Goal: Task Accomplishment & Management: Use online tool/utility

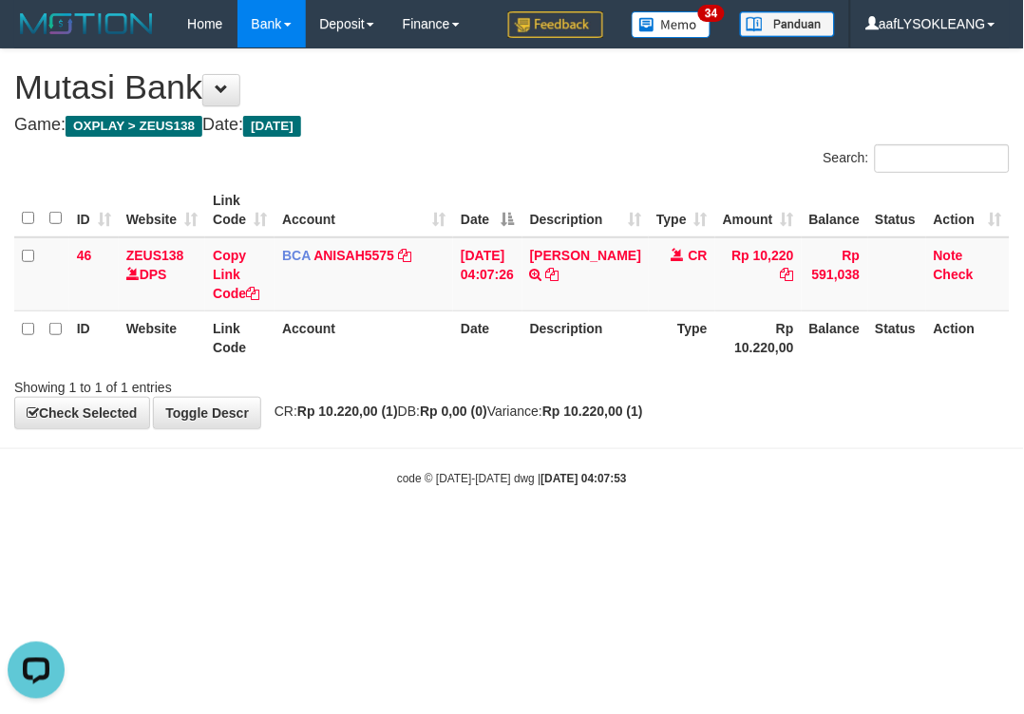
drag, startPoint x: 575, startPoint y: 78, endPoint x: 1020, endPoint y: 63, distance: 444.6
click at [611, 81] on h1 "Mutasi Bank" at bounding box center [511, 87] width 995 height 38
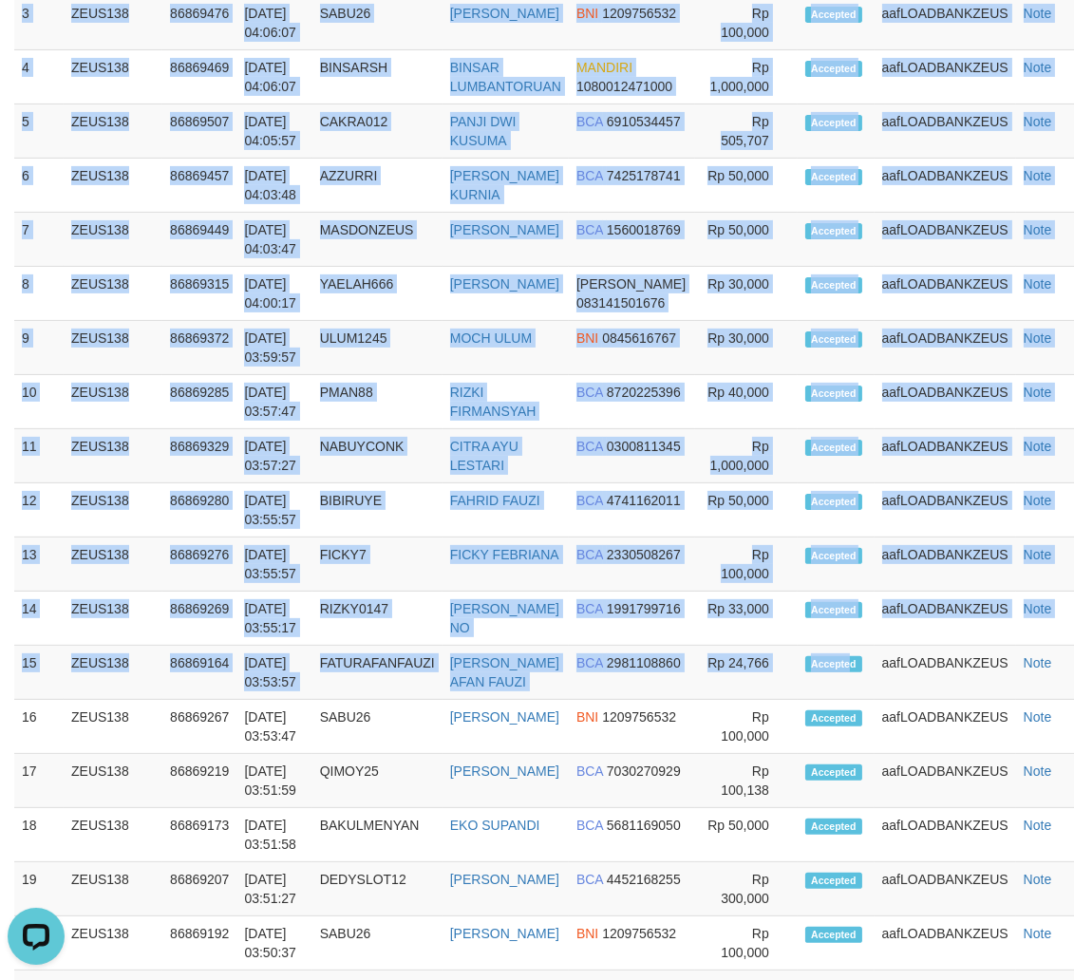
scroll to position [688, 25]
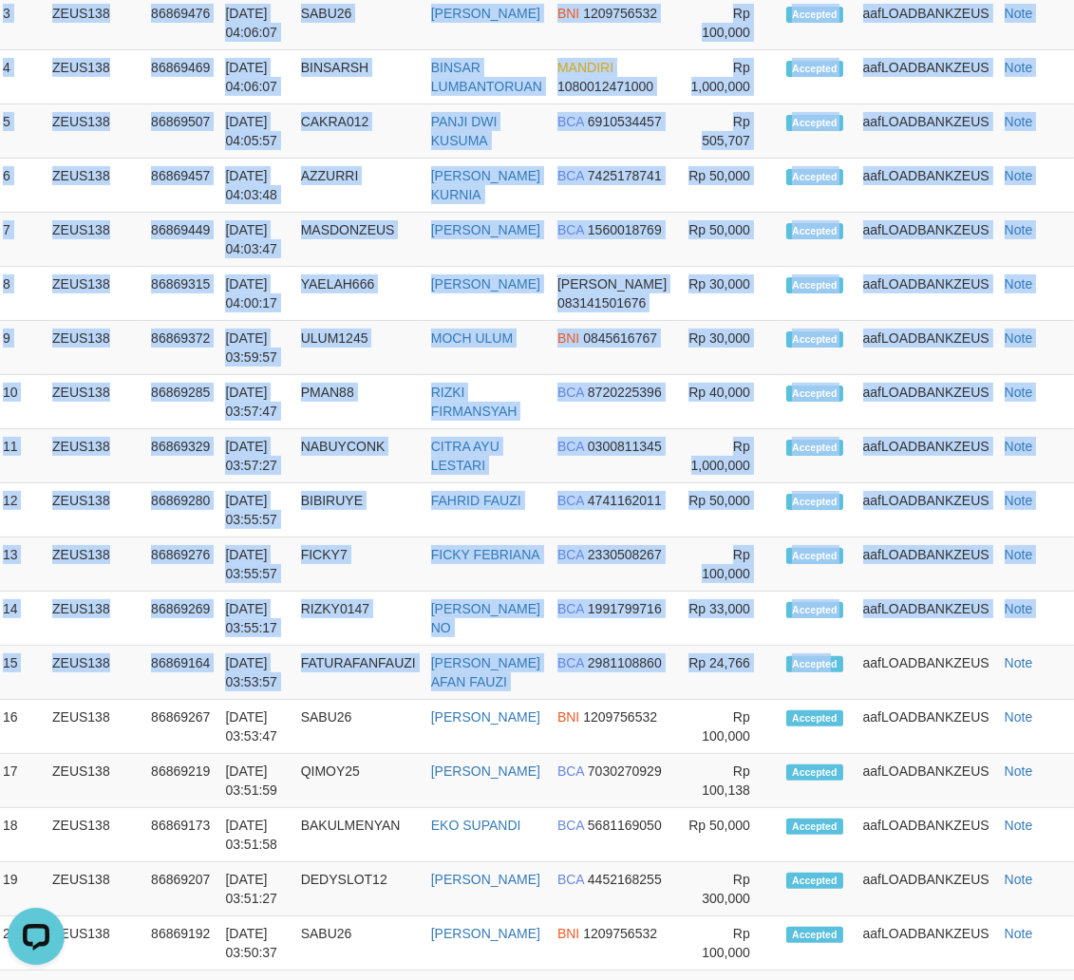
drag, startPoint x: 773, startPoint y: 666, endPoint x: 1403, endPoint y: 887, distance: 668.2
click at [1055, 887] on html "Toggle navigation Home Bank Account List Load By Website Group [OXPLAY] ZEUS138…" at bounding box center [518, 392] width 1074 height 2161
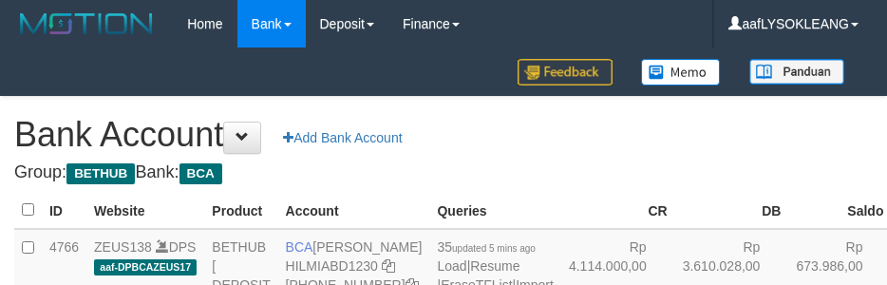
scroll to position [181, 0]
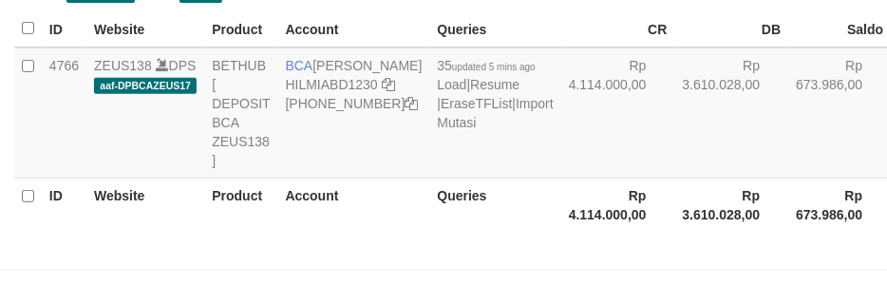
click at [675, 179] on td "Rp 3.610.028,00" at bounding box center [732, 112] width 114 height 131
select select "***"
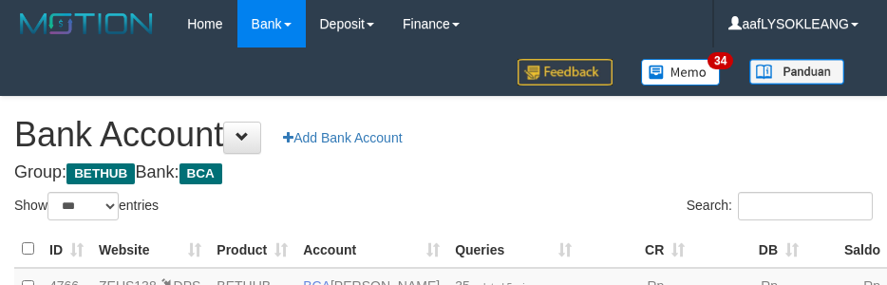
select select "***"
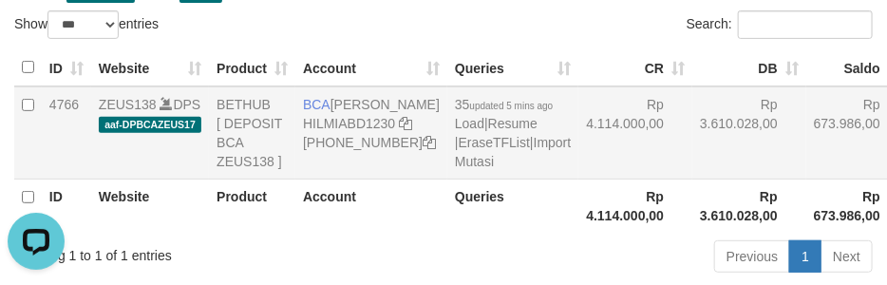
drag, startPoint x: 604, startPoint y: 174, endPoint x: 591, endPoint y: 207, distance: 35.8
click at [586, 169] on tr "4766 ZEUS138 DPS aaf-DPBCAZEUS17 BETHUB [ DEPOSIT BCA ZEUS138 ] BCA HILMI ABDIL…" at bounding box center [517, 132] width 1007 height 93
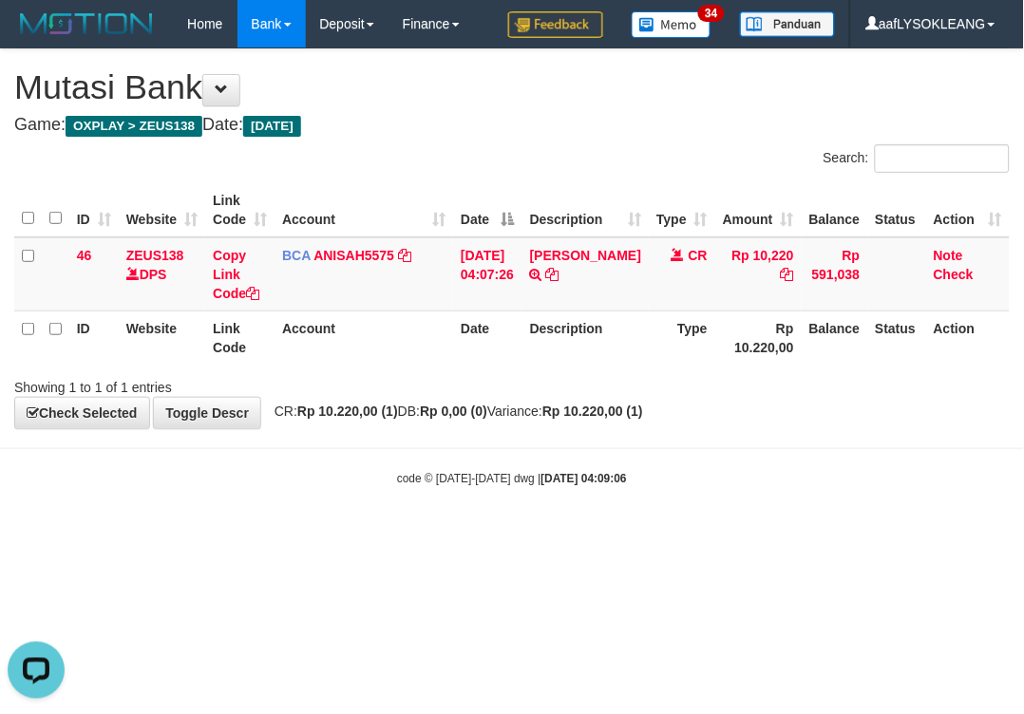
drag, startPoint x: 337, startPoint y: 485, endPoint x: 55, endPoint y: 434, distance: 286.6
click at [164, 454] on body "Toggle navigation Home Bank Account List Load By Website Group [OXPLAY] ZEUS138…" at bounding box center [512, 267] width 1024 height 535
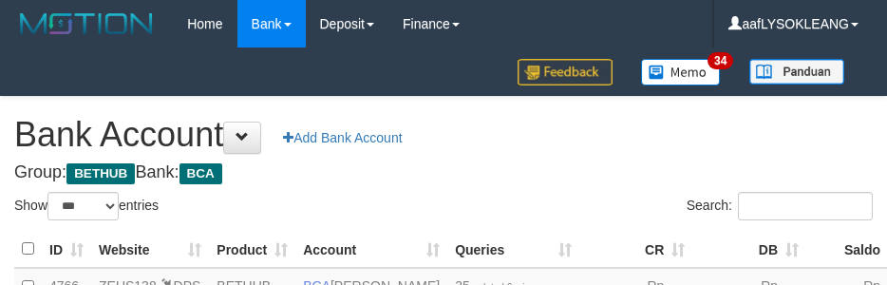
select select "***"
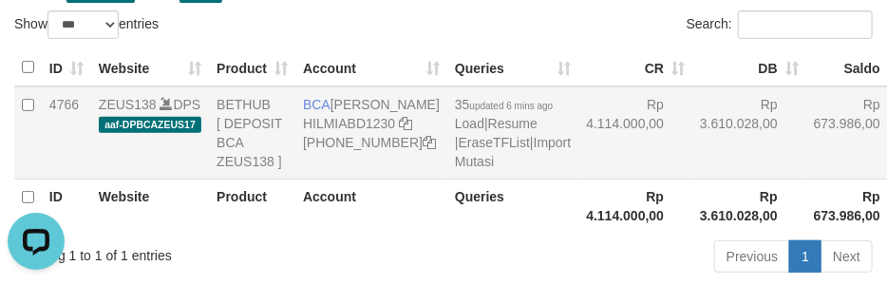
drag, startPoint x: 620, startPoint y: 169, endPoint x: 582, endPoint y: 177, distance: 38.7
click at [692, 173] on td "Rp 3.610.028,00" at bounding box center [749, 132] width 114 height 93
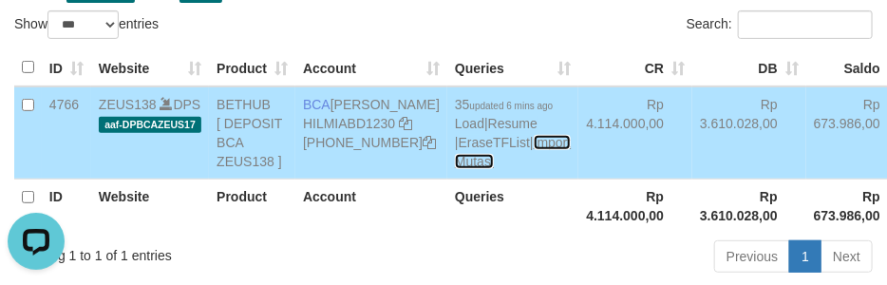
click at [455, 169] on link "Import Mutasi" at bounding box center [513, 152] width 116 height 34
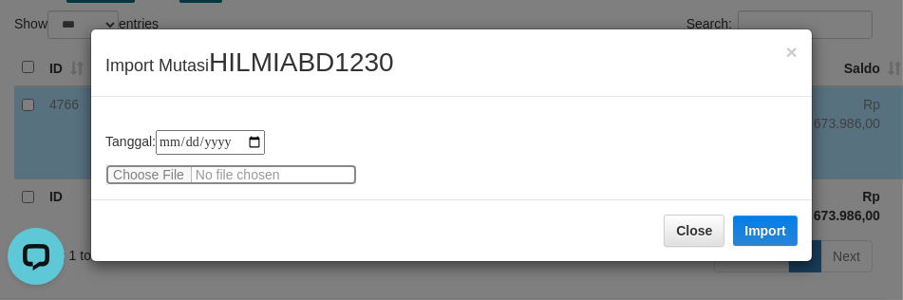
click at [148, 177] on input "file" at bounding box center [231, 174] width 252 height 21
type input "**********"
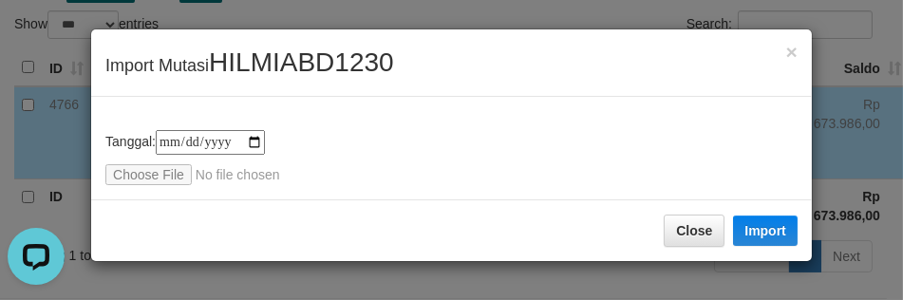
click at [758, 211] on div "Close Import" at bounding box center [451, 230] width 721 height 62
click at [765, 234] on button "Import" at bounding box center [765, 231] width 65 height 30
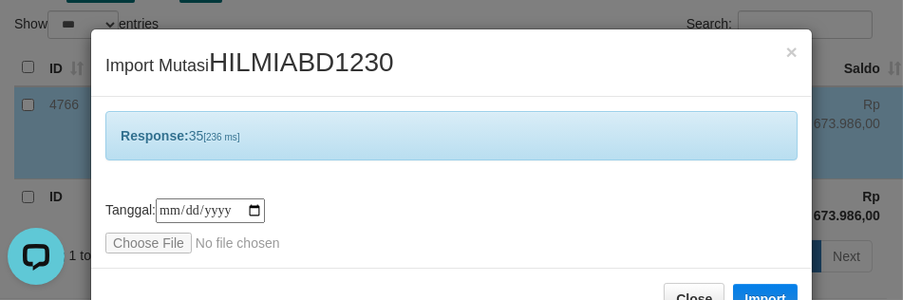
scroll to position [55, 0]
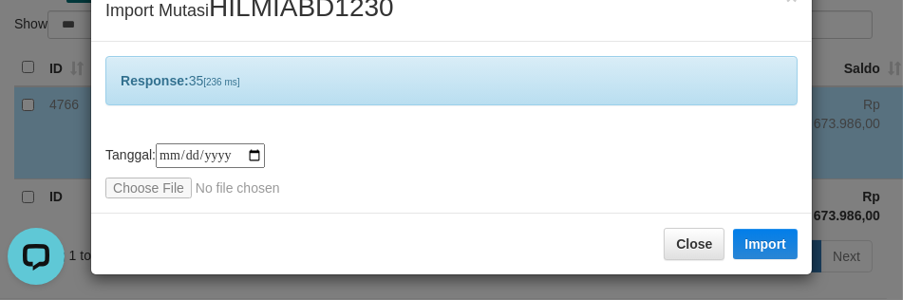
drag, startPoint x: 499, startPoint y: 187, endPoint x: 519, endPoint y: 191, distance: 20.3
click at [509, 183] on div "**********" at bounding box center [451, 170] width 692 height 55
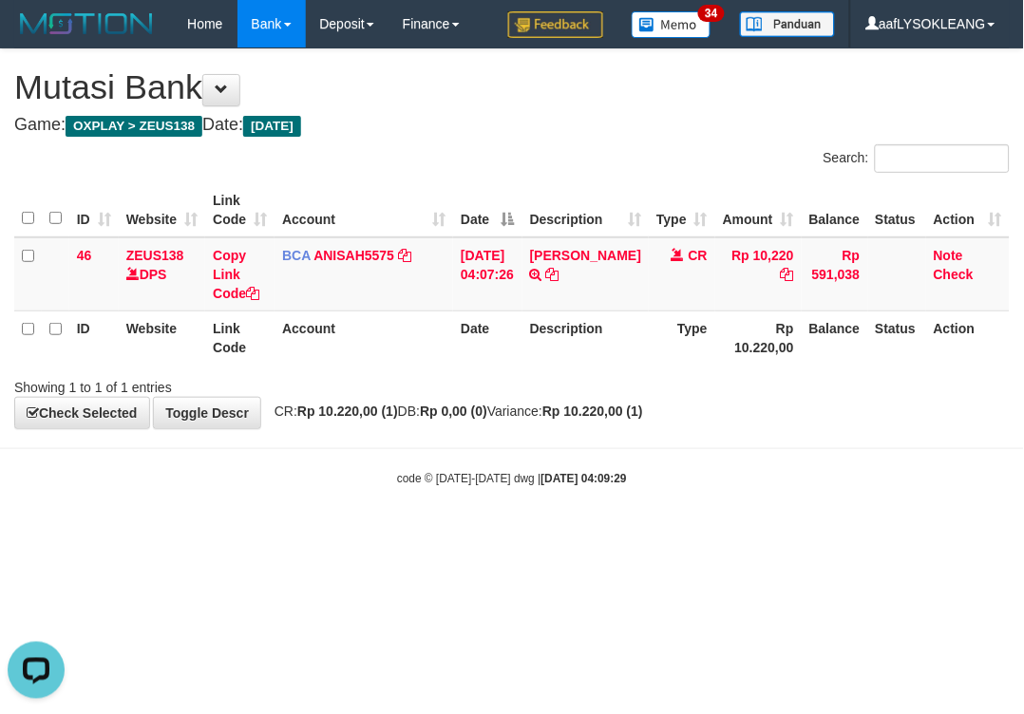
drag, startPoint x: 640, startPoint y: 311, endPoint x: 643, endPoint y: 290, distance: 21.1
click at [639, 311] on tr "ID Website Link Code Account Date Description Type Rp 10.220,00 Balance Status …" at bounding box center [511, 338] width 995 height 54
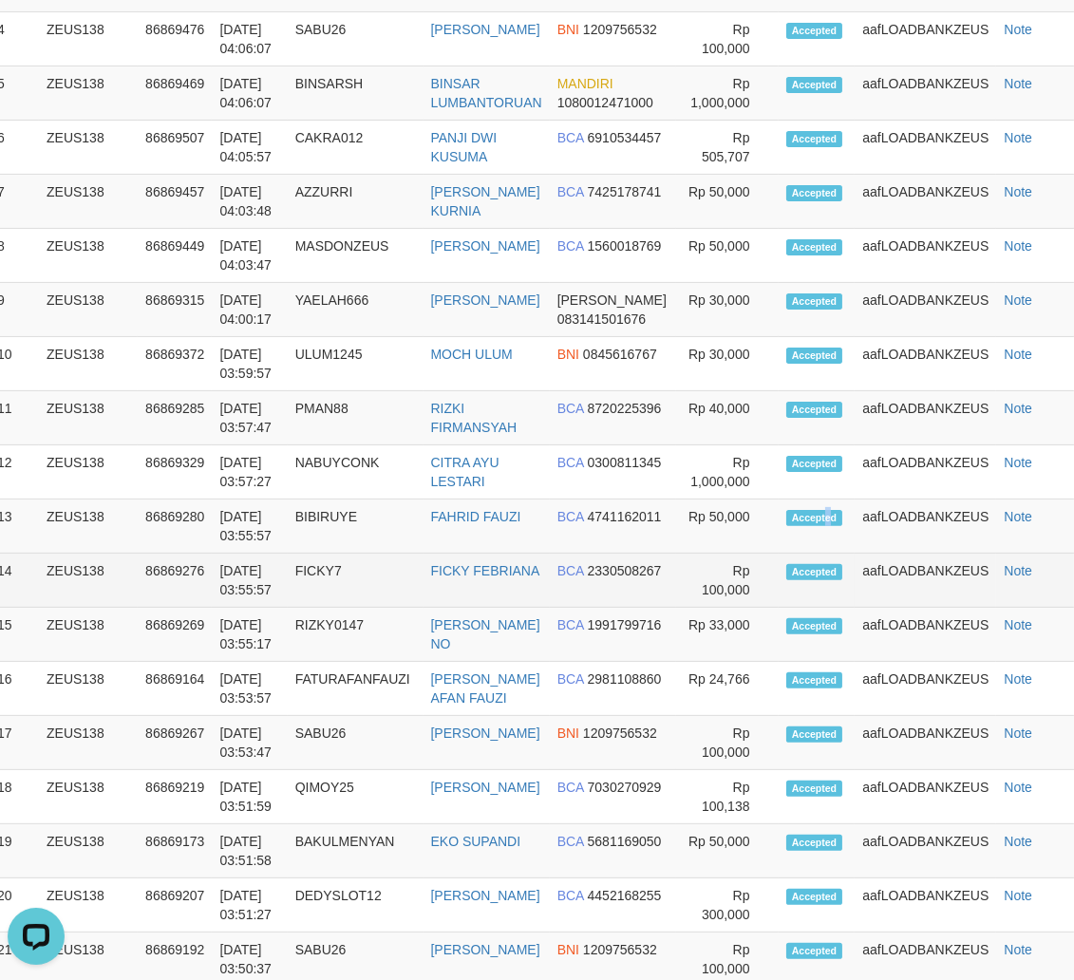
drag, startPoint x: 823, startPoint y: 539, endPoint x: 905, endPoint y: 555, distance: 83.2
click at [838, 547] on td "Accepted" at bounding box center [817, 526] width 77 height 54
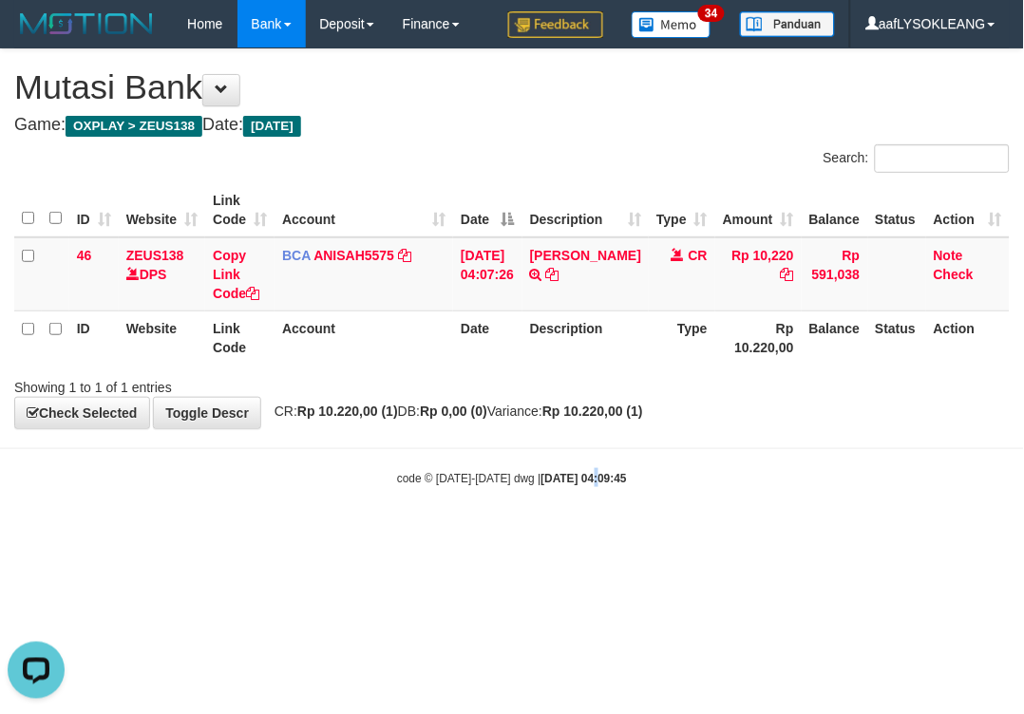
drag, startPoint x: 577, startPoint y: 451, endPoint x: 411, endPoint y: 403, distance: 173.1
click at [544, 441] on body "Toggle navigation Home Bank Account List Load By Website Group [OXPLAY] ZEUS138…" at bounding box center [512, 267] width 1024 height 535
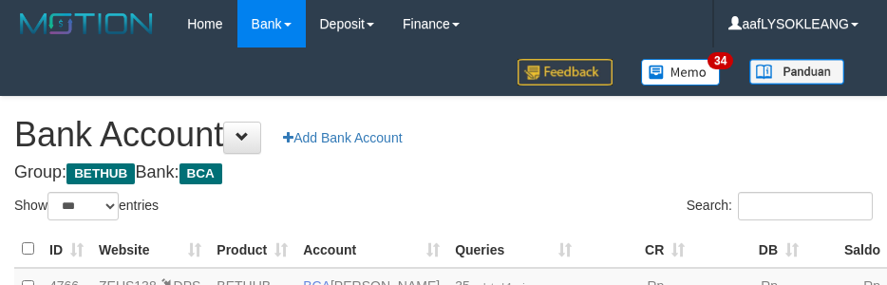
select select "***"
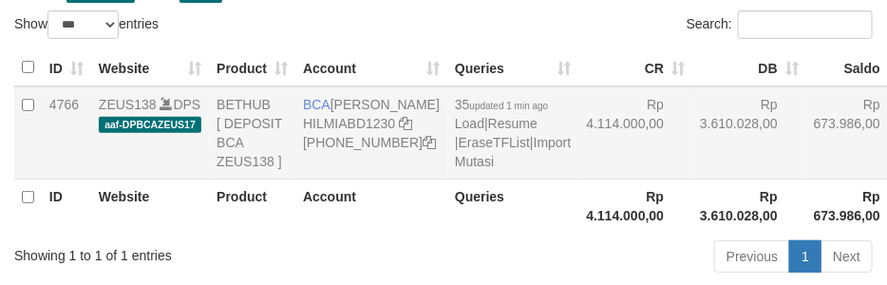
click at [578, 179] on td "Rp 4.114.000,00" at bounding box center [635, 132] width 114 height 93
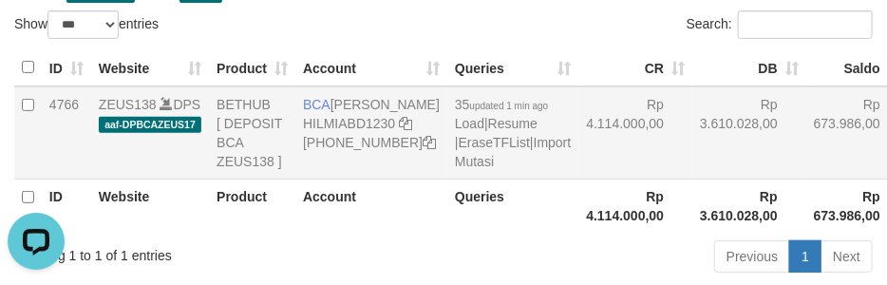
scroll to position [0, 0]
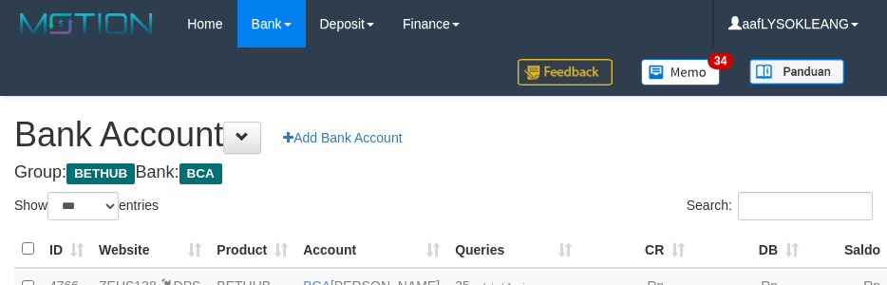
select select "***"
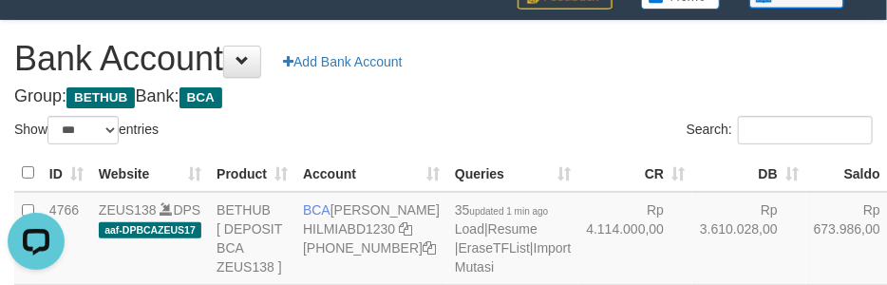
scroll to position [287, 0]
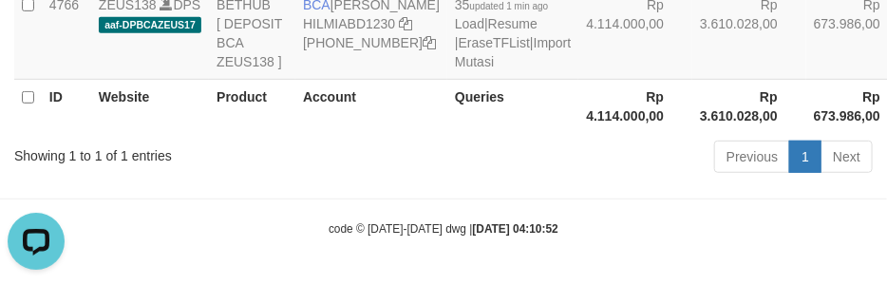
drag, startPoint x: 661, startPoint y: 215, endPoint x: 640, endPoint y: 199, distance: 25.8
click at [640, 179] on div "Previous 1 Next" at bounding box center [628, 159] width 489 height 41
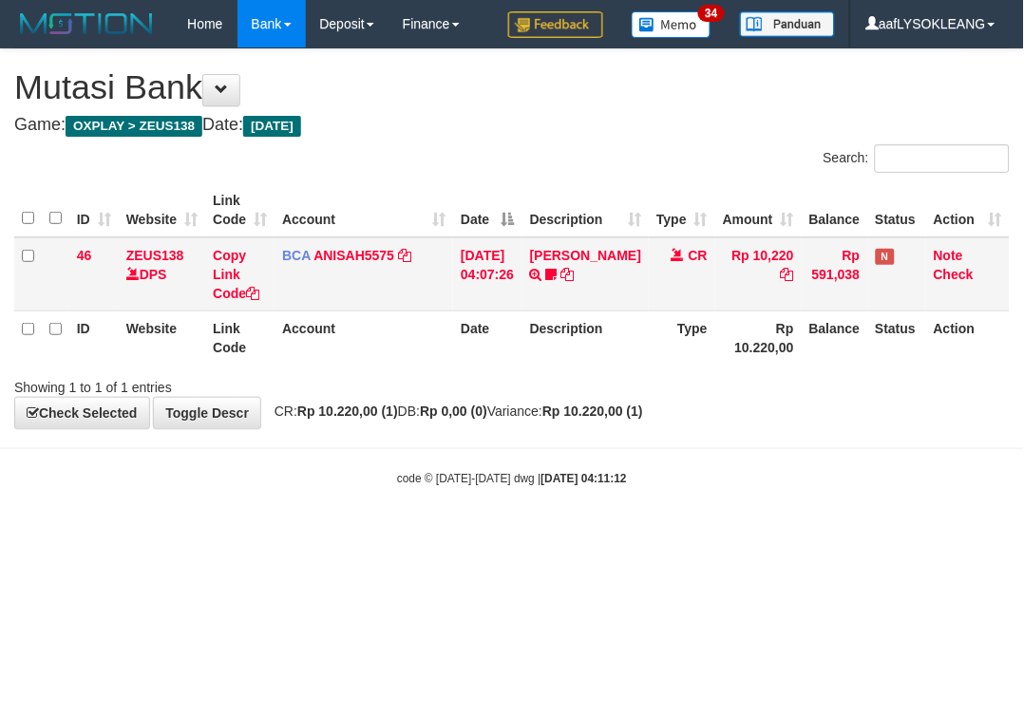
click at [549, 405] on span "CR: Rp 10.220,00 (1) DB: Rp 0,00 (0) Variance: Rp 10.220,00 (1)" at bounding box center [454, 411] width 378 height 15
drag, startPoint x: 810, startPoint y: 522, endPoint x: 785, endPoint y: 519, distance: 24.9
click at [809, 504] on html "Toggle navigation Home Bank Account List Load By Website Group [OXPLAY] ZEUS138…" at bounding box center [512, 267] width 1024 height 535
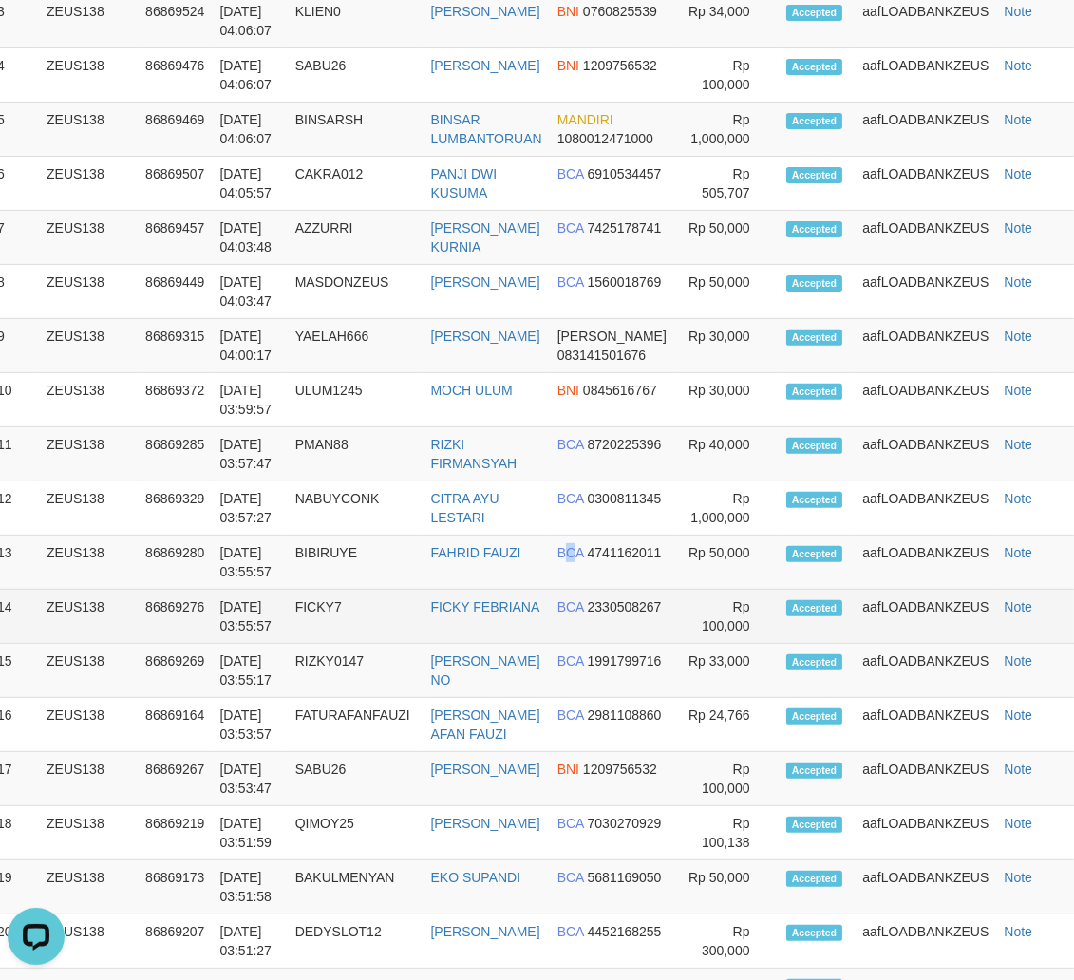
drag, startPoint x: 582, startPoint y: 538, endPoint x: 1016, endPoint y: 637, distance: 445.0
click at [657, 556] on td "BCA 4741162011" at bounding box center [613, 563] width 126 height 54
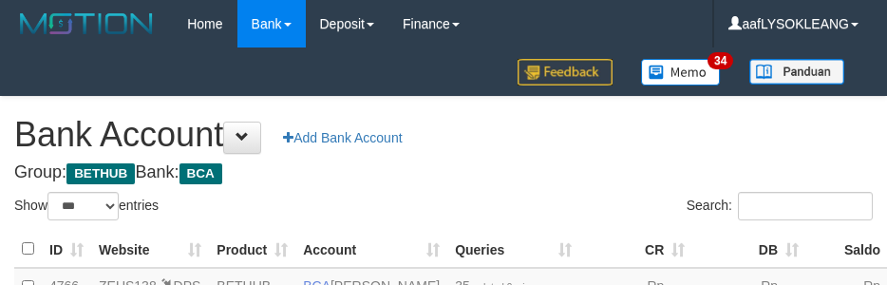
select select "***"
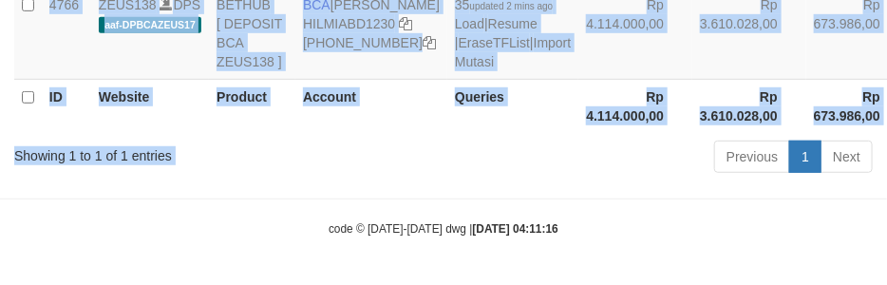
click at [499, 179] on div "Show ** ** ** *** *** entries Search: ID Website Product Account Queries CR [PE…" at bounding box center [443, 45] width 858 height 269
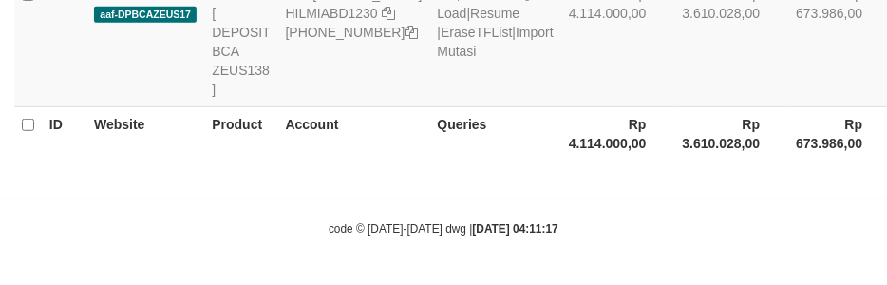
select select "***"
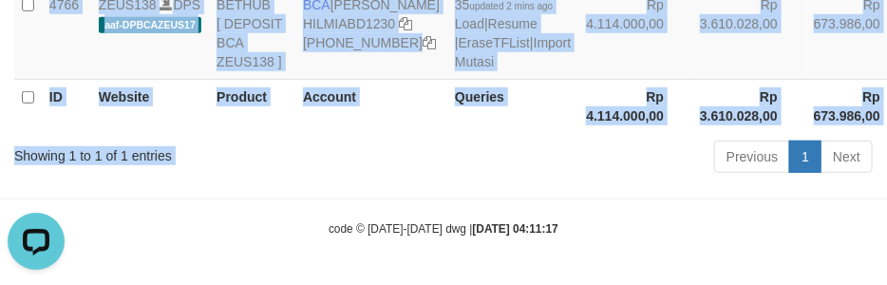
drag, startPoint x: 465, startPoint y: 133, endPoint x: 495, endPoint y: 150, distance: 34.0
click at [496, 149] on div "Show ** ** ** *** *** entries Search: ID Website Product Account Queries CR DB …" at bounding box center [443, 45] width 858 height 269
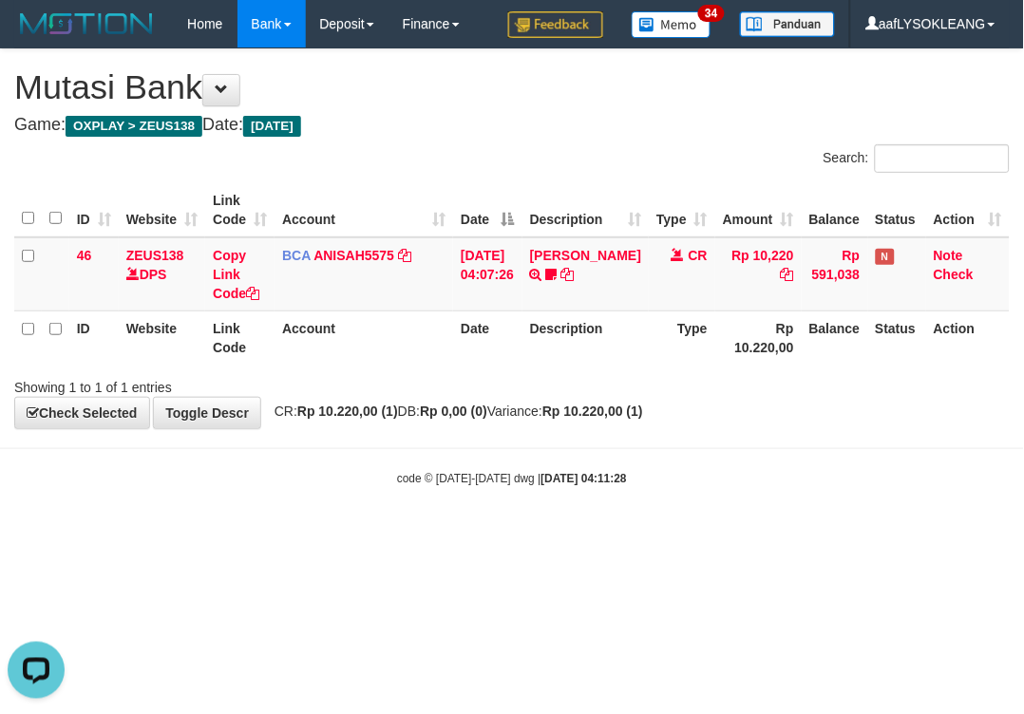
drag, startPoint x: 848, startPoint y: 513, endPoint x: 781, endPoint y: 496, distance: 69.6
click at [781, 496] on body "Toggle navigation Home Bank Account List Load By Website Group [OXPLAY] ZEUS138…" at bounding box center [512, 267] width 1024 height 535
drag, startPoint x: 670, startPoint y: 508, endPoint x: 658, endPoint y: 501, distance: 14.0
click at [658, 503] on body "Toggle navigation Home Bank Account List Load By Website Group [OXPLAY] ZEUS138…" at bounding box center [512, 267] width 1024 height 535
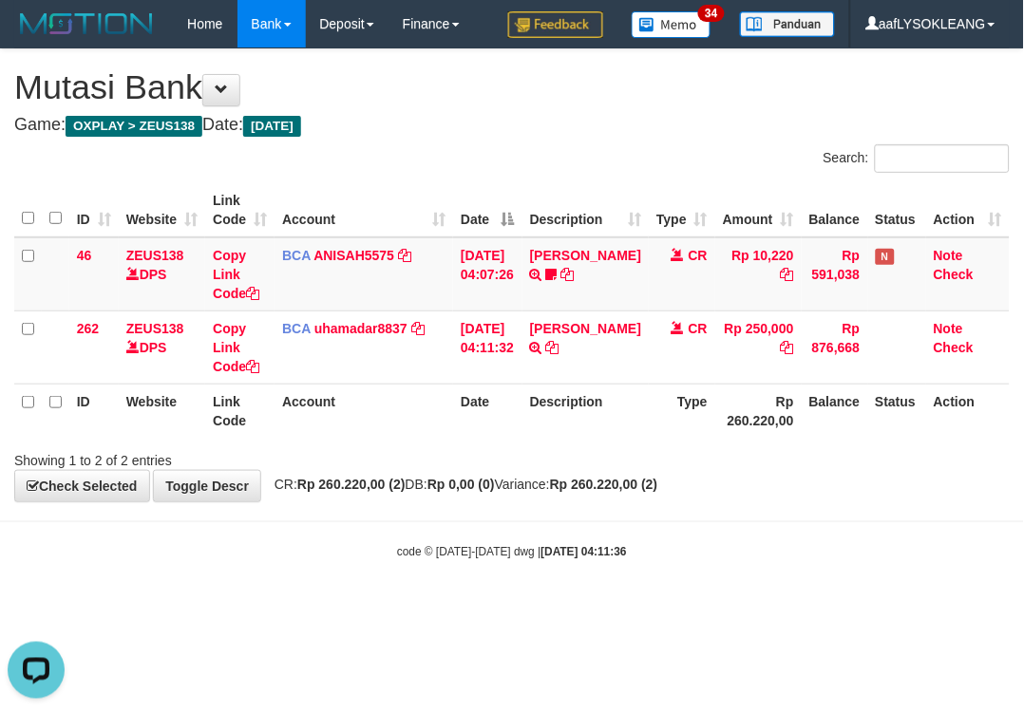
click at [774, 473] on div "**********" at bounding box center [512, 275] width 1024 height 452
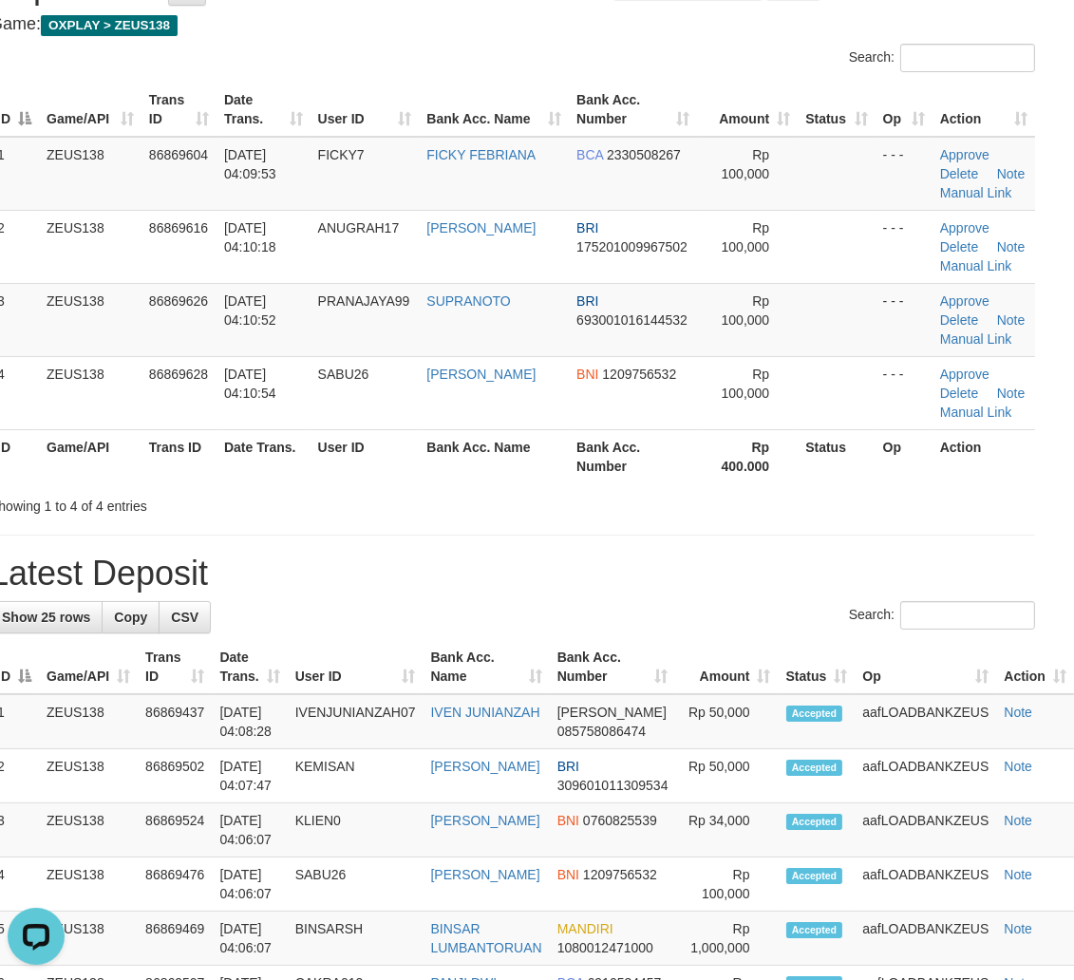
click at [796, 567] on h1 "Latest Deposit" at bounding box center [512, 574] width 1045 height 38
click at [789, 570] on h1 "Latest Deposit" at bounding box center [512, 574] width 1045 height 38
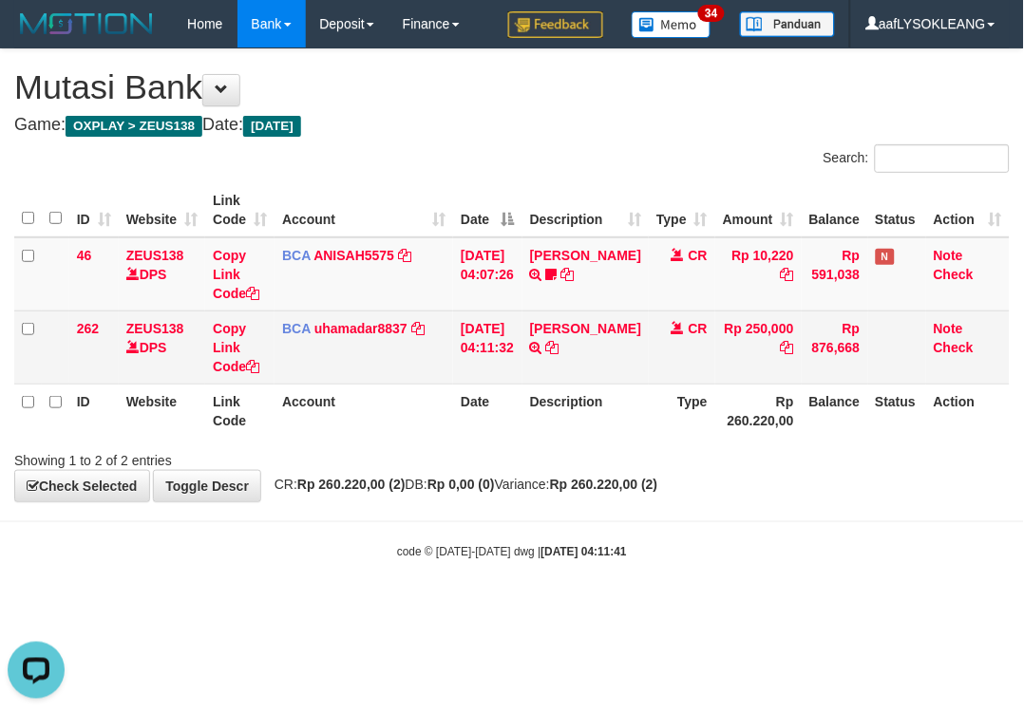
click at [542, 364] on td "MUHAMMAD IQB TRSF E-BANKING CR 0109/FTSCY/WS95051 250000.002025090181141348 TRF…" at bounding box center [585, 347] width 126 height 73
copy td "MUHAMMAD IQB"
click at [542, 364] on td "MUHAMMAD IQB TRSF E-BANKING CR 0109/FTSCY/WS95051 250000.002025090181141348 TRF…" at bounding box center [585, 347] width 126 height 73
click at [231, 364] on link "Copy Link Code" at bounding box center [236, 347] width 47 height 53
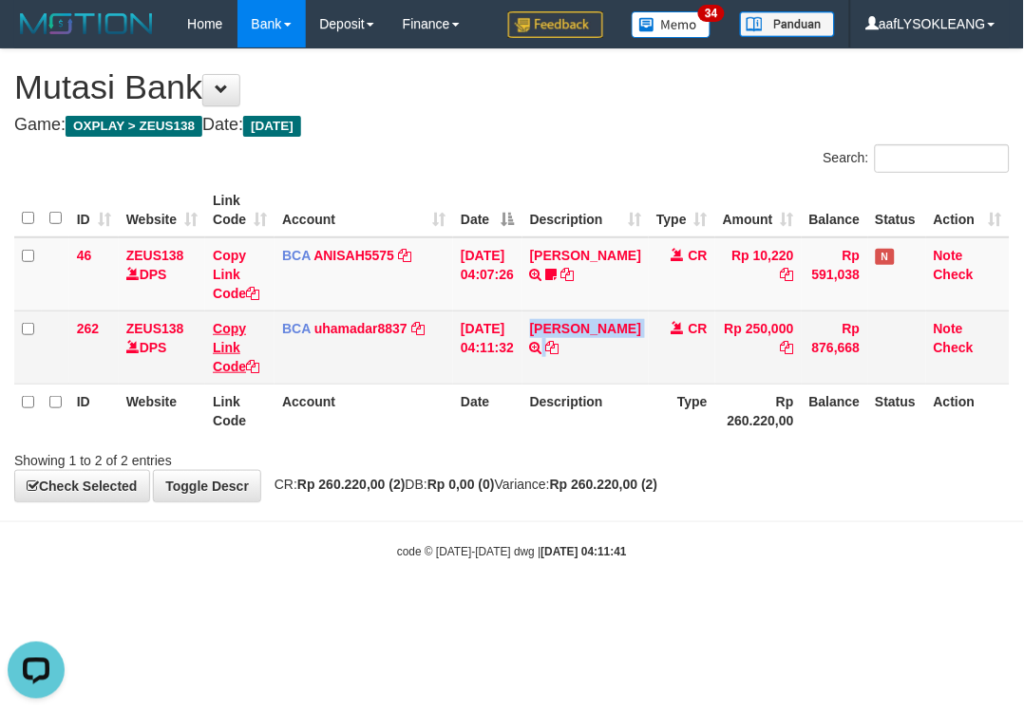
copy td "[PERSON_NAME]"
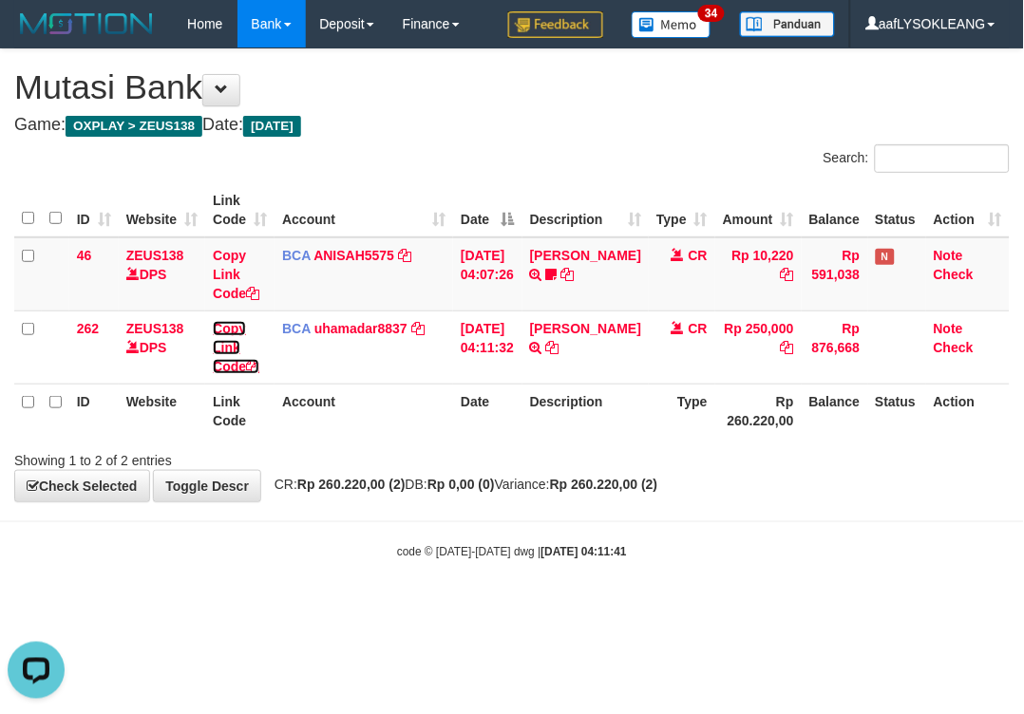
scroll to position [304, 0]
drag, startPoint x: 231, startPoint y: 364, endPoint x: 6, endPoint y: 342, distance: 226.1
click at [115, 355] on tr "262 ZEUS138 DPS Copy Link Code BCA uhamadar8837 DPS MUHAMAD ARYA MAFIUDIN mutas…" at bounding box center [511, 347] width 995 height 73
drag, startPoint x: 422, startPoint y: 484, endPoint x: 80, endPoint y: 405, distance: 351.0
click at [412, 480] on span "CR: Rp 260.220,00 (2) DB: Rp 0,00 (0) Variance: Rp 260.220,00 (2)" at bounding box center [461, 484] width 393 height 15
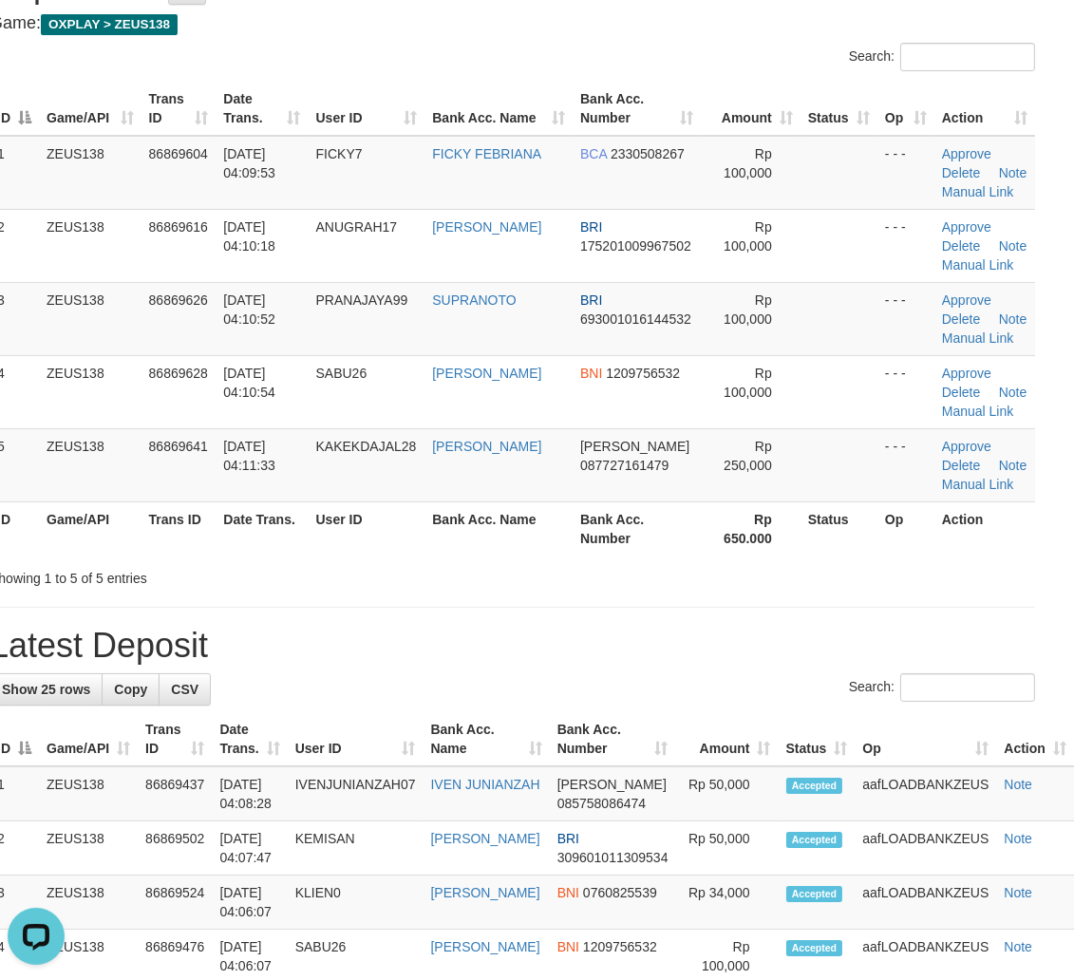
click at [953, 632] on h1 "Latest Deposit" at bounding box center [512, 646] width 1045 height 38
click at [988, 477] on link "Manual Link" at bounding box center [978, 484] width 72 height 15
click at [991, 477] on link "Manual Link" at bounding box center [978, 484] width 72 height 15
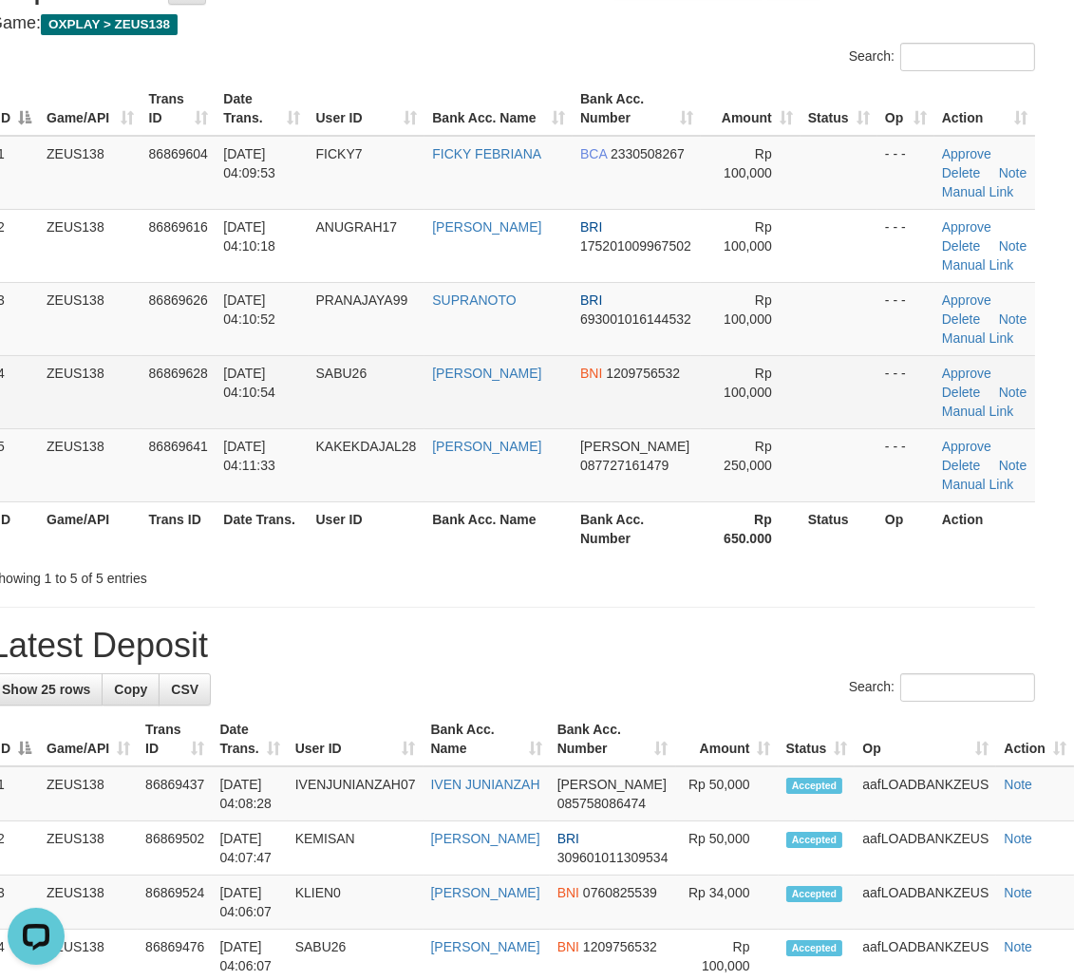
drag, startPoint x: 297, startPoint y: 402, endPoint x: 853, endPoint y: 478, distance: 560.7
click at [298, 401] on td "01/09/2025 04:10:54" at bounding box center [262, 391] width 92 height 73
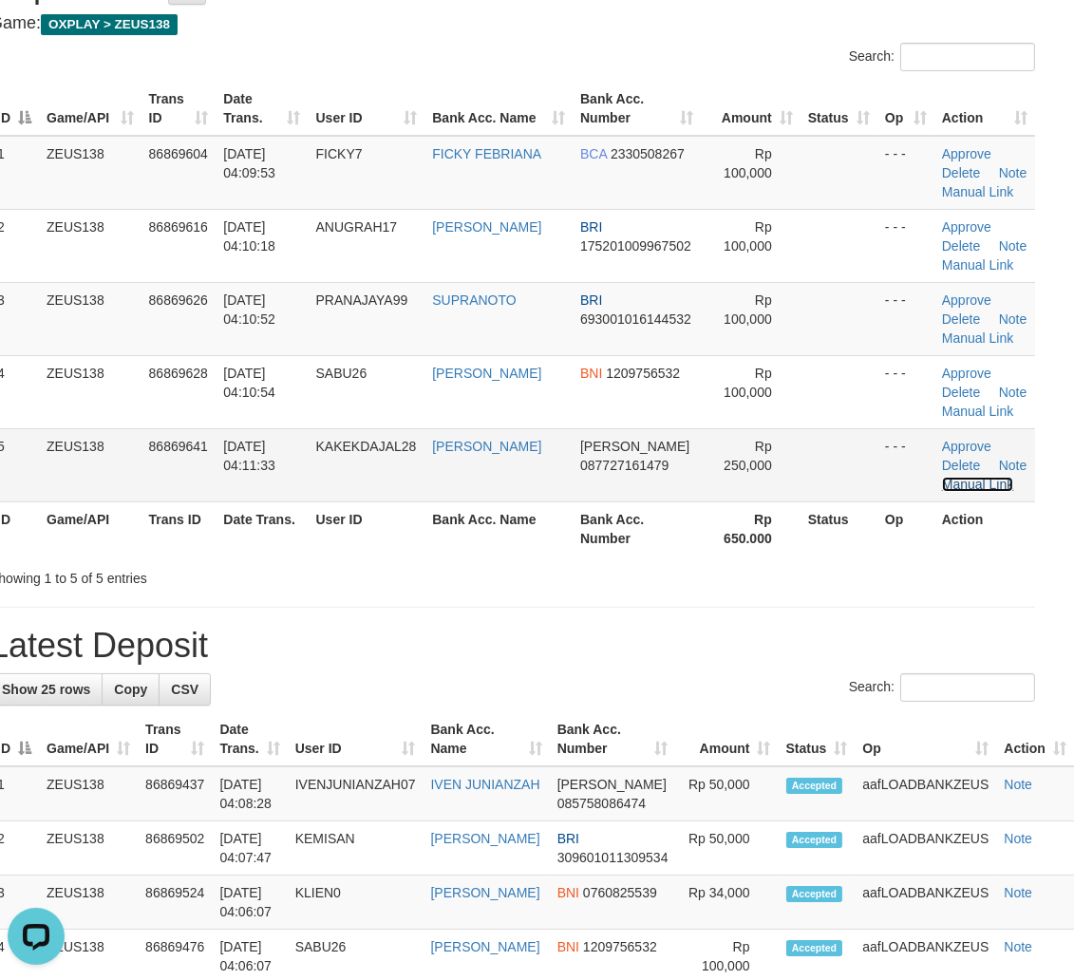
click at [988, 482] on link "Manual Link" at bounding box center [978, 484] width 72 height 15
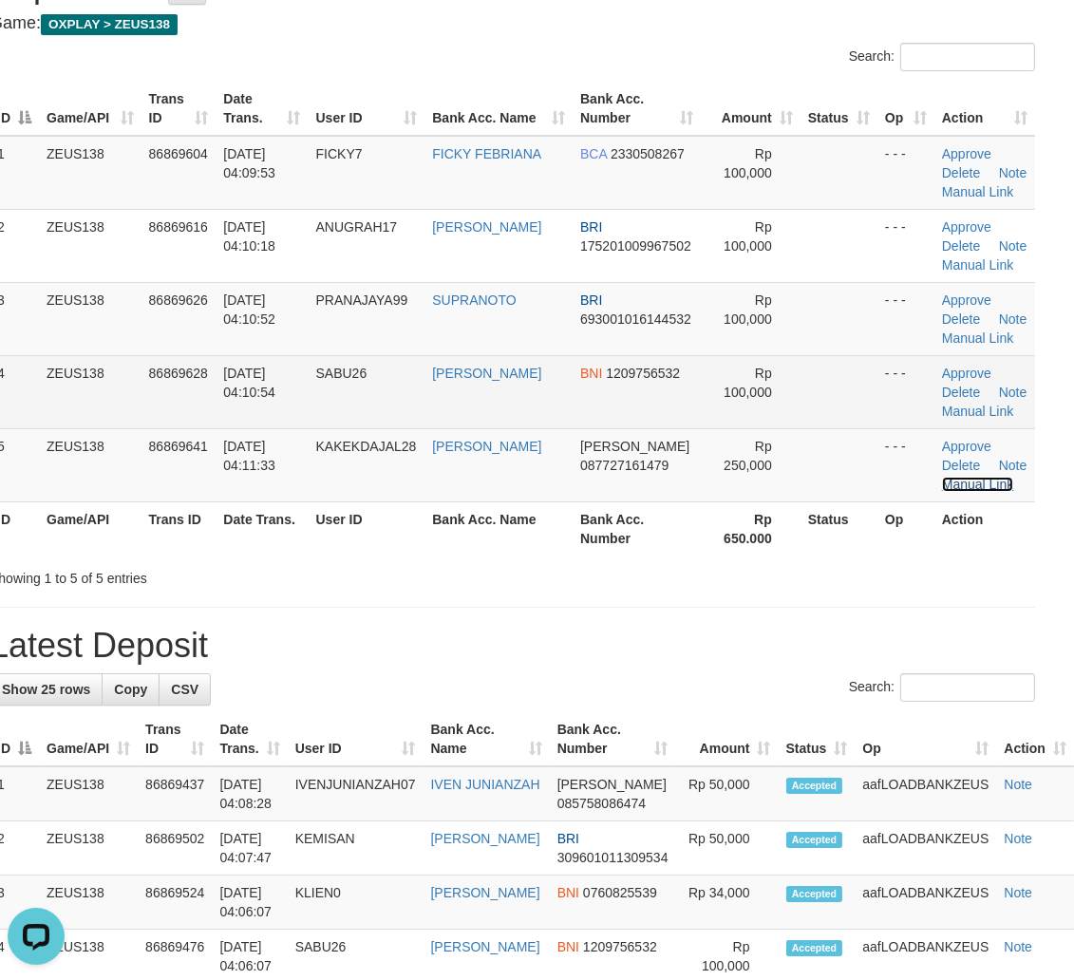
click at [942, 477] on link "Manual Link" at bounding box center [978, 484] width 72 height 15
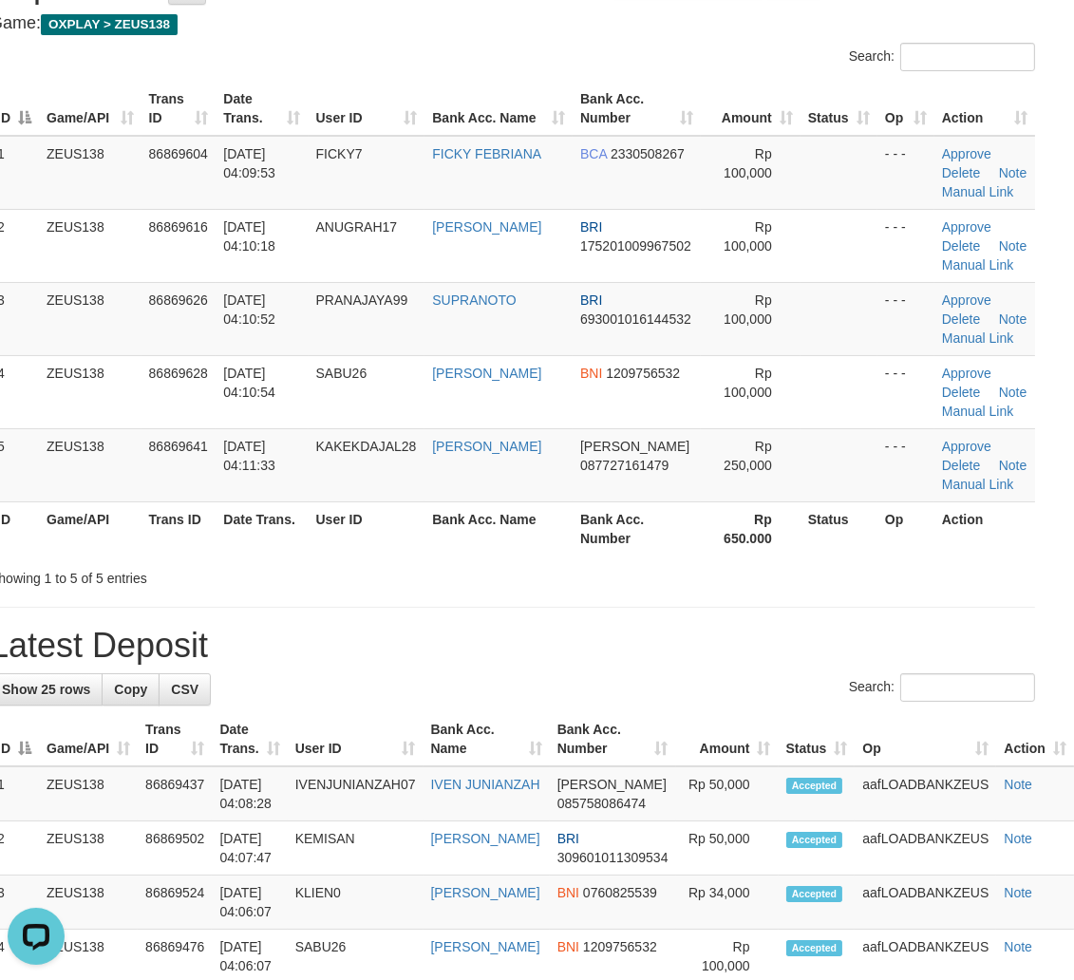
click at [789, 560] on div "Search: ID Game/API Trans ID Date Trans. User ID Bank Acc. Name Bank Acc. Numbe…" at bounding box center [512, 315] width 1045 height 545
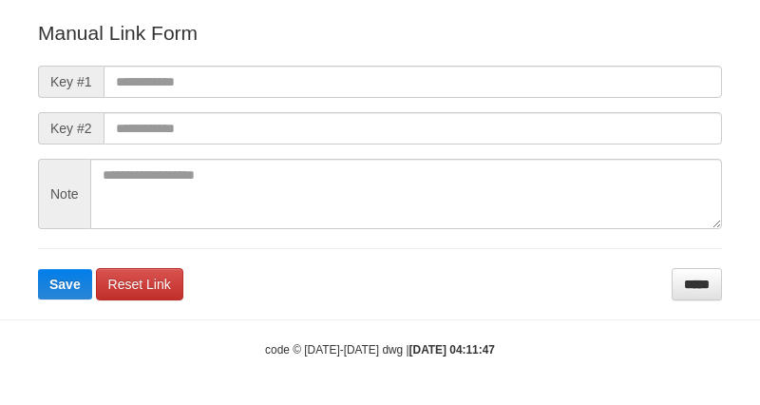
scroll to position [211, 0]
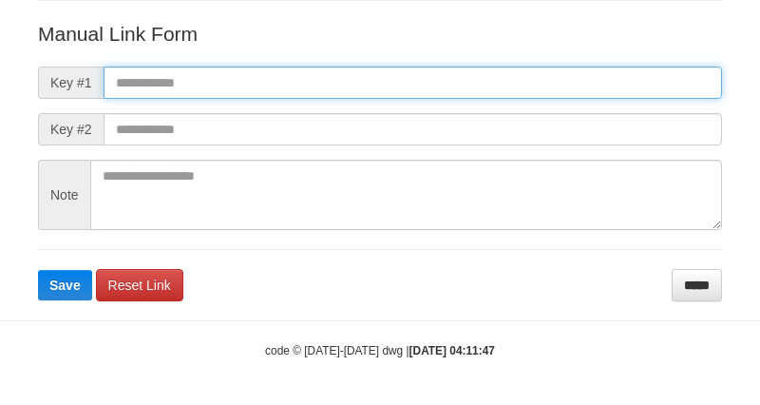
paste input "**********"
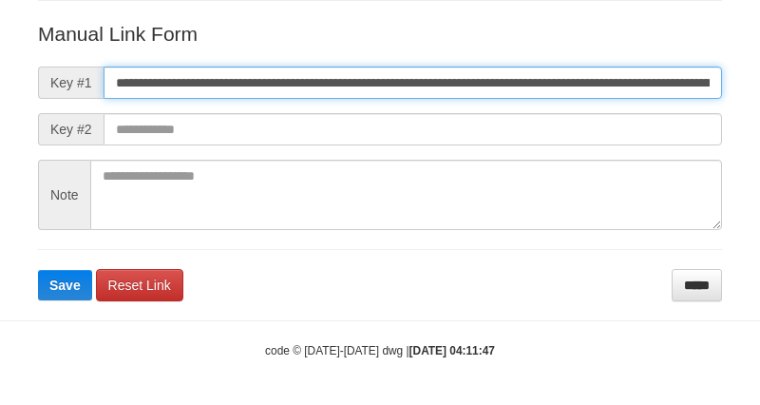
click at [611, 76] on input "**********" at bounding box center [413, 82] width 618 height 32
type input "**********"
click at [38, 270] on button "Save" at bounding box center [65, 285] width 54 height 30
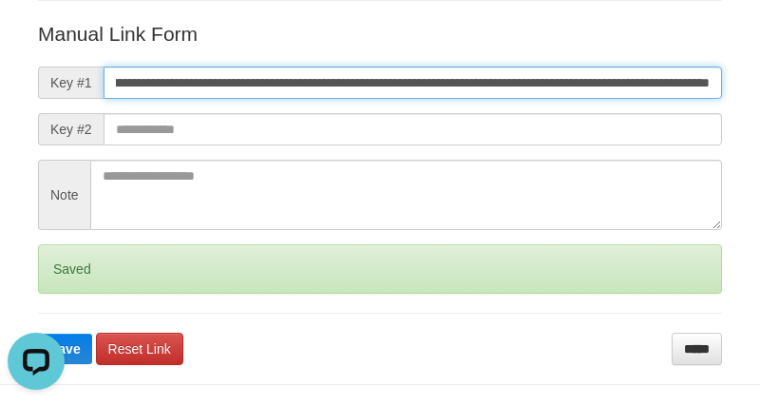
click at [38, 333] on button "Save" at bounding box center [65, 348] width 54 height 30
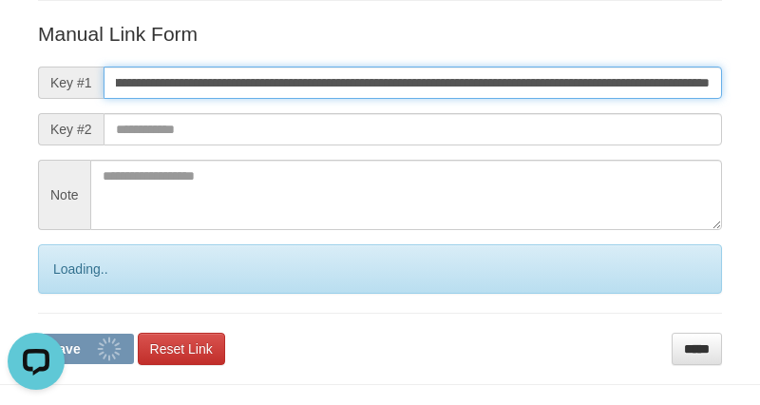
click at [38, 333] on button "Save" at bounding box center [86, 348] width 96 height 30
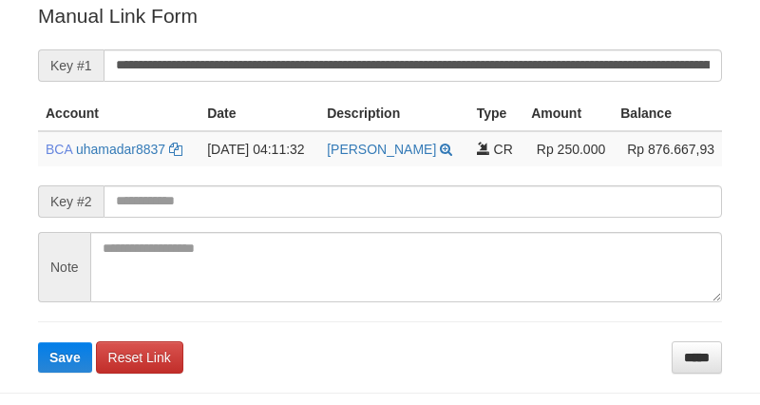
click at [623, 43] on form "**********" at bounding box center [380, 187] width 684 height 370
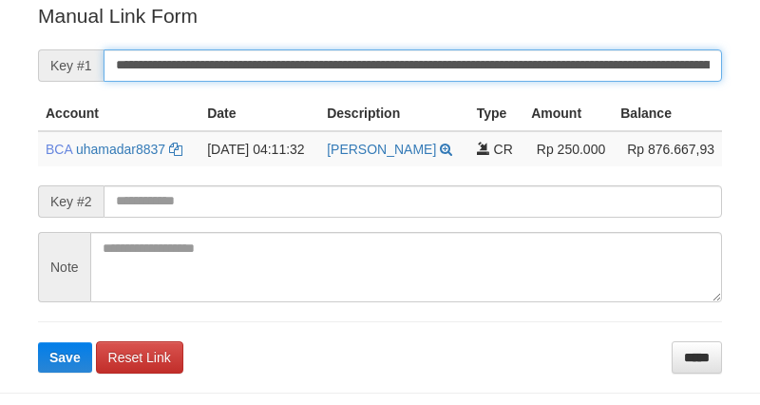
click at [38, 342] on button "Save" at bounding box center [65, 357] width 54 height 30
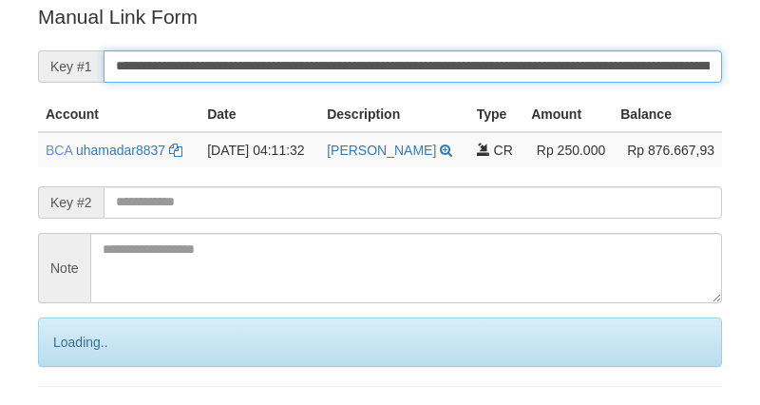
click at [609, 59] on input "**********" at bounding box center [413, 66] width 618 height 32
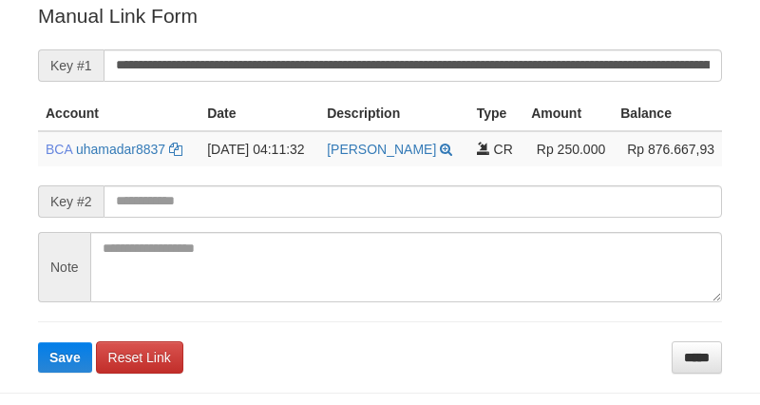
click at [38, 342] on button "Save" at bounding box center [65, 357] width 54 height 30
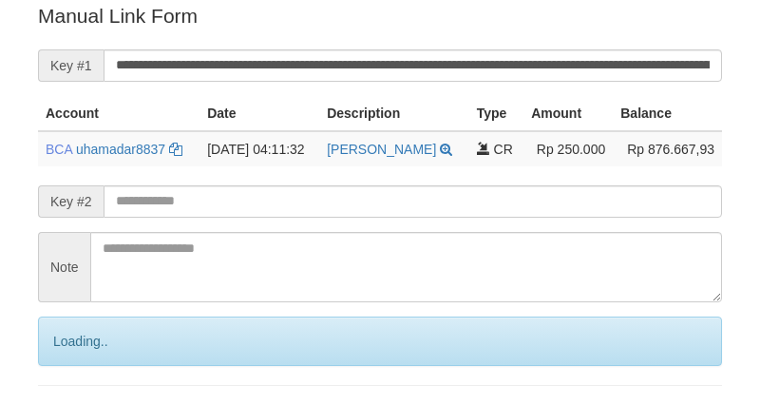
scroll to position [384, 0]
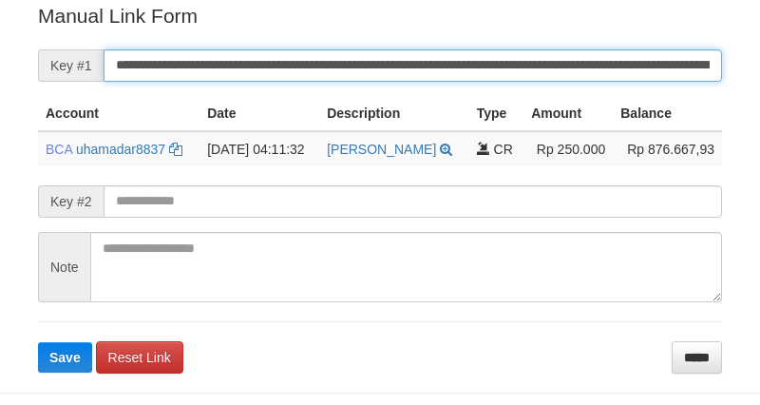
scroll to position [384, 0]
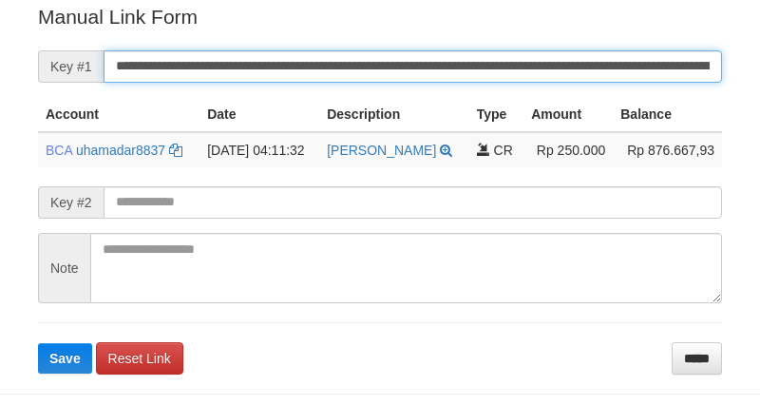
click at [38, 343] on button "Save" at bounding box center [65, 358] width 54 height 30
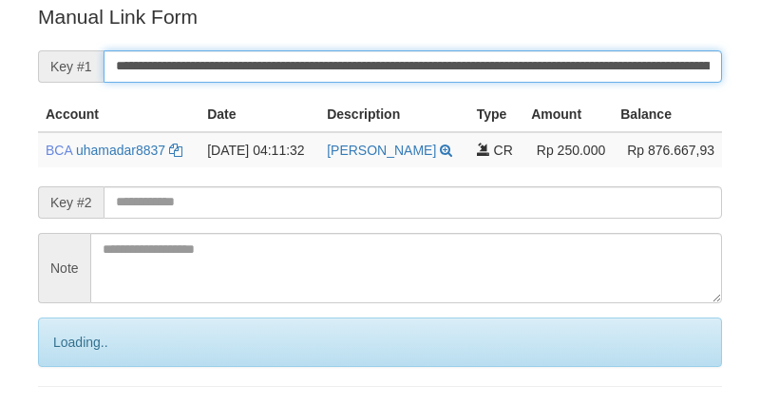
click at [678, 69] on input "**********" at bounding box center [413, 66] width 618 height 32
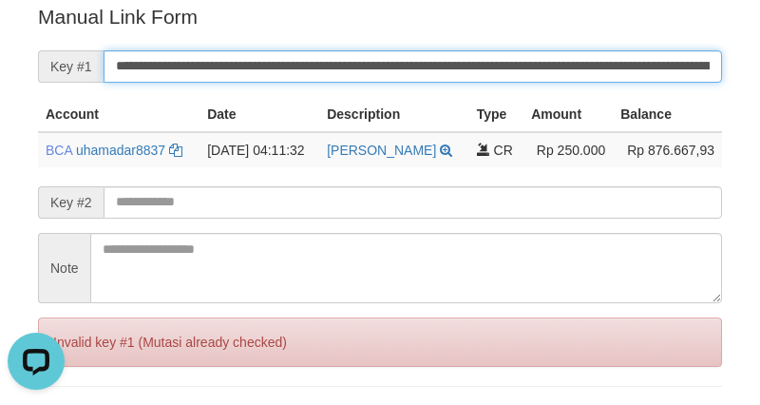
scroll to position [0, 0]
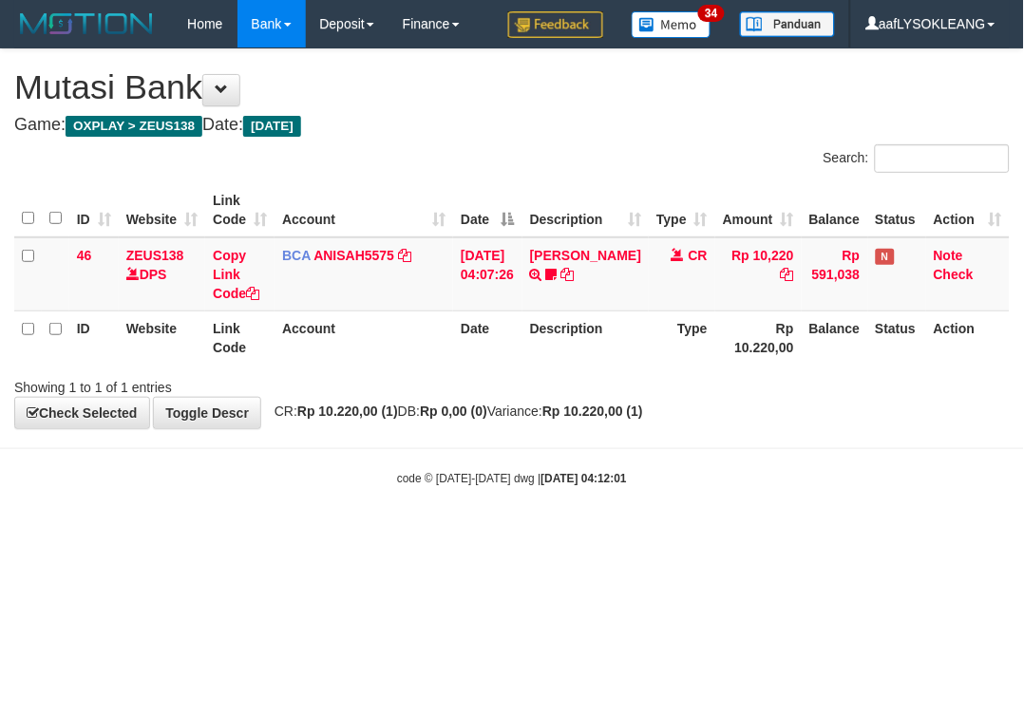
click at [425, 480] on div "code © 2012-2018 dwg | 2025/09/01 04:12:01" at bounding box center [512, 477] width 1024 height 19
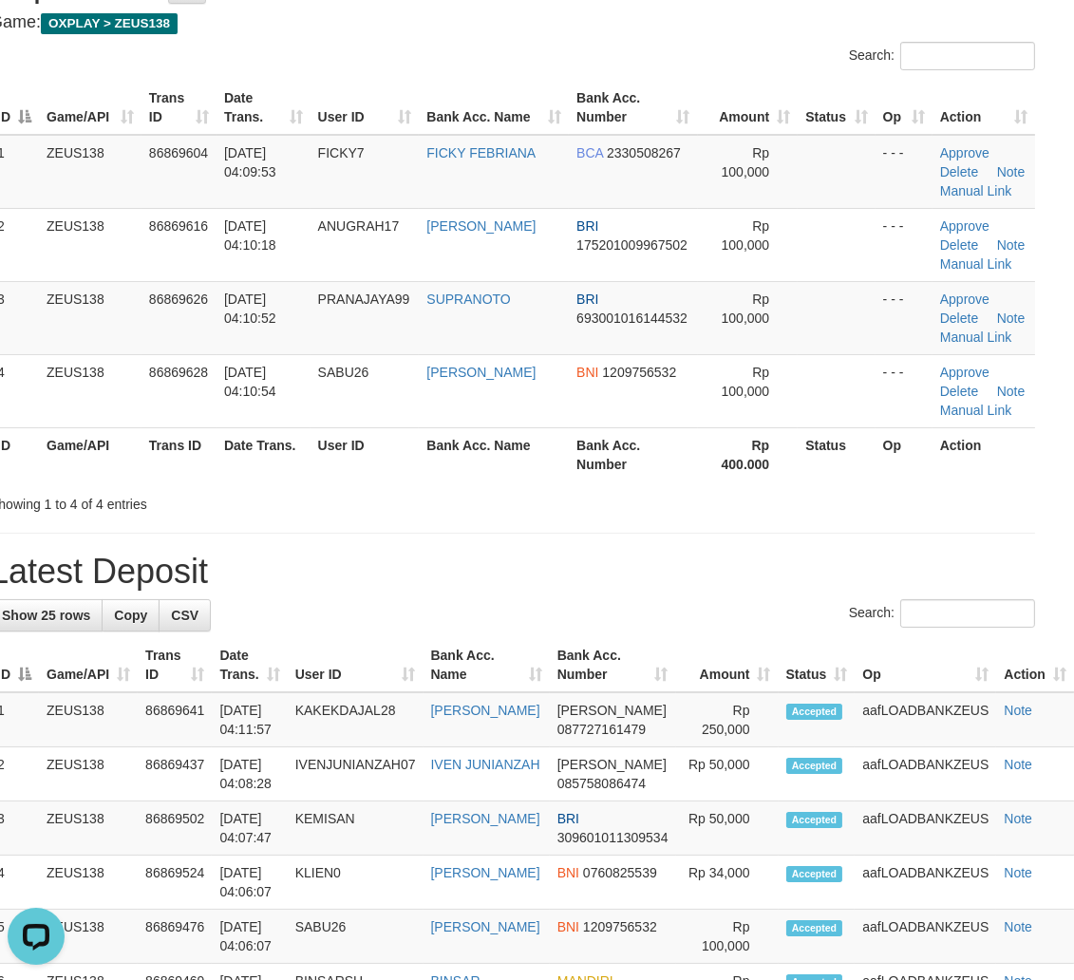
drag, startPoint x: 981, startPoint y: 568, endPoint x: 1019, endPoint y: 583, distance: 40.9
click at [984, 570] on h1 "Latest Deposit" at bounding box center [512, 572] width 1045 height 38
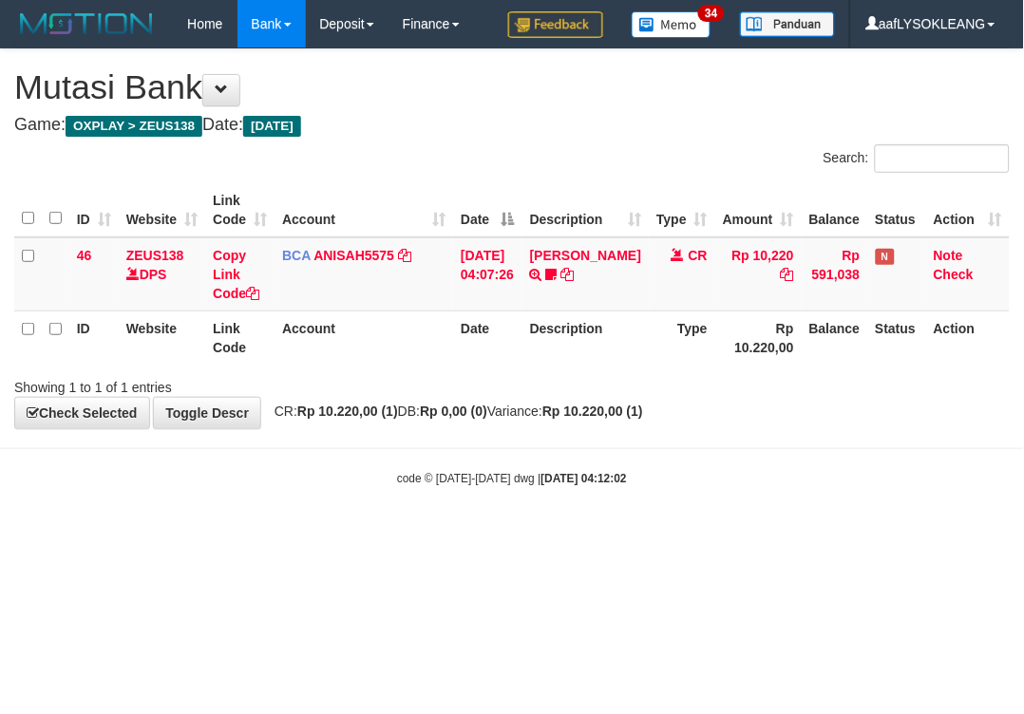
drag, startPoint x: 649, startPoint y: 452, endPoint x: 4, endPoint y: 295, distance: 664.4
click at [575, 435] on body "Toggle navigation Home Bank Account List Load By Website Group [OXPLAY] ZEUS138…" at bounding box center [512, 267] width 1024 height 535
drag, startPoint x: 790, startPoint y: 423, endPoint x: 761, endPoint y: 422, distance: 29.5
click body "Toggle navigation Home Bank Account List Load By Website Group [OXPLAY] ZEUS138…"
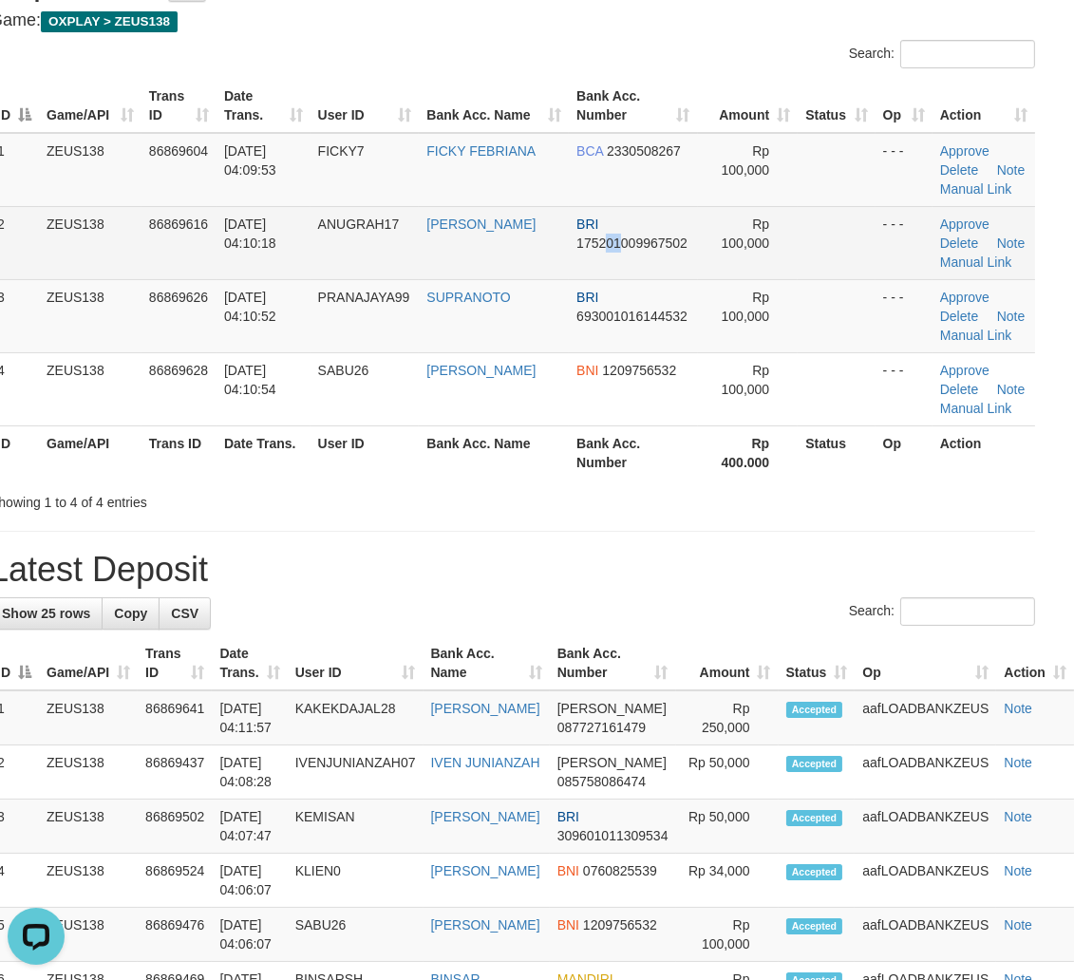
drag, startPoint x: 602, startPoint y: 240, endPoint x: 675, endPoint y: 226, distance: 74.5
click at [599, 240] on span "175201009967502" at bounding box center [631, 242] width 111 height 15
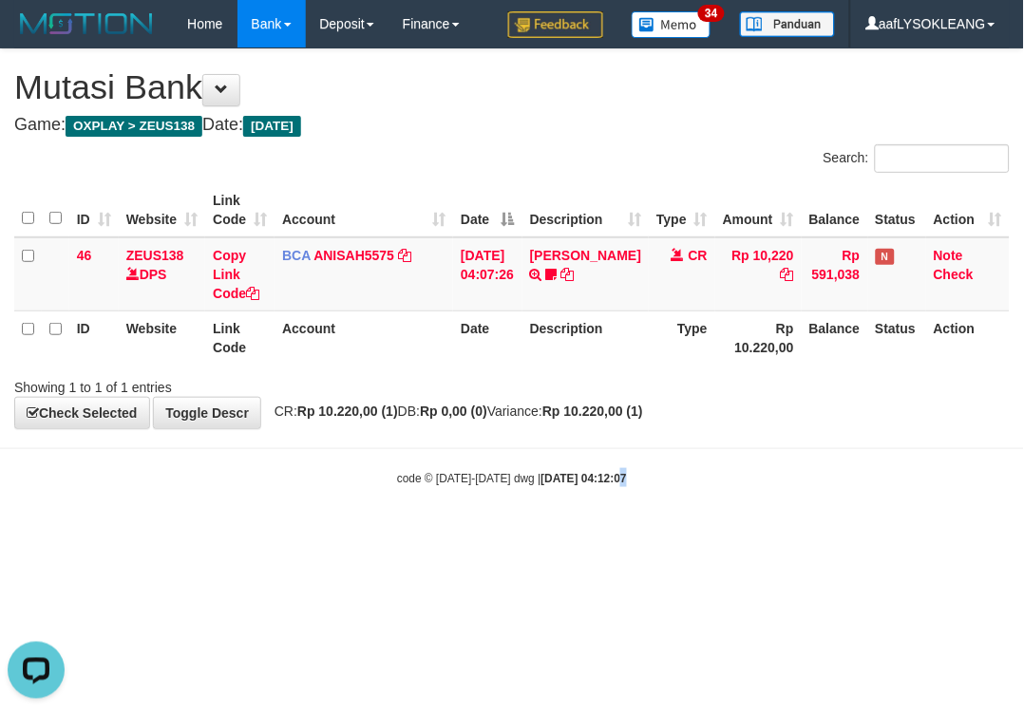
click at [600, 482] on div "code © [DATE]-[DATE] dwg | [DATE] 04:12:07" at bounding box center [512, 477] width 1024 height 19
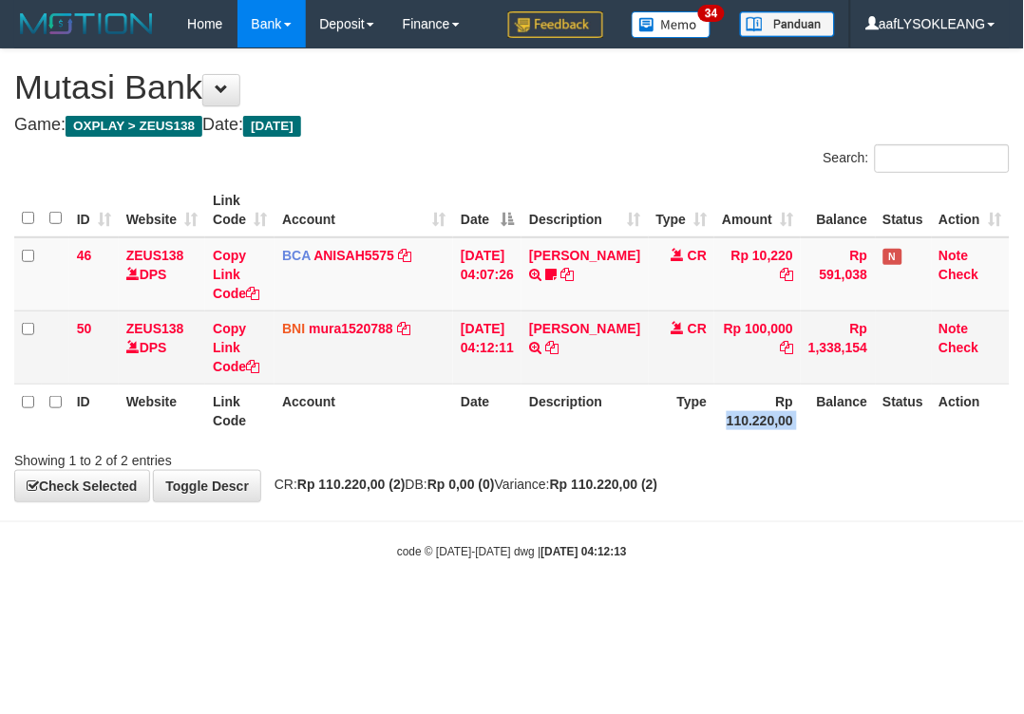
drag, startPoint x: 791, startPoint y: 396, endPoint x: 684, endPoint y: 348, distance: 117.7
click at [774, 386] on tr "ID Website Link Code Account Date Description Type Rp 110.220,00 Balance Status…" at bounding box center [511, 411] width 995 height 54
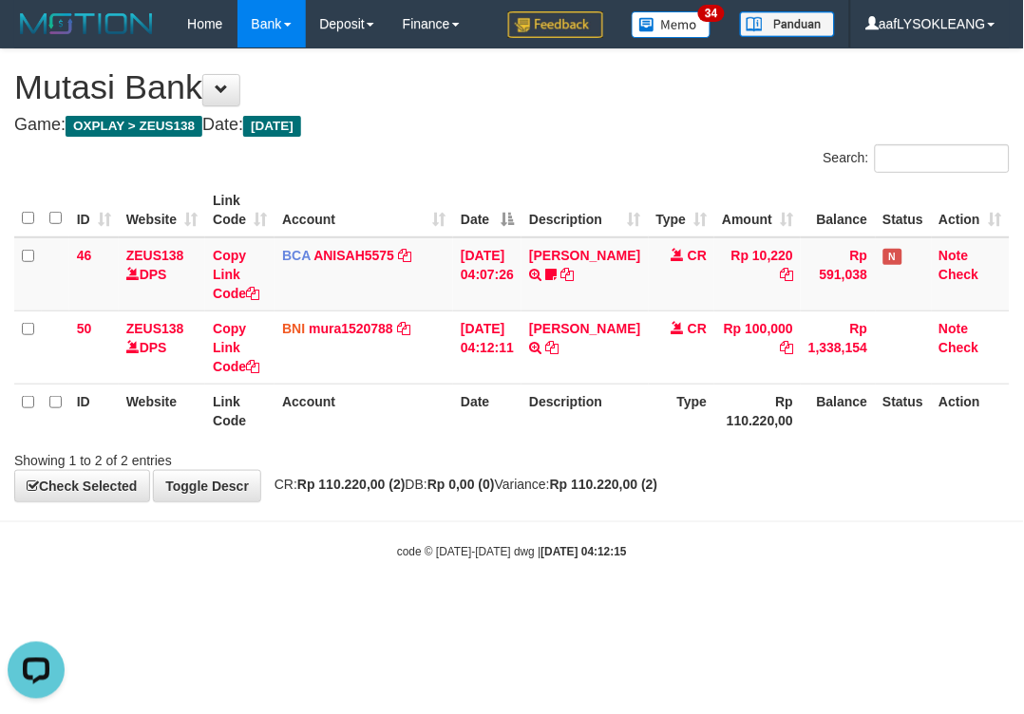
drag, startPoint x: 495, startPoint y: 156, endPoint x: 471, endPoint y: 163, distance: 24.9
click at [491, 164] on div "Search:" at bounding box center [512, 160] width 1024 height 33
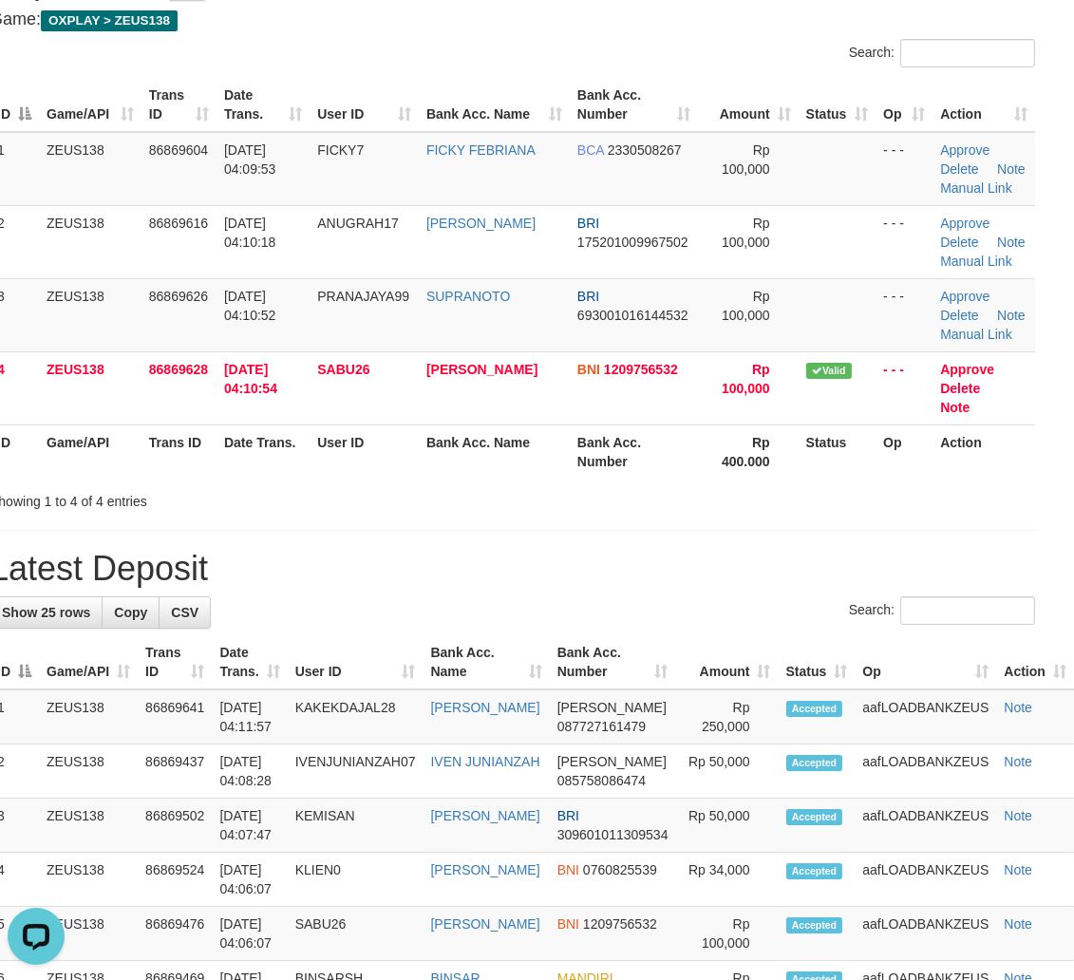
drag, startPoint x: 1003, startPoint y: 499, endPoint x: 1088, endPoint y: 506, distance: 85.7
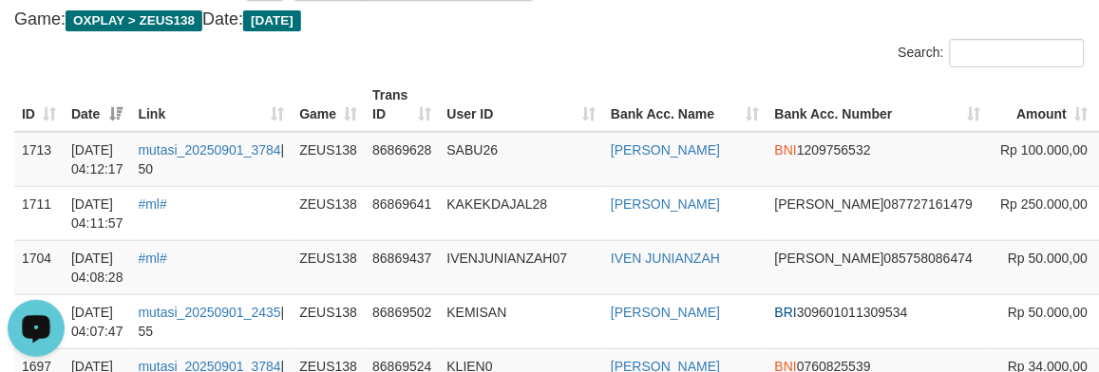
scroll to position [140, 0]
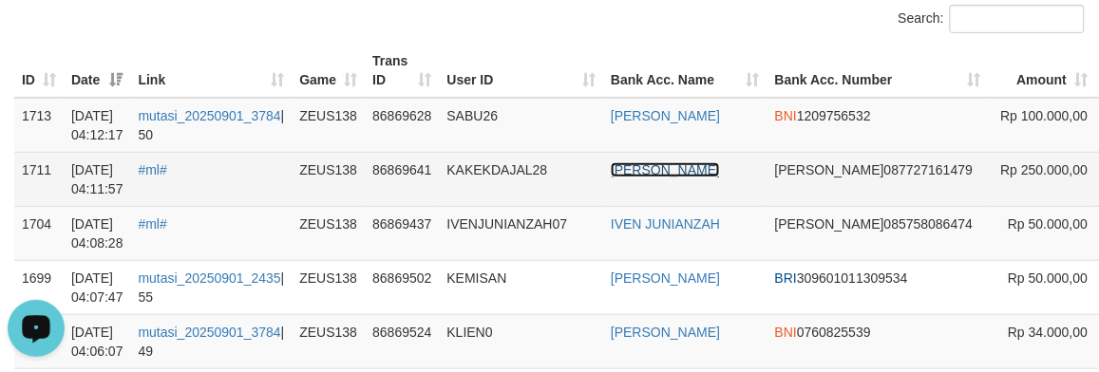
click at [637, 171] on link "MUHAMMAD IQBAL" at bounding box center [665, 169] width 109 height 15
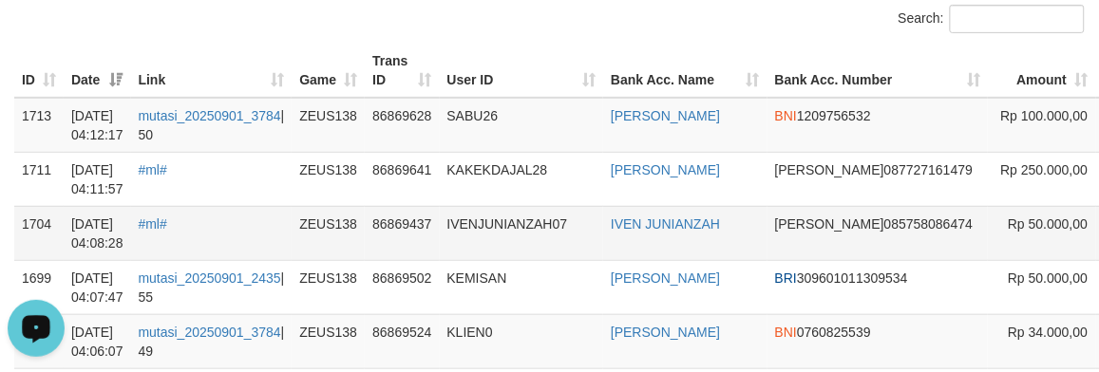
click at [715, 206] on td "IVEN JUNIANZAH" at bounding box center [685, 233] width 164 height 54
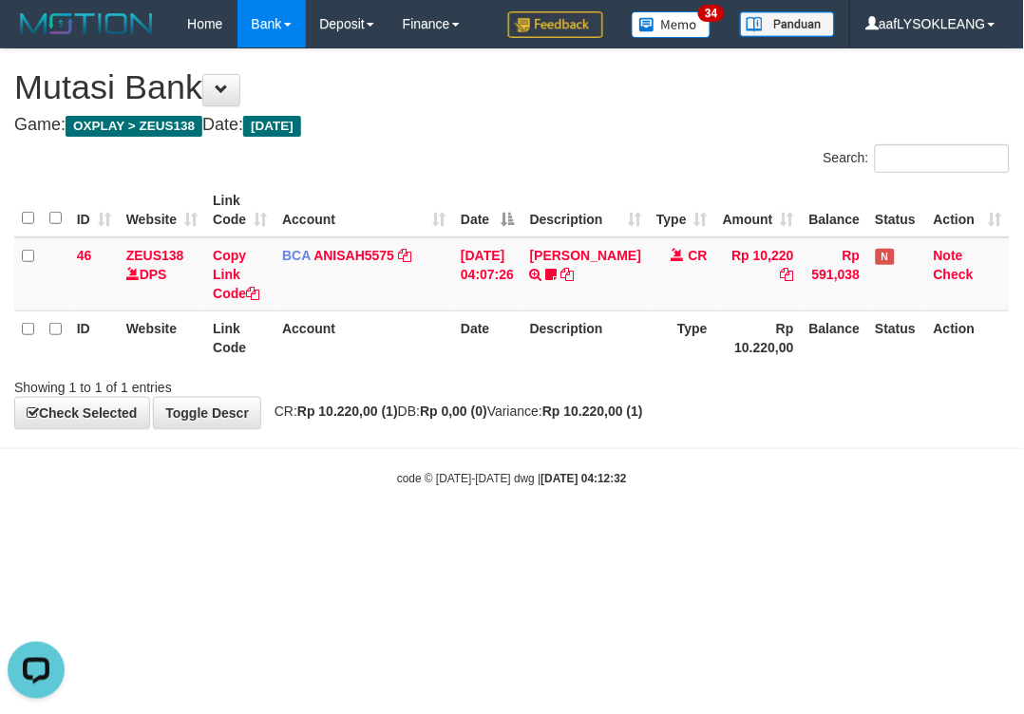
drag, startPoint x: 497, startPoint y: 133, endPoint x: 465, endPoint y: 142, distance: 32.7
click at [488, 136] on div "**********" at bounding box center [512, 238] width 1024 height 379
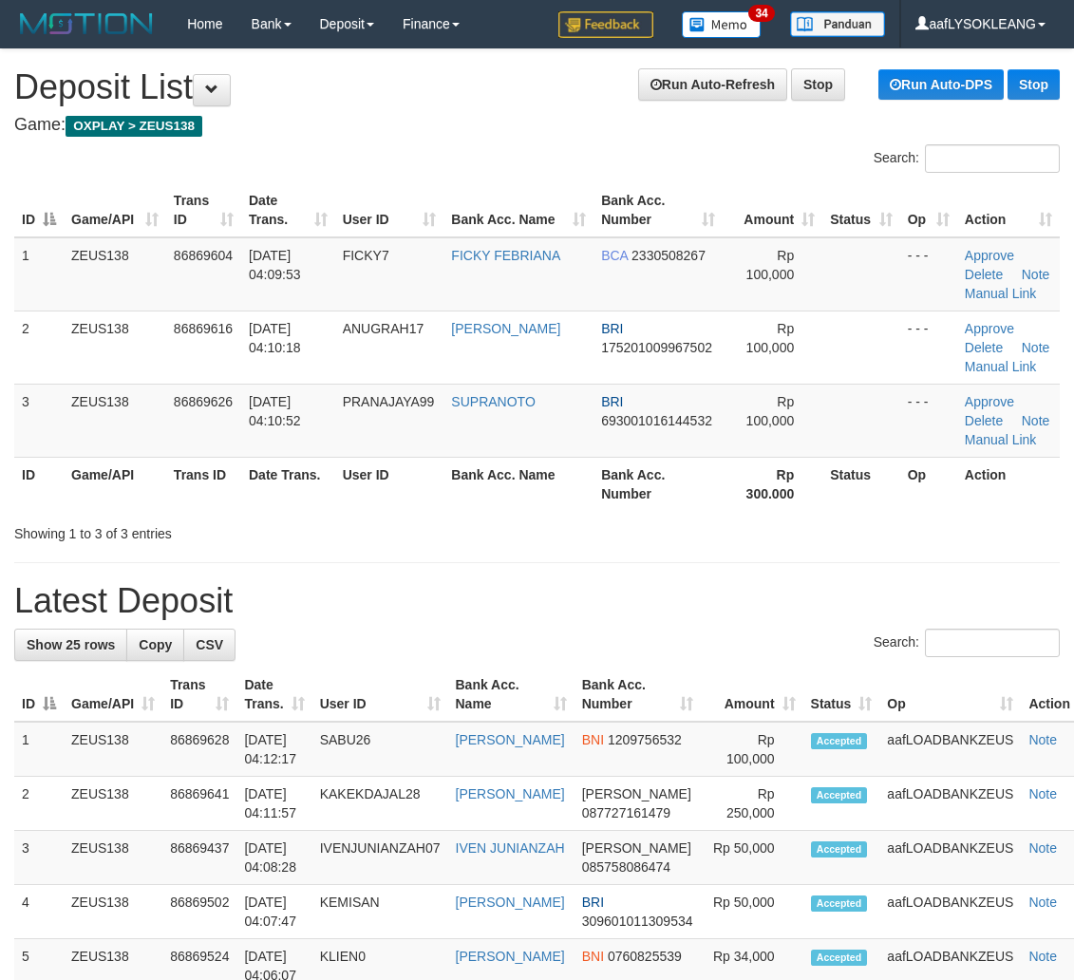
scroll to position [60, 25]
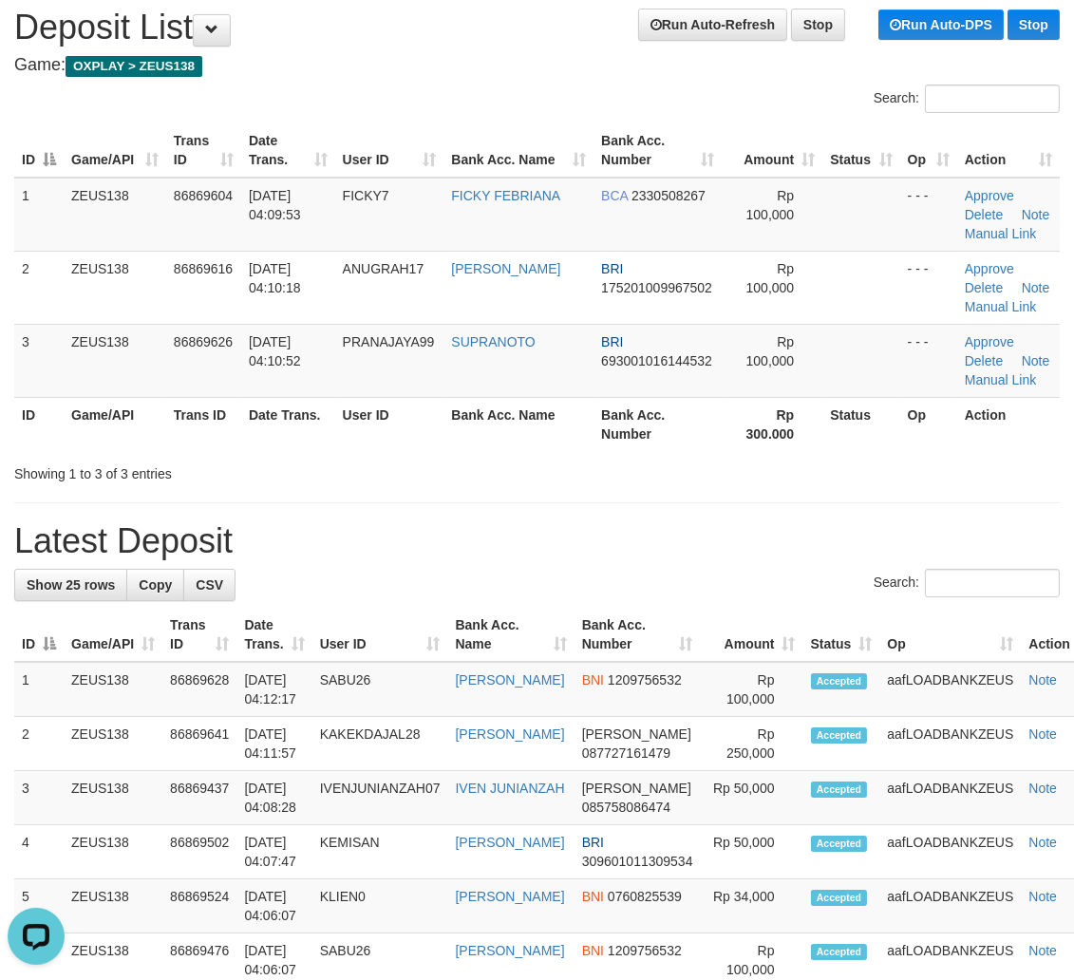
drag, startPoint x: 604, startPoint y: 529, endPoint x: 862, endPoint y: 562, distance: 260.4
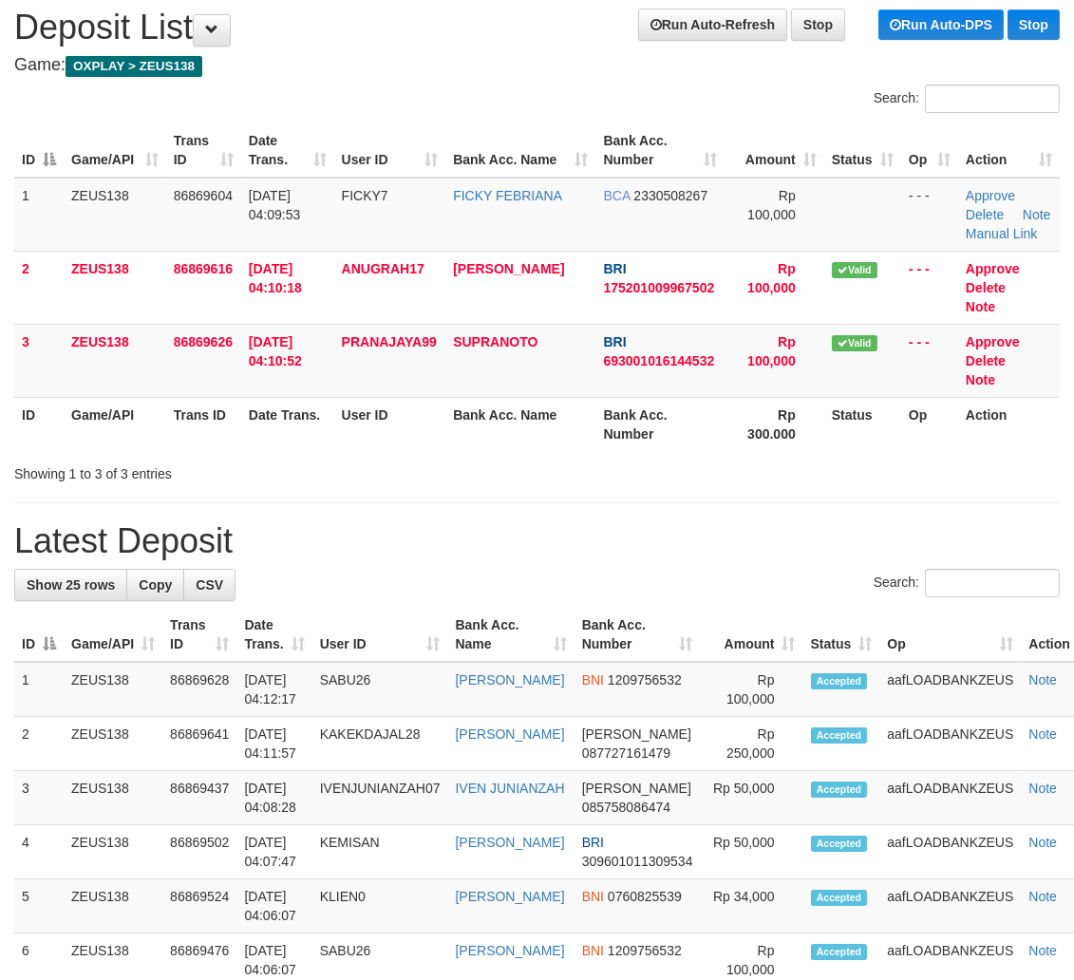
scroll to position [60, 0]
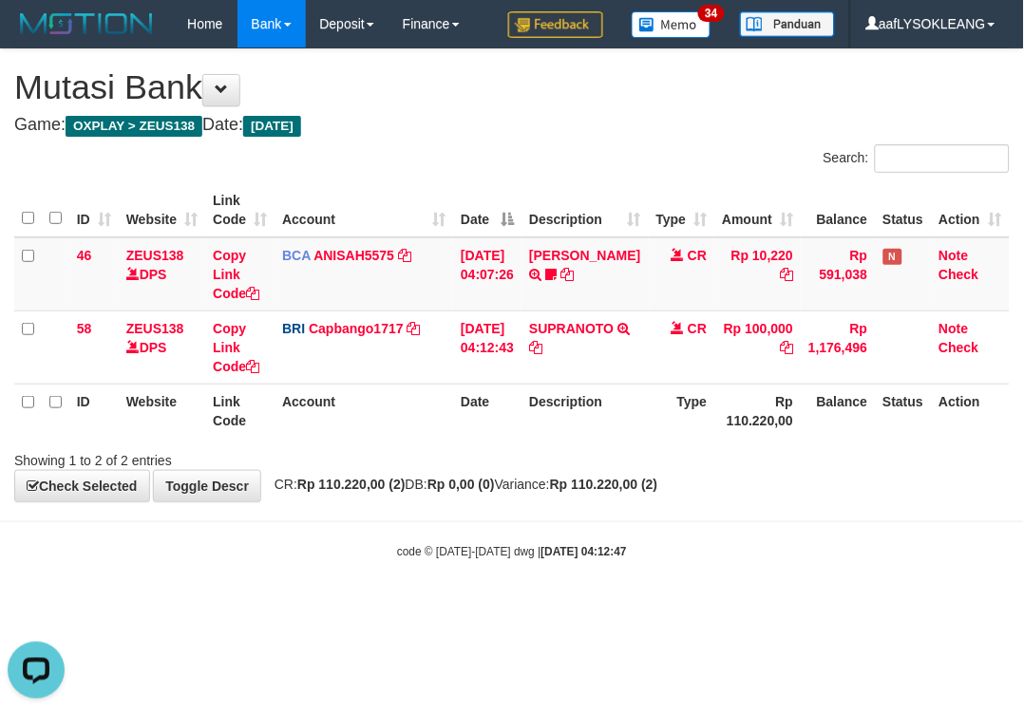
click at [444, 509] on body "Toggle navigation Home Bank Account List Load By Website Group [OXPLAY] ZEUS138…" at bounding box center [512, 304] width 1024 height 608
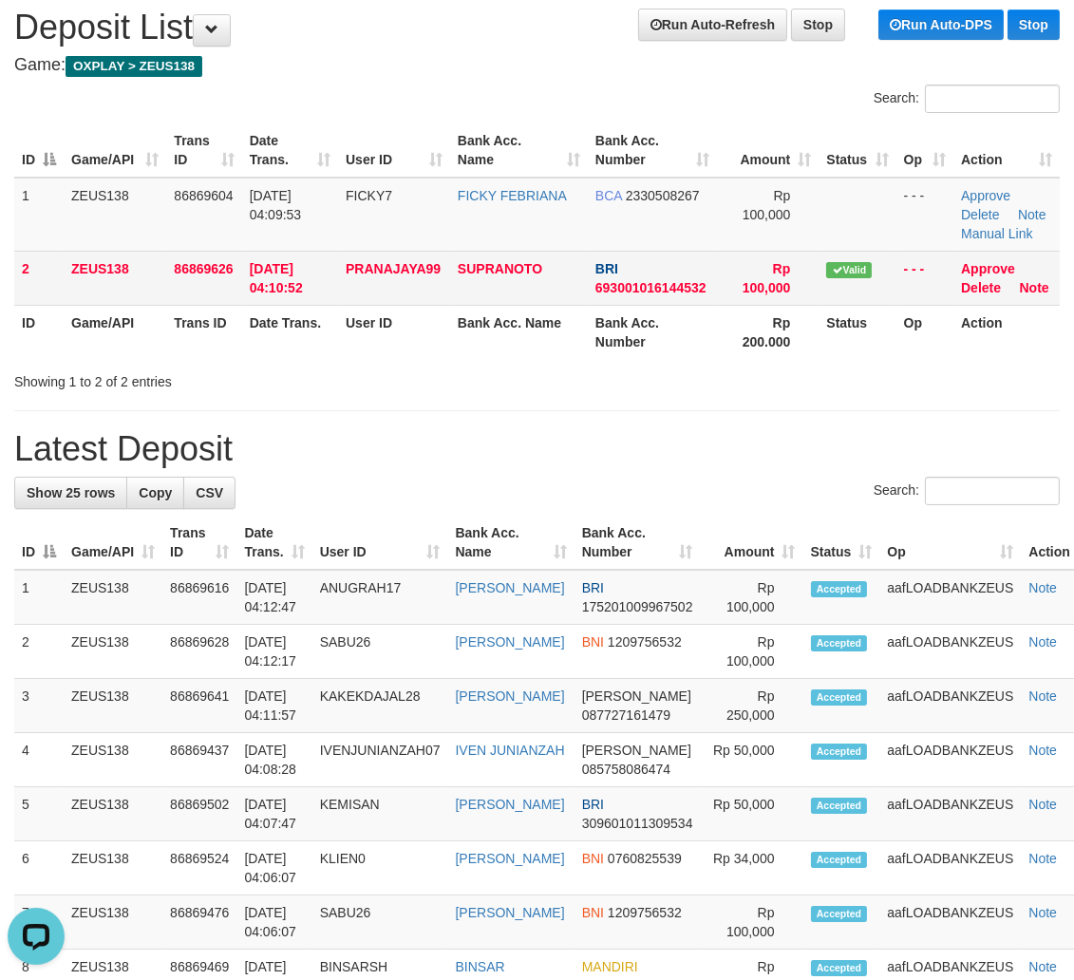
drag, startPoint x: 431, startPoint y: 339, endPoint x: 261, endPoint y: 281, distance: 179.6
click at [367, 314] on tr "ID Game/API Trans ID Date Trans. User ID Bank Acc. Name Bank Acc. Number Rp 200…" at bounding box center [536, 332] width 1045 height 54
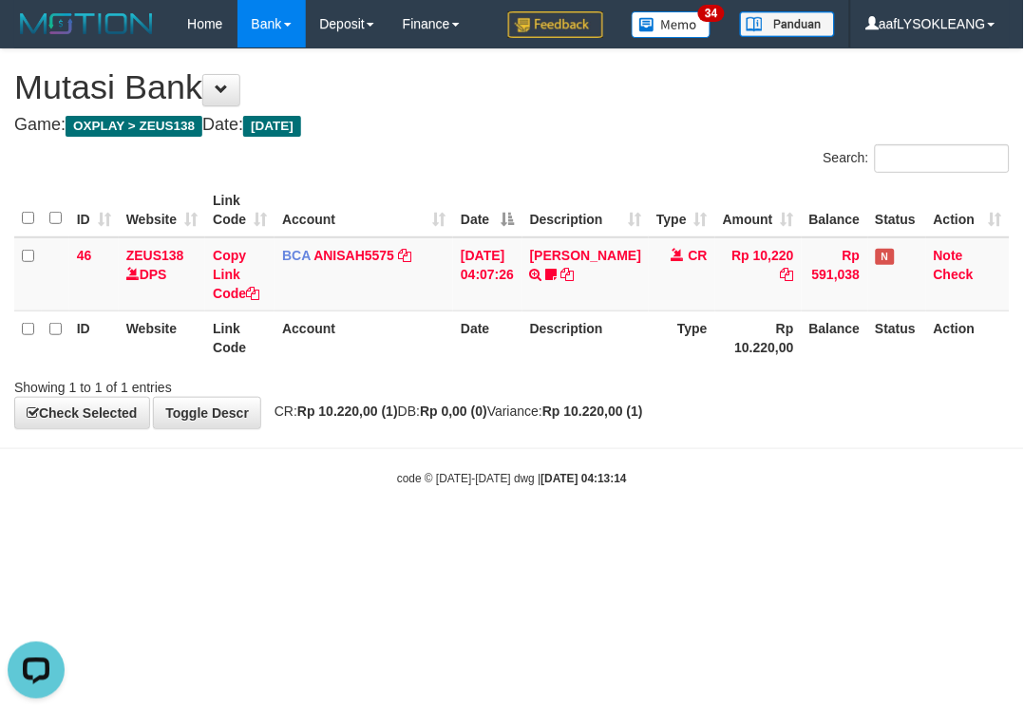
click at [472, 357] on div "Search: ID Website Link Code Account Date Description Type Amount Balance Statu…" at bounding box center [511, 270] width 995 height 253
drag, startPoint x: 685, startPoint y: 528, endPoint x: 653, endPoint y: 518, distance: 32.7
click at [653, 518] on body "Toggle navigation Home Bank Account List Load By Website Group [OXPLAY] ZEUS138…" at bounding box center [512, 267] width 1024 height 535
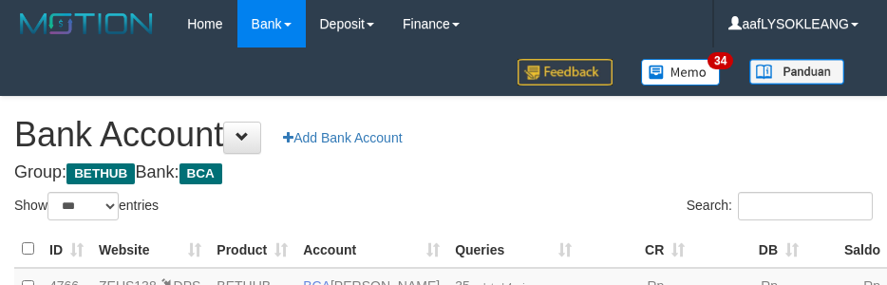
select select "***"
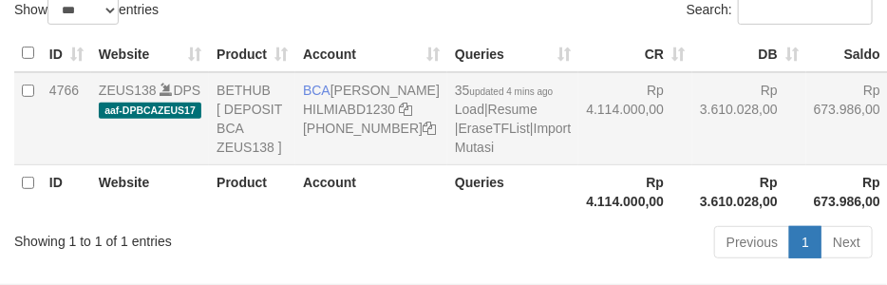
click at [578, 165] on td "Rp 4.114.000,00" at bounding box center [635, 118] width 114 height 93
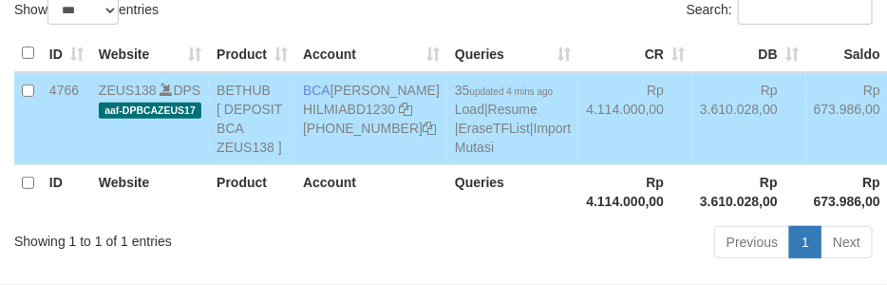
scroll to position [235, 0]
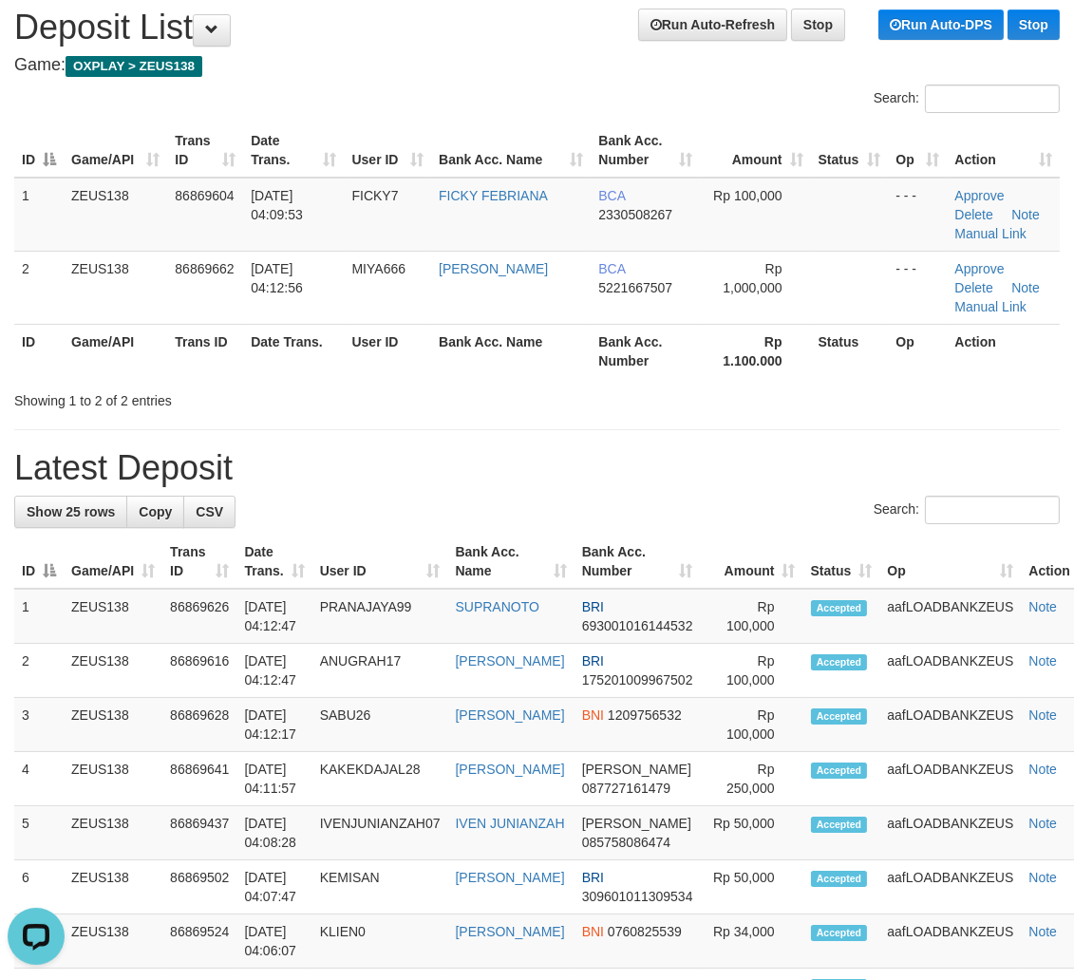
drag, startPoint x: 694, startPoint y: 450, endPoint x: 838, endPoint y: 475, distance: 146.4
click at [691, 449] on h1 "Latest Deposit" at bounding box center [536, 468] width 1045 height 38
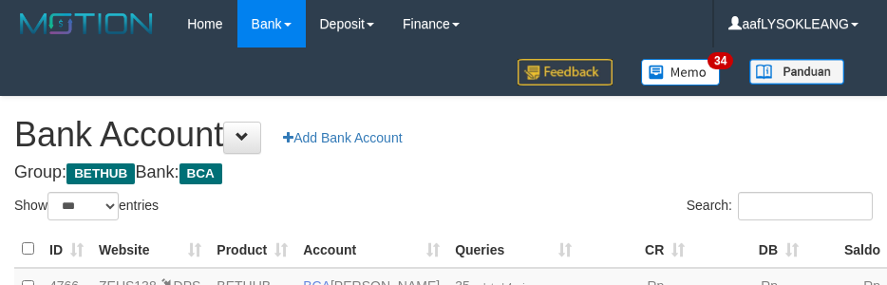
select select "***"
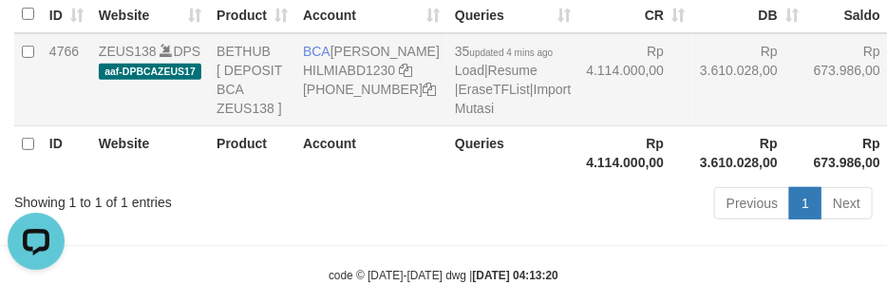
drag, startPoint x: 622, startPoint y: 133, endPoint x: 612, endPoint y: 155, distance: 23.8
click at [692, 126] on td "Rp 3.610.028,00" at bounding box center [749, 79] width 114 height 93
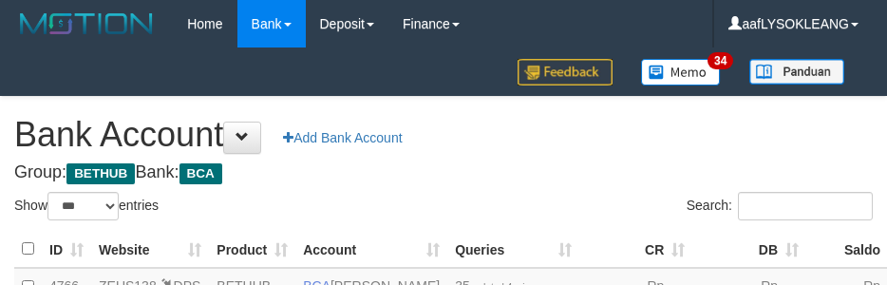
select select "***"
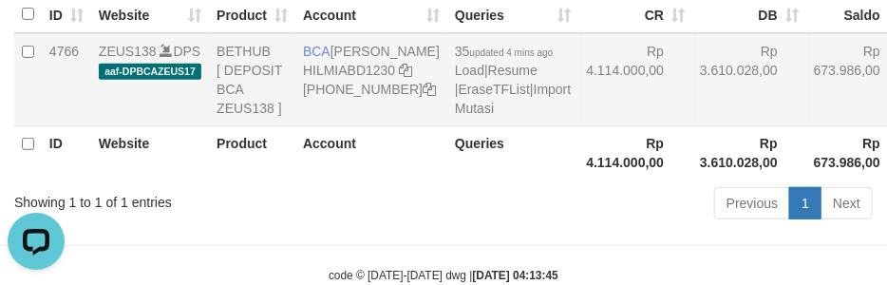
drag, startPoint x: 549, startPoint y: 118, endPoint x: 868, endPoint y: 269, distance: 353.0
click at [578, 98] on td "Rp 4.114.000,00" at bounding box center [635, 79] width 114 height 93
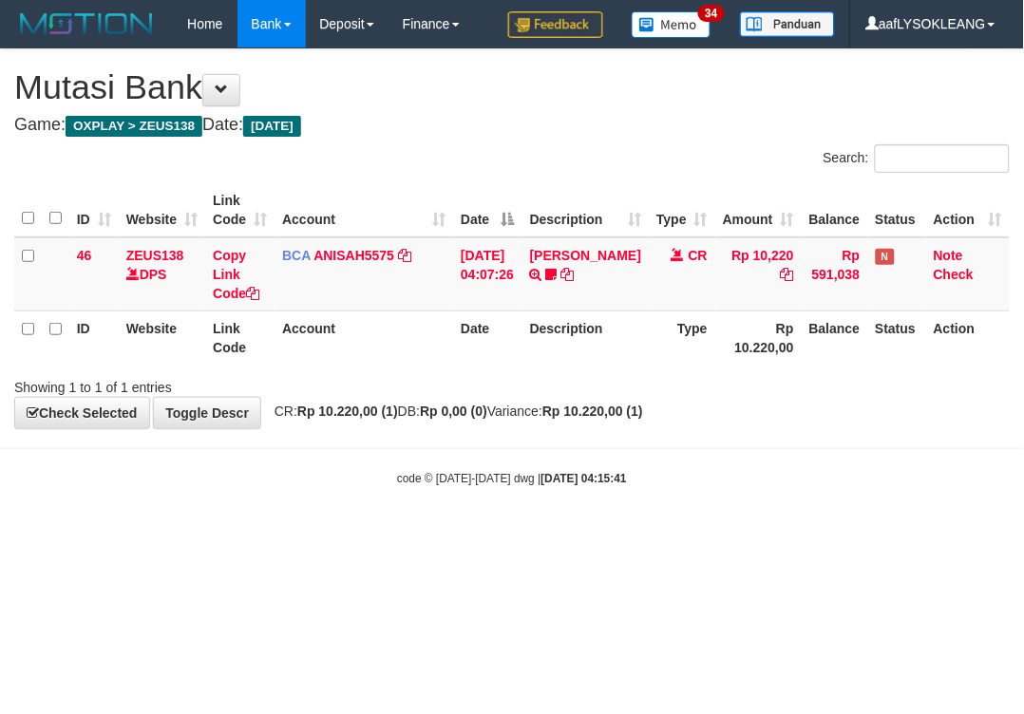
click at [908, 367] on div "ID Website Link Code Account Date Description Type Amount Balance Status Action…" at bounding box center [512, 274] width 1024 height 193
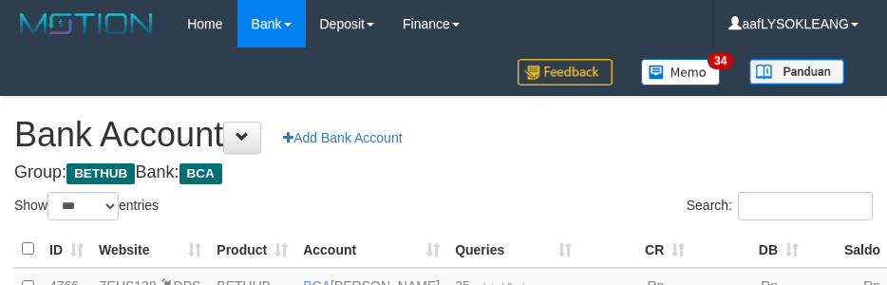
select select "***"
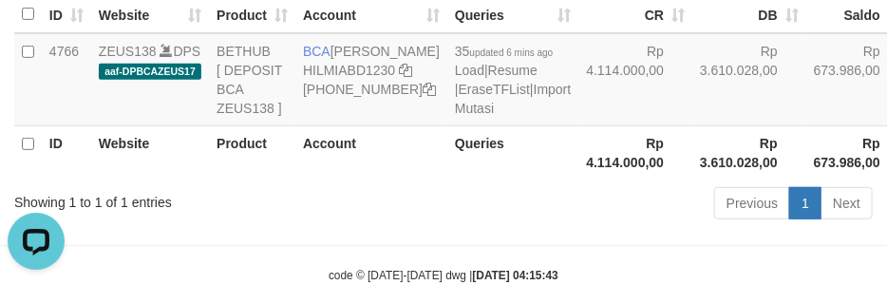
drag, startPoint x: 577, startPoint y: 114, endPoint x: 408, endPoint y: 297, distance: 249.3
click at [582, 123] on tr "4766 ZEUS138 DPS aaf-DPBCAZEUS17 BETHUB [ DEPOSIT BCA ZEUS138 ] BCA [PERSON_NAM…" at bounding box center [517, 79] width 1007 height 93
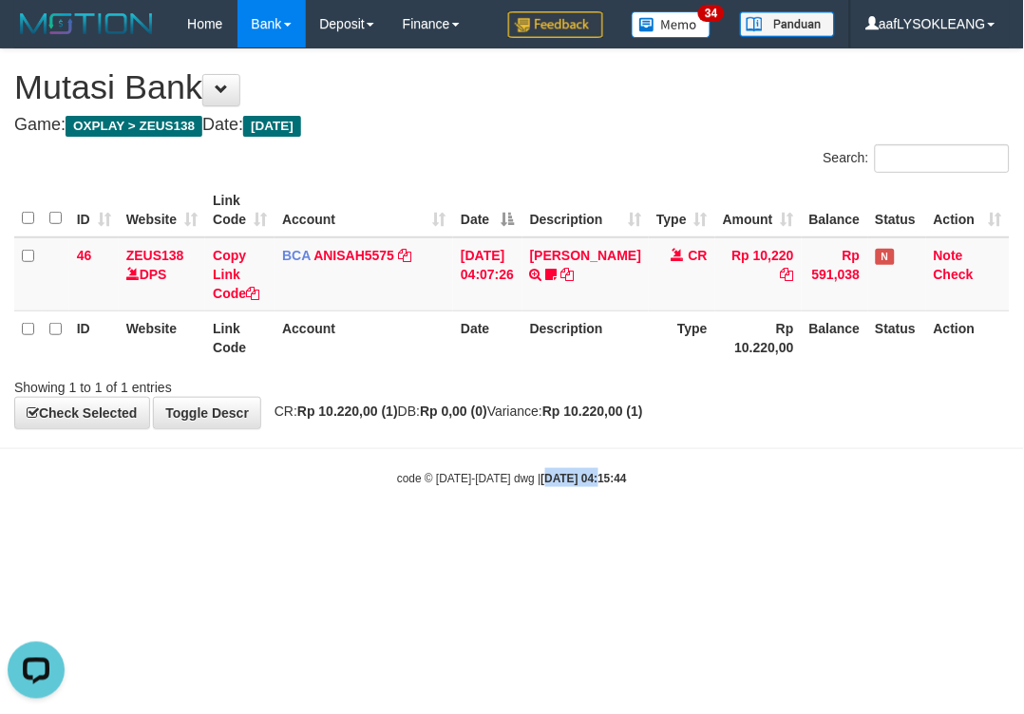
drag, startPoint x: 576, startPoint y: 544, endPoint x: 467, endPoint y: 476, distance: 128.8
click at [495, 481] on html "Toggle navigation Home Bank Account List Load By Website Group [OXPLAY] ZEUS138…" at bounding box center [512, 267] width 1024 height 535
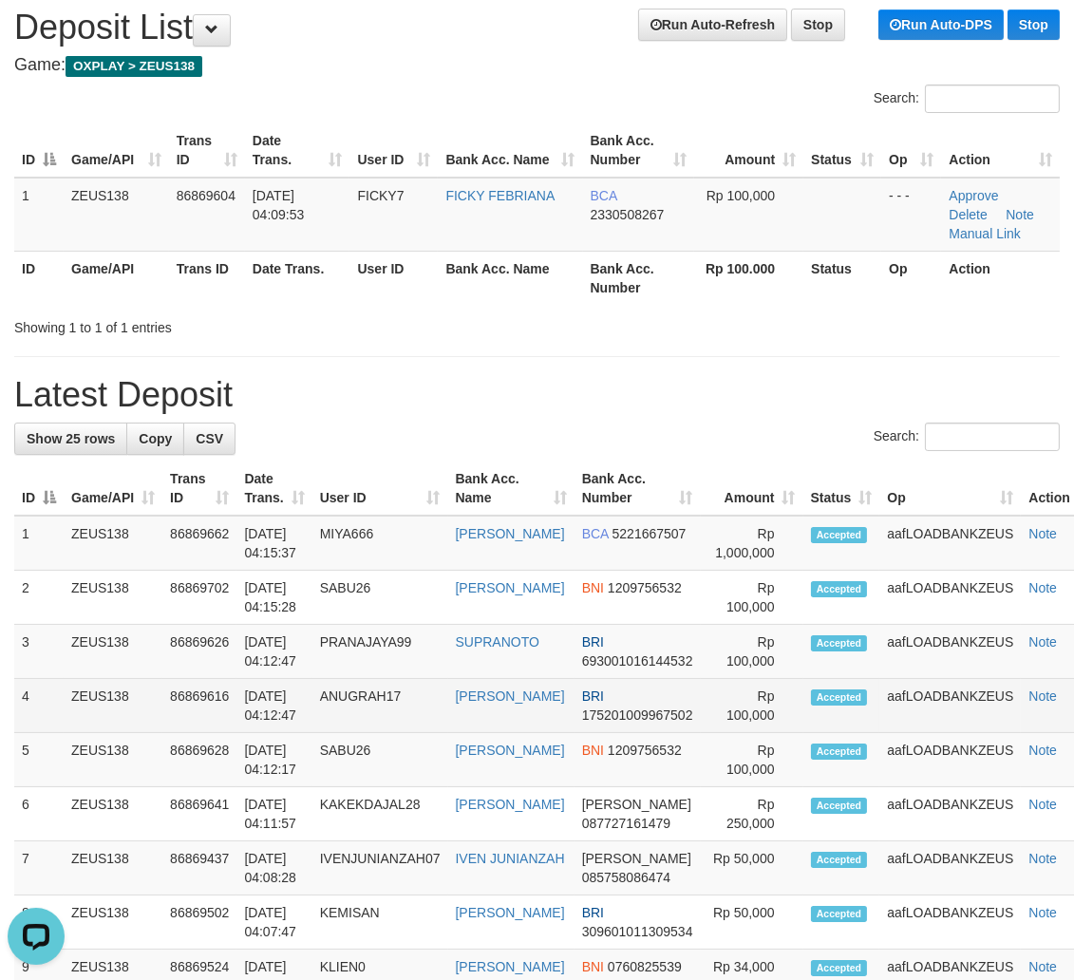
click at [623, 679] on td "BRI 175201009967502" at bounding box center [637, 706] width 126 height 54
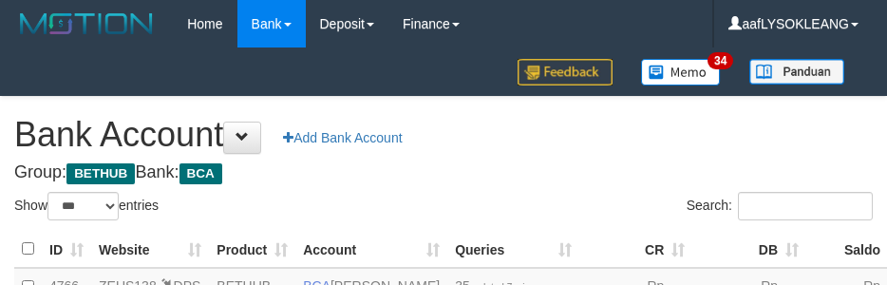
select select "***"
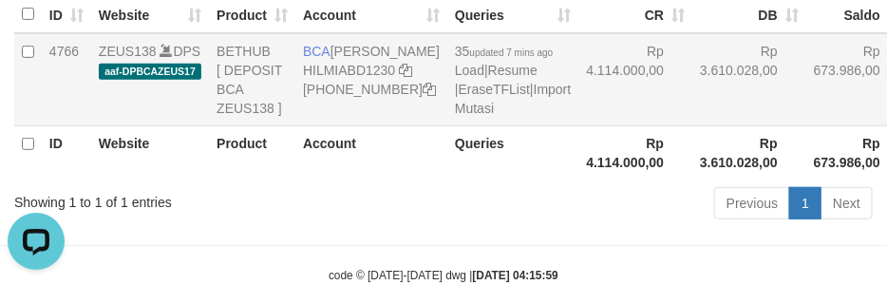
click at [599, 126] on td "Rp 4.114.000,00" at bounding box center [635, 79] width 114 height 93
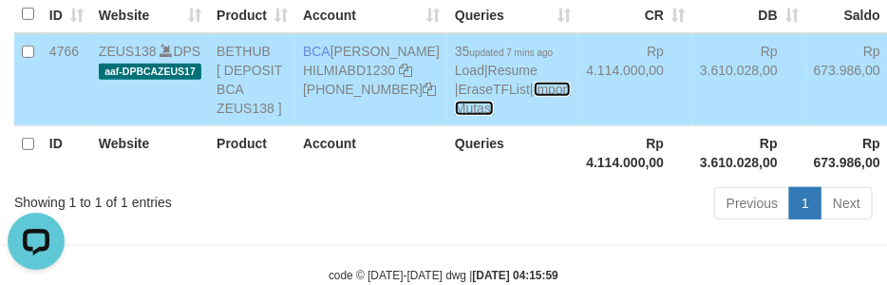
click at [455, 116] on link "Import Mutasi" at bounding box center [513, 99] width 116 height 34
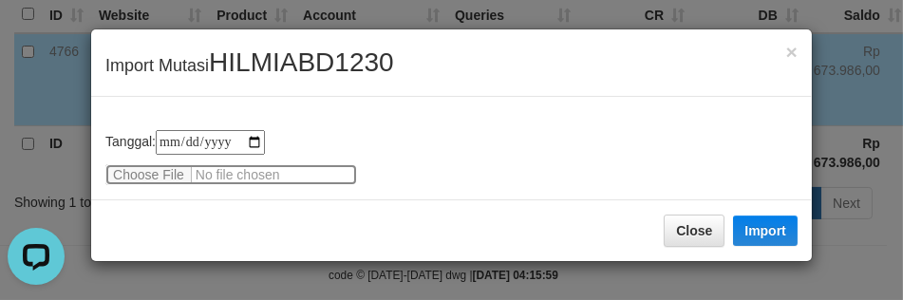
click at [157, 166] on input "file" at bounding box center [231, 174] width 252 height 21
type input "**********"
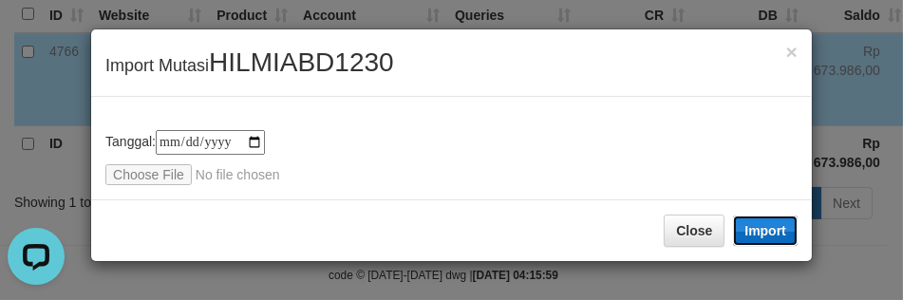
click at [762, 221] on button "Import" at bounding box center [765, 231] width 65 height 30
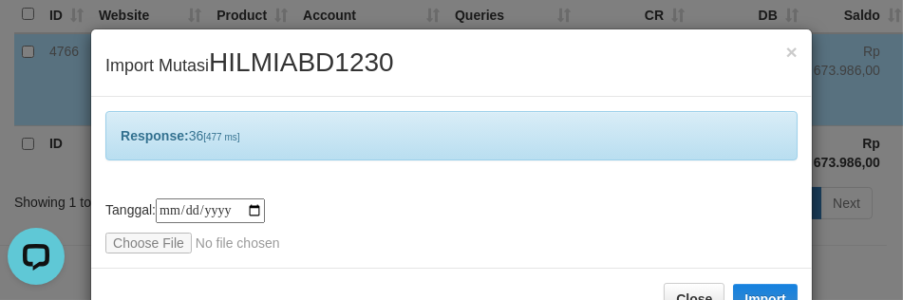
scroll to position [55, 0]
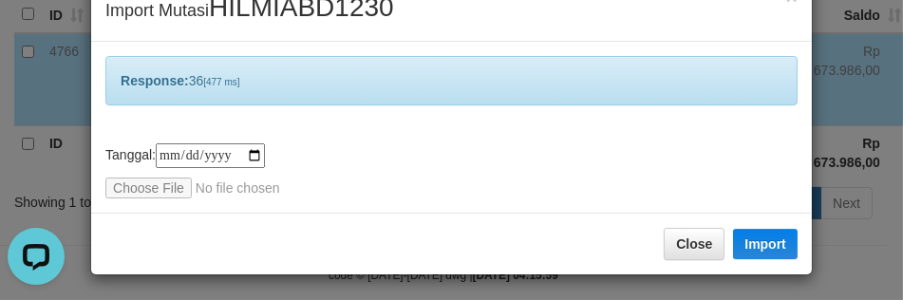
drag, startPoint x: 762, startPoint y: 221, endPoint x: 420, endPoint y: 171, distance: 346.5
click at [447, 138] on div "**********" at bounding box center [451, 127] width 721 height 171
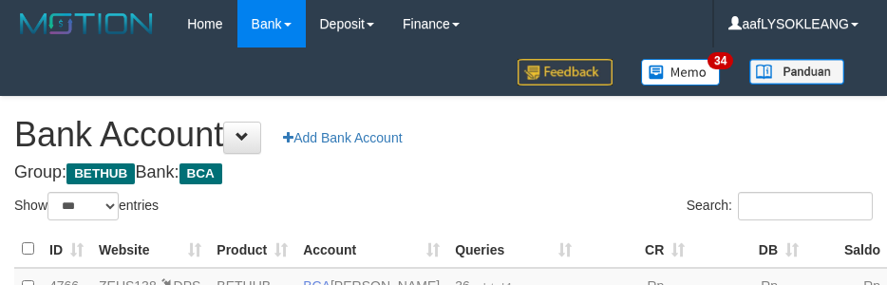
select select "***"
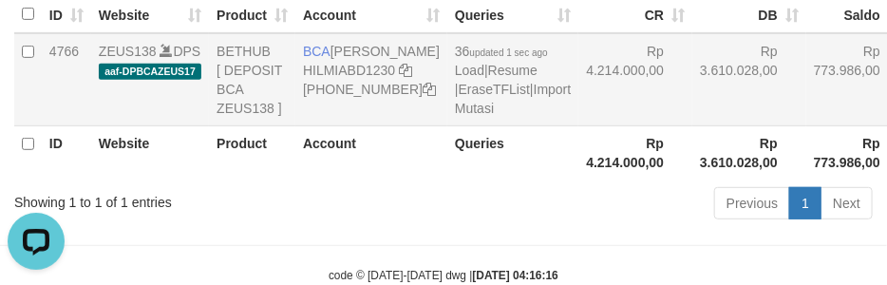
click at [599, 101] on td "Rp 4.214.000,00" at bounding box center [635, 79] width 114 height 93
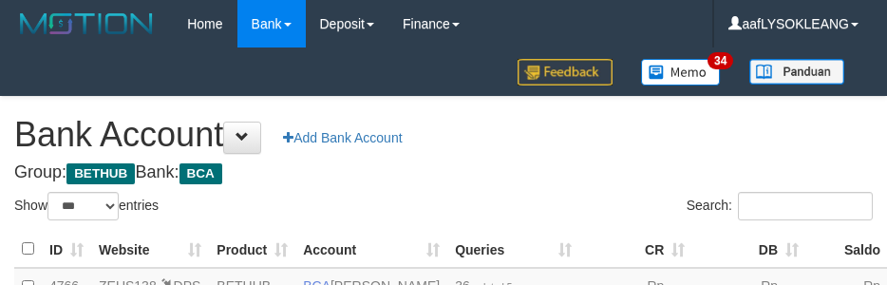
select select "***"
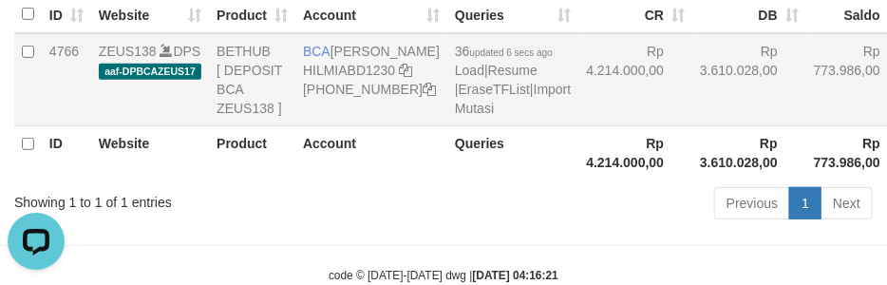
click at [593, 126] on tr "4766 ZEUS138 DPS aaf-DPBCAZEUS17 BETHUB [ DEPOSIT BCA ZEUS138 ] BCA HILMI ABDIL…" at bounding box center [517, 79] width 1007 height 93
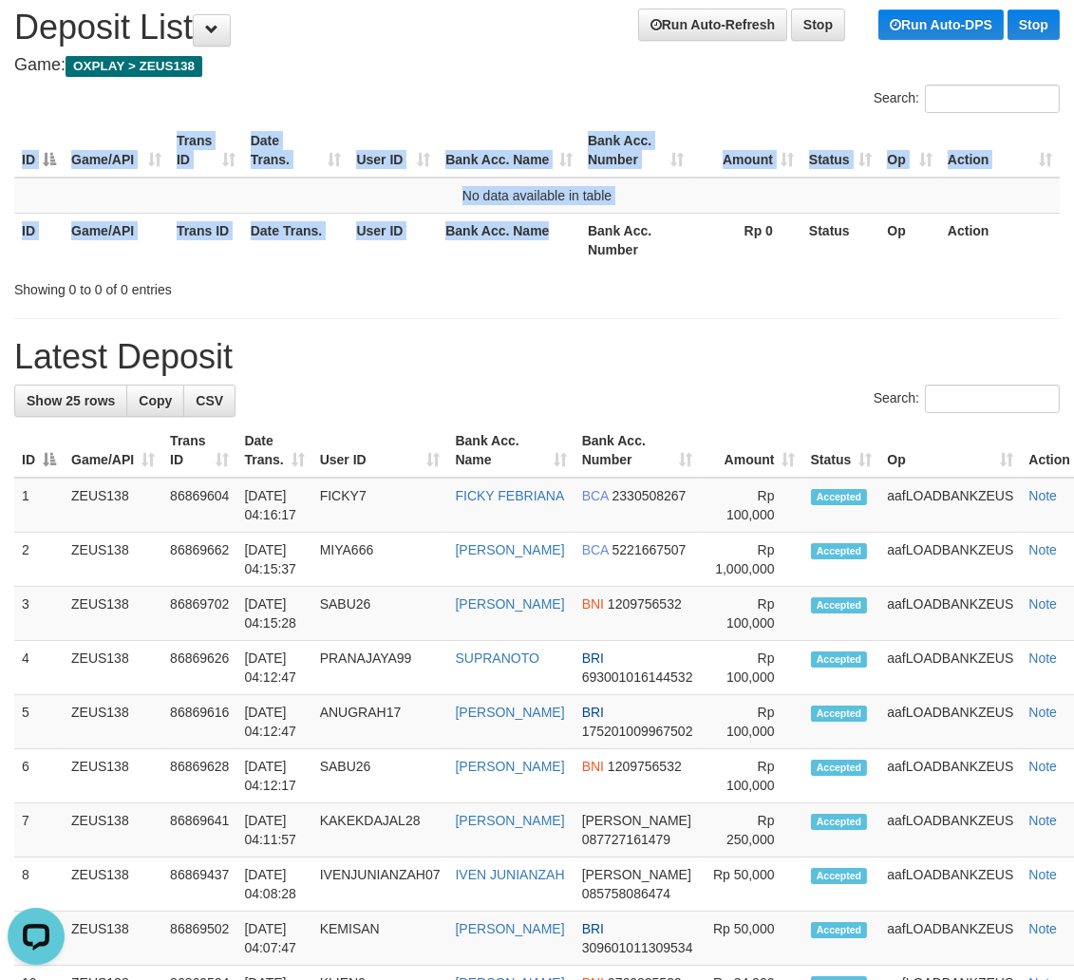
drag, startPoint x: 546, startPoint y: 264, endPoint x: 596, endPoint y: 281, distance: 53.1
click at [568, 271] on div "Search: ID Game/API Trans ID Date Trans. User ID Bank Acc. Name Bank Acc. Numbe…" at bounding box center [536, 192] width 1045 height 215
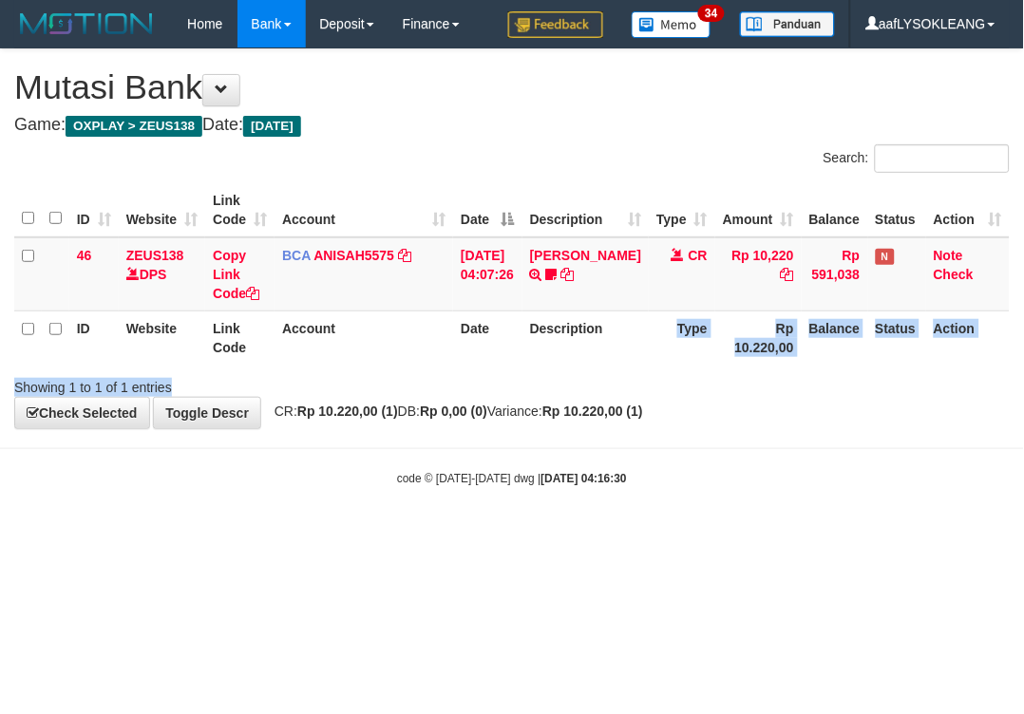
drag, startPoint x: 668, startPoint y: 359, endPoint x: 593, endPoint y: 348, distance: 75.9
click at [642, 359] on div "Search: ID Website Link Code Account Date Description Type Amount Balance Statu…" at bounding box center [511, 270] width 995 height 253
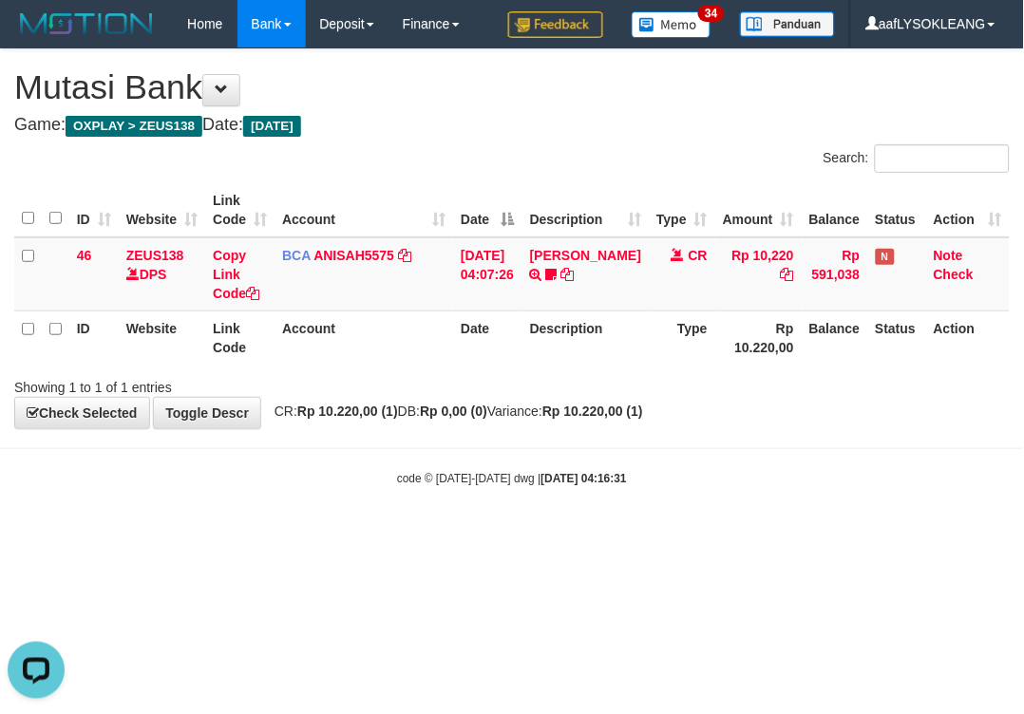
click at [666, 533] on html "Toggle navigation Home Bank Account List Load By Website Group [OXPLAY] ZEUS138…" at bounding box center [512, 267] width 1024 height 535
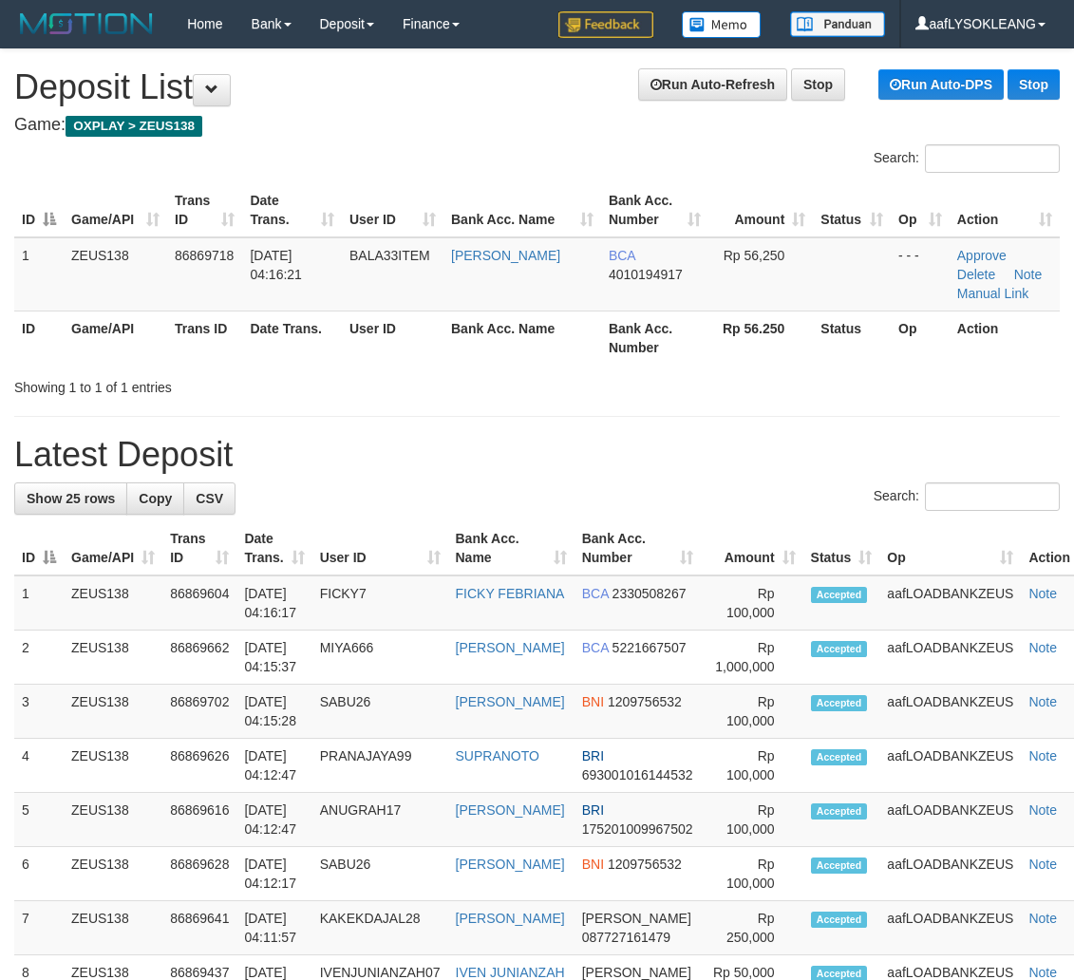
scroll to position [60, 0]
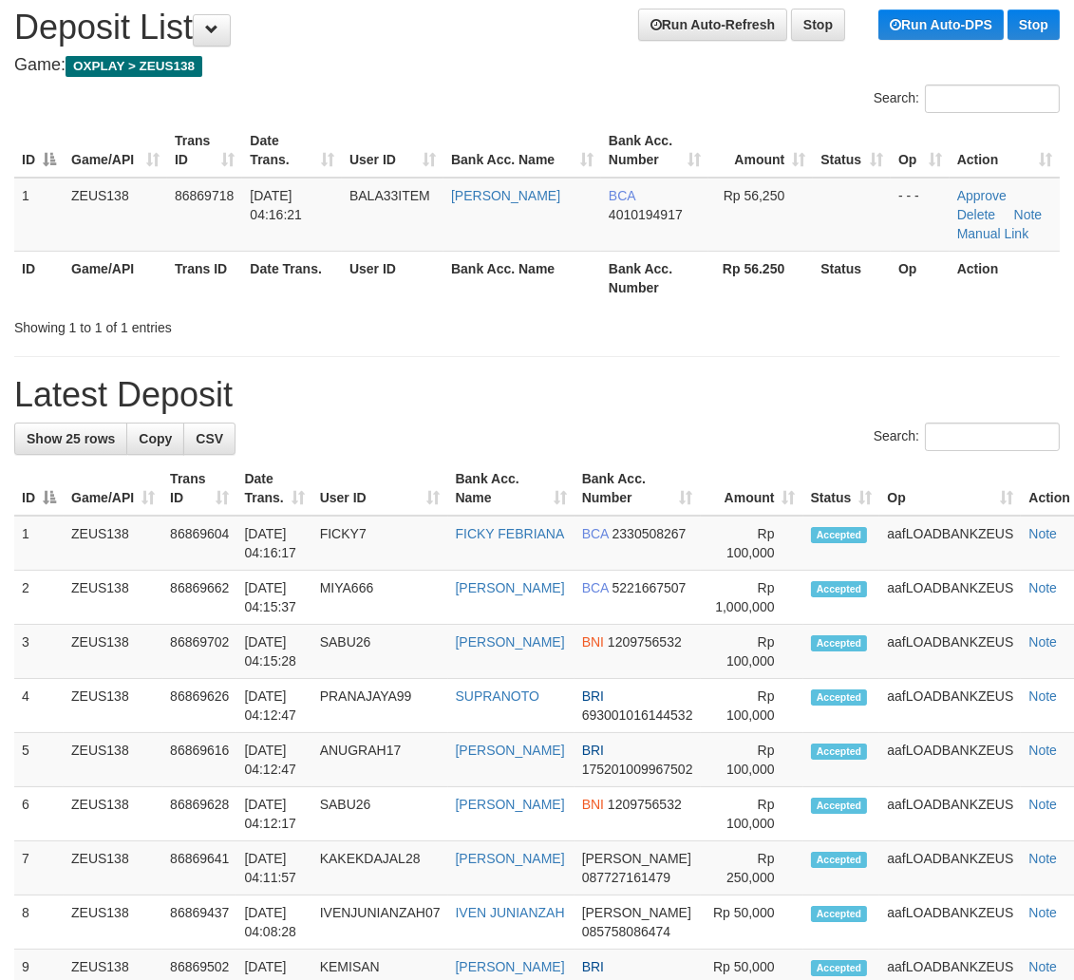
click at [705, 396] on div "**********" at bounding box center [537, 993] width 1074 height 2006
drag, startPoint x: 593, startPoint y: 427, endPoint x: 760, endPoint y: 446, distance: 168.2
click at [644, 431] on div "Search:" at bounding box center [536, 439] width 1045 height 33
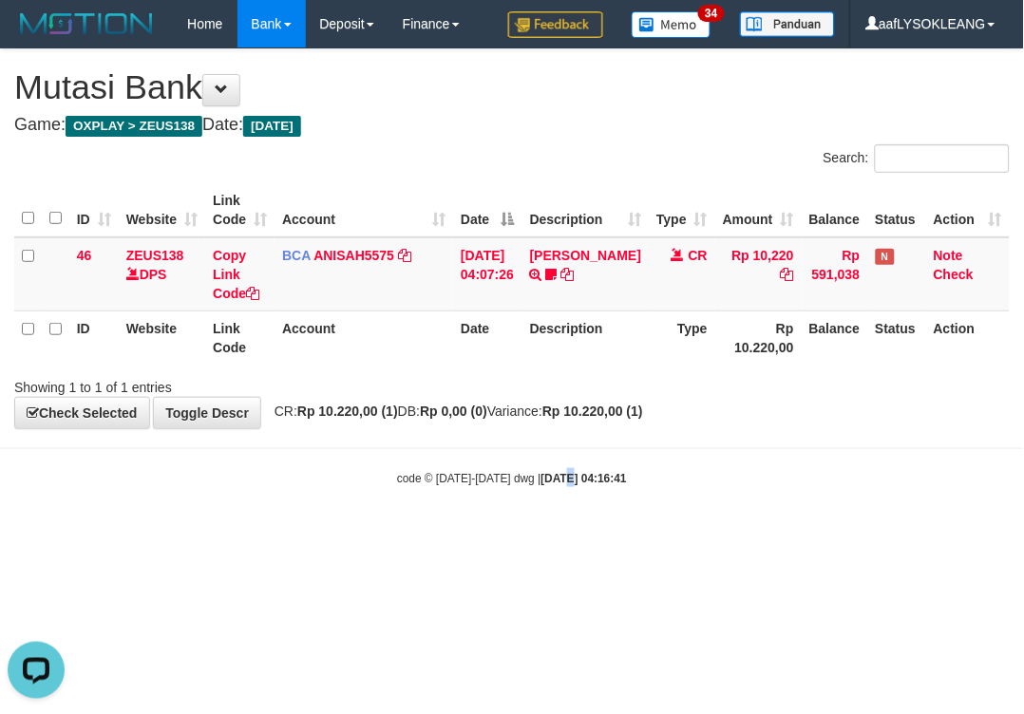
click at [551, 468] on div "code © 2012-2018 dwg | 2025/09/01 04:16:41" at bounding box center [512, 477] width 1024 height 19
drag, startPoint x: 752, startPoint y: 469, endPoint x: 1018, endPoint y: 429, distance: 268.8
click at [762, 434] on body "Toggle navigation Home Bank Account List Load By Website Group [OXPLAY] ZEUS138…" at bounding box center [512, 267] width 1024 height 535
drag, startPoint x: 681, startPoint y: 458, endPoint x: 675, endPoint y: 433, distance: 25.3
click at [685, 438] on body "Toggle navigation Home Bank Account List Load By Website Group [OXPLAY] ZEUS138…" at bounding box center [512, 267] width 1024 height 535
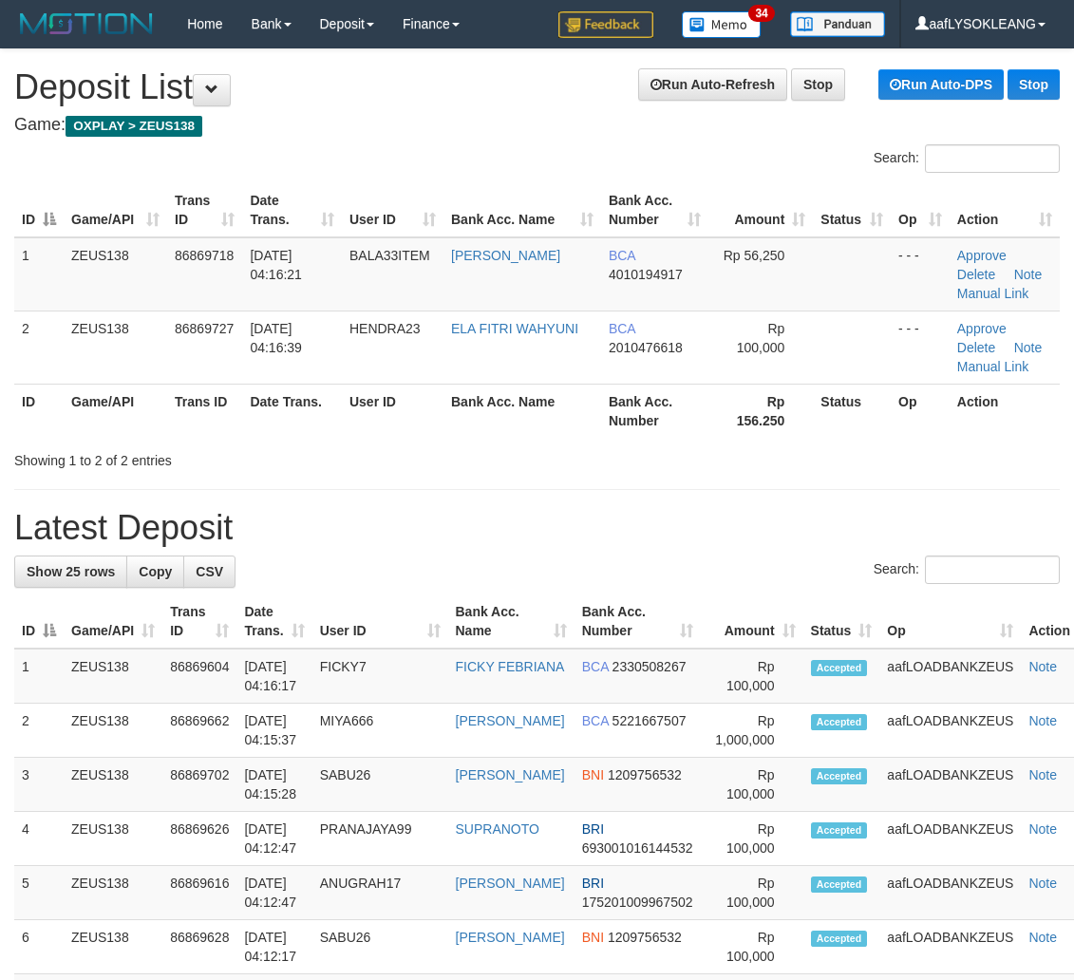
scroll to position [60, 0]
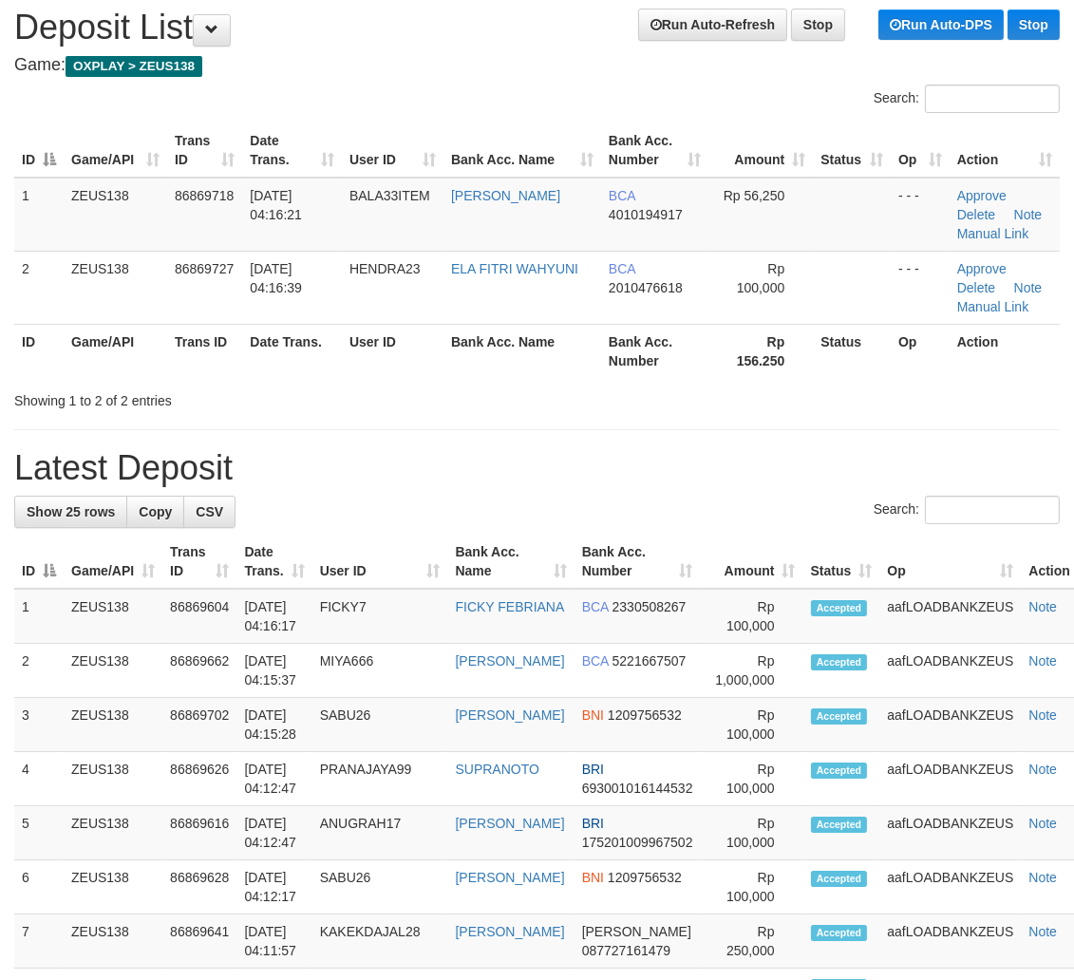
drag, startPoint x: 745, startPoint y: 476, endPoint x: 780, endPoint y: 482, distance: 34.8
click at [770, 480] on h1 "Latest Deposit" at bounding box center [536, 468] width 1045 height 38
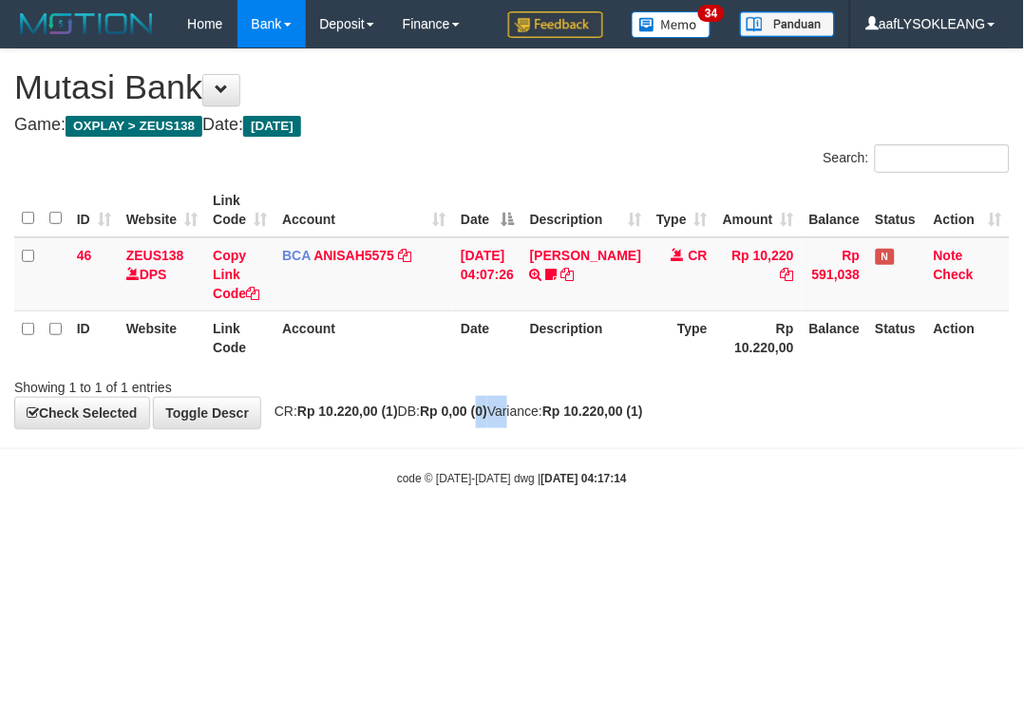
drag, startPoint x: 518, startPoint y: 423, endPoint x: 1, endPoint y: 277, distance: 536.6
click at [497, 416] on div "**********" at bounding box center [512, 238] width 1024 height 379
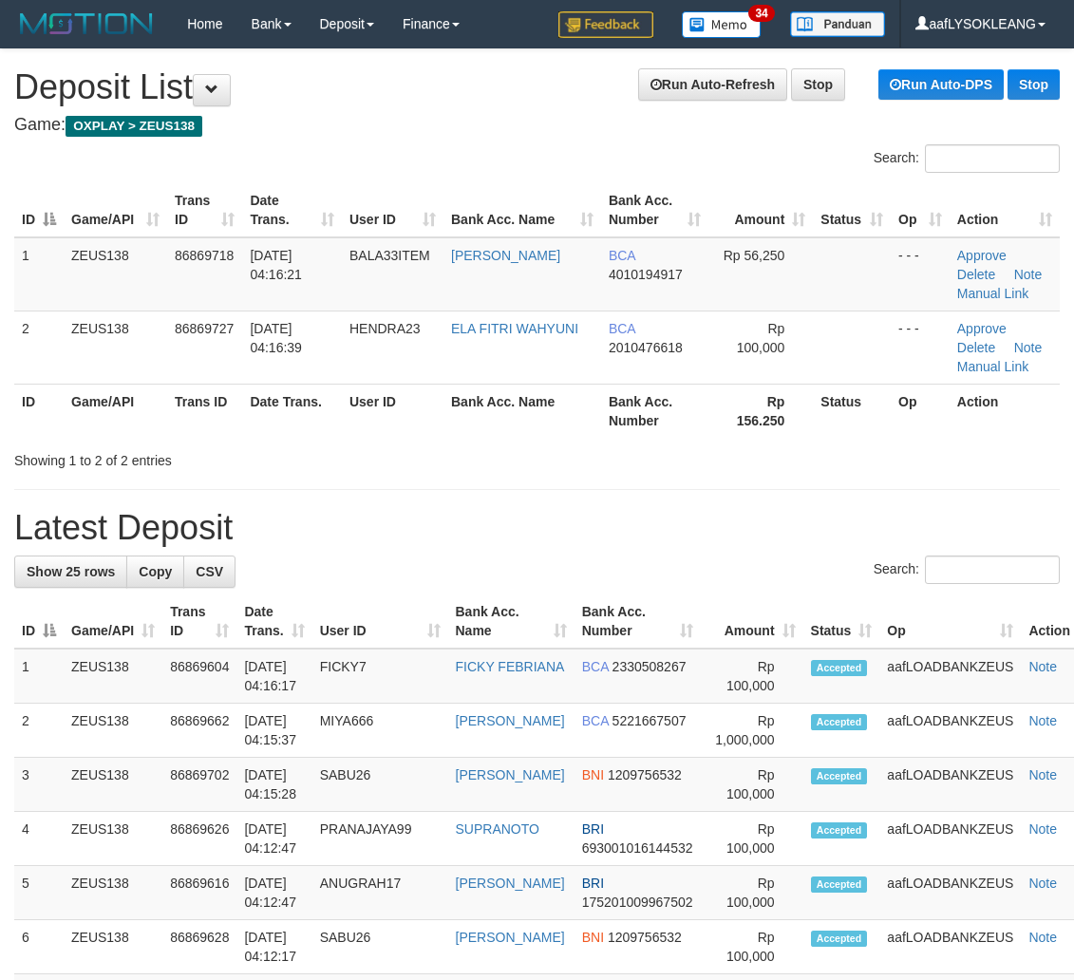
scroll to position [60, 0]
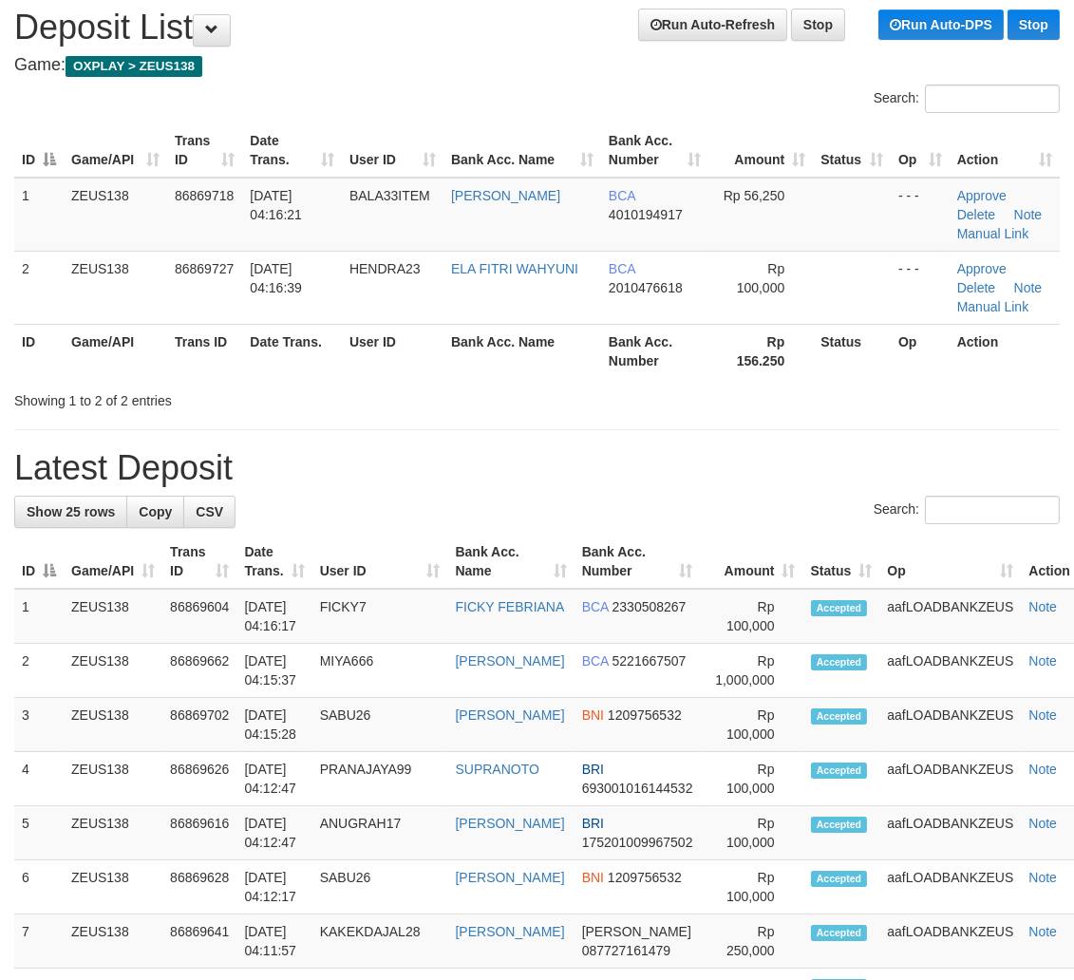
drag, startPoint x: 666, startPoint y: 470, endPoint x: 678, endPoint y: 472, distance: 12.5
click at [676, 471] on h1 "Latest Deposit" at bounding box center [536, 468] width 1045 height 38
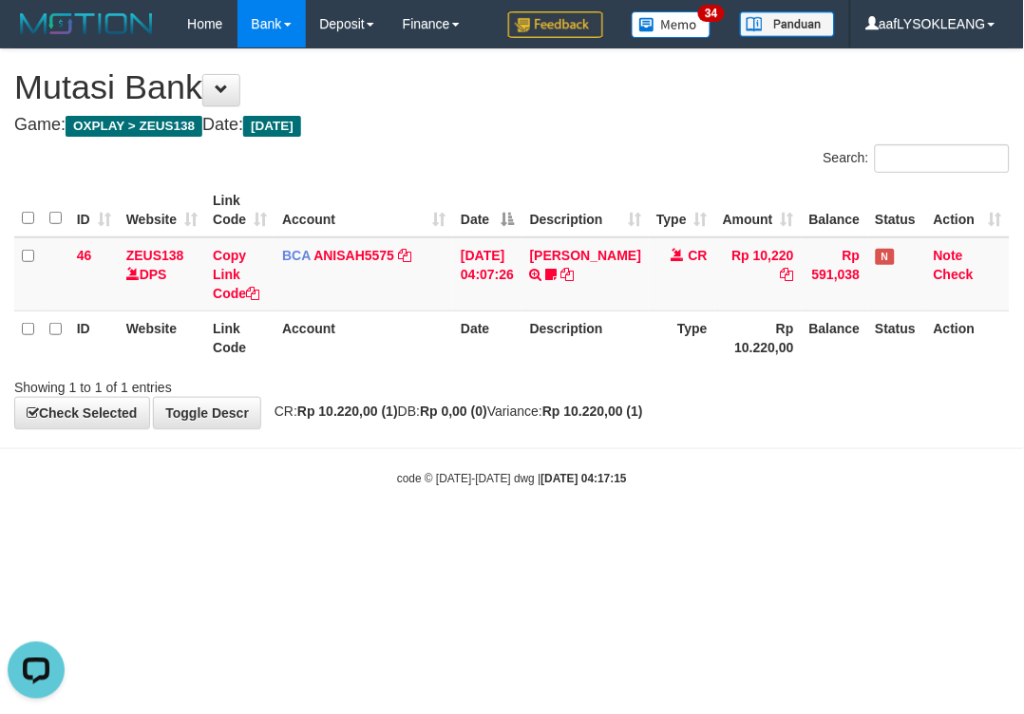
drag, startPoint x: 470, startPoint y: 444, endPoint x: 402, endPoint y: 408, distance: 77.3
click at [465, 442] on body "Toggle navigation Home Bank Account List Load By Website Group [OXPLAY] ZEUS138…" at bounding box center [512, 267] width 1024 height 535
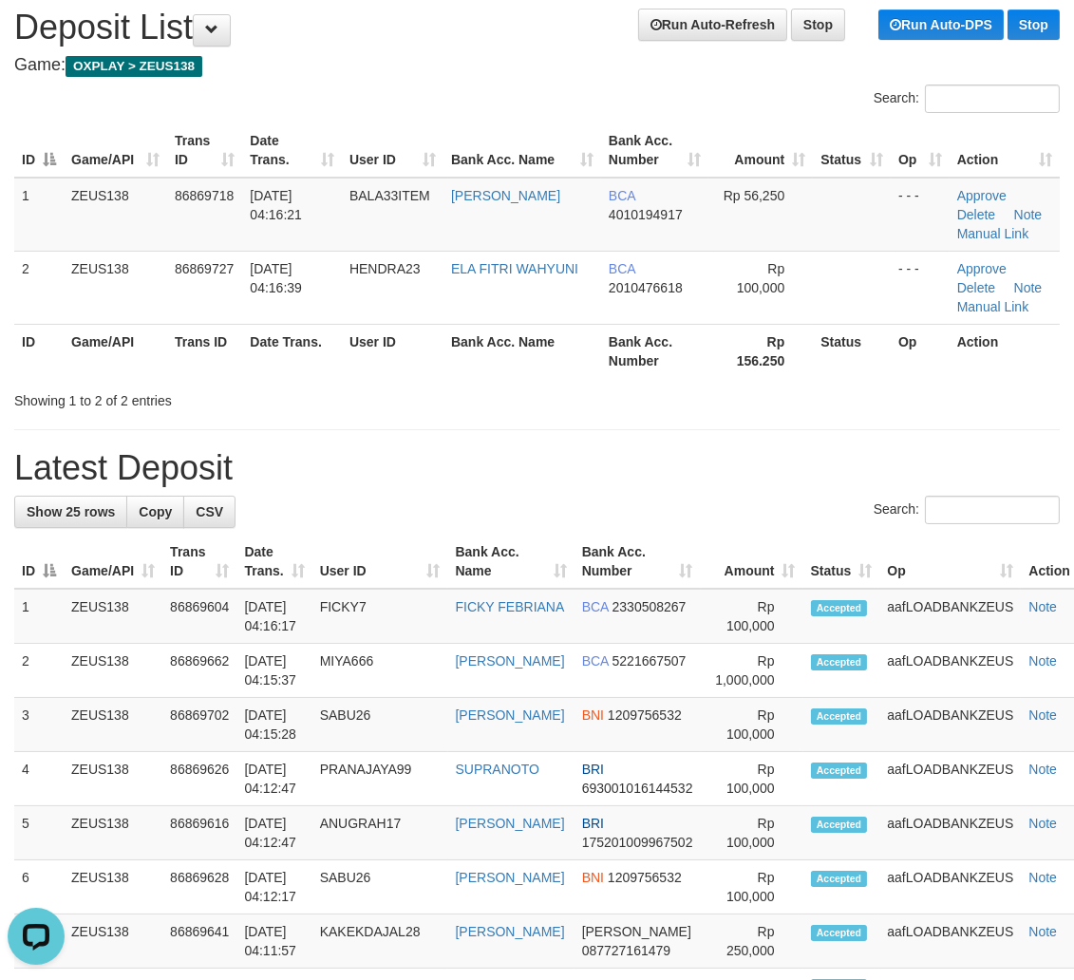
drag, startPoint x: 800, startPoint y: 535, endPoint x: 1082, endPoint y: 585, distance: 287.4
click at [850, 536] on tr "ID Game/API Trans ID Date Trans. User ID Bank Acc. Name Bank Acc. Number Amount…" at bounding box center [556, 562] width 1084 height 54
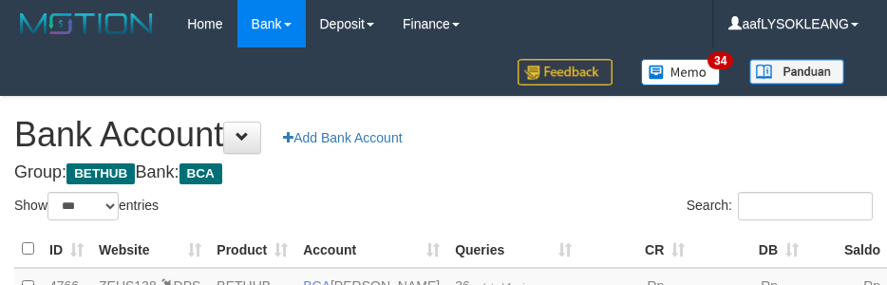
select select "***"
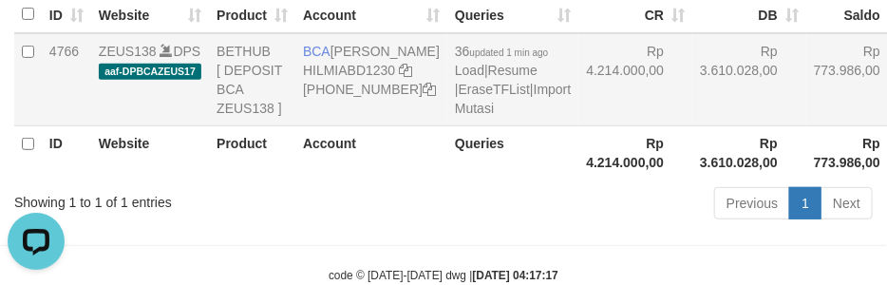
drag, startPoint x: 617, startPoint y: 137, endPoint x: 592, endPoint y: 134, distance: 25.8
click at [595, 126] on tr "4766 ZEUS138 DPS aaf-DPBCAZEUS17 BETHUB [ DEPOSIT BCA ZEUS138 ] BCA HILMI ABDIL…" at bounding box center [517, 79] width 1007 height 93
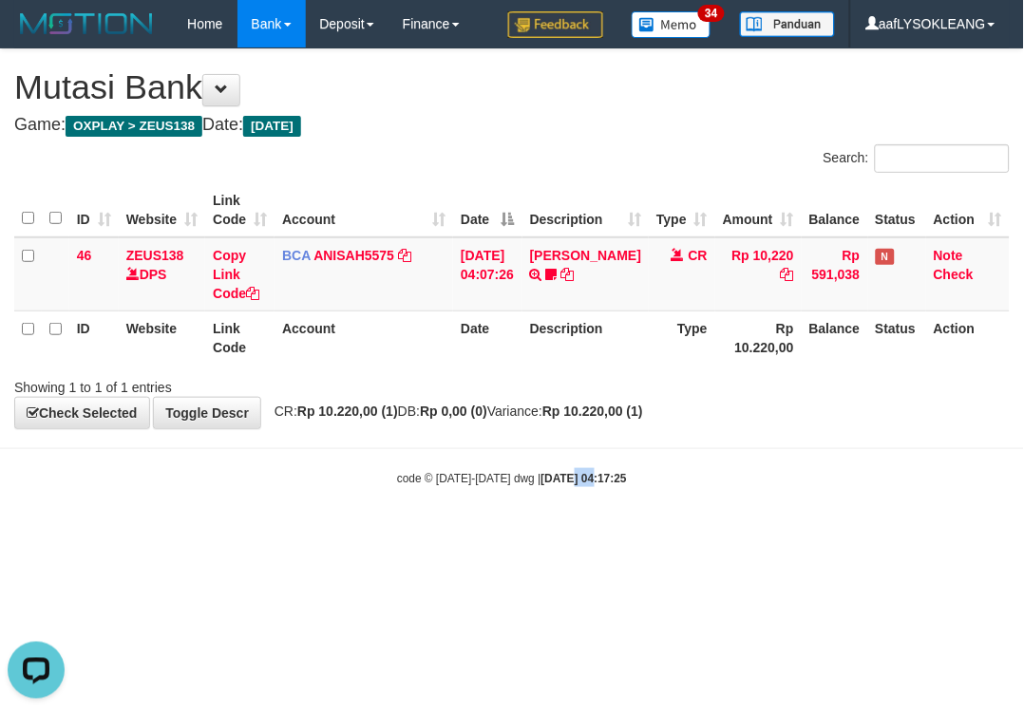
drag, startPoint x: 548, startPoint y: 454, endPoint x: 573, endPoint y: 447, distance: 25.6
click at [573, 448] on body "Toggle navigation Home Bank Account List Load By Website Group [OXPLAY] ZEUS138…" at bounding box center [512, 267] width 1024 height 535
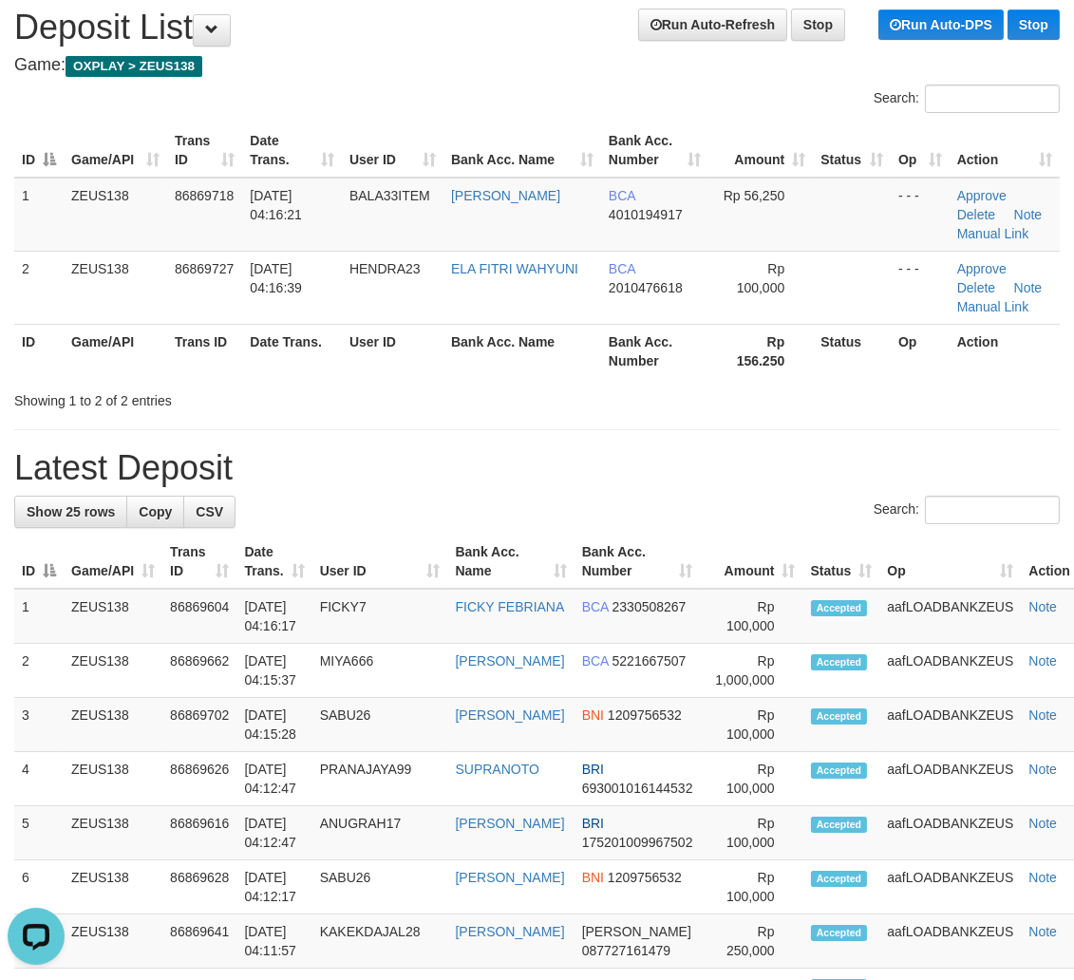
click at [832, 542] on th "Status" at bounding box center [841, 562] width 77 height 54
drag, startPoint x: 813, startPoint y: 552, endPoint x: 1087, endPoint y: 563, distance: 274.7
click at [826, 560] on th "Status" at bounding box center [841, 562] width 77 height 54
drag, startPoint x: 1065, startPoint y: 593, endPoint x: 1088, endPoint y: 590, distance: 23.1
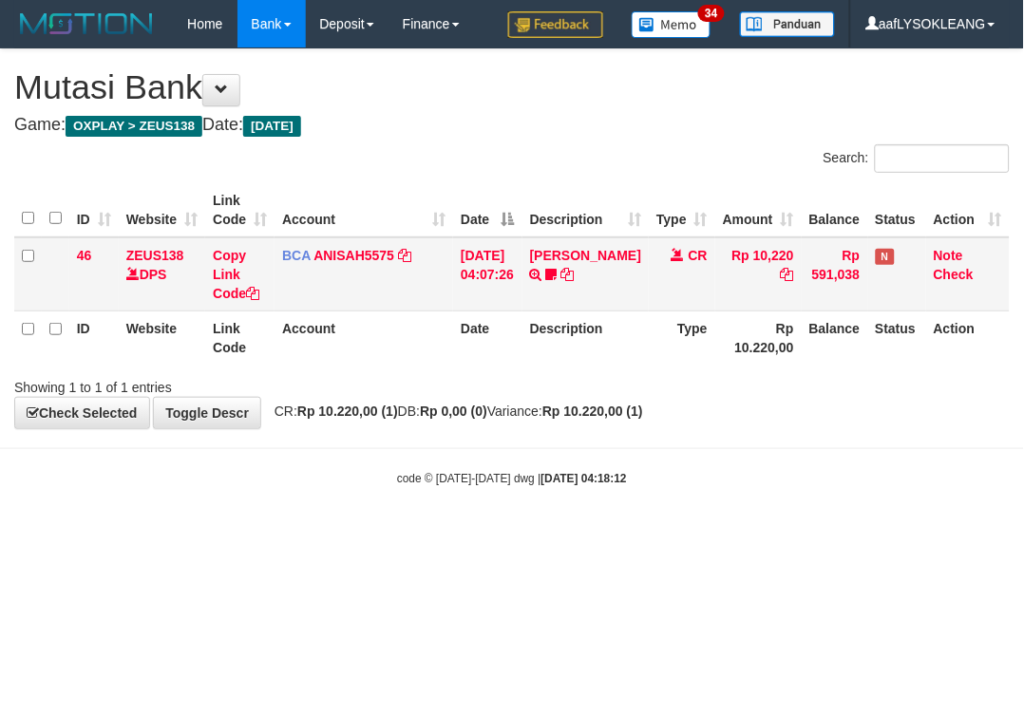
click at [347, 361] on div "ID Website Link Code Account Date Description Type Amount Balance Status Action…" at bounding box center [512, 274] width 1024 height 193
drag, startPoint x: 746, startPoint y: 527, endPoint x: 0, endPoint y: 285, distance: 784.6
click at [649, 499] on body "Toggle navigation Home Bank Account List Load By Website Group [OXPLAY] ZEUS138…" at bounding box center [512, 267] width 1024 height 535
click at [542, 374] on div "Showing 1 to 1 of 1 entries" at bounding box center [512, 383] width 1024 height 27
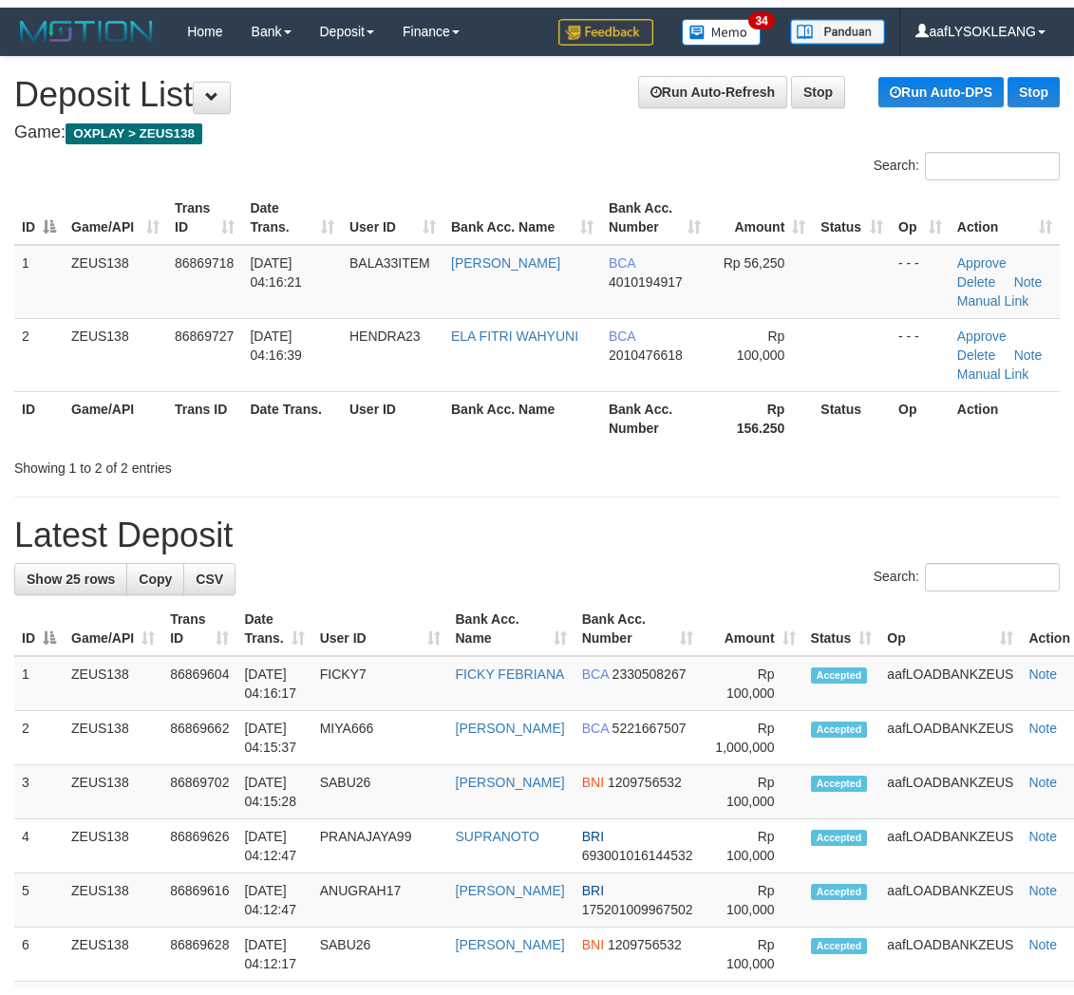
scroll to position [60, 0]
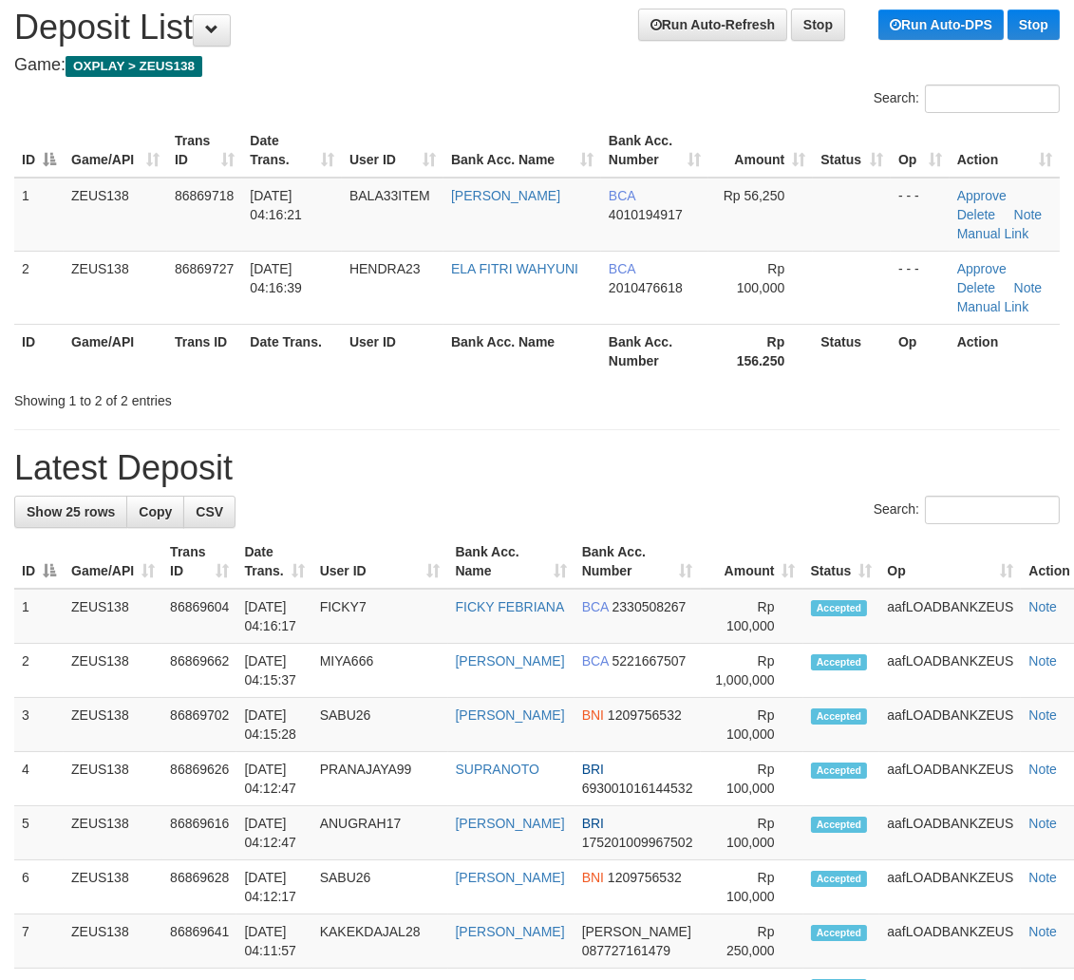
click at [649, 558] on th "Bank Acc. Number" at bounding box center [637, 562] width 126 height 54
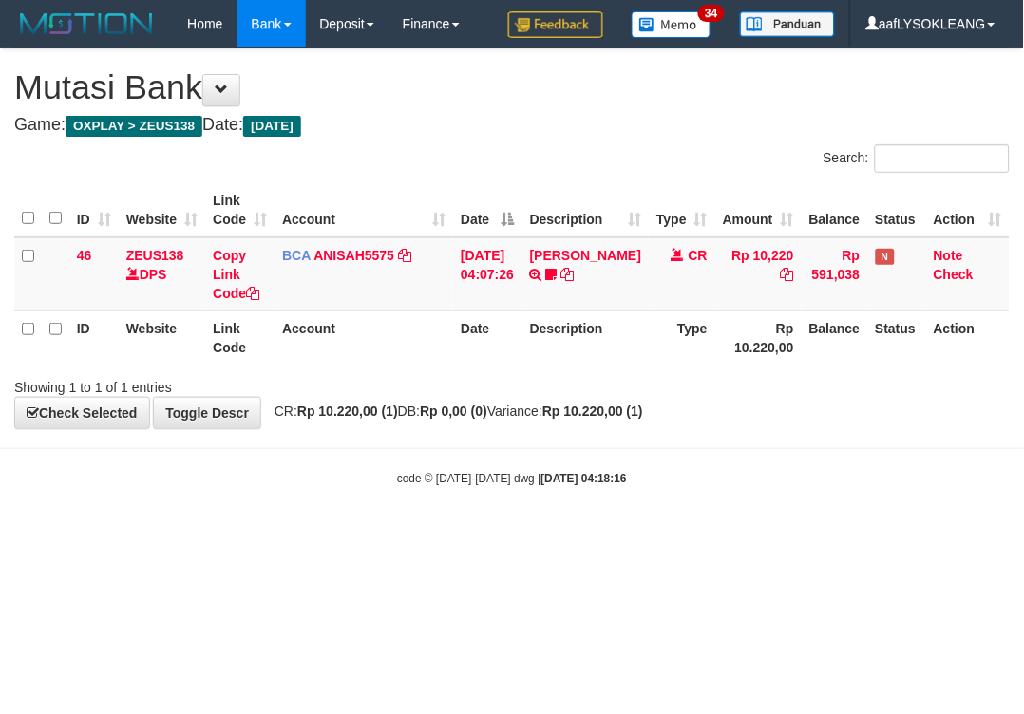
drag, startPoint x: 335, startPoint y: 486, endPoint x: 3, endPoint y: 297, distance: 382.3
click at [301, 469] on body "Toggle navigation Home Bank Account List Load By Website Group [OXPLAY] ZEUS138…" at bounding box center [512, 267] width 1024 height 535
drag, startPoint x: 636, startPoint y: 457, endPoint x: 115, endPoint y: 335, distance: 535.3
click at [618, 449] on body "Toggle navigation Home Bank Account List Load By Website Group [OXPLAY] ZEUS138…" at bounding box center [512, 267] width 1024 height 535
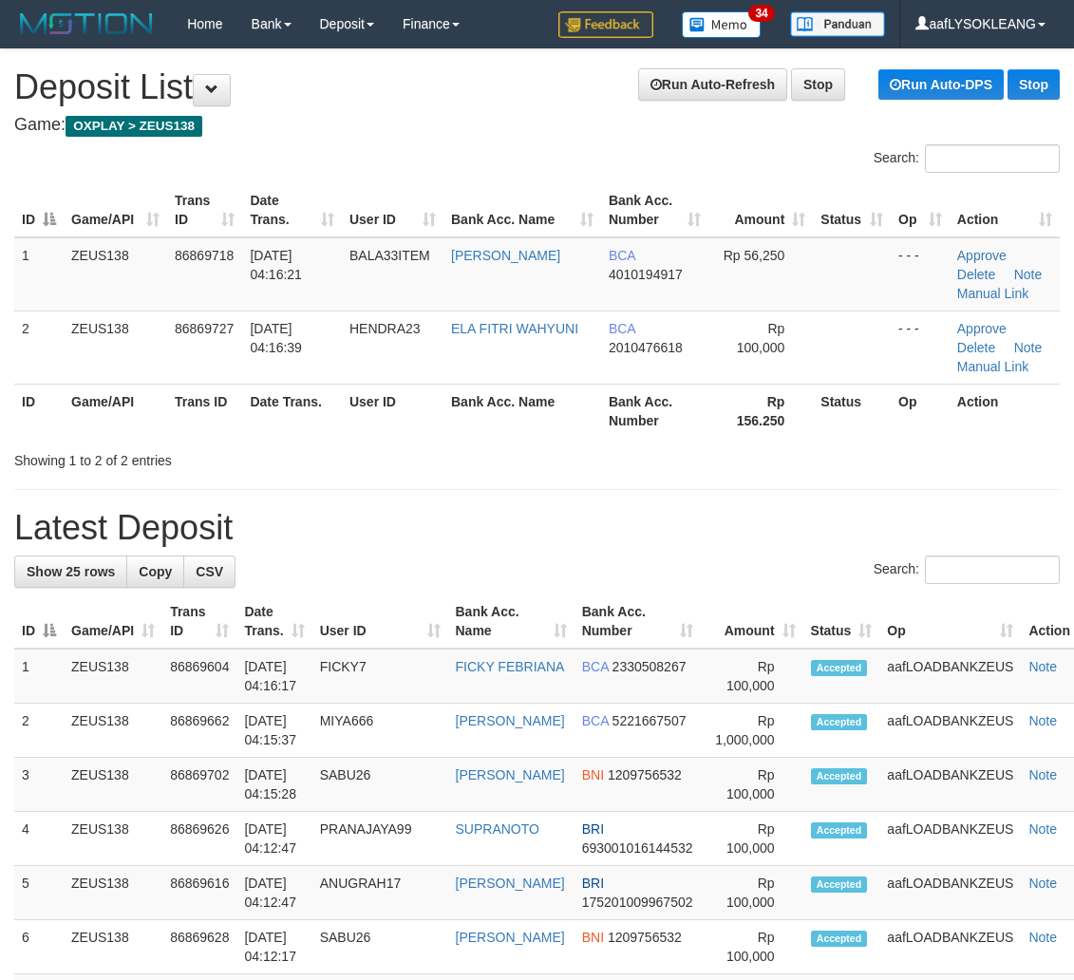
scroll to position [60, 0]
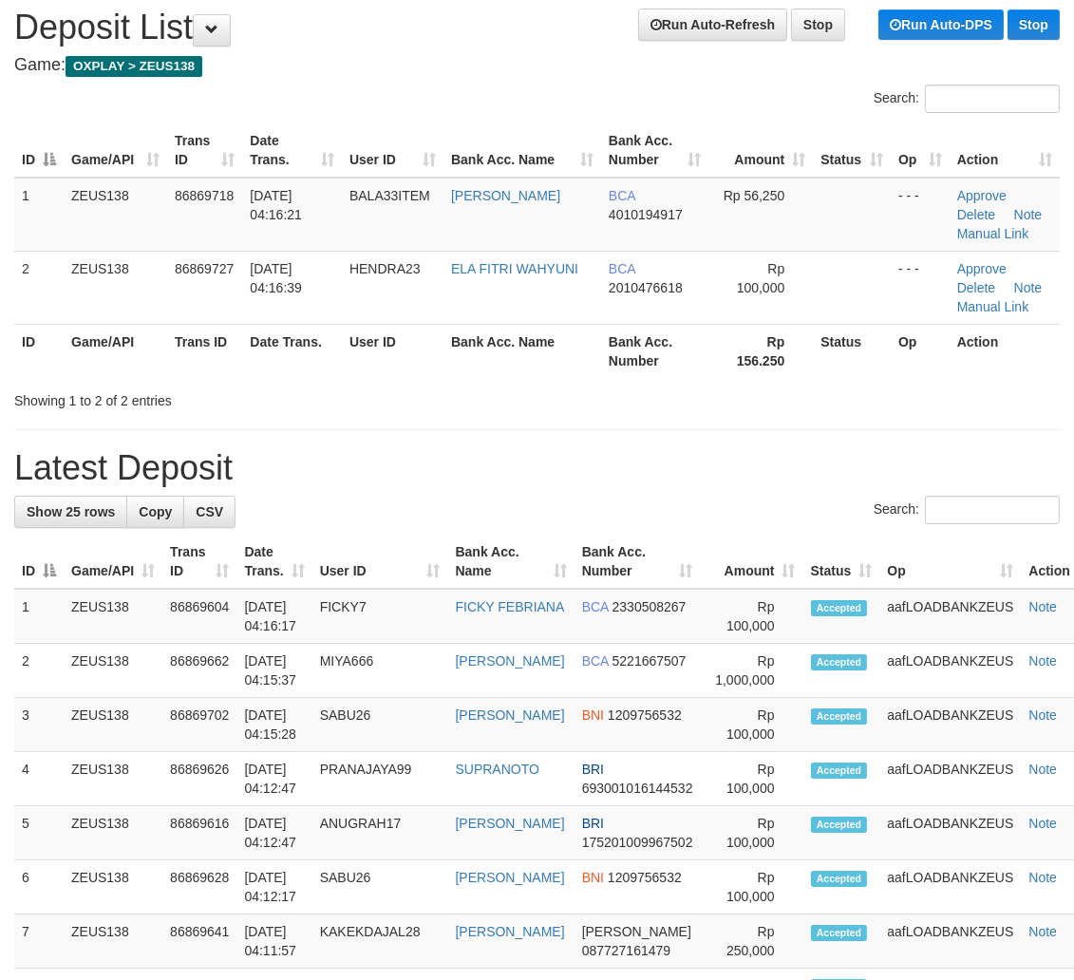
drag, startPoint x: 670, startPoint y: 479, endPoint x: 976, endPoint y: 490, distance: 306.0
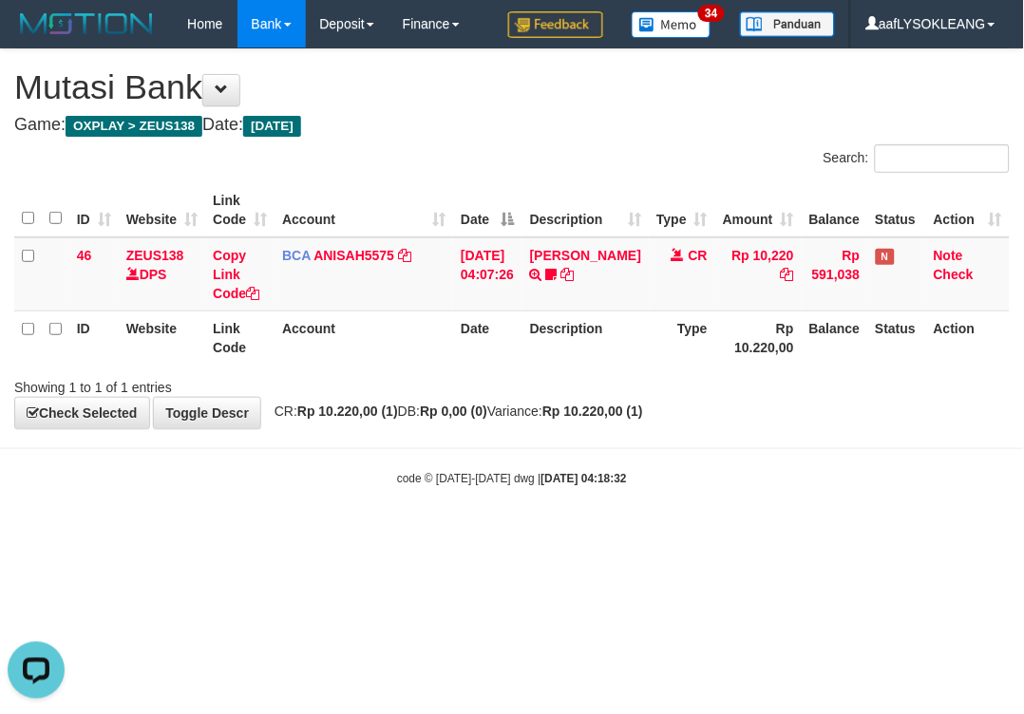
drag, startPoint x: 739, startPoint y: 532, endPoint x: 691, endPoint y: 516, distance: 50.1
click at [691, 516] on body "Toggle navigation Home Bank Account List Load By Website Group [OXPLAY] ZEUS138…" at bounding box center [512, 267] width 1024 height 535
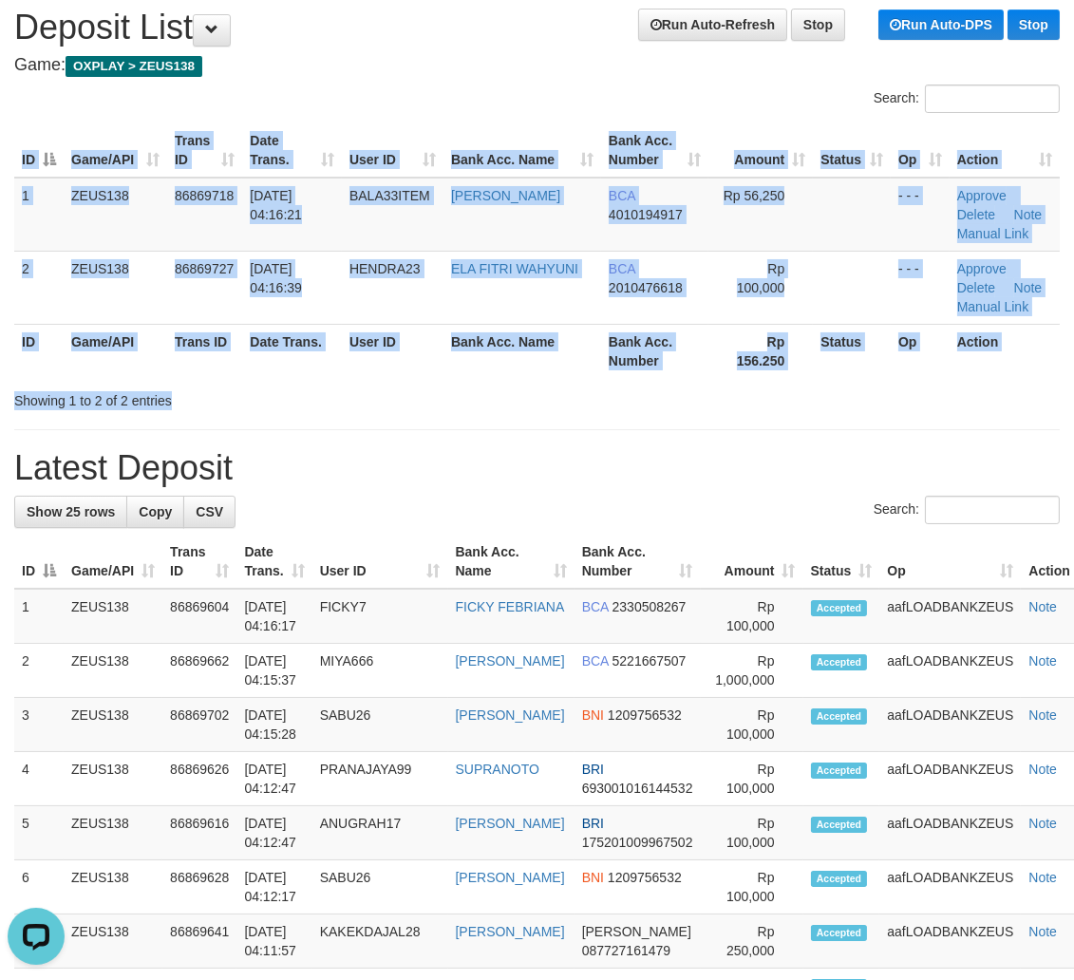
drag, startPoint x: 575, startPoint y: 385, endPoint x: 1086, endPoint y: 560, distance: 540.2
click at [612, 396] on div "Search: ID Game/API Trans ID Date Trans. User ID Bank Acc. Name Bank Acc. Numbe…" at bounding box center [536, 248] width 1045 height 326
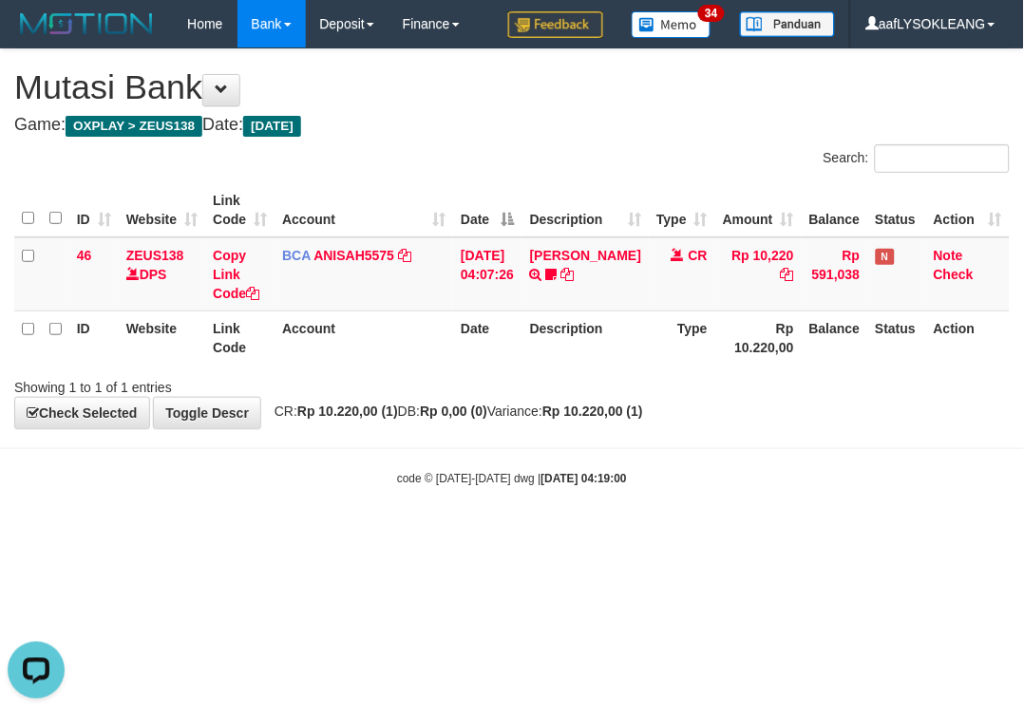
drag, startPoint x: 667, startPoint y: 465, endPoint x: 0, endPoint y: 226, distance: 708.2
click at [640, 443] on body "Toggle navigation Home Bank Account List Load By Website Group [OXPLAY] ZEUS138…" at bounding box center [512, 267] width 1024 height 535
click at [454, 404] on strong "Rp 0,00 (0)" at bounding box center [453, 411] width 67 height 15
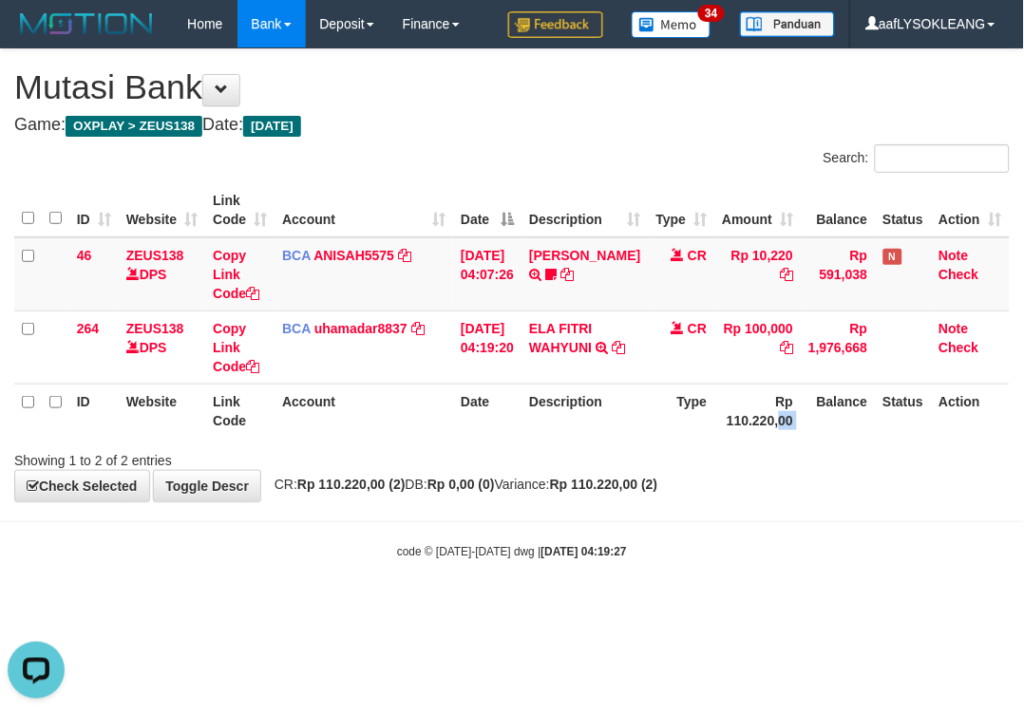
click at [767, 408] on tr "ID Website Link Code Account Date Description Type Rp 110.220,00 Balance Status…" at bounding box center [511, 411] width 995 height 54
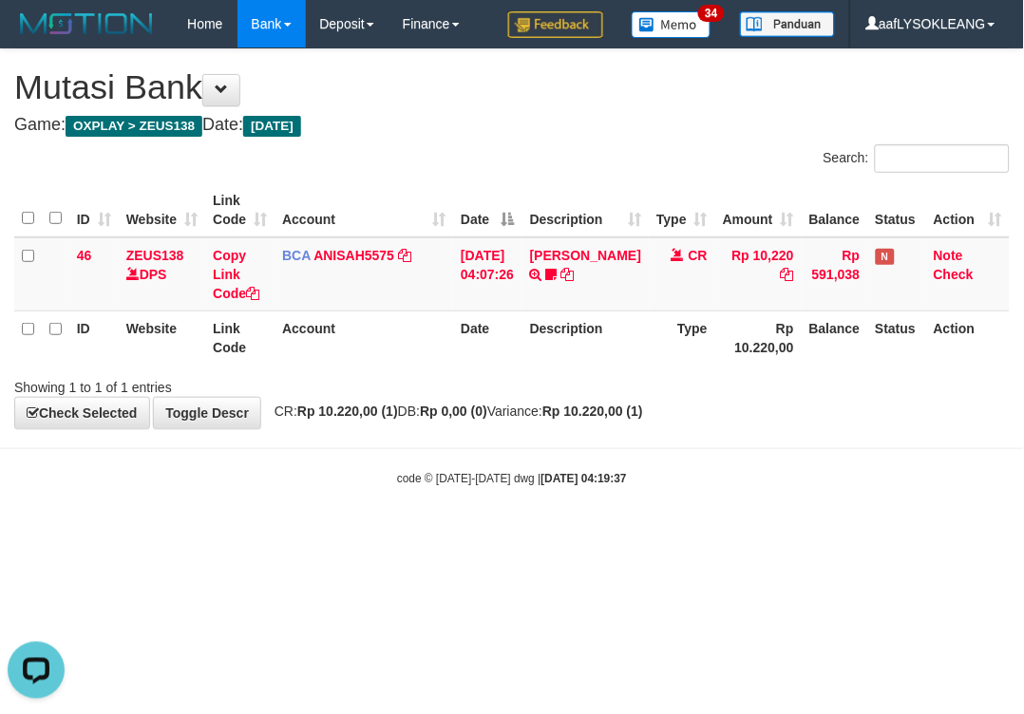
drag, startPoint x: 593, startPoint y: 144, endPoint x: 6, endPoint y: 127, distance: 588.0
click at [566, 145] on div "Search:" at bounding box center [767, 160] width 483 height 33
click at [548, 161] on div "Search:" at bounding box center [767, 160] width 483 height 33
drag, startPoint x: 490, startPoint y: 144, endPoint x: 433, endPoint y: 210, distance: 86.8
click at [494, 149] on div "Search:" at bounding box center [512, 160] width 1024 height 33
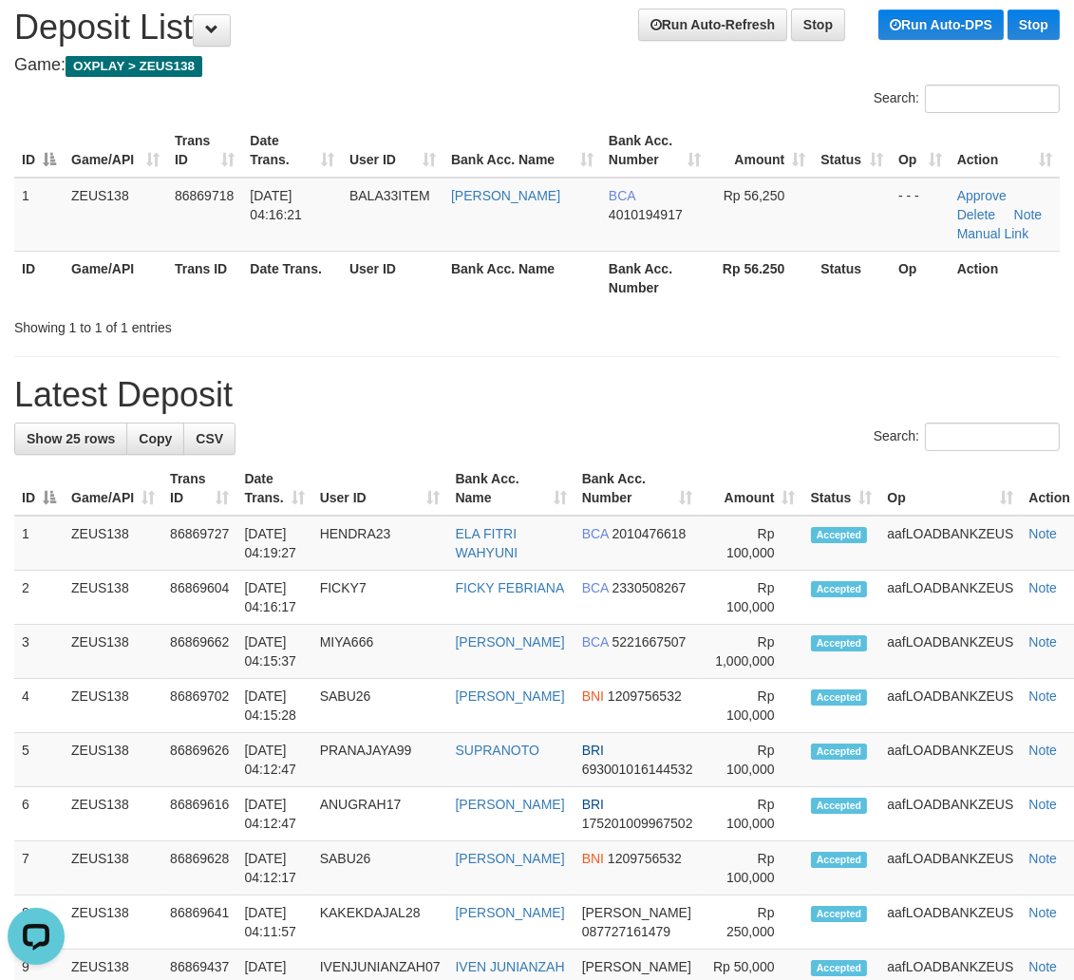
drag, startPoint x: 765, startPoint y: 399, endPoint x: 782, endPoint y: 395, distance: 17.5
click at [770, 394] on h1 "Latest Deposit" at bounding box center [536, 395] width 1045 height 38
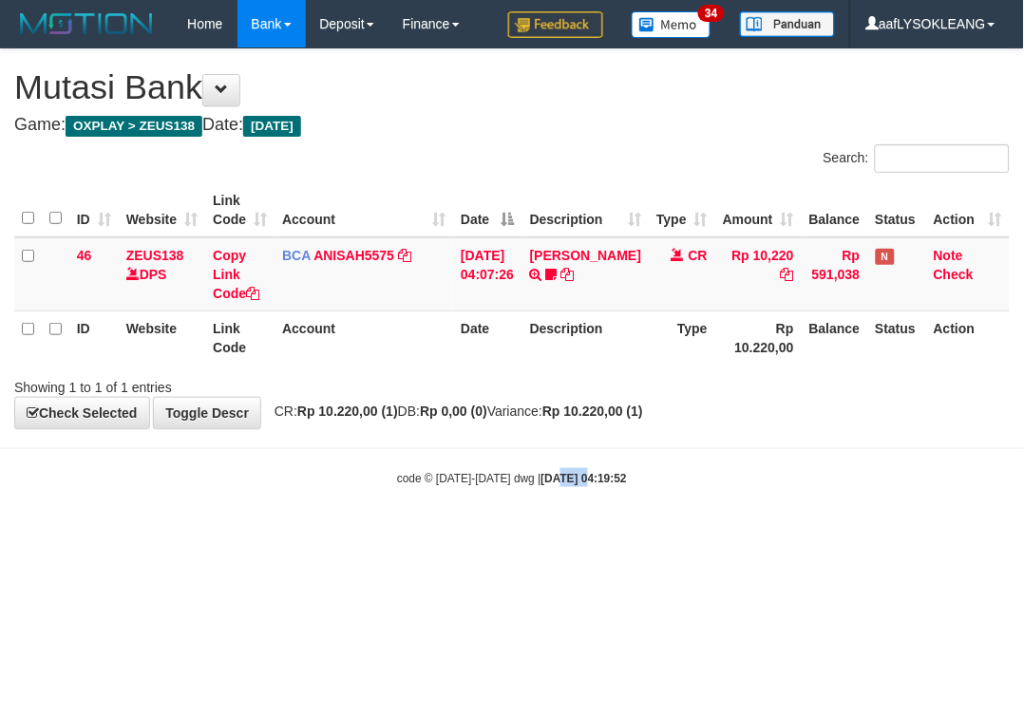
click at [544, 452] on body "Toggle navigation Home Bank Account List Load By Website Group [OXPLAY] ZEUS138…" at bounding box center [512, 267] width 1024 height 535
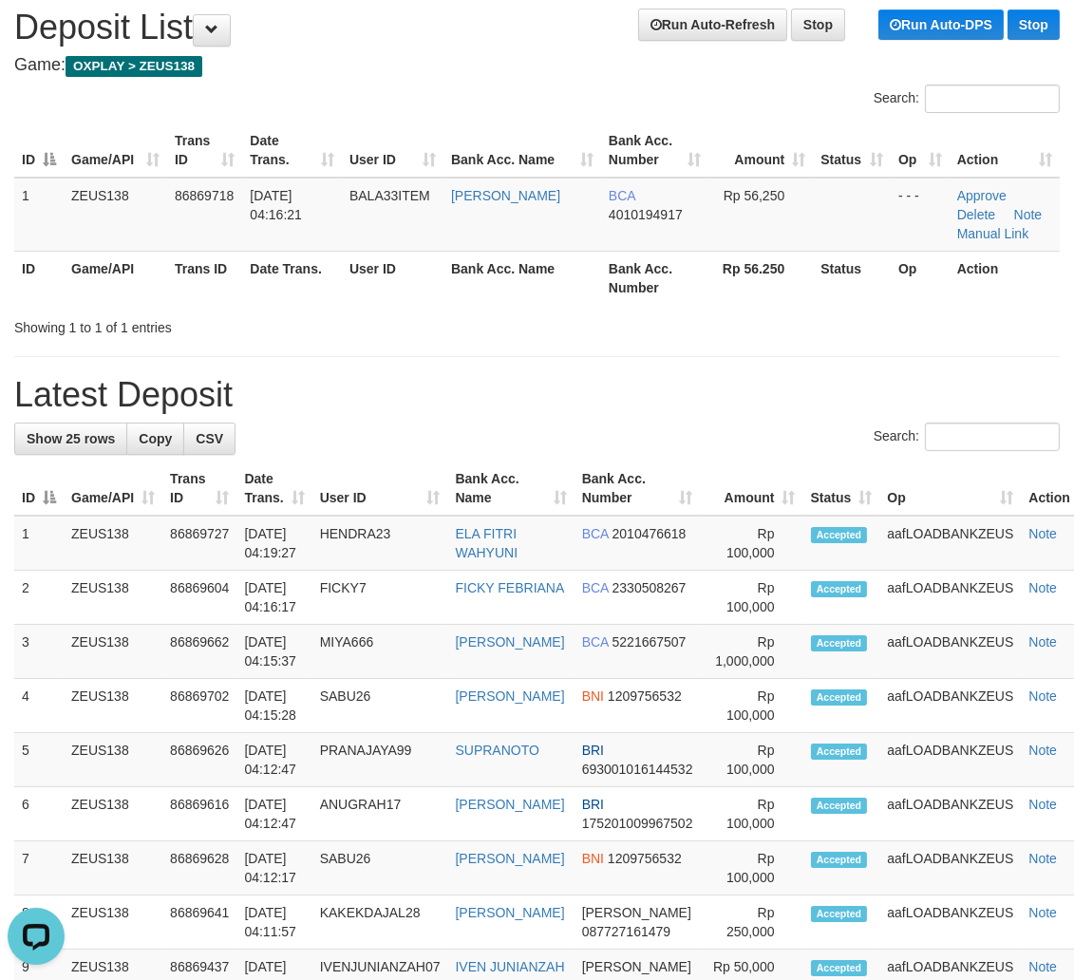
scroll to position [60, 30]
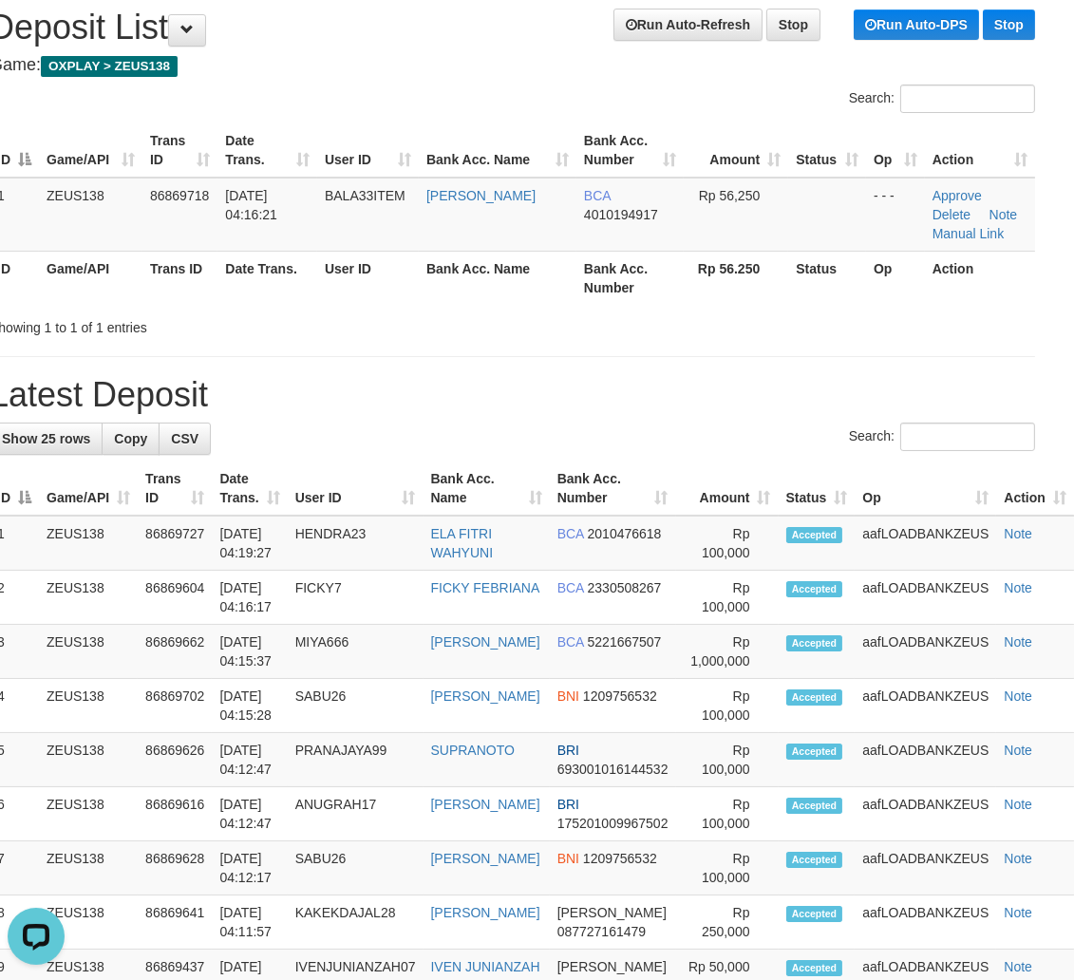
drag, startPoint x: 865, startPoint y: 391, endPoint x: 1759, endPoint y: 775, distance: 972.4
drag, startPoint x: 644, startPoint y: 219, endPoint x: 682, endPoint y: 273, distance: 65.3
click at [657, 247] on td "BCA 4010194917" at bounding box center [629, 215] width 107 height 74
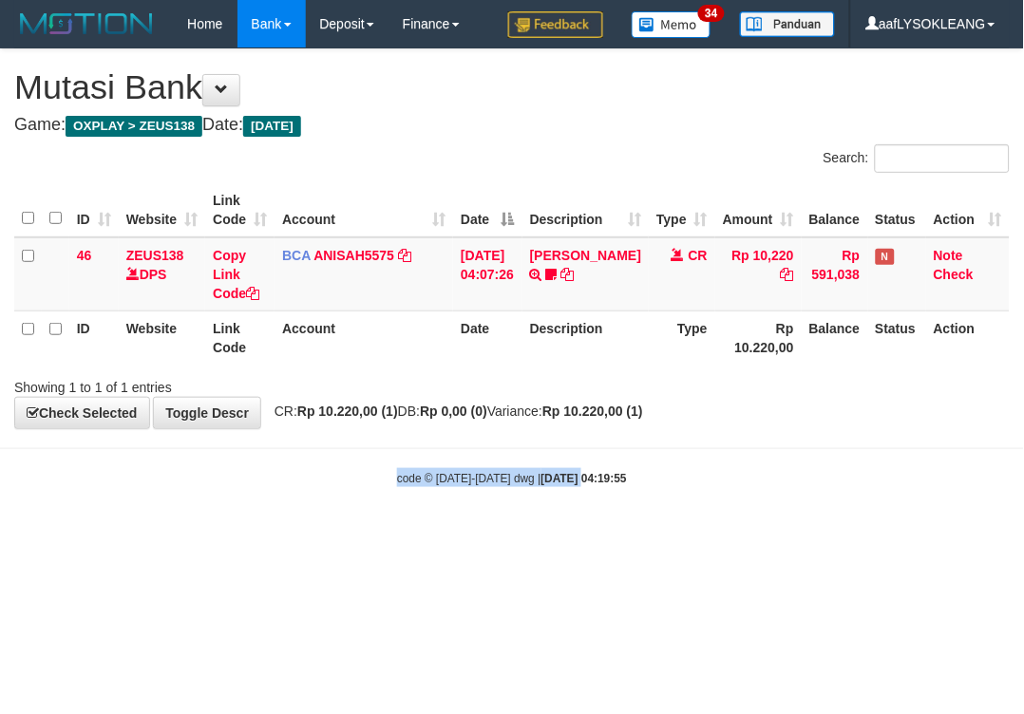
drag, startPoint x: 506, startPoint y: 452, endPoint x: 216, endPoint y: 370, distance: 300.9
click at [453, 435] on body "Toggle navigation Home Bank Account List Load By Website Group [OXPLAY] ZEUS138…" at bounding box center [512, 267] width 1024 height 535
drag, startPoint x: 741, startPoint y: 501, endPoint x: 767, endPoint y: 503, distance: 26.7
click at [758, 503] on body "Toggle navigation Home Bank Account List Load By Website Group [OXPLAY] ZEUS138…" at bounding box center [512, 267] width 1024 height 535
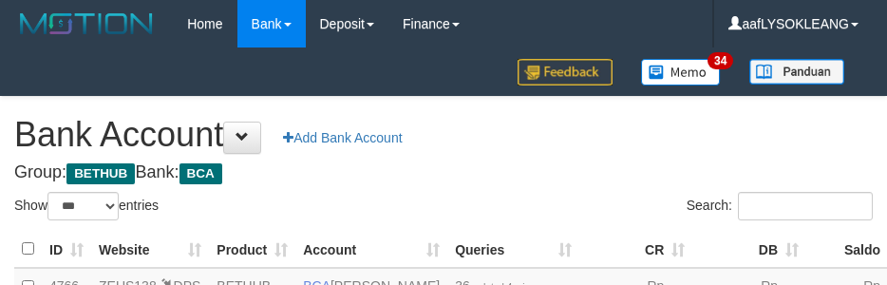
select select "***"
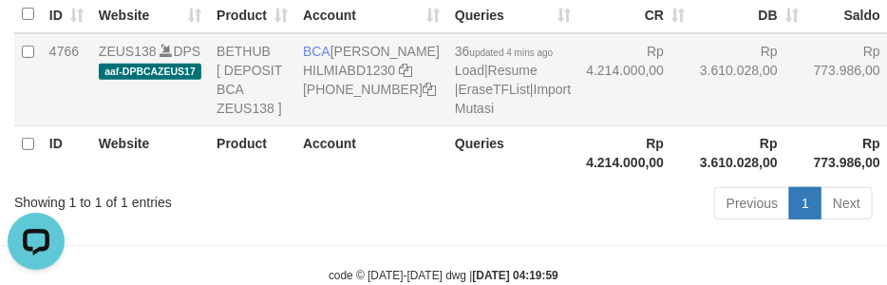
drag, startPoint x: 614, startPoint y: 131, endPoint x: 598, endPoint y: 161, distance: 34.4
click at [692, 126] on td "Rp 3.610.028,00" at bounding box center [749, 79] width 114 height 93
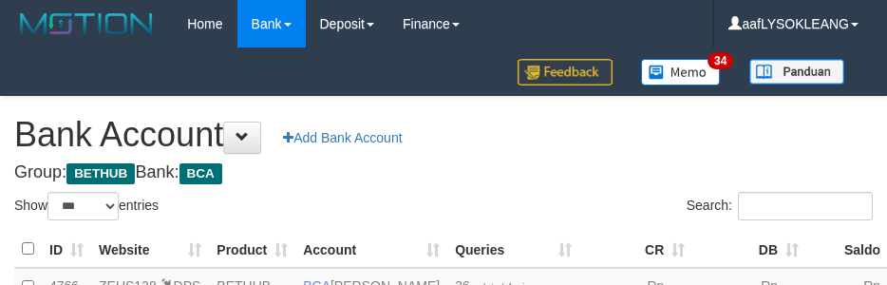
select select "***"
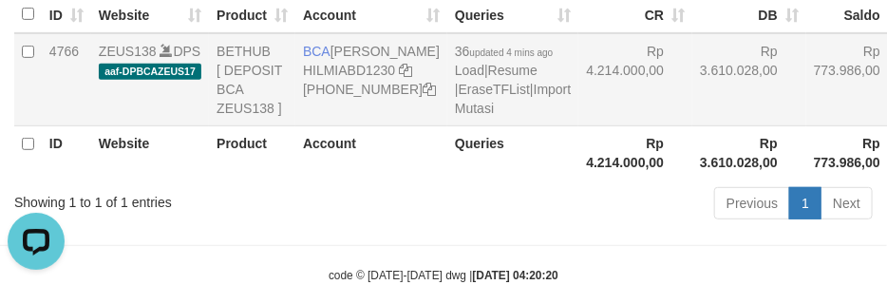
click at [692, 126] on td "Rp 3.610.028,00" at bounding box center [749, 79] width 114 height 93
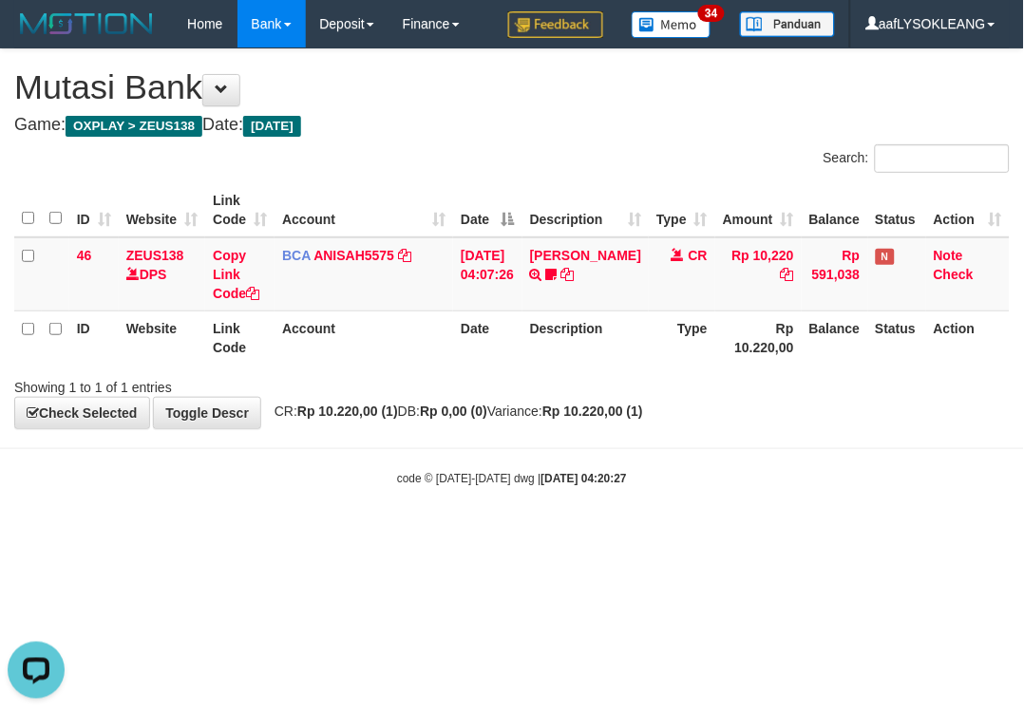
click at [656, 505] on body "Toggle navigation Home Bank Account List Load By Website Group [OXPLAY] ZEUS138…" at bounding box center [512, 267] width 1024 height 535
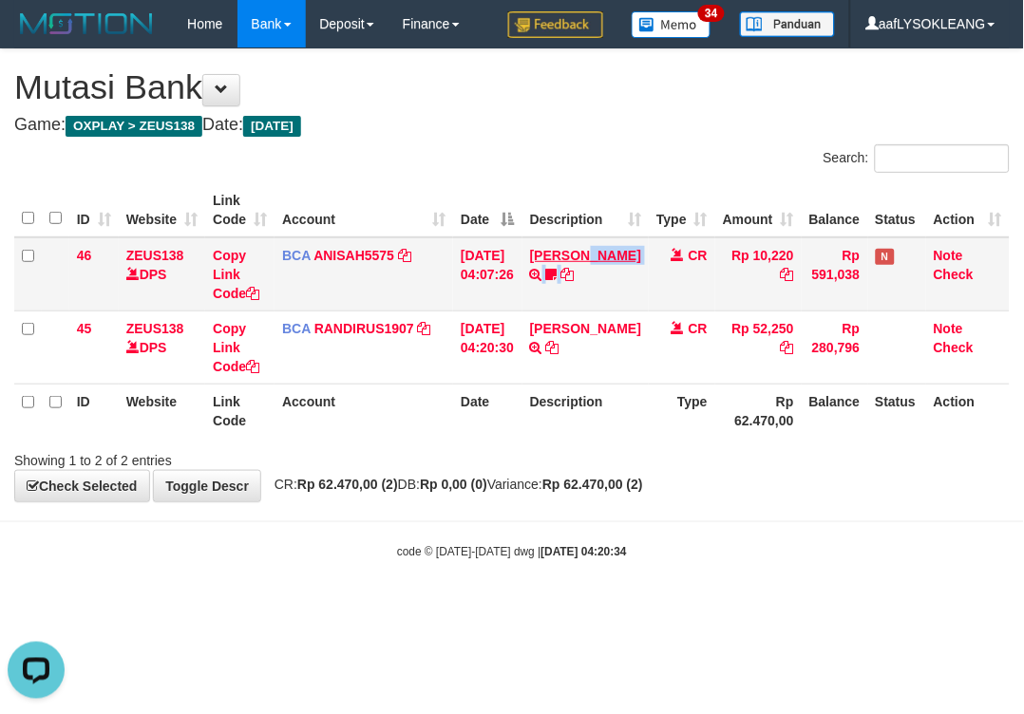
click at [612, 250] on tr "46 ZEUS138 DPS Copy Link Code BCA ANISAH5575 DPS [PERSON_NAME] mutasi_20250901_…" at bounding box center [511, 274] width 995 height 74
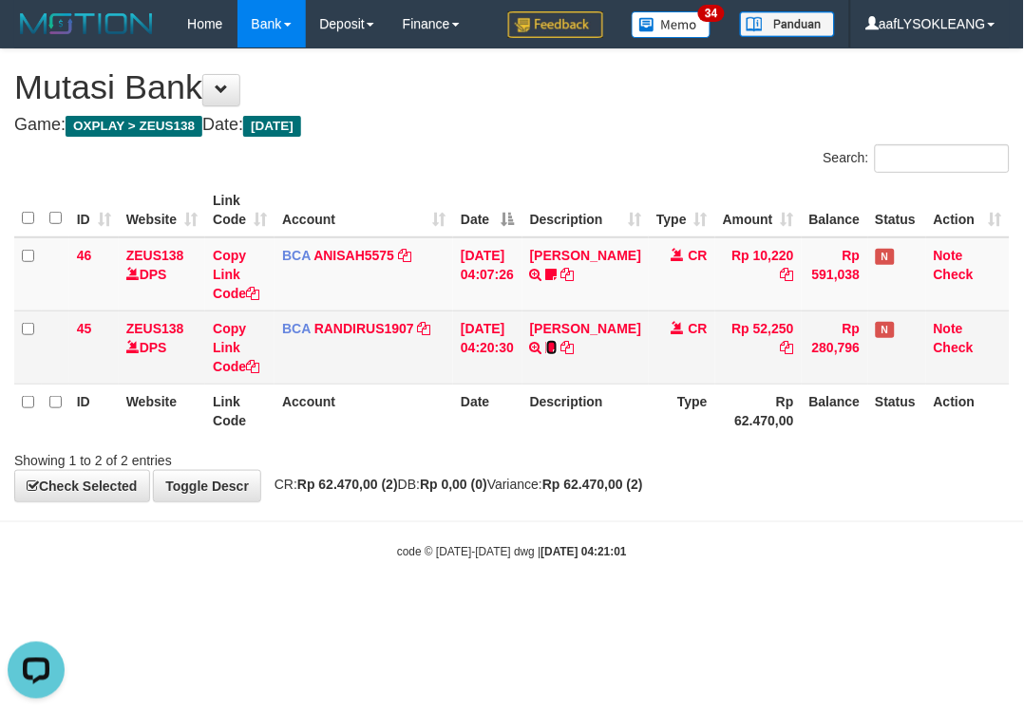
click at [548, 354] on icon at bounding box center [551, 347] width 11 height 13
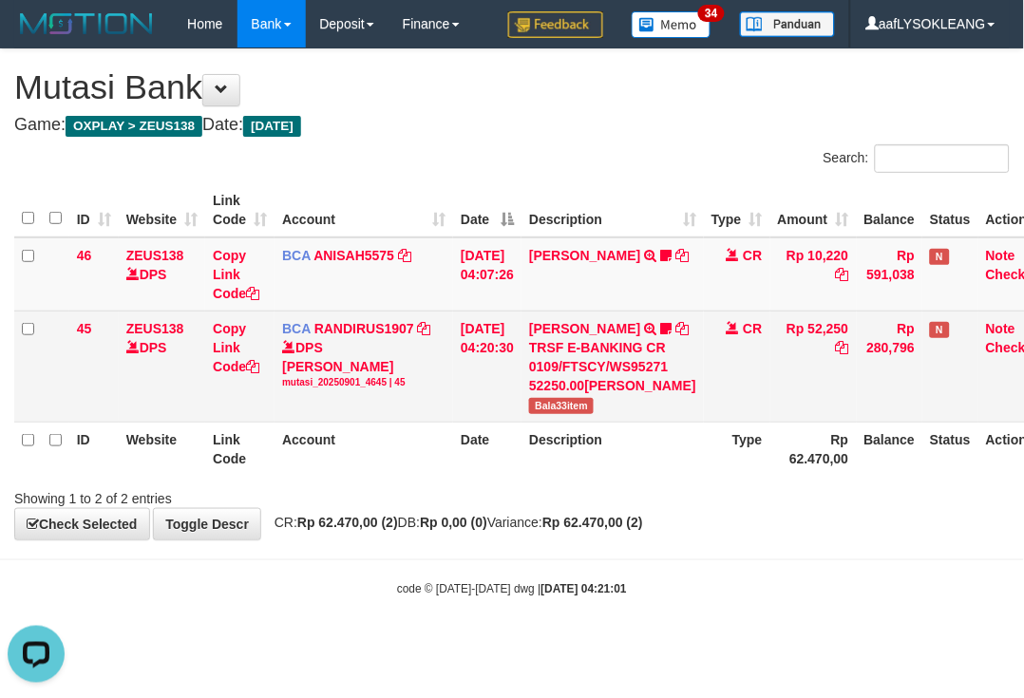
click at [575, 414] on span "Bala33item" at bounding box center [561, 406] width 65 height 16
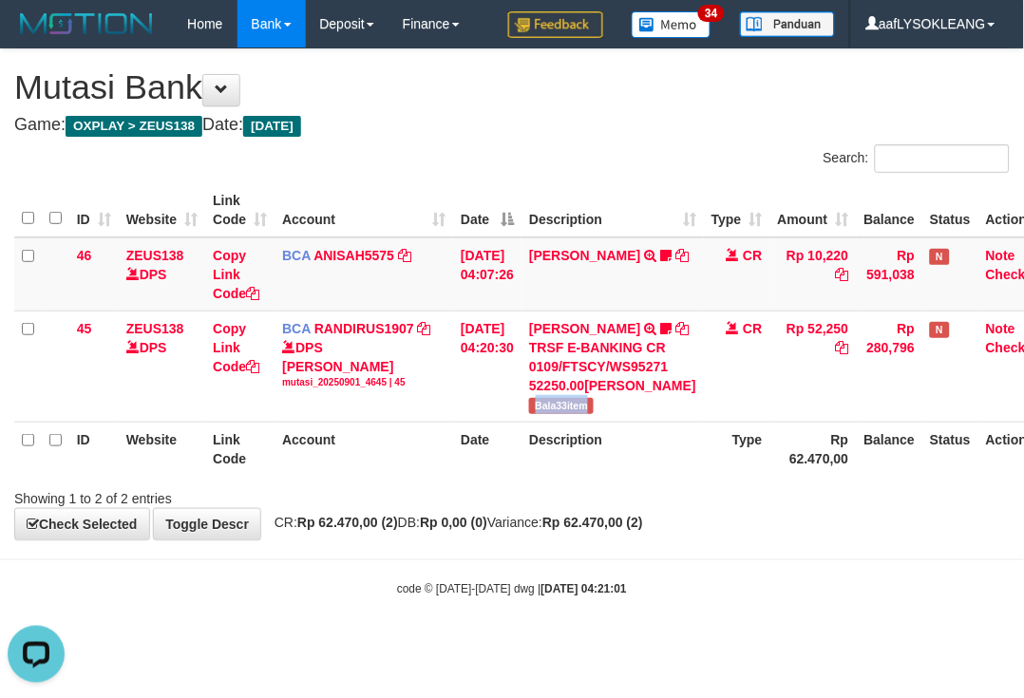
copy span "Bala33item"
drag, startPoint x: 575, startPoint y: 442, endPoint x: 74, endPoint y: 203, distance: 555.5
click at [572, 414] on span "Bala33item" at bounding box center [561, 406] width 65 height 16
drag, startPoint x: 517, startPoint y: 574, endPoint x: 243, endPoint y: 491, distance: 285.7
click at [492, 539] on div "**********" at bounding box center [512, 294] width 1024 height 490
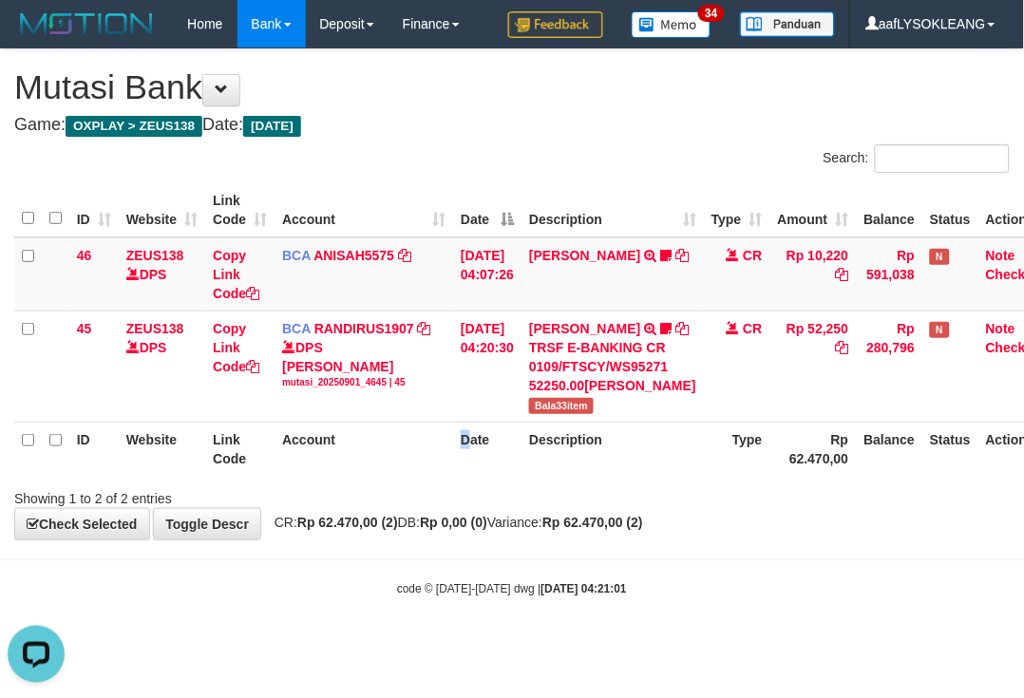
drag, startPoint x: 471, startPoint y: 484, endPoint x: 347, endPoint y: 471, distance: 125.1
click at [428, 476] on th "Account" at bounding box center [363, 449] width 179 height 54
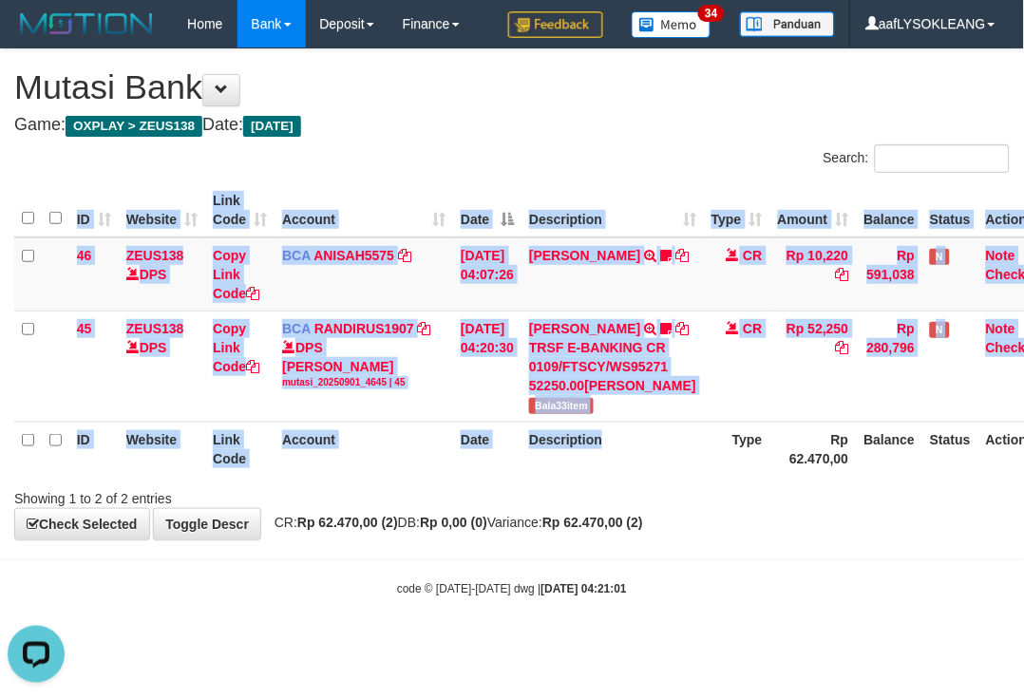
click at [717, 481] on div "ID Website Link Code Account Date Description Type Amount Balance Status Action…" at bounding box center [512, 330] width 1024 height 304
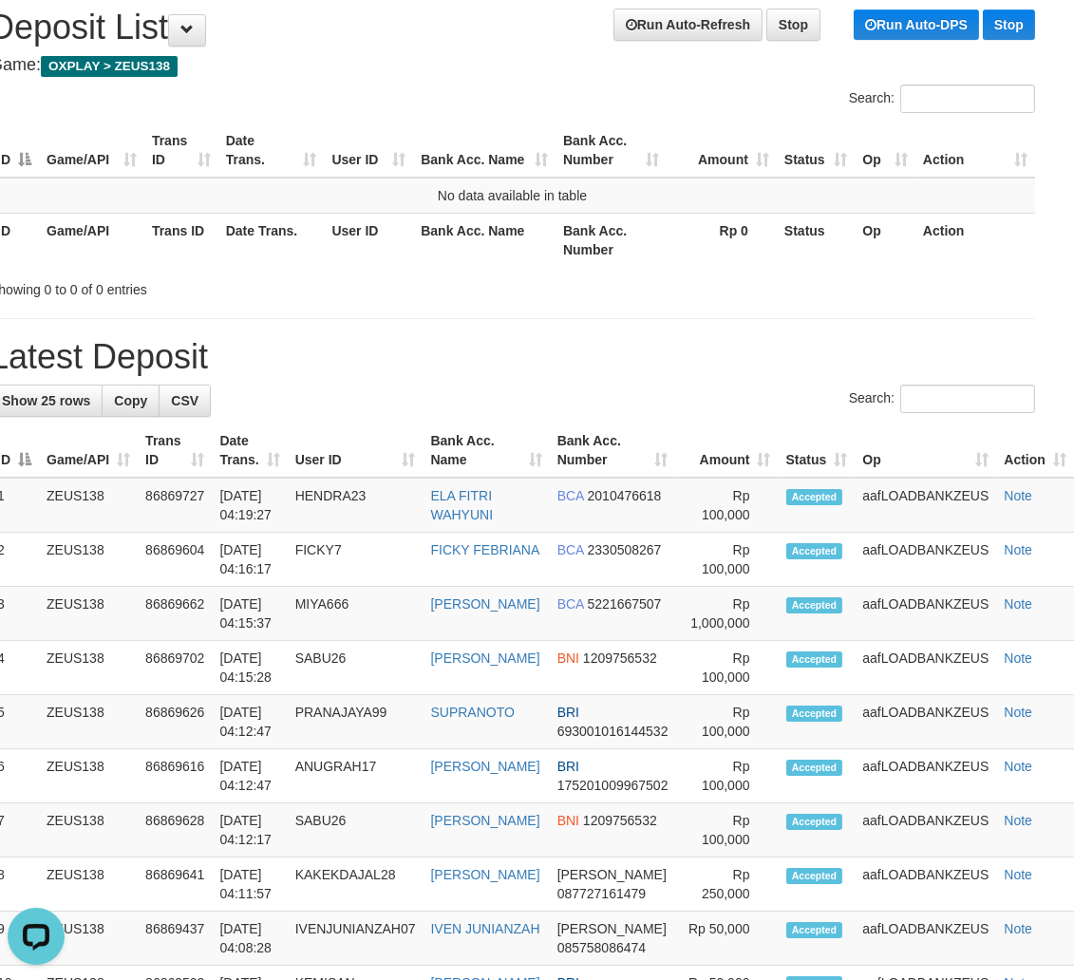
click at [697, 291] on div "Showing 0 to 0 of 0 entries" at bounding box center [512, 286] width 1074 height 27
click at [841, 620] on td "Accepted" at bounding box center [817, 614] width 77 height 54
click at [527, 459] on th "Bank Acc. Name" at bounding box center [486, 450] width 126 height 54
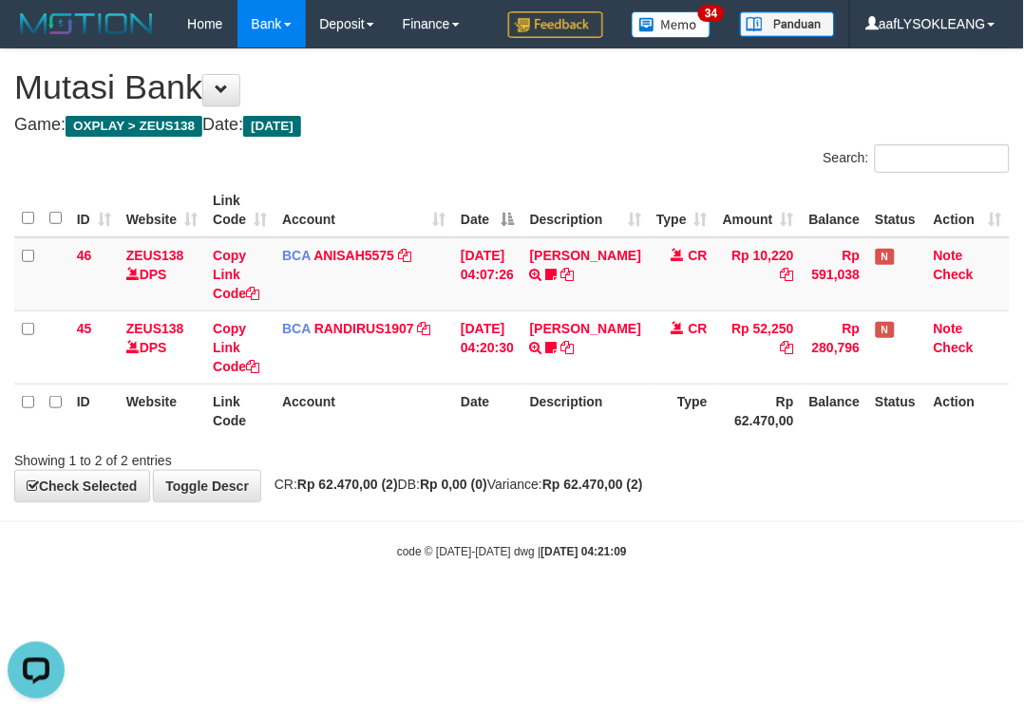
drag, startPoint x: 356, startPoint y: 416, endPoint x: 348, endPoint y: 385, distance: 32.2
click at [370, 395] on th "Account" at bounding box center [363, 411] width 179 height 54
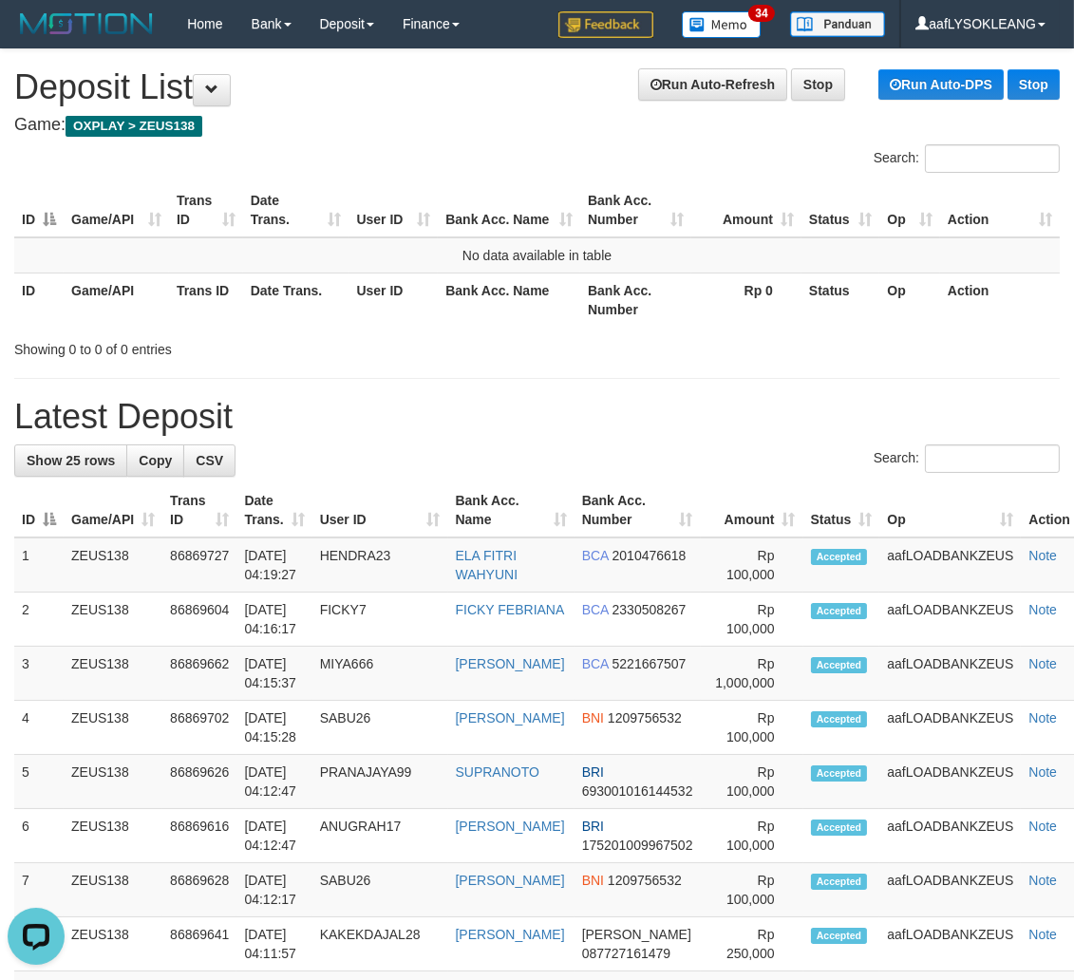
drag, startPoint x: 802, startPoint y: 351, endPoint x: 848, endPoint y: 354, distance: 45.7
click at [837, 354] on div "Showing 0 to 0 of 0 entries" at bounding box center [537, 345] width 1074 height 27
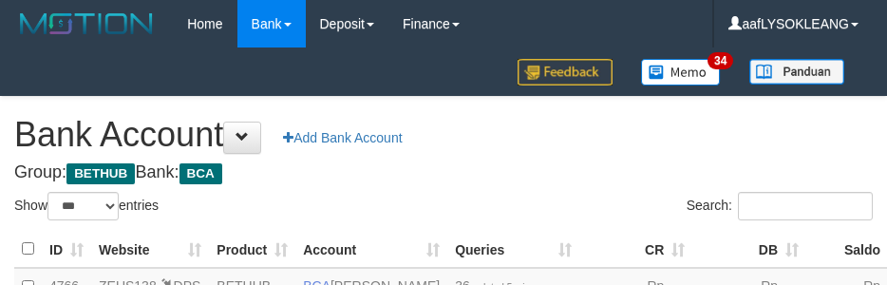
select select "***"
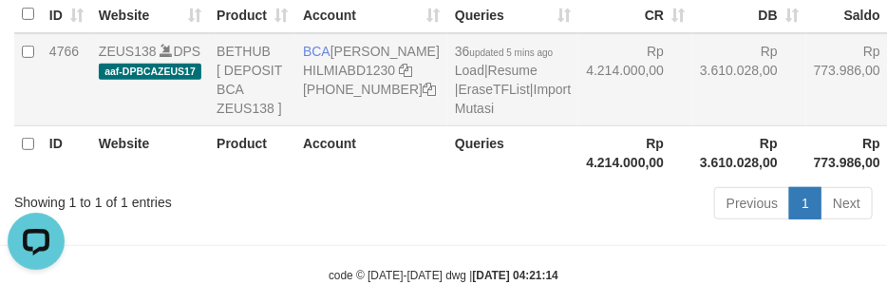
drag, startPoint x: 563, startPoint y: 89, endPoint x: 591, endPoint y: 165, distance: 80.8
click at [578, 92] on td "Rp 4.214.000,00" at bounding box center [635, 79] width 114 height 93
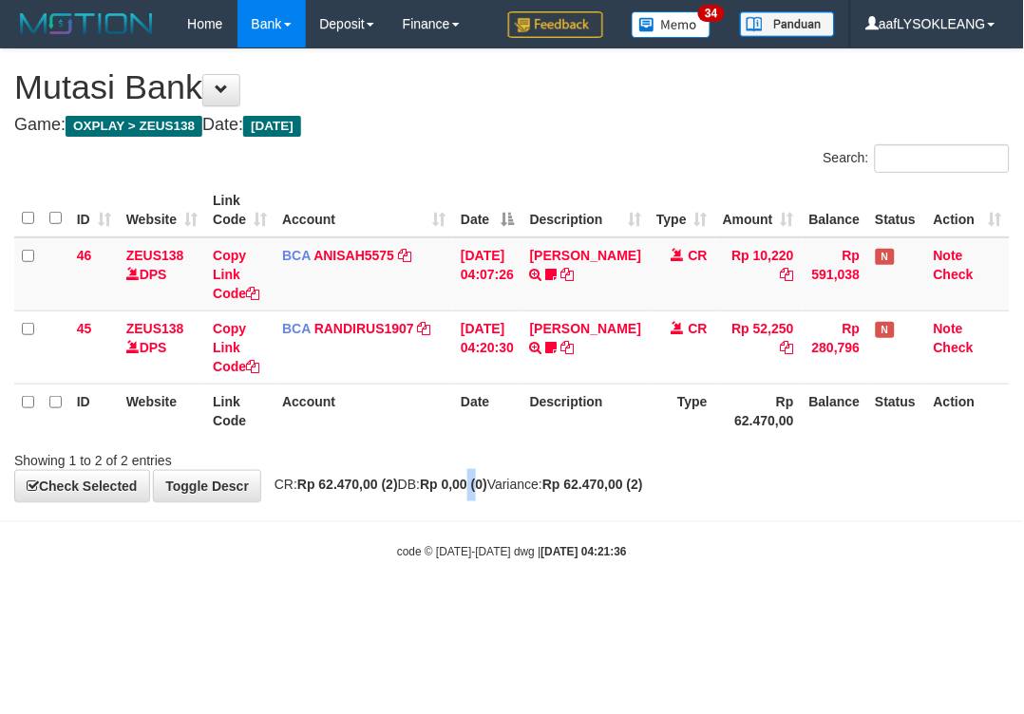
drag, startPoint x: 506, startPoint y: 477, endPoint x: 413, endPoint y: 451, distance: 96.5
click at [475, 472] on div "**********" at bounding box center [512, 275] width 1024 height 452
drag, startPoint x: 498, startPoint y: 187, endPoint x: 484, endPoint y: 197, distance: 16.3
click at [499, 196] on th "Date" at bounding box center [487, 210] width 69 height 54
drag, startPoint x: 636, startPoint y: 428, endPoint x: 45, endPoint y: 225, distance: 625.5
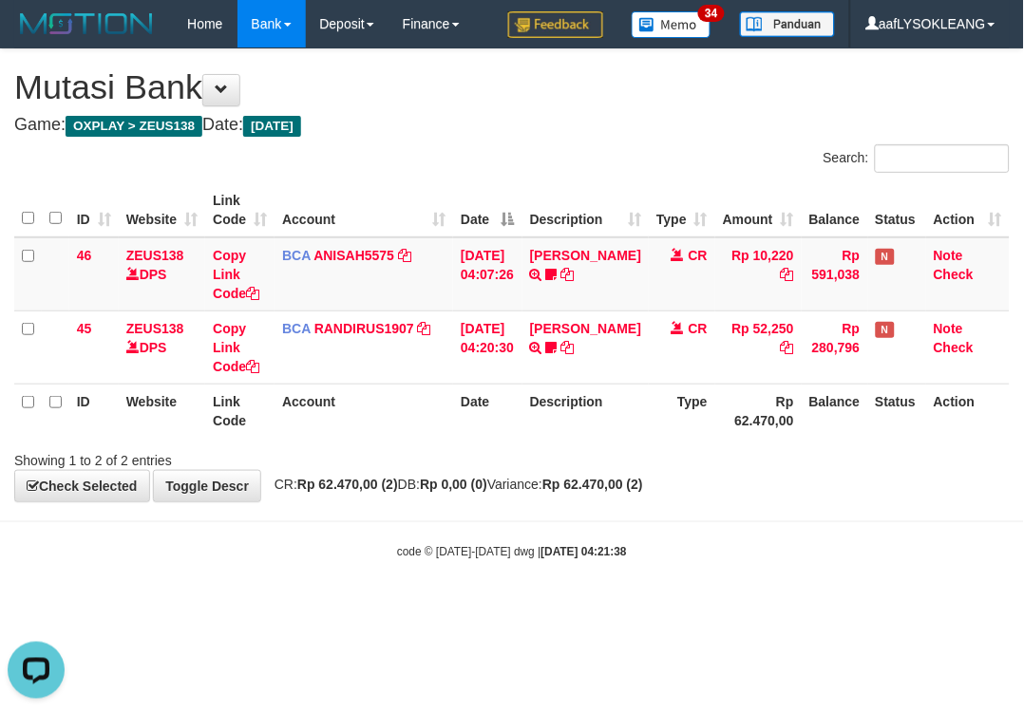
click at [608, 400] on th "Description" at bounding box center [585, 411] width 126 height 54
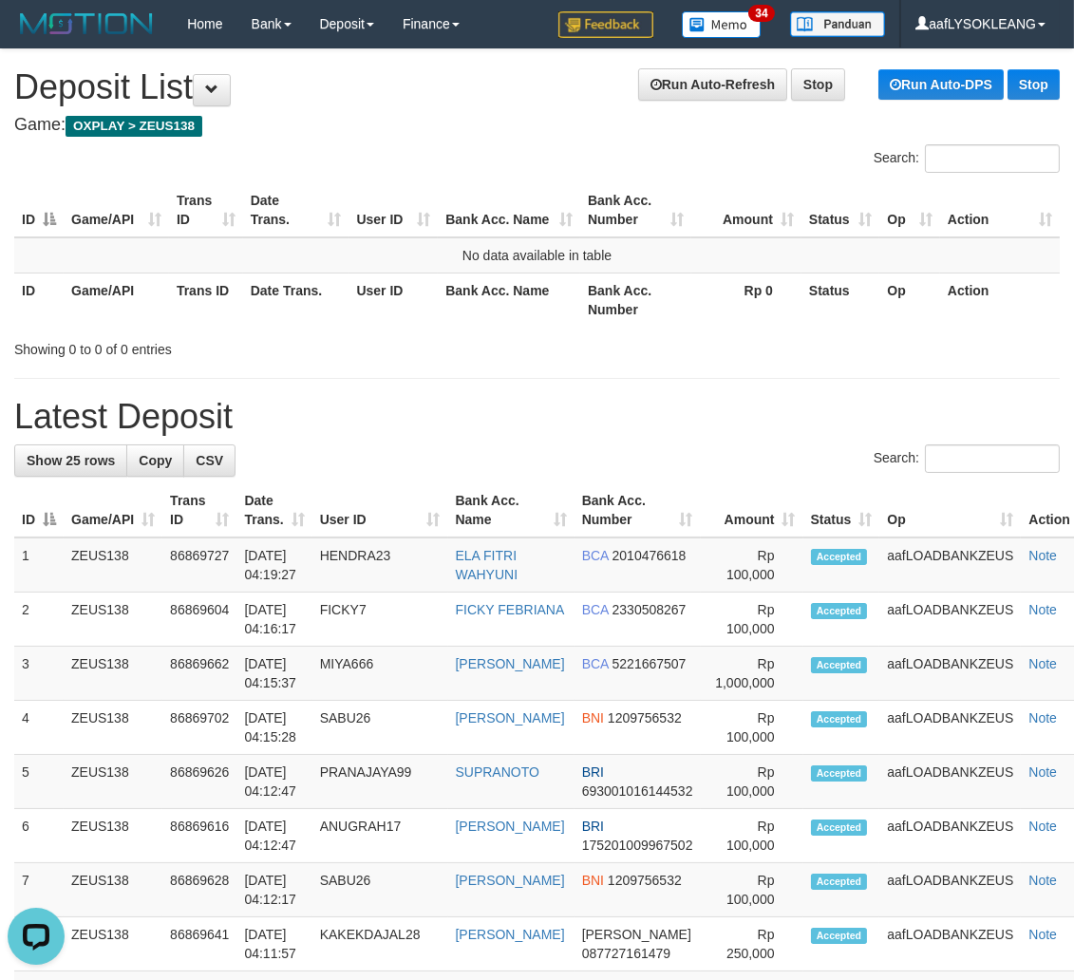
drag, startPoint x: 709, startPoint y: 415, endPoint x: 766, endPoint y: 429, distance: 58.7
click at [718, 418] on h1 "Latest Deposit" at bounding box center [536, 417] width 1045 height 38
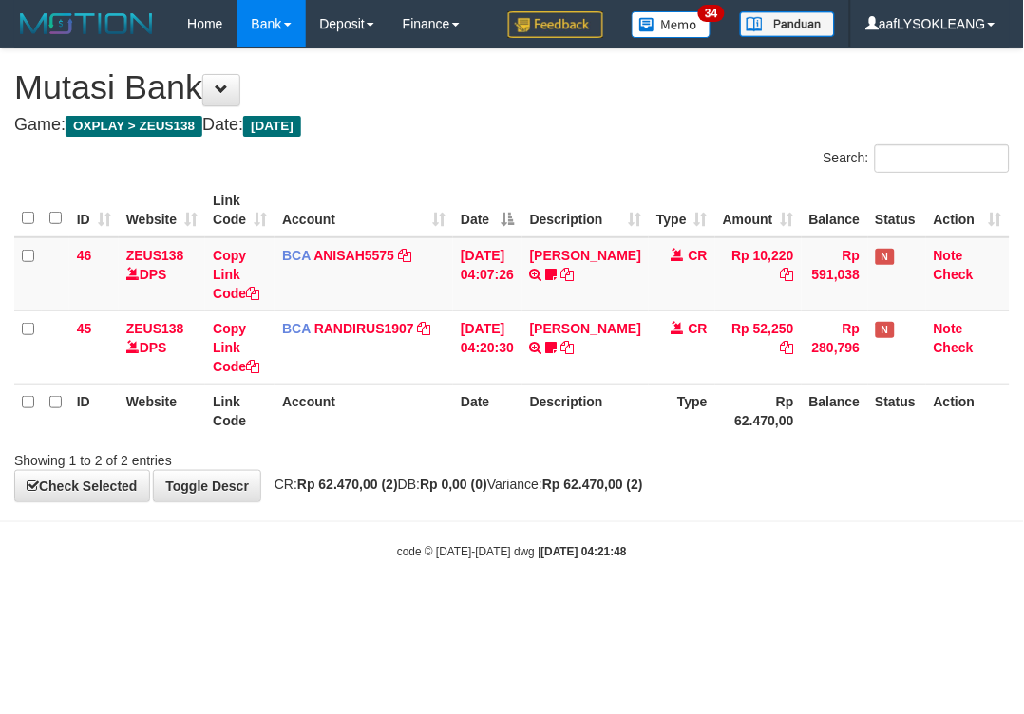
click at [634, 184] on th "Description" at bounding box center [585, 210] width 126 height 54
click at [662, 190] on th "Type" at bounding box center [682, 210] width 66 height 54
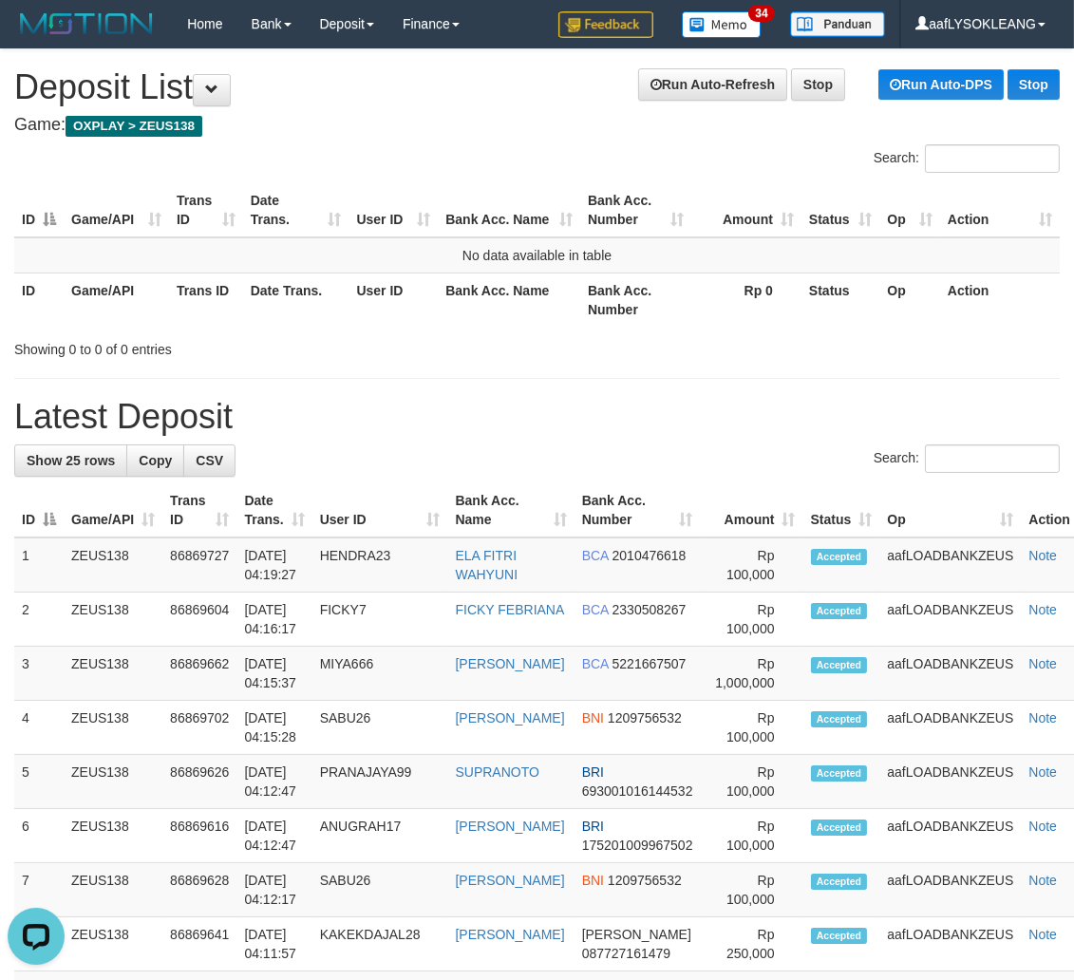
drag, startPoint x: 605, startPoint y: 348, endPoint x: 927, endPoint y: 469, distance: 343.7
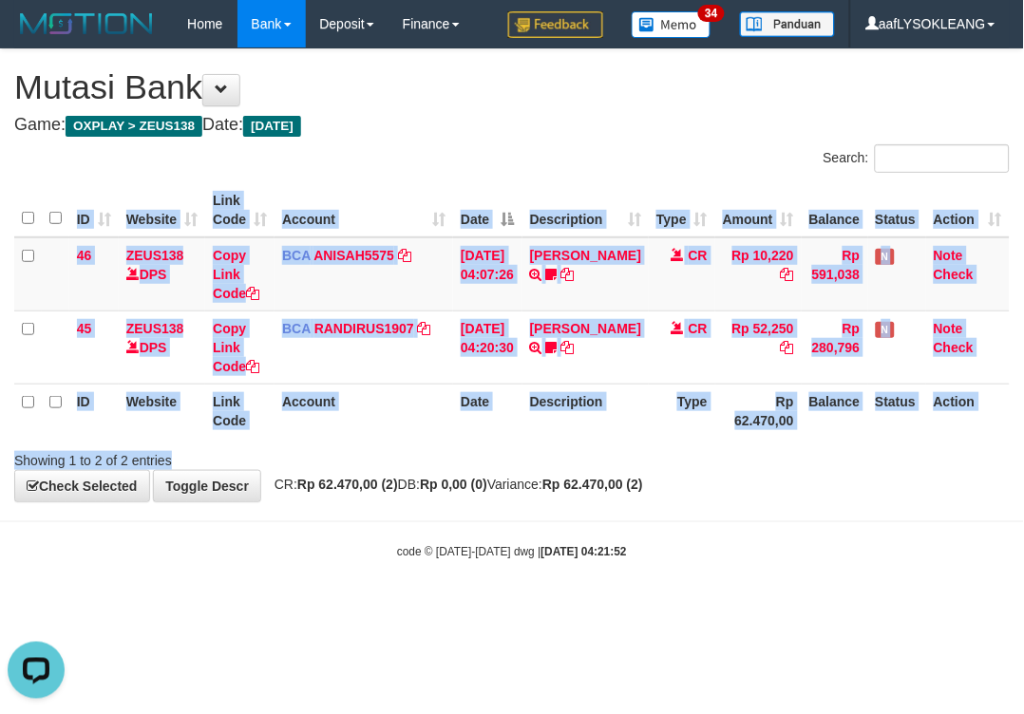
click at [526, 440] on div "Search: ID Website Link Code Account Date Description Type Amount Balance Statu…" at bounding box center [511, 307] width 995 height 326
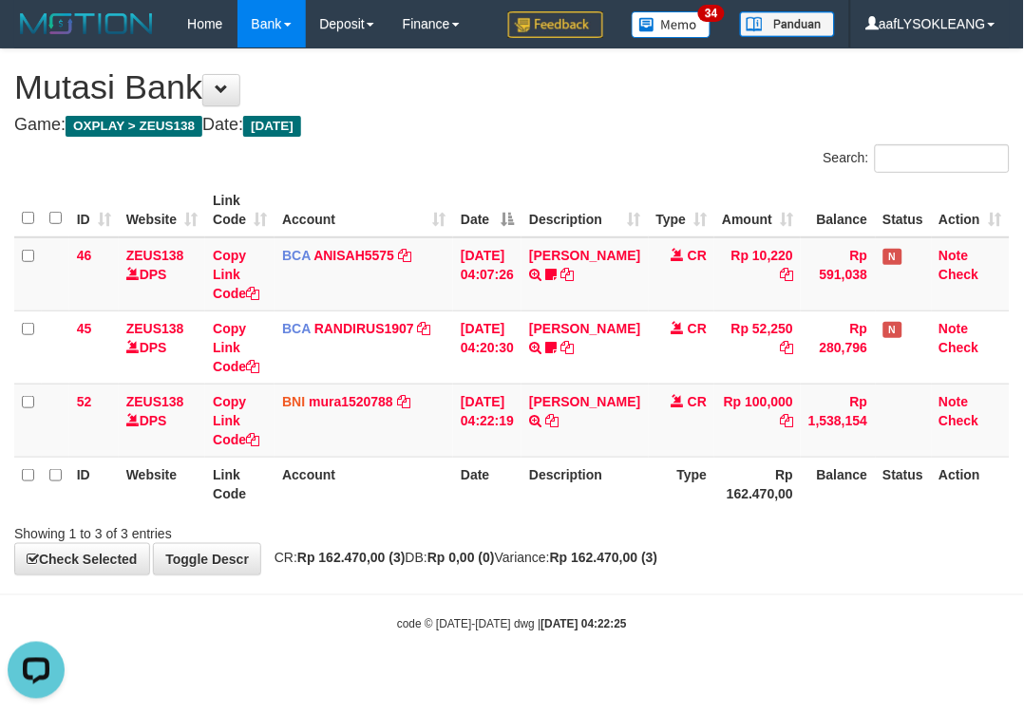
drag, startPoint x: 460, startPoint y: 545, endPoint x: 10, endPoint y: 491, distance: 452.4
click at [442, 536] on div "**********" at bounding box center [512, 311] width 1024 height 525
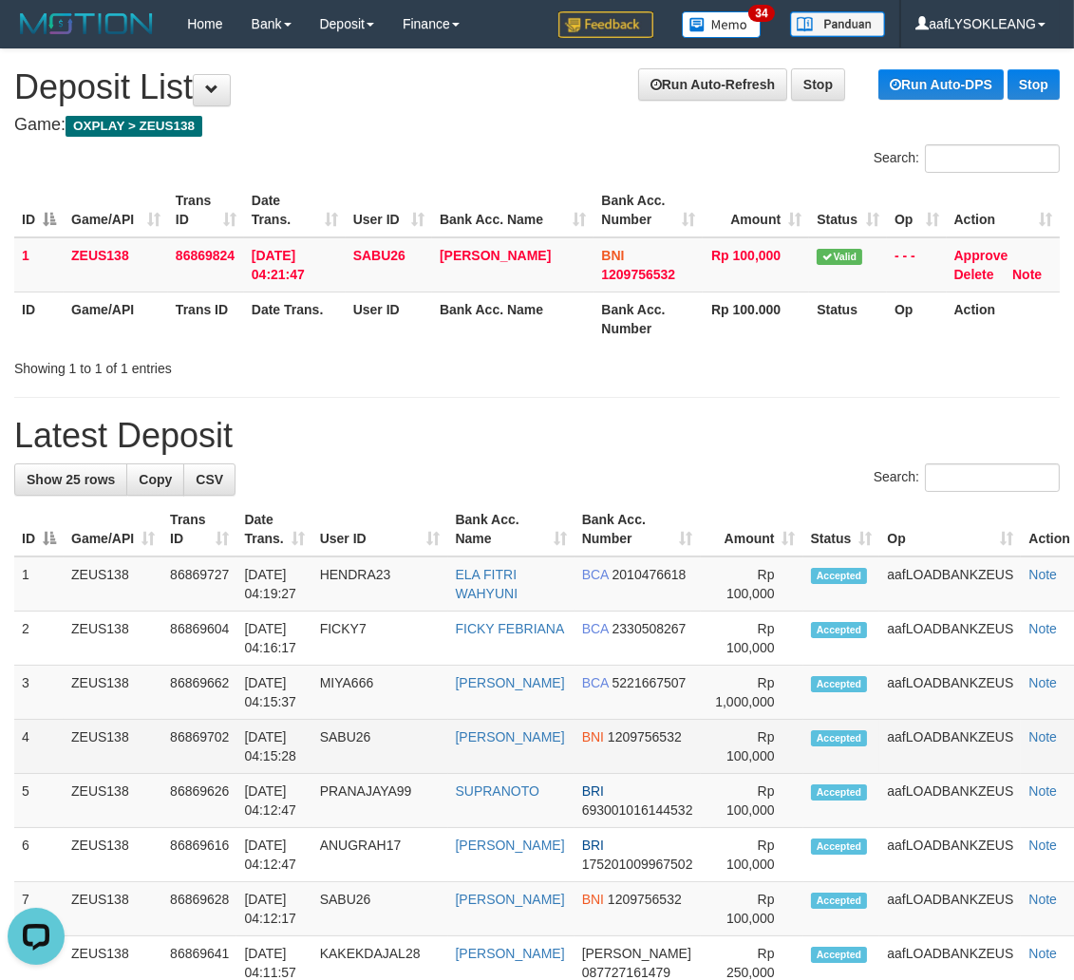
drag, startPoint x: 660, startPoint y: 714, endPoint x: 1069, endPoint y: 743, distance: 410.2
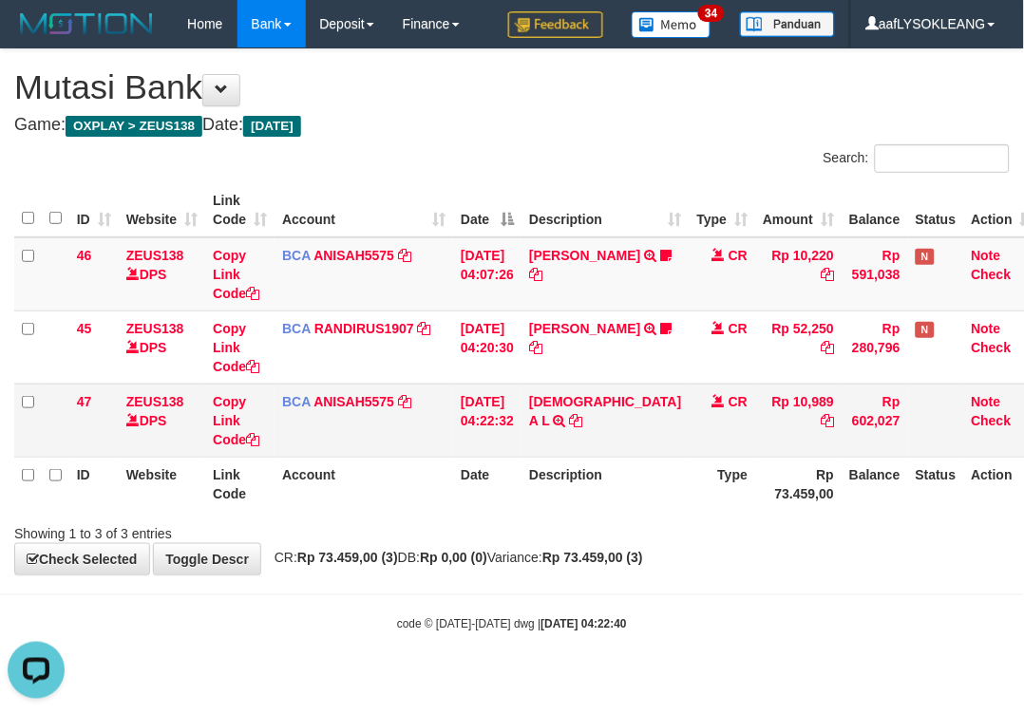
drag, startPoint x: 647, startPoint y: 458, endPoint x: 395, endPoint y: 394, distance: 259.5
click at [603, 444] on table "ID Website Link Code Account Date Description Type Amount Balance Status Action…" at bounding box center [527, 347] width 1026 height 328
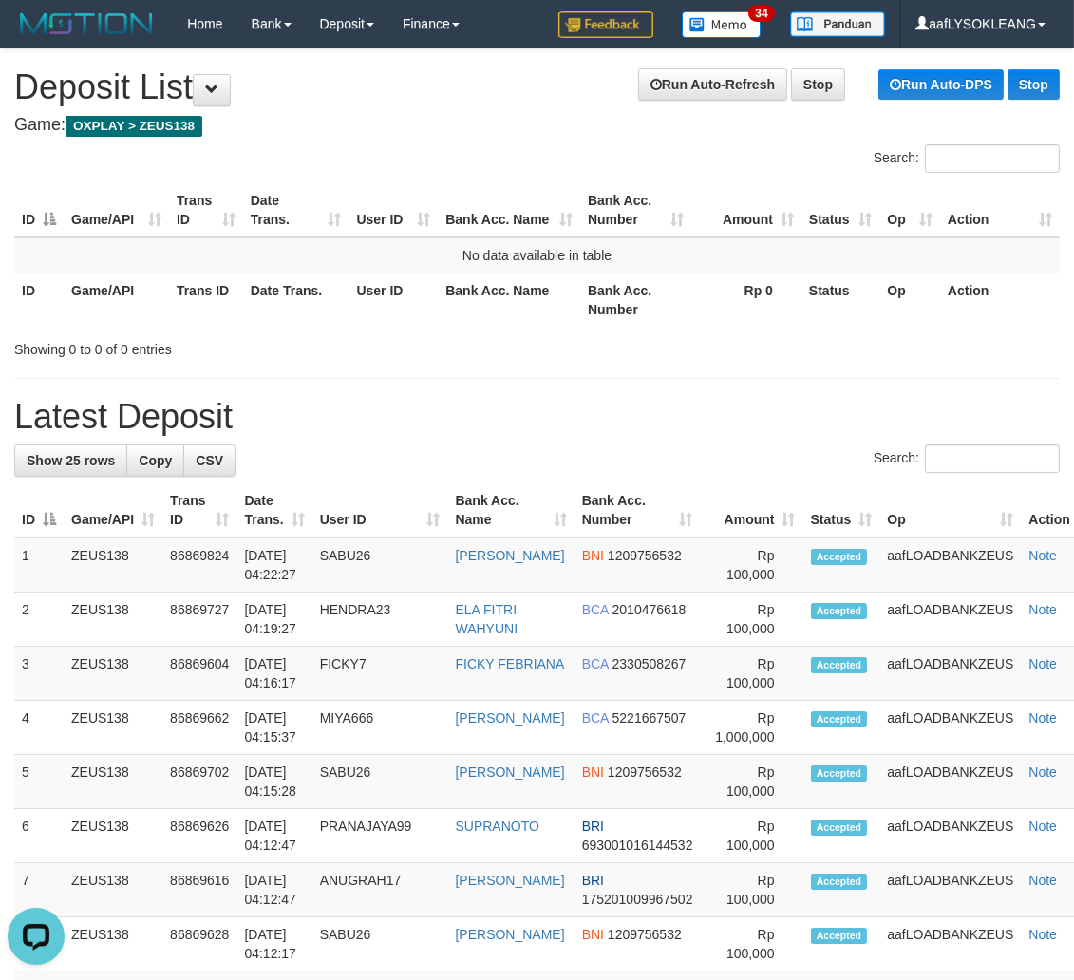
drag, startPoint x: 709, startPoint y: 450, endPoint x: 1087, endPoint y: 498, distance: 380.9
click at [748, 454] on div "Search:" at bounding box center [536, 460] width 1045 height 33
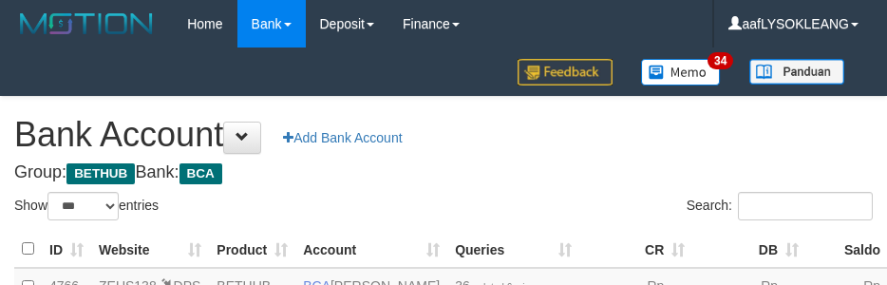
select select "***"
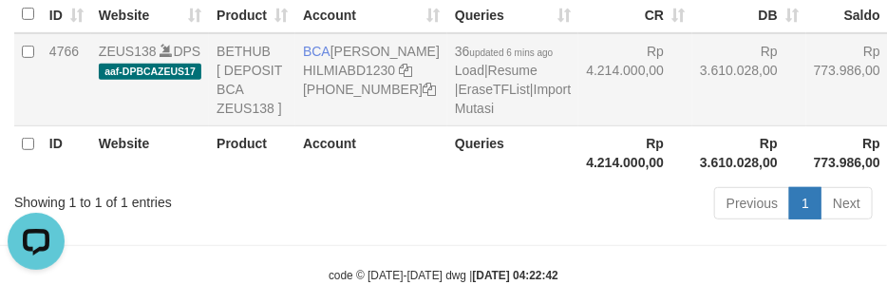
click at [585, 126] on td "Rp 4.214.000,00" at bounding box center [635, 79] width 114 height 93
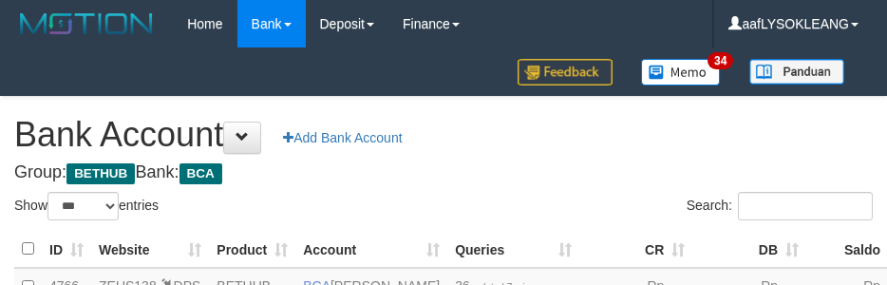
select select "***"
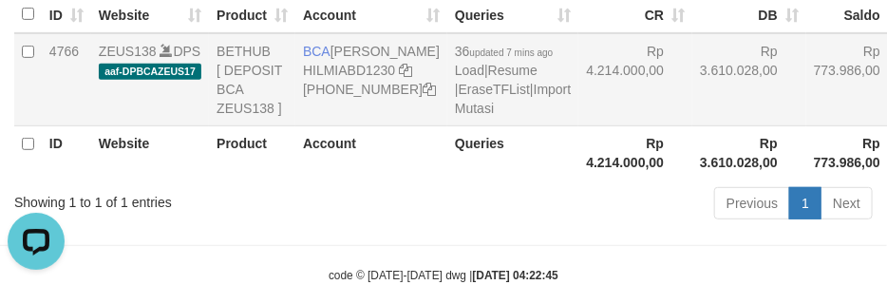
click at [692, 110] on td "Rp 3.610.028,00" at bounding box center [749, 79] width 114 height 93
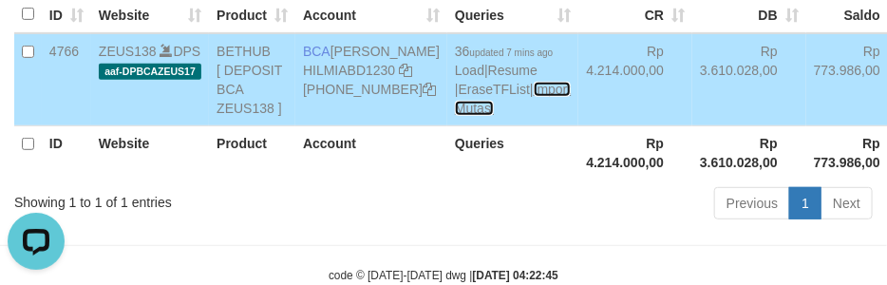
click at [455, 116] on link "Import Mutasi" at bounding box center [513, 99] width 116 height 34
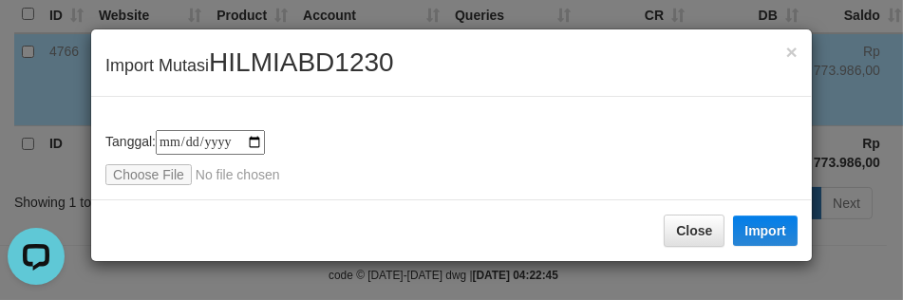
click at [172, 163] on div "**********" at bounding box center [451, 157] width 692 height 55
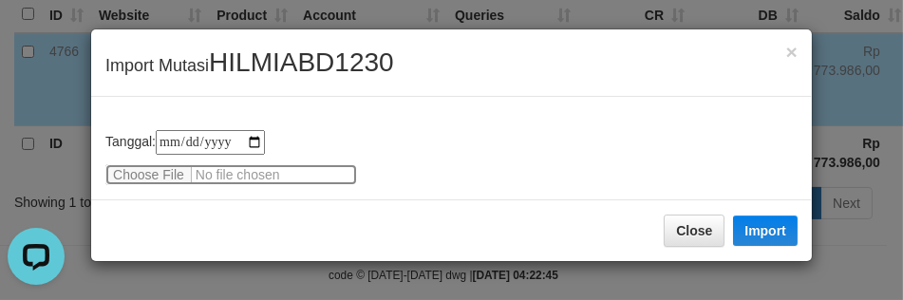
click at [149, 166] on input "file" at bounding box center [231, 174] width 252 height 21
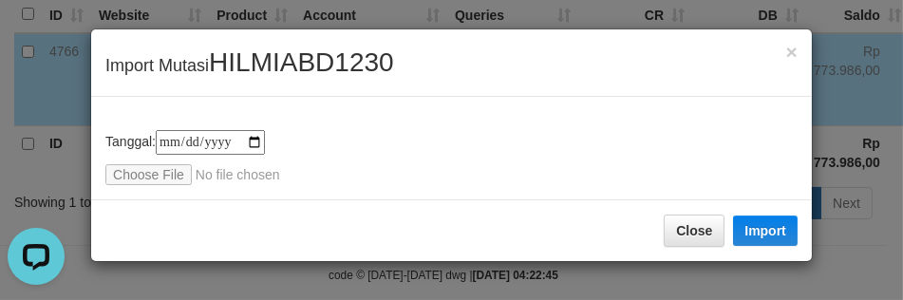
type input "**********"
click at [279, 69] on span "HILMIABD1230" at bounding box center [301, 61] width 185 height 29
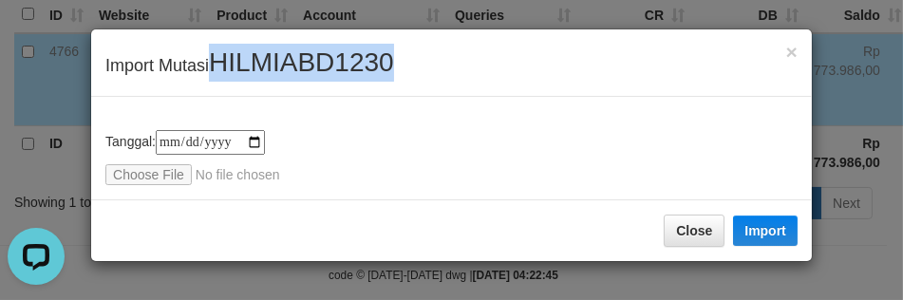
copy span "HILMIABD1230"
click at [279, 69] on span "HILMIABD1230" at bounding box center [301, 61] width 185 height 29
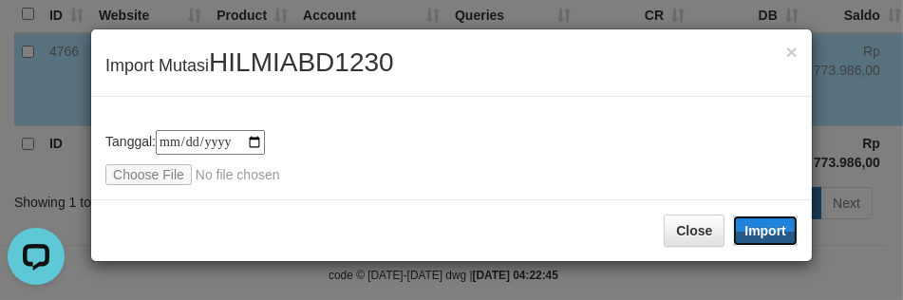
click at [781, 231] on button "Import" at bounding box center [765, 231] width 65 height 30
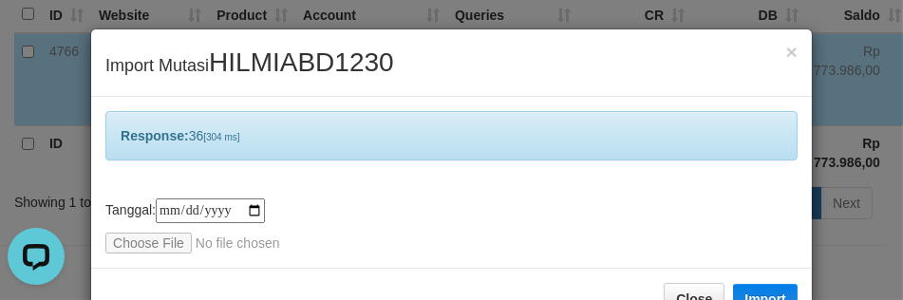
scroll to position [55, 0]
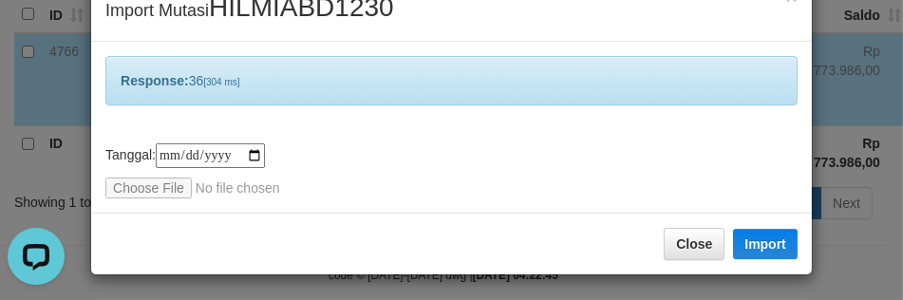
drag, startPoint x: 522, startPoint y: 93, endPoint x: 489, endPoint y: 92, distance: 33.2
click at [490, 92] on div "Response: 36 [304 ms]" at bounding box center [451, 80] width 692 height 49
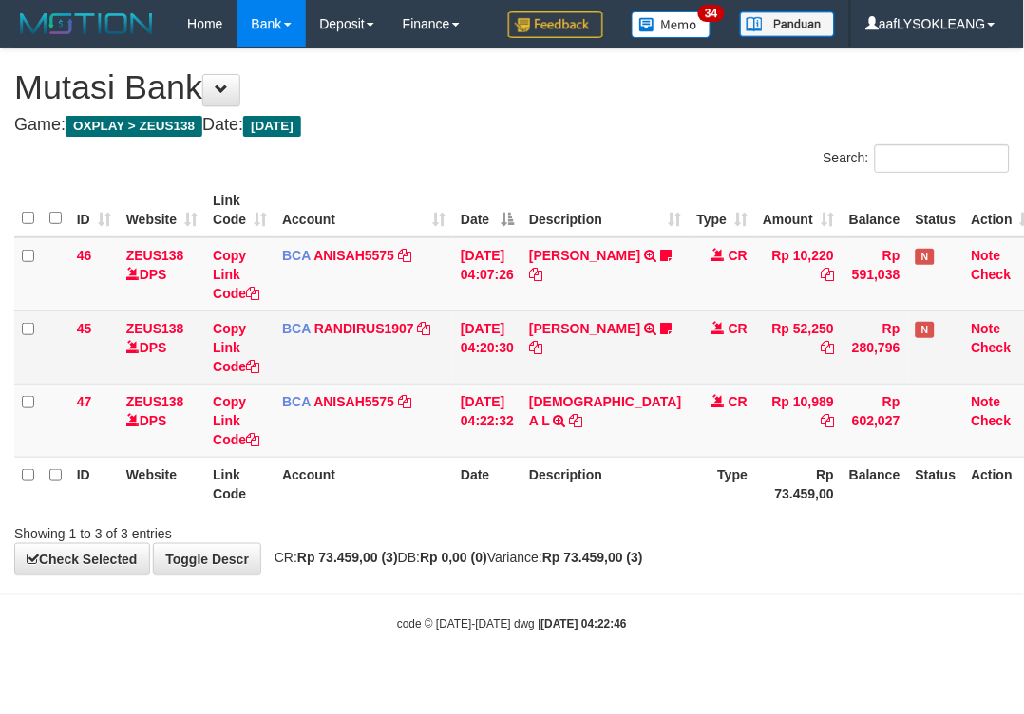
click at [573, 381] on td "TENNY SETIAWAN TRSF E-BANKING CR 0109/FTSCY/WS95271 52250.00TENNY SETIAWAN Bala…" at bounding box center [604, 347] width 167 height 73
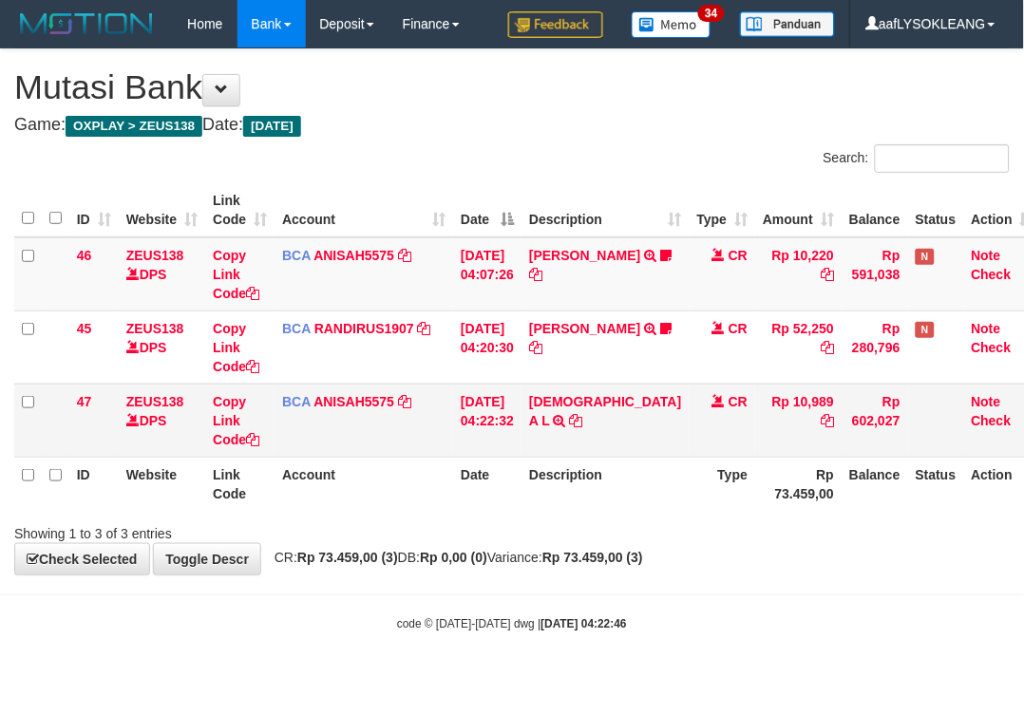
click at [570, 386] on td "MUHAMMAD A L TRSF E-BANKING CR 0109/FTSCY/WS95051 10989.002025090142478668 TRFD…" at bounding box center [604, 420] width 167 height 73
copy td "MUHAMMAD A L"
click at [570, 386] on td "MUHAMMAD A L TRSF E-BANKING CR 0109/FTSCY/WS95051 10989.002025090142478668 TRFD…" at bounding box center [604, 420] width 167 height 73
drag, startPoint x: 501, startPoint y: 485, endPoint x: 346, endPoint y: 462, distance: 157.4
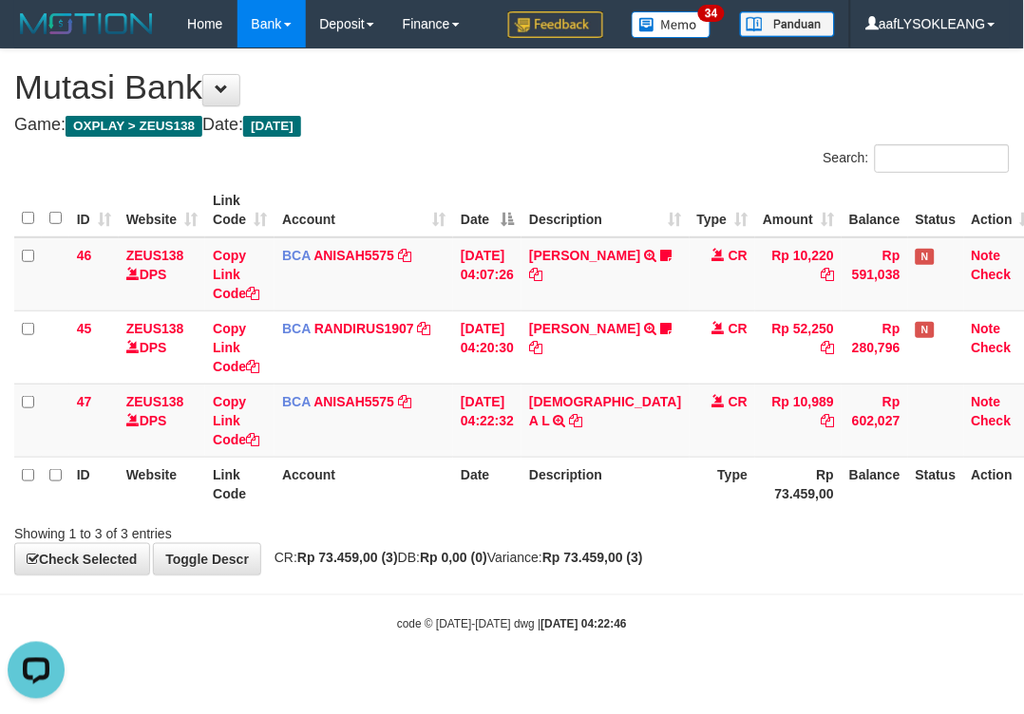
click at [418, 472] on tr "ID Website Link Code Account Date Description Type Rp 73.459,00 Balance Status …" at bounding box center [527, 484] width 1026 height 54
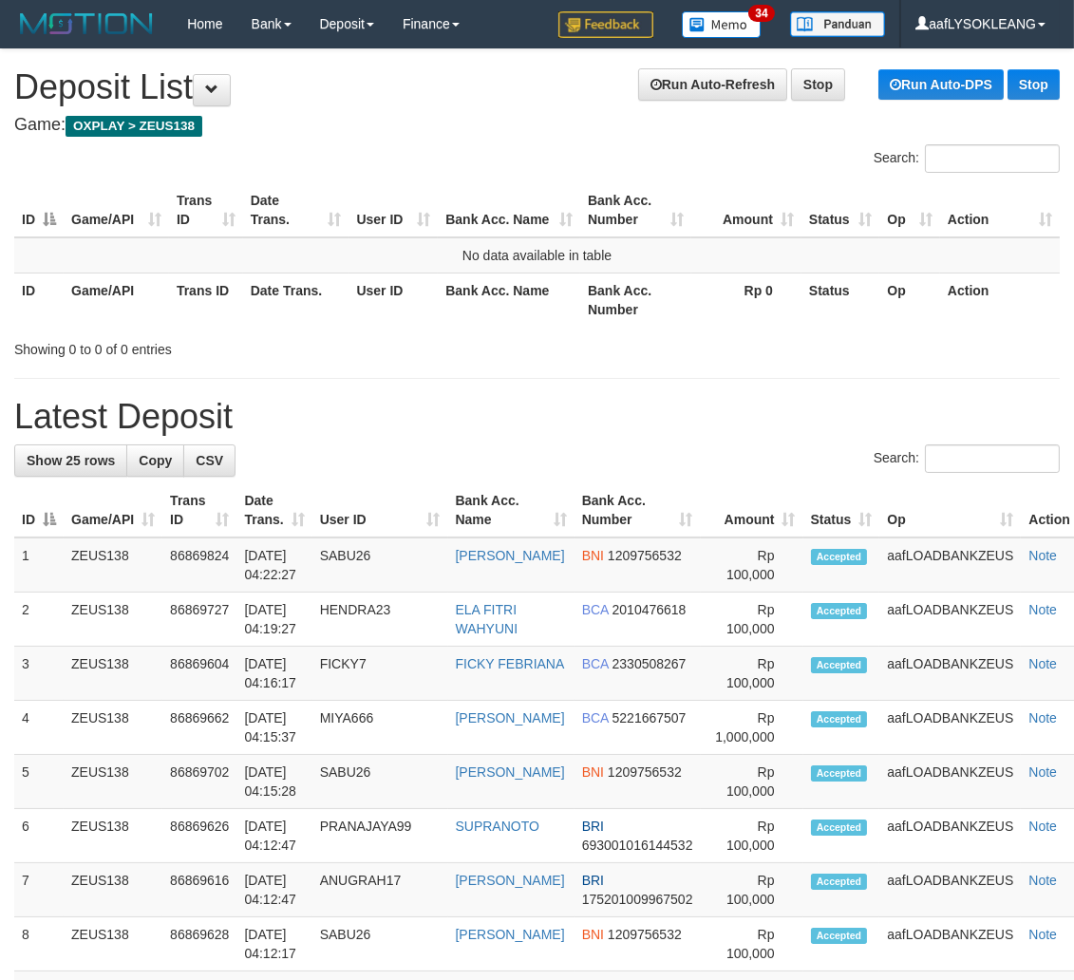
drag, startPoint x: 618, startPoint y: 343, endPoint x: 632, endPoint y: 347, distance: 14.7
click at [790, 662] on td "Rp 100,000" at bounding box center [752, 674] width 103 height 54
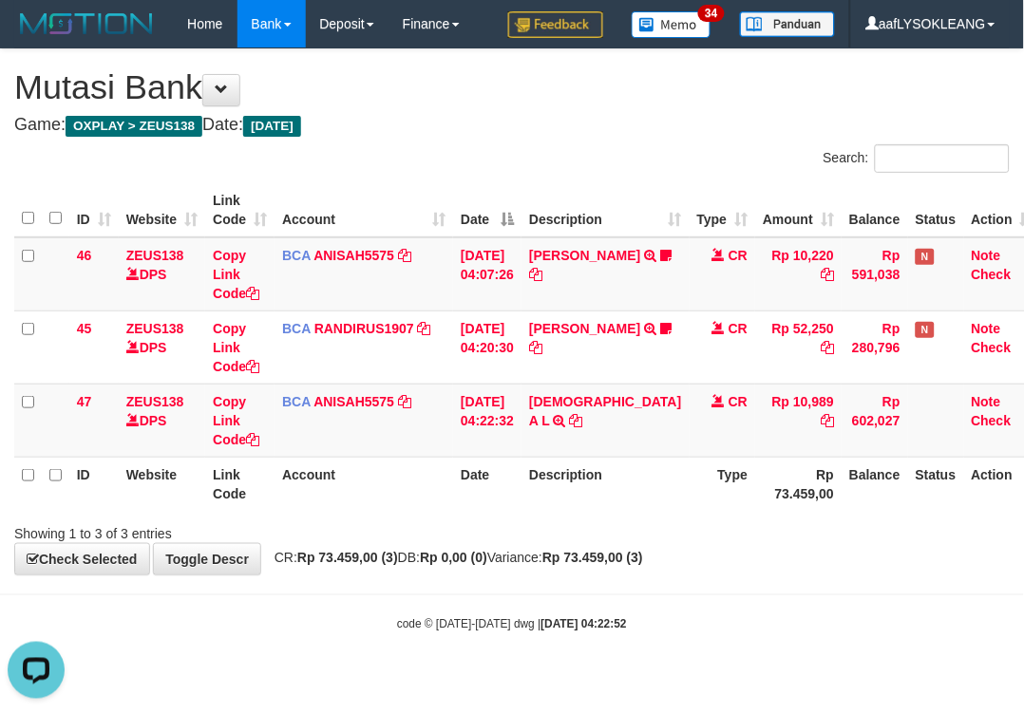
drag, startPoint x: 784, startPoint y: 577, endPoint x: 292, endPoint y: 359, distance: 538.2
click at [752, 563] on body "Toggle navigation Home Bank Account List Load By Website Group [OXPLAY] ZEUS138…" at bounding box center [512, 340] width 1024 height 681
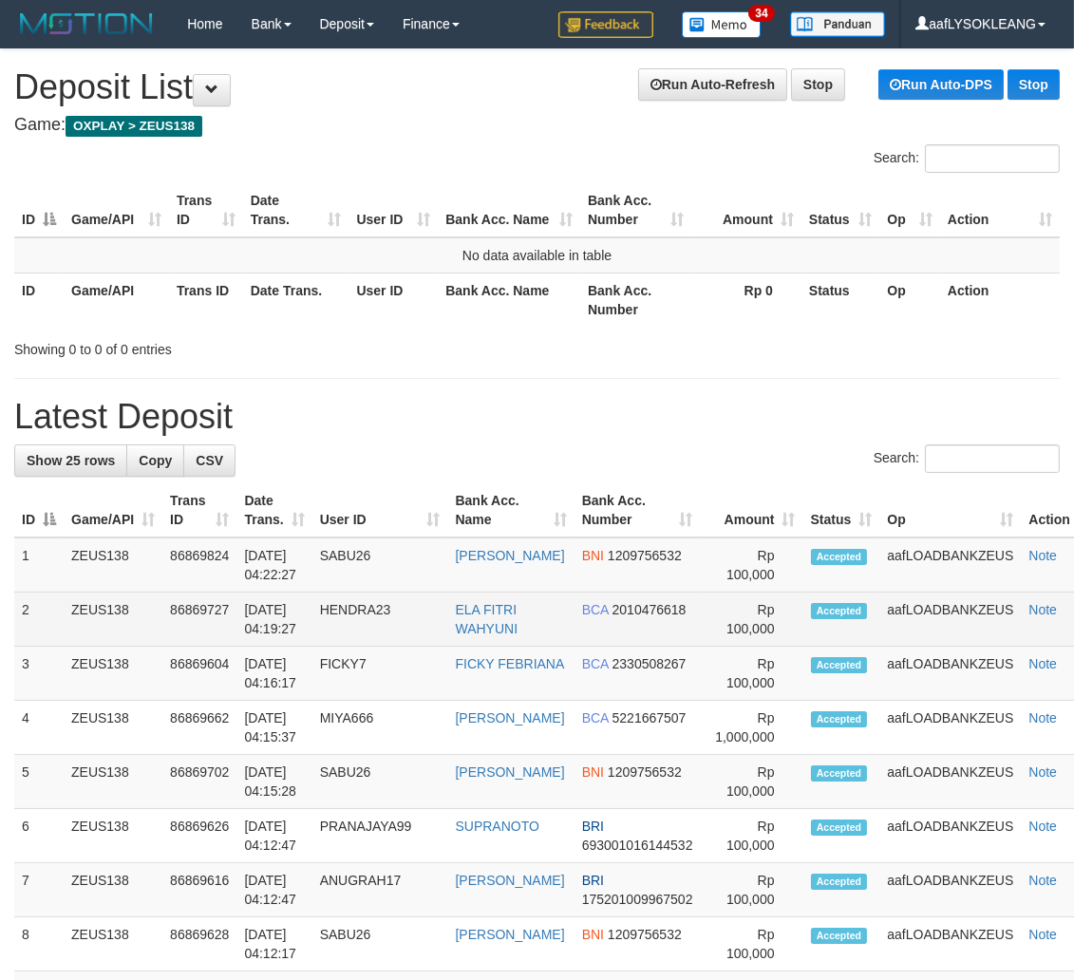
click at [950, 611] on td "aafLOADBANKZEUS" at bounding box center [949, 620] width 141 height 54
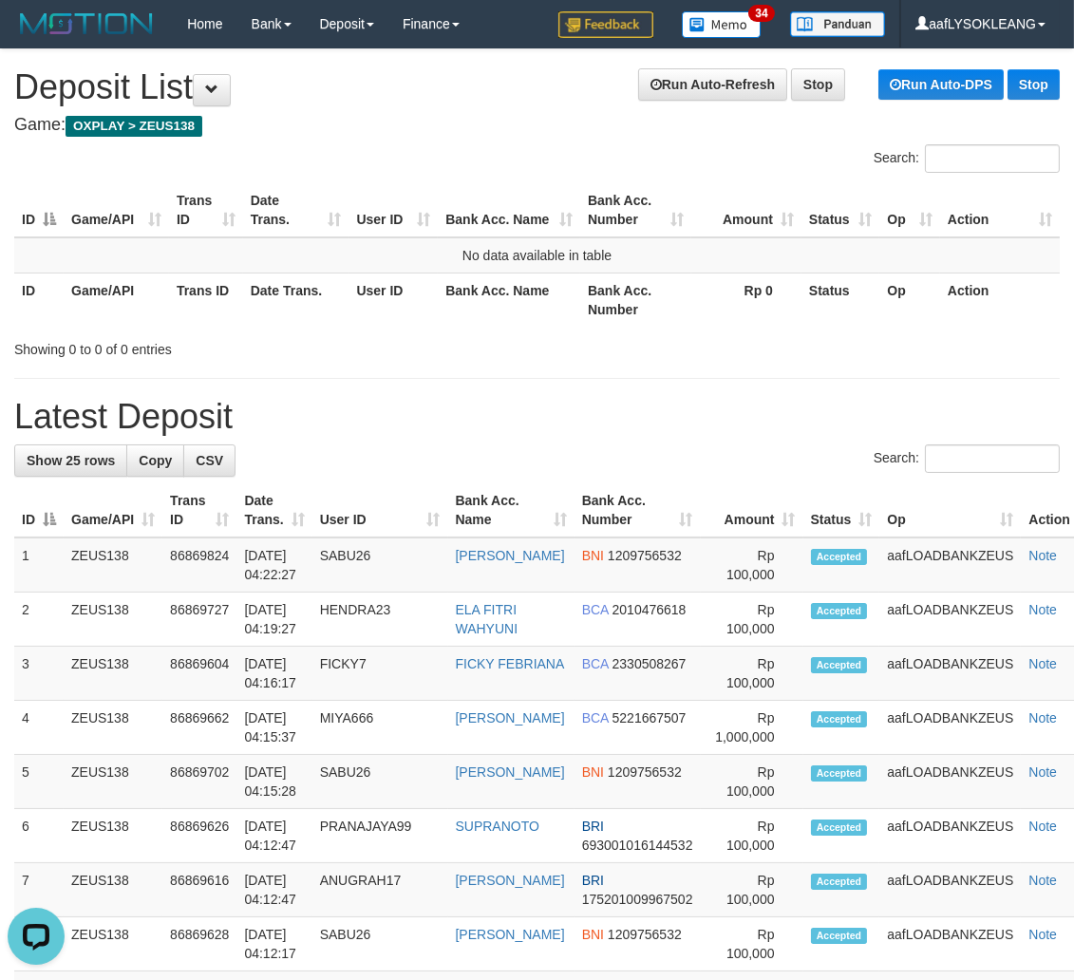
drag, startPoint x: 499, startPoint y: 367, endPoint x: 519, endPoint y: 372, distance: 21.4
drag, startPoint x: 677, startPoint y: 384, endPoint x: 691, endPoint y: 386, distance: 14.4
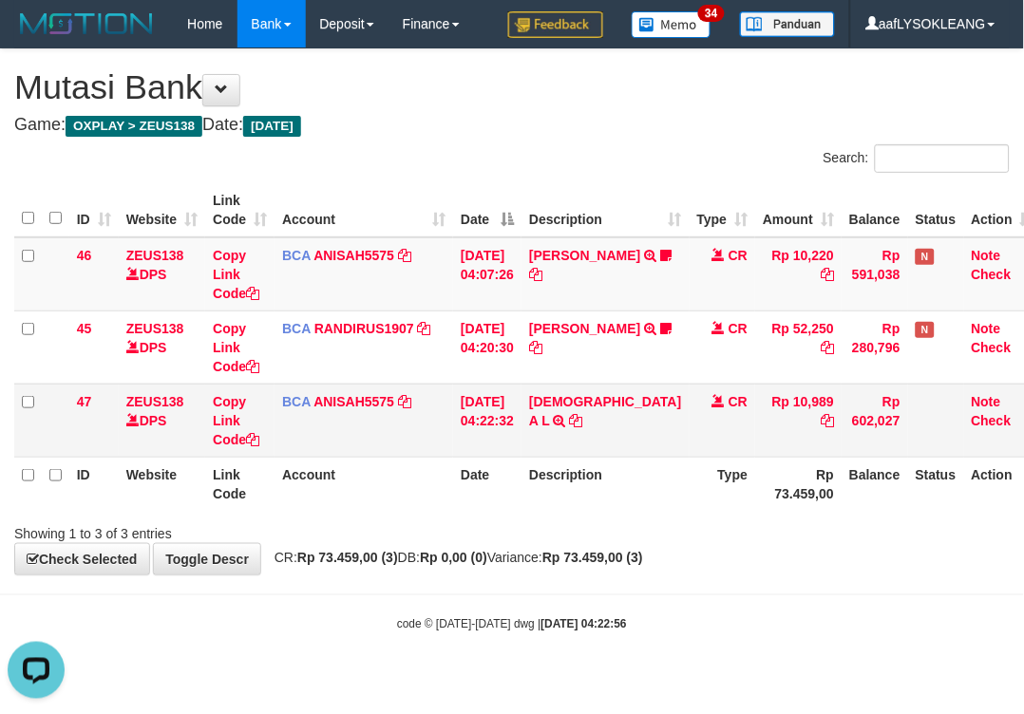
drag, startPoint x: 532, startPoint y: 490, endPoint x: 299, endPoint y: 403, distance: 248.5
click at [521, 490] on th "Date" at bounding box center [487, 484] width 68 height 54
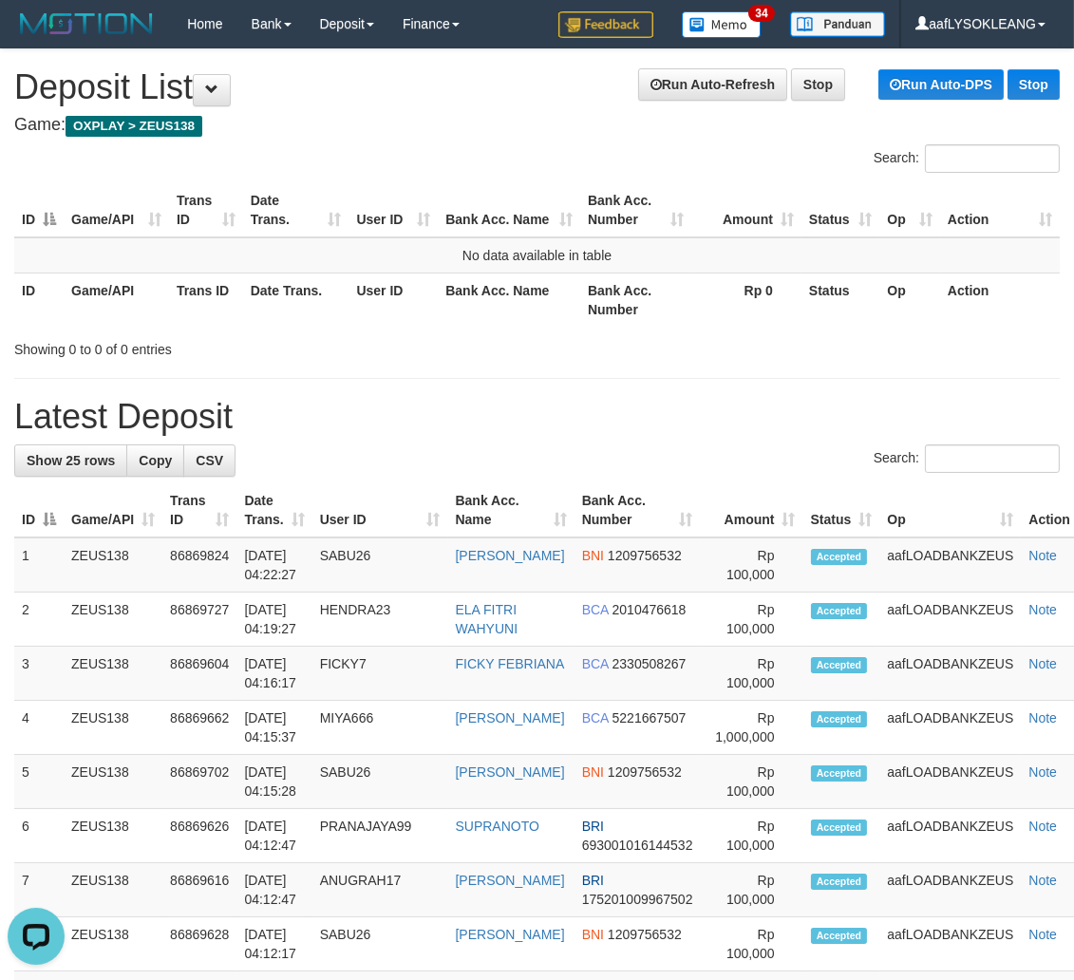
drag, startPoint x: 668, startPoint y: 415, endPoint x: 1082, endPoint y: 494, distance: 421.4
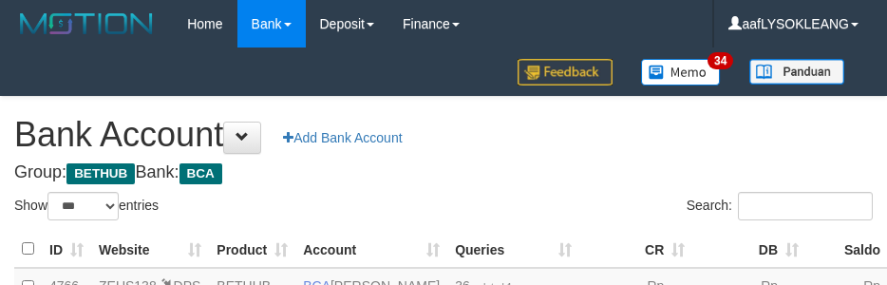
select select "***"
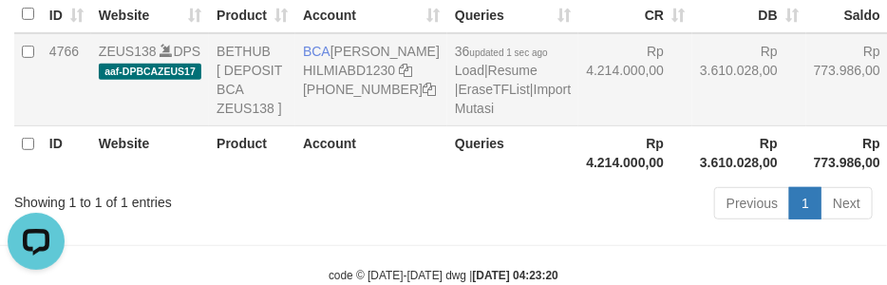
click at [692, 126] on td "Rp 3.610.028,00" at bounding box center [749, 79] width 114 height 93
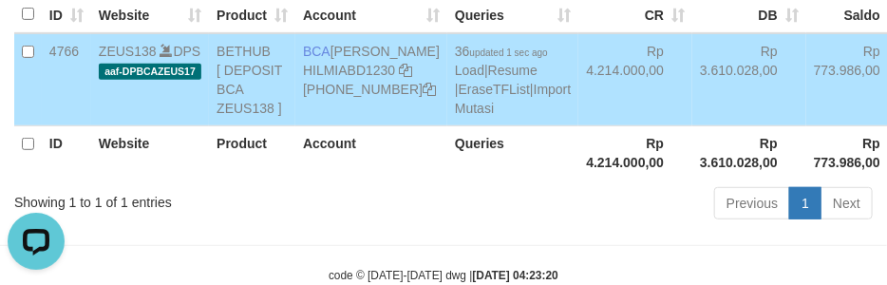
click at [692, 126] on td "Rp 3.610.028,00" at bounding box center [749, 79] width 114 height 93
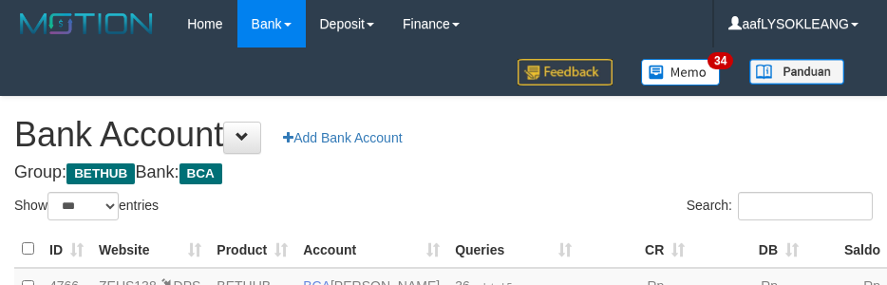
select select "***"
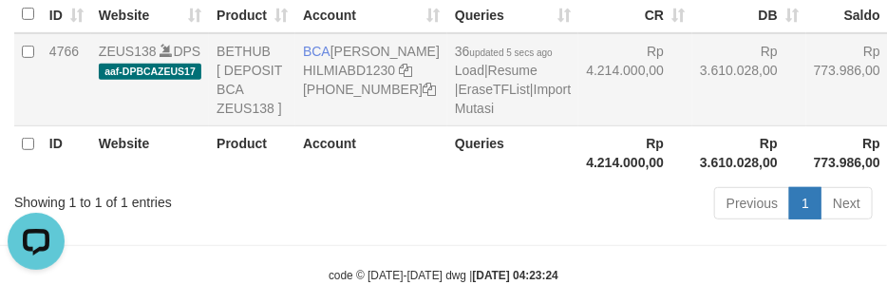
copy td "BCA [PERSON_NAME]"
drag, startPoint x: 306, startPoint y: 38, endPoint x: 377, endPoint y: 69, distance: 77.8
click at [377, 69] on td "BCA [PERSON_NAME] HILMIABD1230 [PHONE_NUMBER]" at bounding box center [371, 79] width 152 height 93
click at [704, 126] on td "Rp 3.610.028,00" at bounding box center [749, 79] width 114 height 93
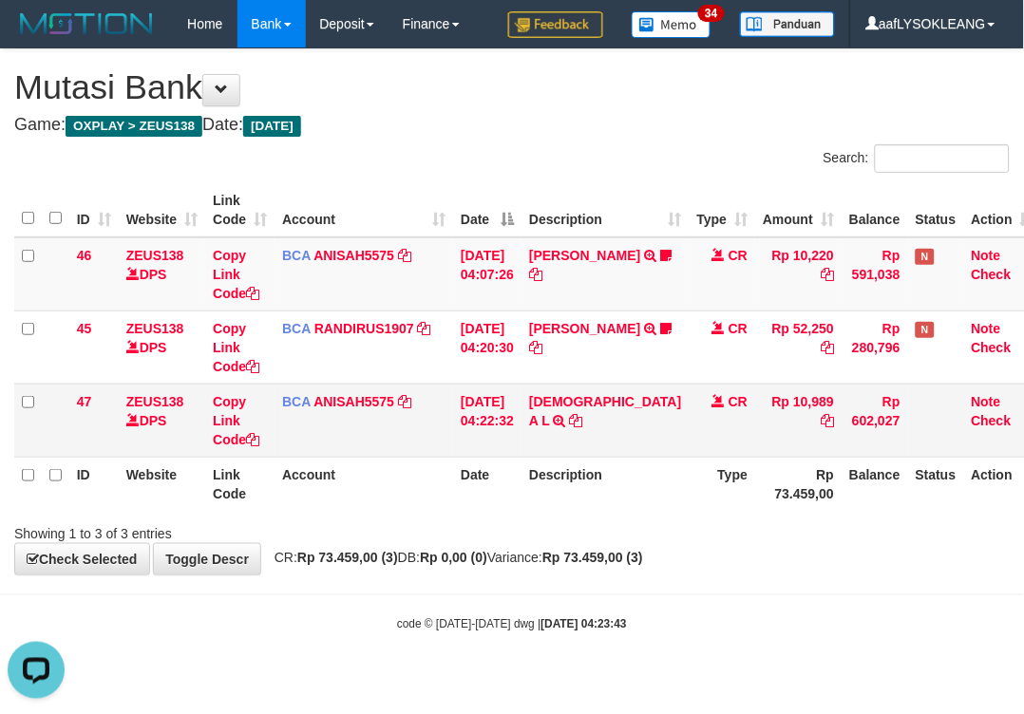
drag, startPoint x: 601, startPoint y: 450, endPoint x: 567, endPoint y: 415, distance: 49.0
click at [582, 432] on td "MUHAMMAD A L TRSF E-BANKING CR 0109/FTSCY/WS95051 10989.002025090142478668 TRFD…" at bounding box center [604, 420] width 167 height 73
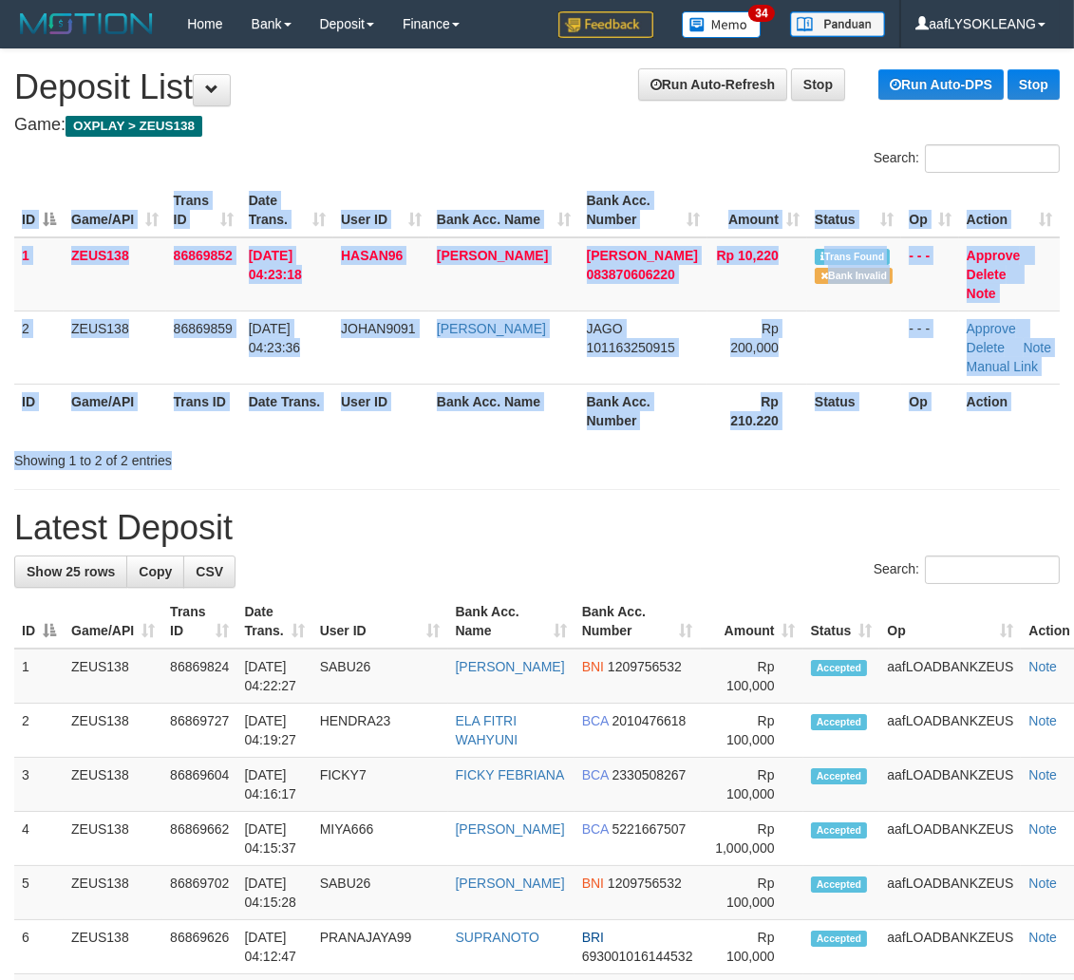
drag, startPoint x: 593, startPoint y: 433, endPoint x: 632, endPoint y: 438, distance: 40.2
click at [621, 443] on div "Showing 1 to 2 of 2 entries" at bounding box center [537, 456] width 1074 height 27
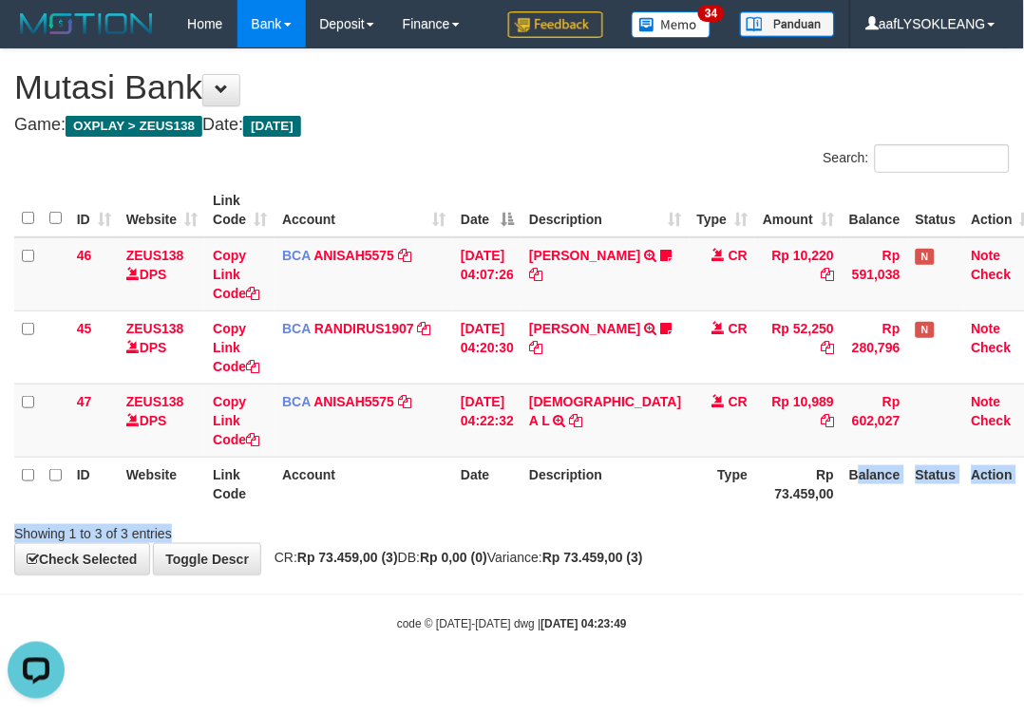
click at [756, 491] on div "Search: ID Website Link Code Account Date Description Type Amount Balance Statu…" at bounding box center [511, 343] width 995 height 399
drag, startPoint x: 567, startPoint y: 219, endPoint x: 556, endPoint y: 210, distance: 14.1
click at [556, 210] on th "Description" at bounding box center [604, 210] width 167 height 54
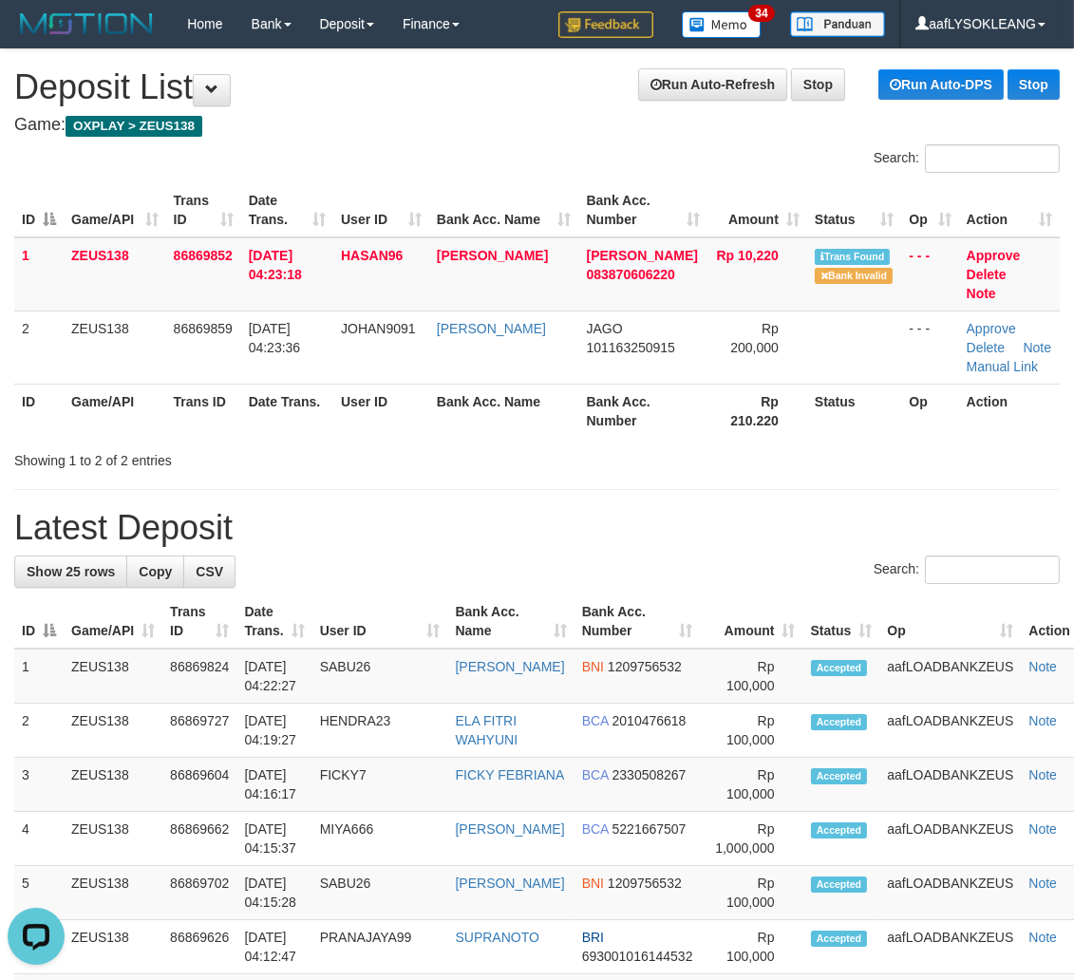
drag, startPoint x: 675, startPoint y: 454, endPoint x: 812, endPoint y: 480, distance: 139.3
drag, startPoint x: 717, startPoint y: 480, endPoint x: 737, endPoint y: 480, distance: 19.9
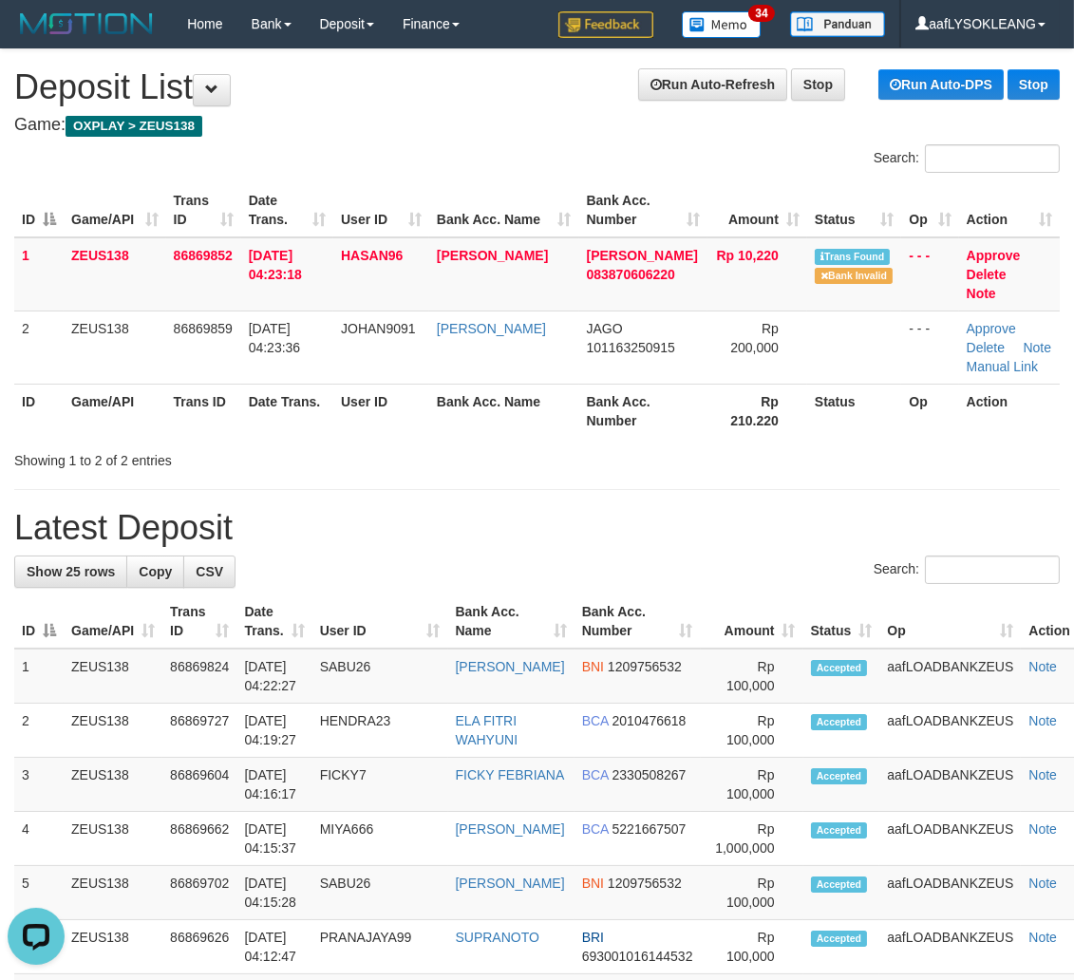
drag, startPoint x: 504, startPoint y: 456, endPoint x: 751, endPoint y: 505, distance: 251.8
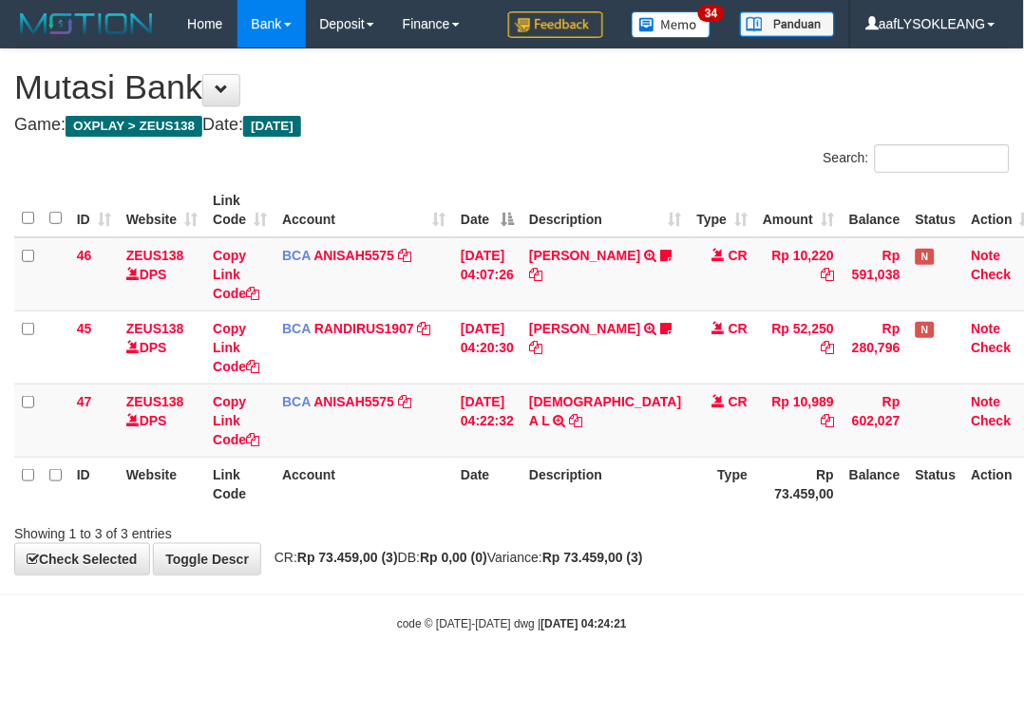
drag, startPoint x: 419, startPoint y: 394, endPoint x: 1023, endPoint y: 478, distance: 609.7
click at [449, 401] on td "BCA ANISAH5575 DPS ANISAH mutasi_20250901_3827 | 47 mutasi_20250901_3827 | 47" at bounding box center [363, 420] width 179 height 73
drag, startPoint x: 600, startPoint y: 438, endPoint x: 584, endPoint y: 414, distance: 28.7
click at [589, 424] on td "MUHAMMAD A L TRSF E-BANKING CR 0109/FTSCY/WS95051 10989.002025090142478668 TRFD…" at bounding box center [604, 420] width 167 height 73
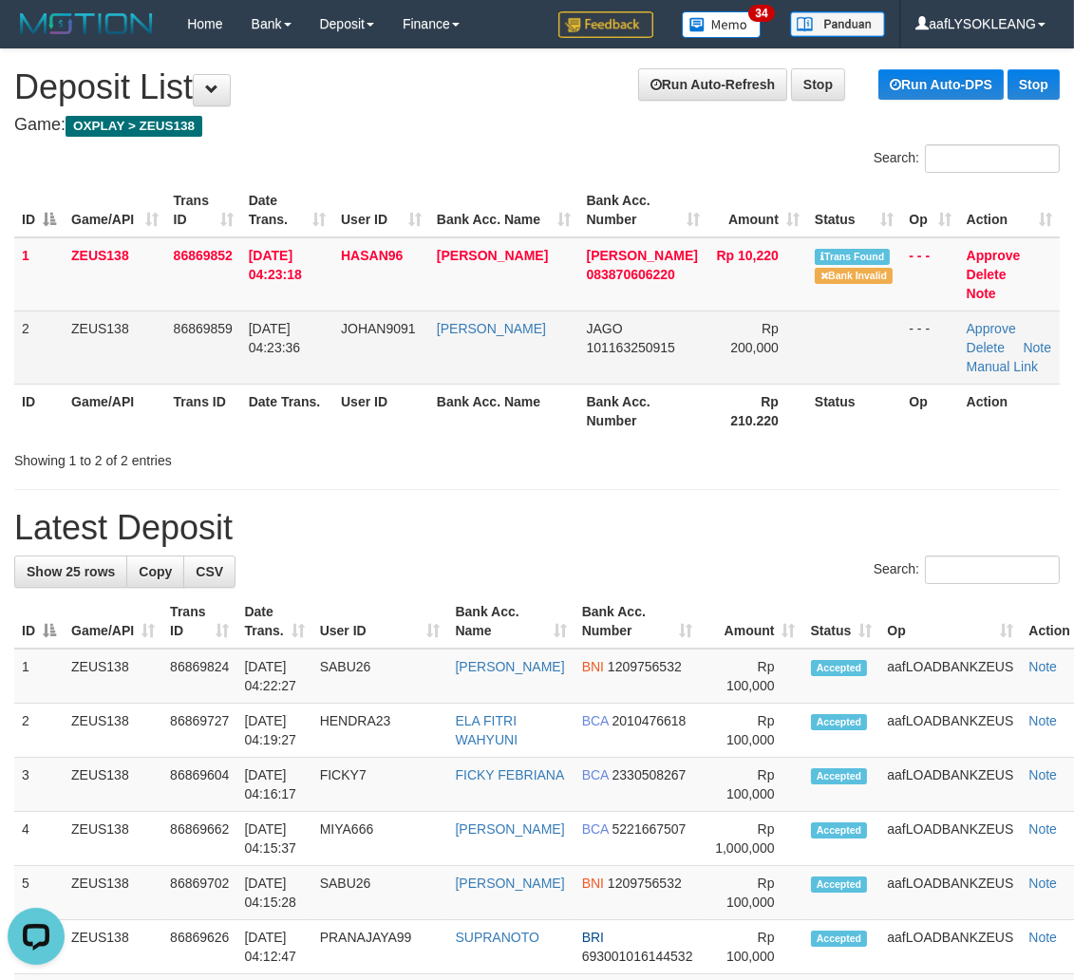
click at [69, 311] on tr "2 ZEUS138 86869859 [DATE] 04:23:36 JOHAN9091 [PERSON_NAME] 101163250915 Rp 200,…" at bounding box center [536, 347] width 1045 height 73
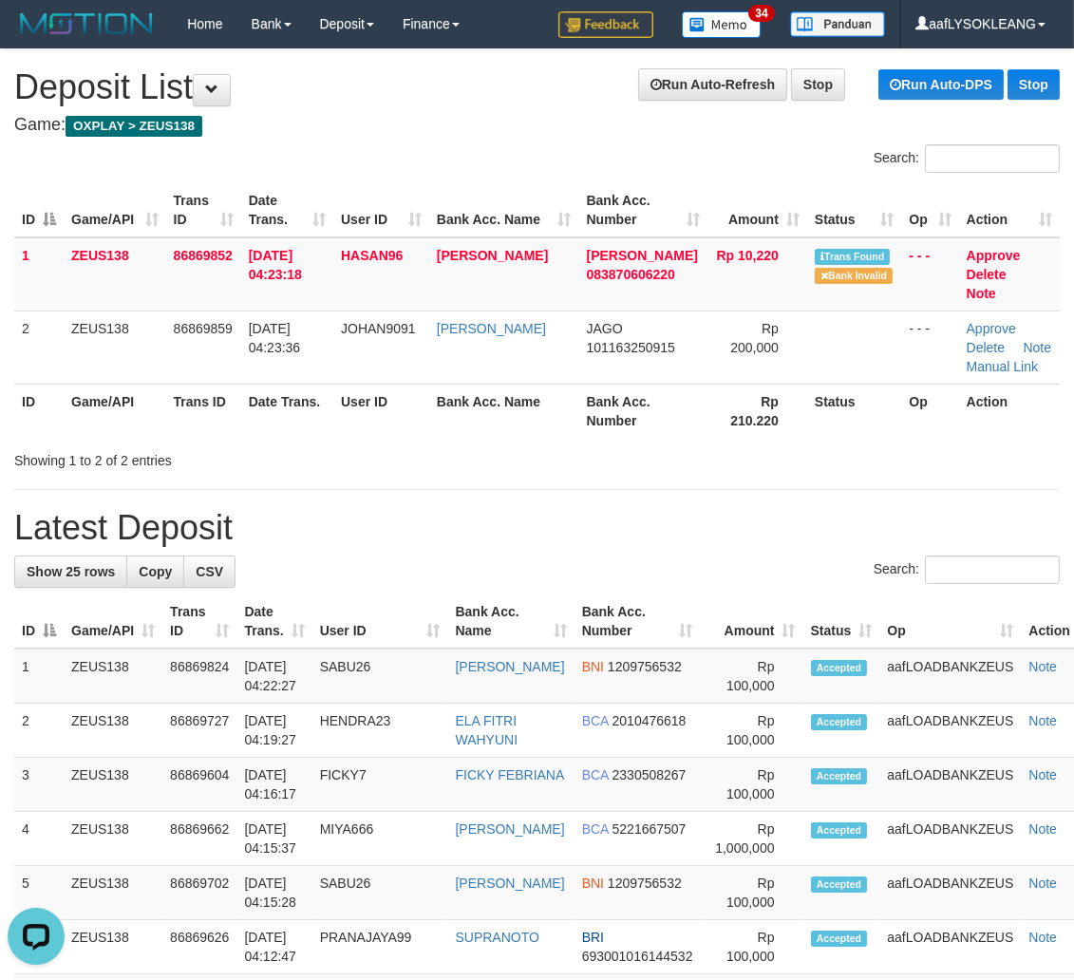
drag, startPoint x: 408, startPoint y: 419, endPoint x: 450, endPoint y: 433, distance: 44.1
click at [453, 443] on div "Showing 1 to 2 of 2 entries" at bounding box center [537, 456] width 1074 height 27
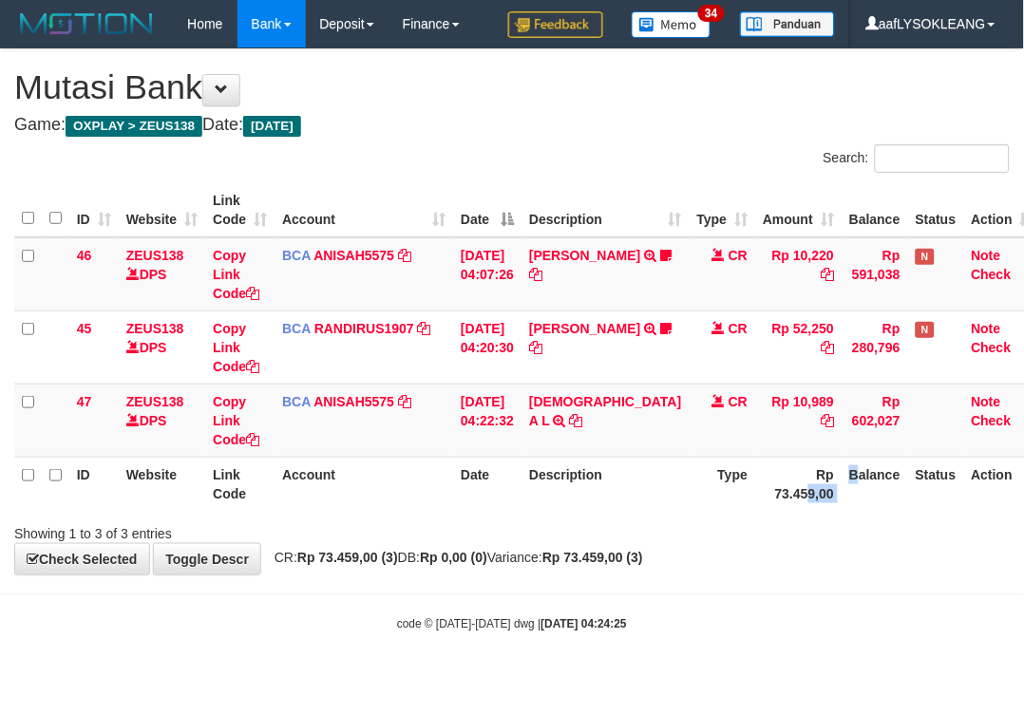
drag, startPoint x: 760, startPoint y: 486, endPoint x: 677, endPoint y: 465, distance: 85.2
click at [735, 481] on tr "ID Website Link Code Account Date Description Type Rp 73.459,00 Balance Status …" at bounding box center [527, 484] width 1026 height 54
click at [377, 415] on td "BCA ANISAH5575 DPS [PERSON_NAME] mutasi_20250901_3827 | 47 mutasi_20250901_3827…" at bounding box center [363, 420] width 179 height 73
drag, startPoint x: 504, startPoint y: 286, endPoint x: 1, endPoint y: 254, distance: 504.3
click at [458, 286] on td "[DATE] 04:07:26" at bounding box center [487, 274] width 68 height 74
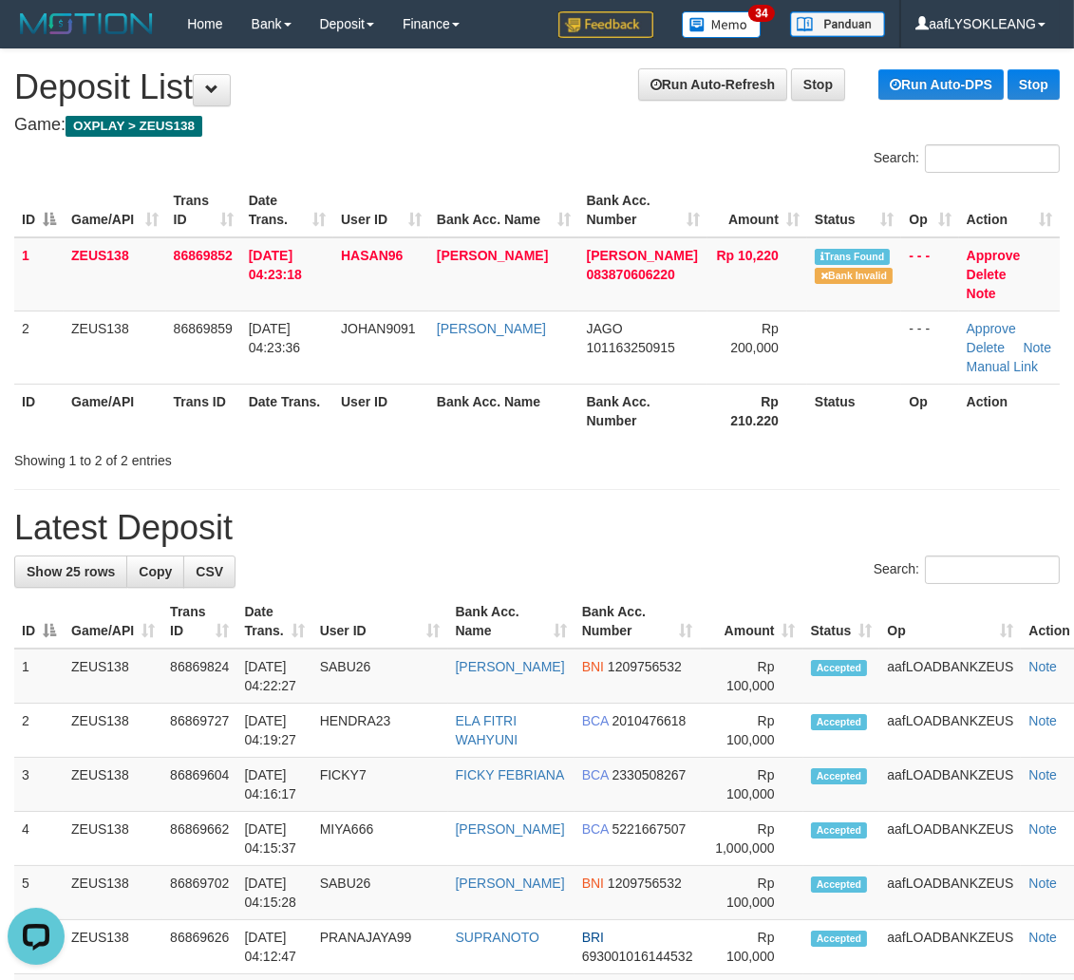
drag, startPoint x: 677, startPoint y: 425, endPoint x: 691, endPoint y: 425, distance: 14.2
click at [685, 443] on div "Showing 1 to 2 of 2 entries" at bounding box center [537, 456] width 1074 height 27
drag, startPoint x: 439, startPoint y: 504, endPoint x: 1082, endPoint y: 584, distance: 648.7
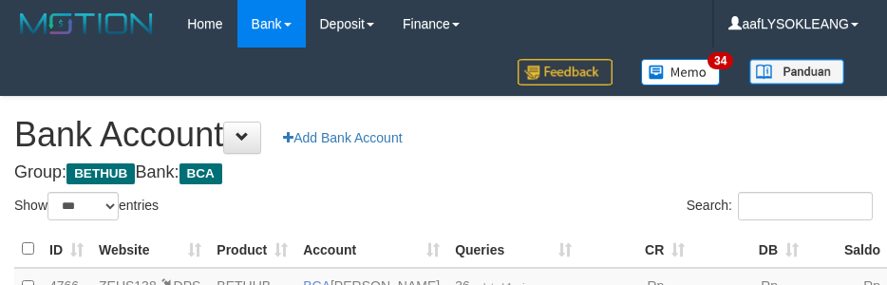
select select "***"
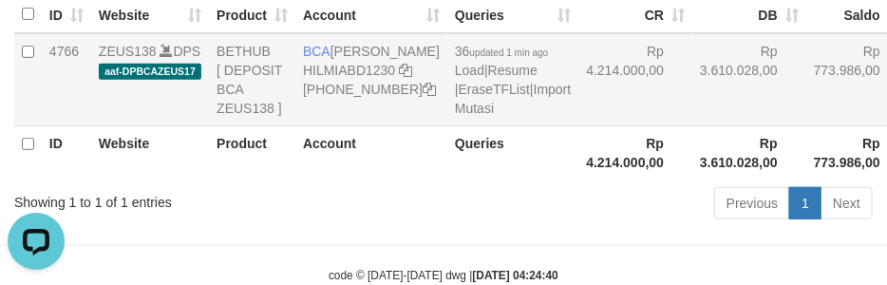
click at [806, 73] on td "Rp 773.986,00" at bounding box center [857, 79] width 103 height 93
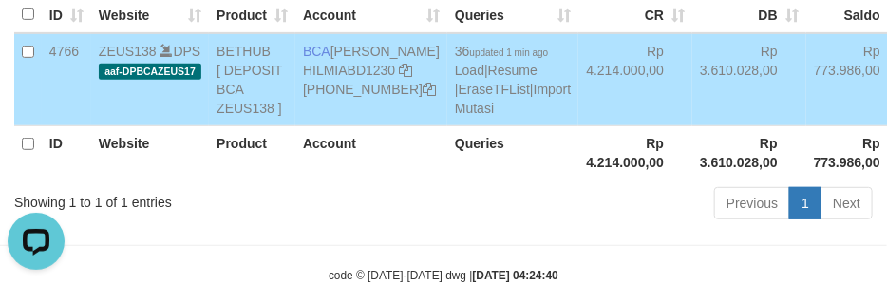
copy td "773.986,00"
click at [806, 73] on td "Rp 773.986,00" at bounding box center [857, 79] width 103 height 93
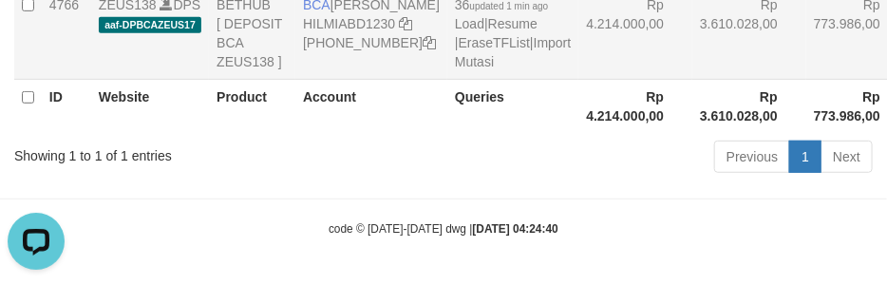
scroll to position [200, 0]
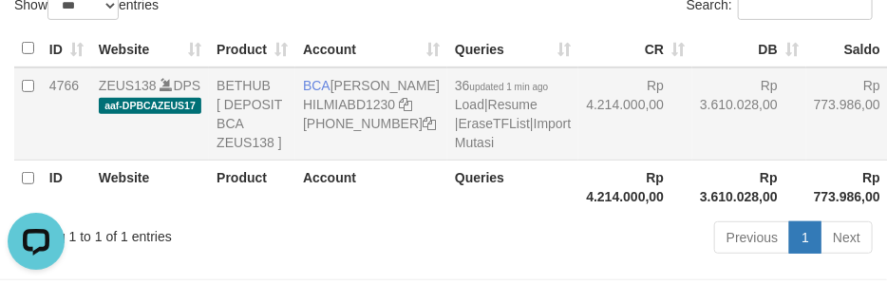
drag, startPoint x: 615, startPoint y: 175, endPoint x: 606, endPoint y: 165, distance: 13.4
click at [692, 160] on td "Rp 3.610.028,00" at bounding box center [749, 113] width 114 height 93
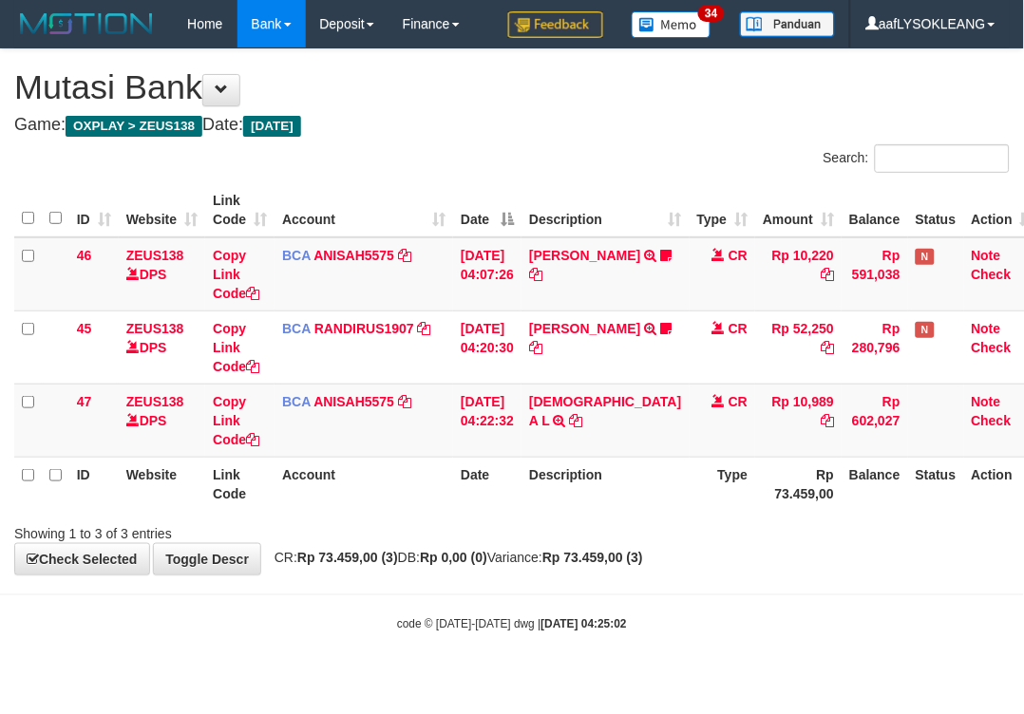
click at [145, 258] on table "ID Website Link Code Account Date Description Type Amount Balance Status Action…" at bounding box center [527, 347] width 1026 height 328
click at [198, 557] on link "Toggle Descr" at bounding box center [207, 559] width 108 height 32
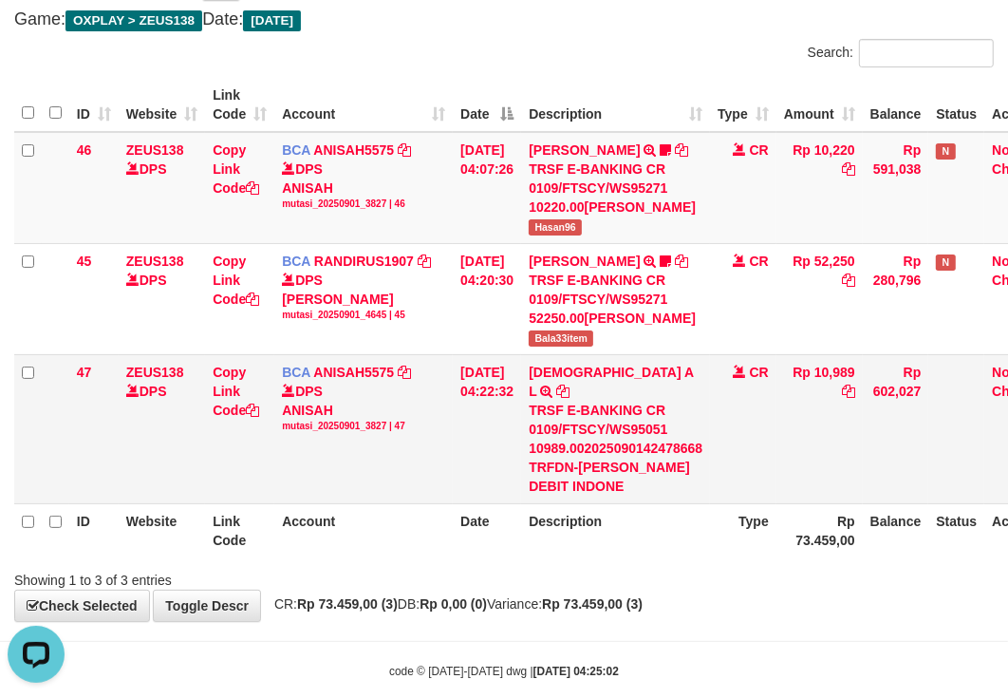
scroll to position [176, 0]
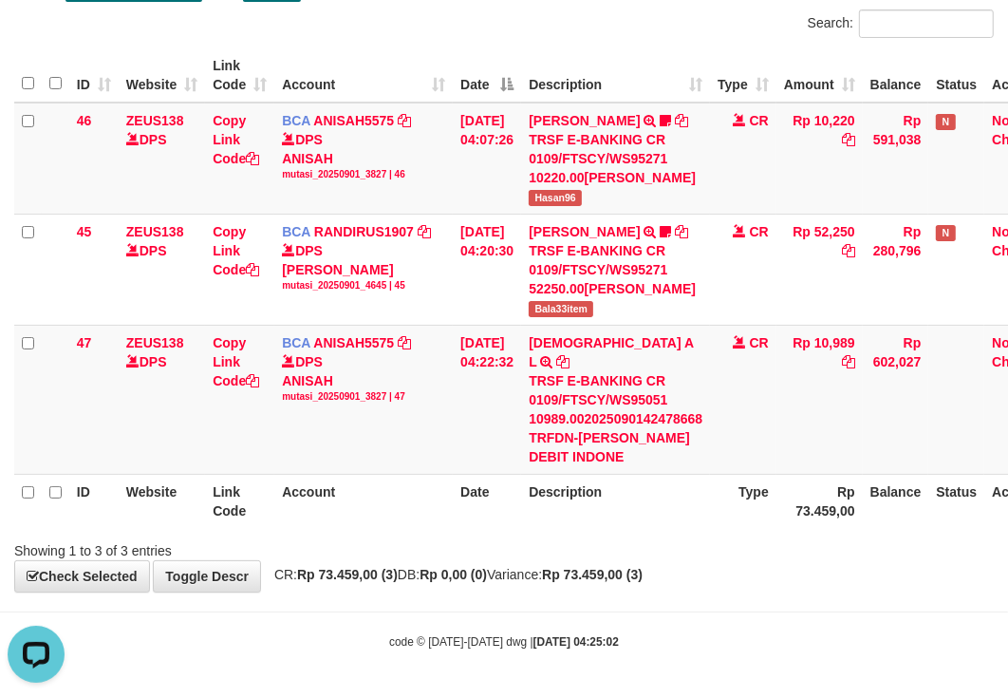
click at [710, 505] on th "Description" at bounding box center [615, 501] width 189 height 54
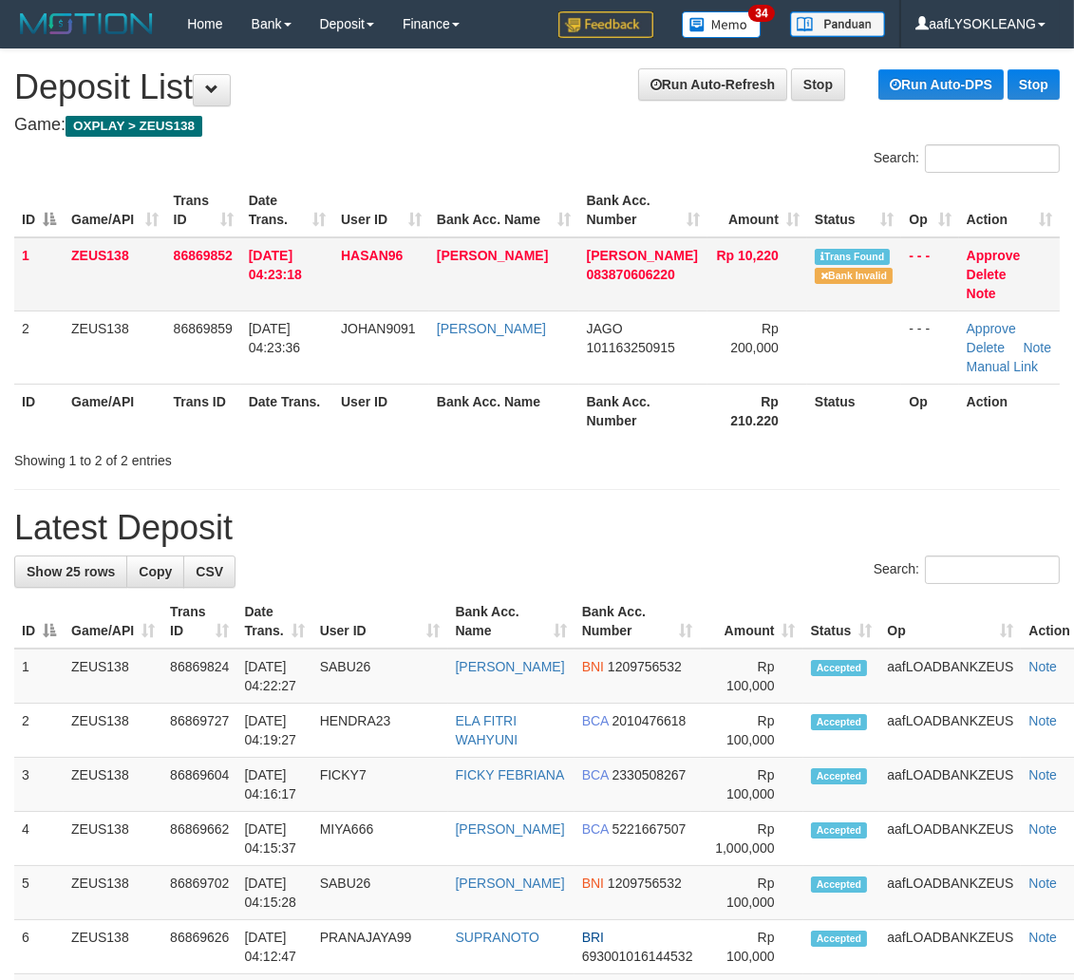
click at [363, 250] on span "HASAN96" at bounding box center [372, 255] width 62 height 15
copy span "HASAN96"
click at [364, 250] on span "HASAN96" at bounding box center [372, 255] width 62 height 15
click at [576, 555] on div "Search:" at bounding box center [536, 571] width 1045 height 33
drag, startPoint x: 576, startPoint y: 542, endPoint x: 586, endPoint y: 537, distance: 10.6
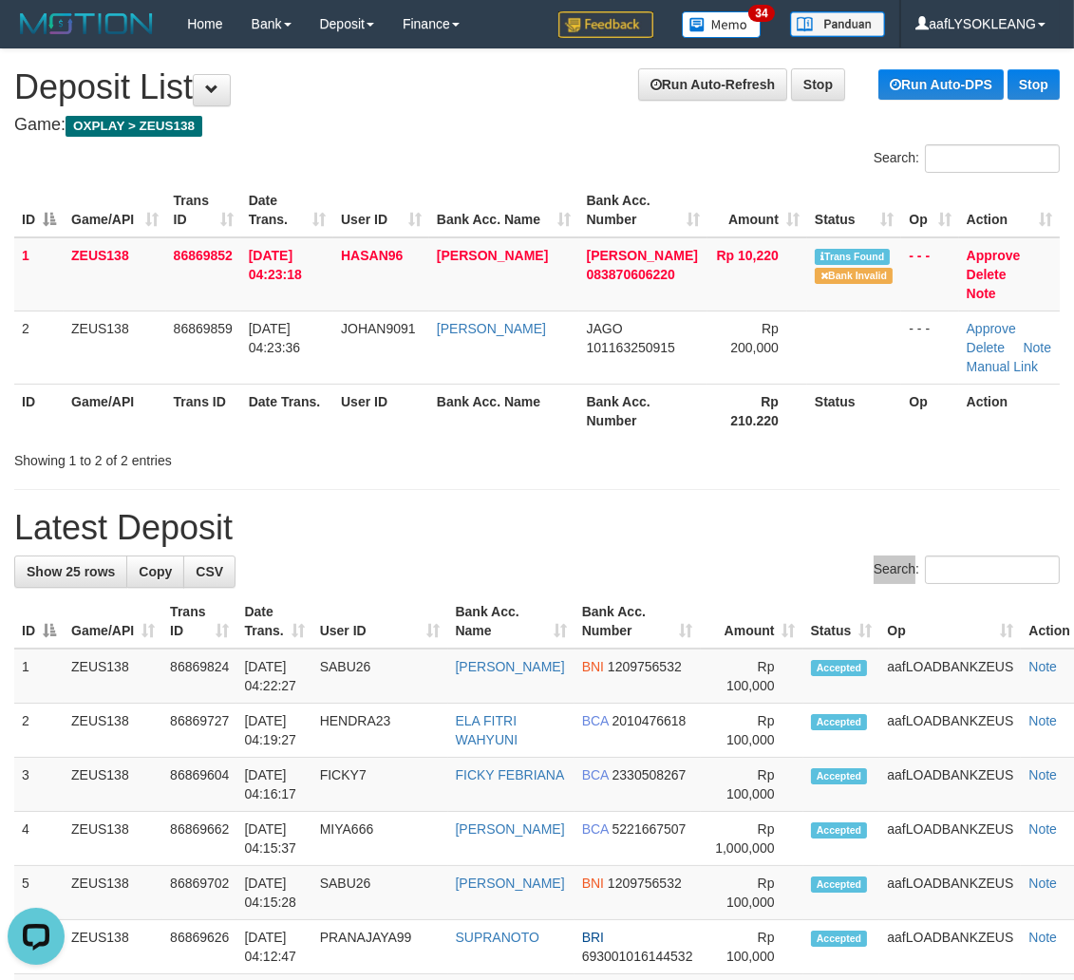
click at [576, 555] on div "Search:" at bounding box center [536, 571] width 1045 height 33
drag, startPoint x: 842, startPoint y: 547, endPoint x: 1068, endPoint y: 577, distance: 228.0
click at [862, 555] on div "Search:" at bounding box center [536, 571] width 1045 height 33
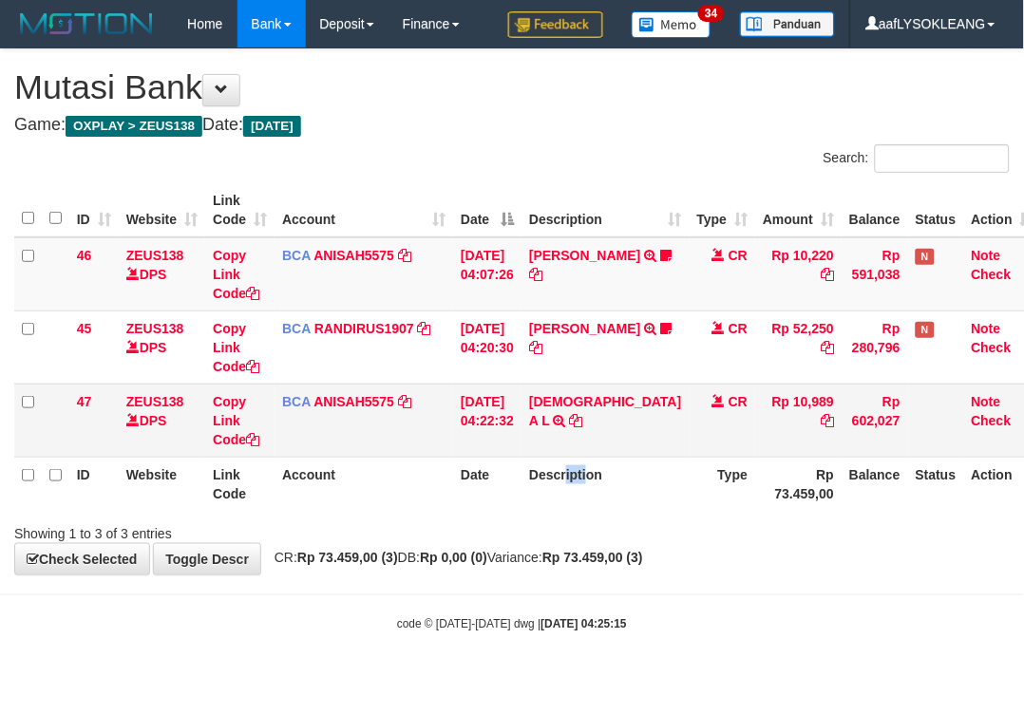
drag, startPoint x: 580, startPoint y: 461, endPoint x: 499, endPoint y: 423, distance: 90.1
click at [537, 435] on table "ID Website Link Code Account Date Description Type Amount Balance Status Action…" at bounding box center [527, 347] width 1026 height 328
drag, startPoint x: 446, startPoint y: 565, endPoint x: 435, endPoint y: 560, distance: 12.3
click at [435, 560] on div "**********" at bounding box center [512, 311] width 1024 height 525
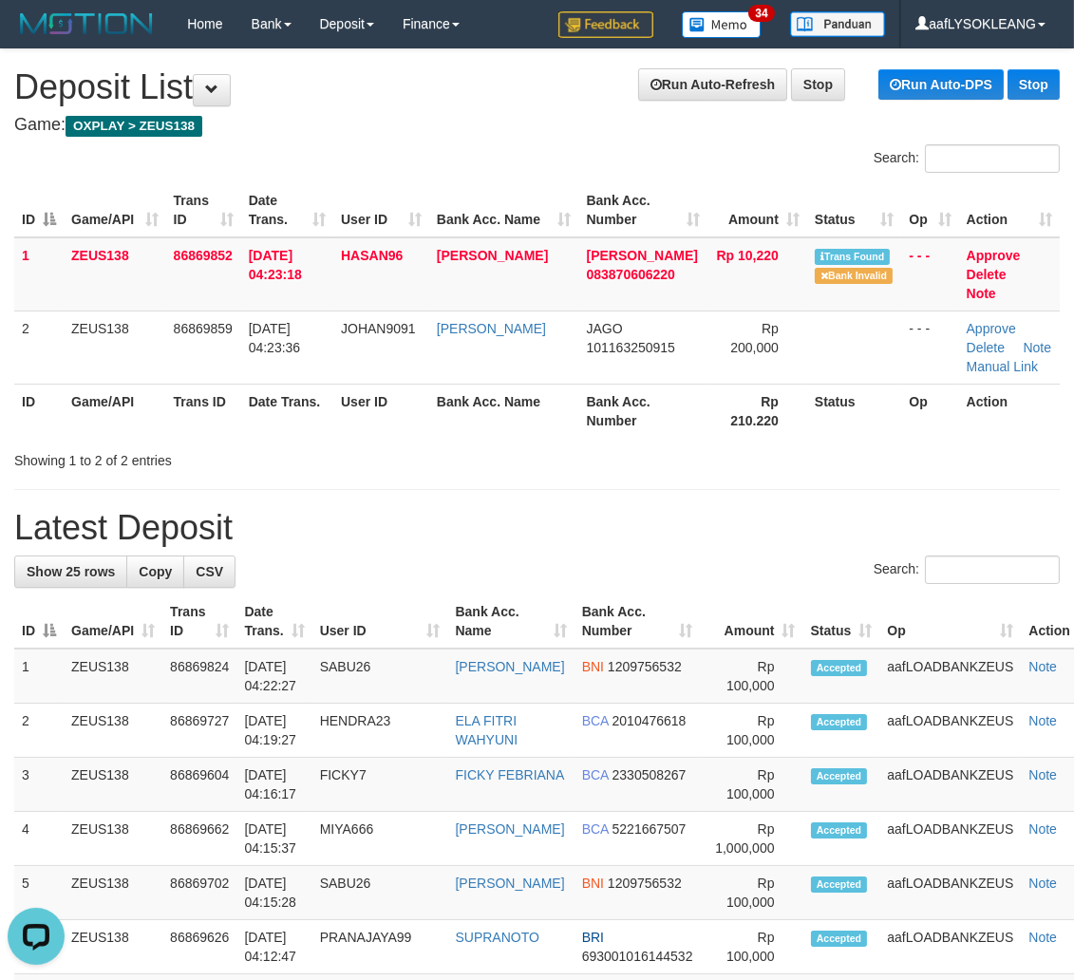
drag, startPoint x: 698, startPoint y: 482, endPoint x: 1066, endPoint y: 567, distance: 378.0
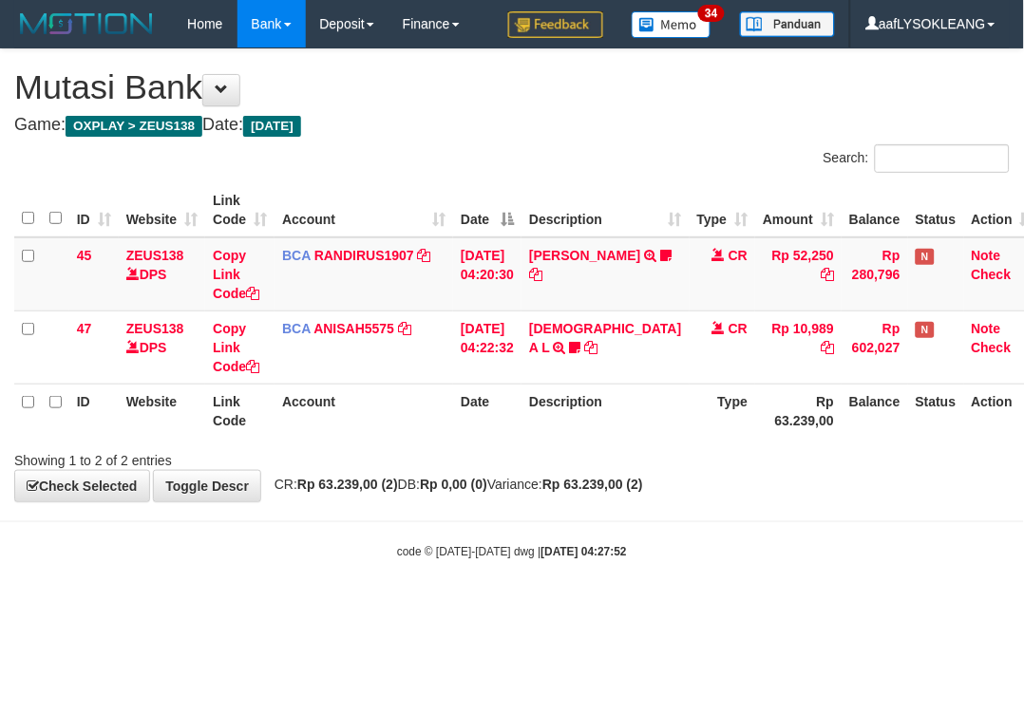
click at [521, 412] on th "Date" at bounding box center [487, 411] width 68 height 54
click at [614, 523] on body "Toggle navigation Home Bank Account List Load By Website Group [OXPLAY] ZEUS138…" at bounding box center [512, 304] width 1024 height 608
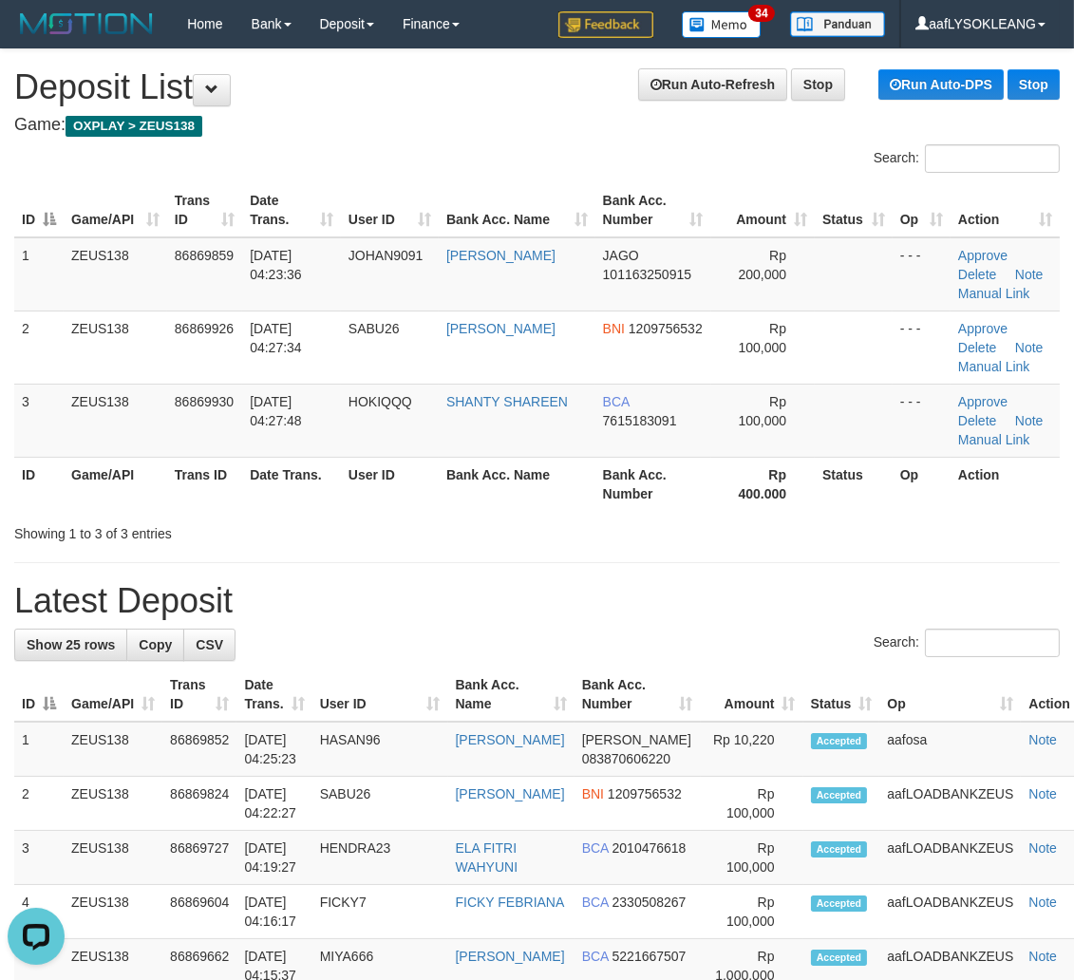
drag, startPoint x: 689, startPoint y: 534, endPoint x: 1083, endPoint y: 602, distance: 400.0
click at [668, 527] on div "Showing 1 to 3 of 3 entries" at bounding box center [537, 530] width 1074 height 27
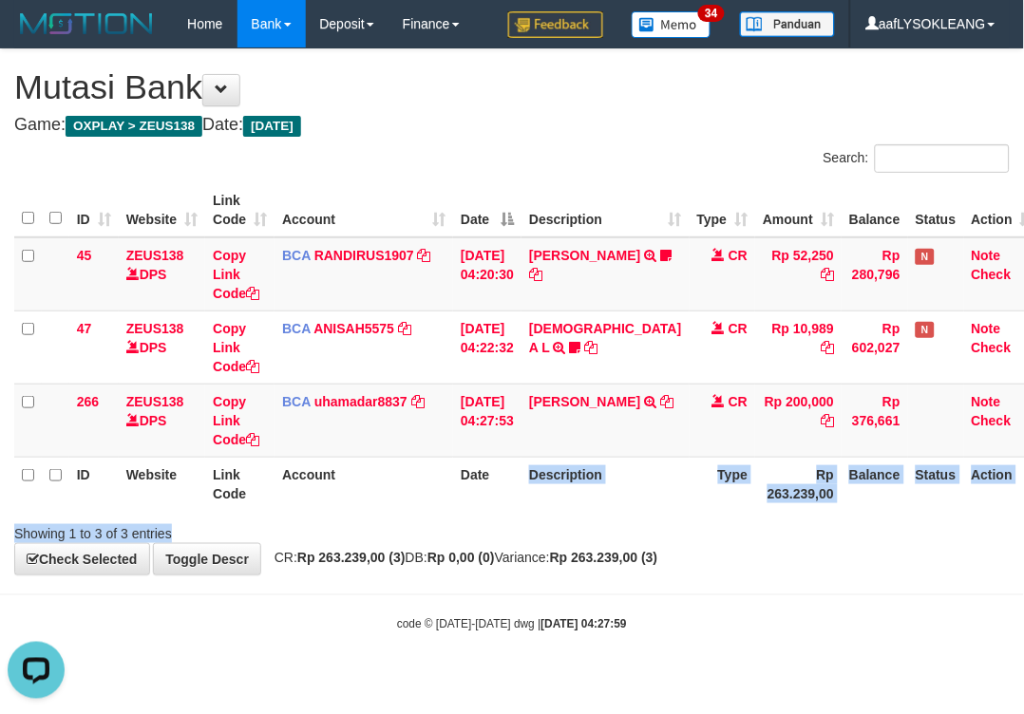
drag, startPoint x: 505, startPoint y: 504, endPoint x: 338, endPoint y: 467, distance: 171.2
click at [487, 504] on div "Search: ID Website Link Code Account Date Description Type Amount Balance Statu…" at bounding box center [511, 343] width 995 height 399
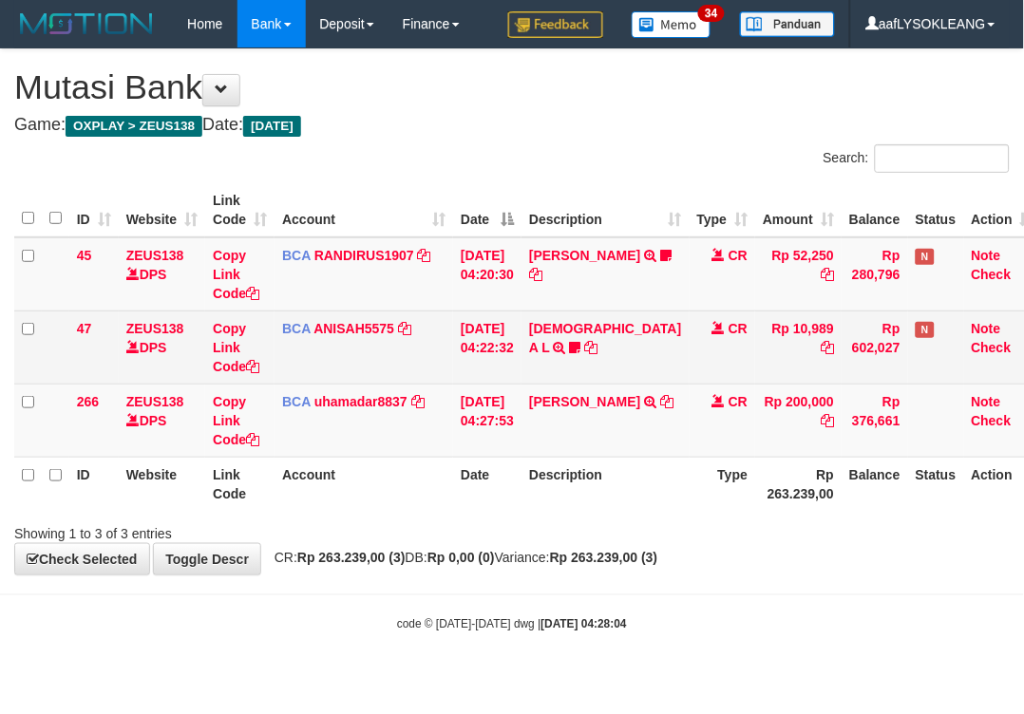
drag, startPoint x: 526, startPoint y: 356, endPoint x: 489, endPoint y: 351, distance: 37.3
click at [498, 352] on tr "47 ZEUS138 DPS Copy Link Code BCA ANISAH5575 DPS ANISAH mutasi_20250901_3827 | …" at bounding box center [527, 347] width 1026 height 73
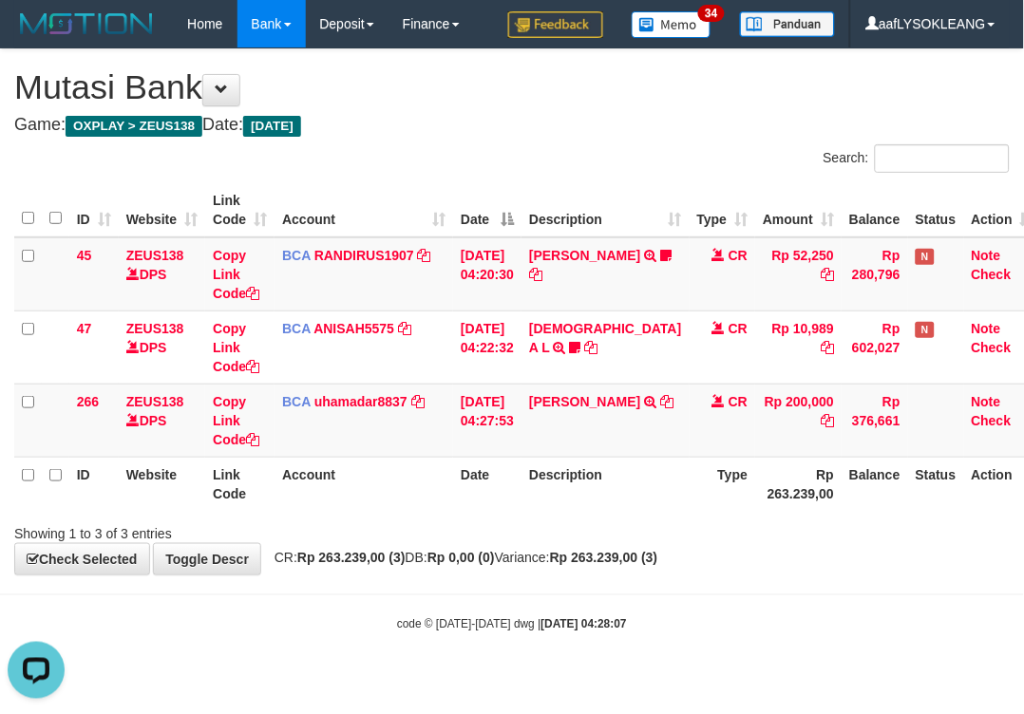
drag, startPoint x: 325, startPoint y: 498, endPoint x: 313, endPoint y: 497, distance: 11.4
click at [318, 498] on th "Account" at bounding box center [363, 484] width 179 height 54
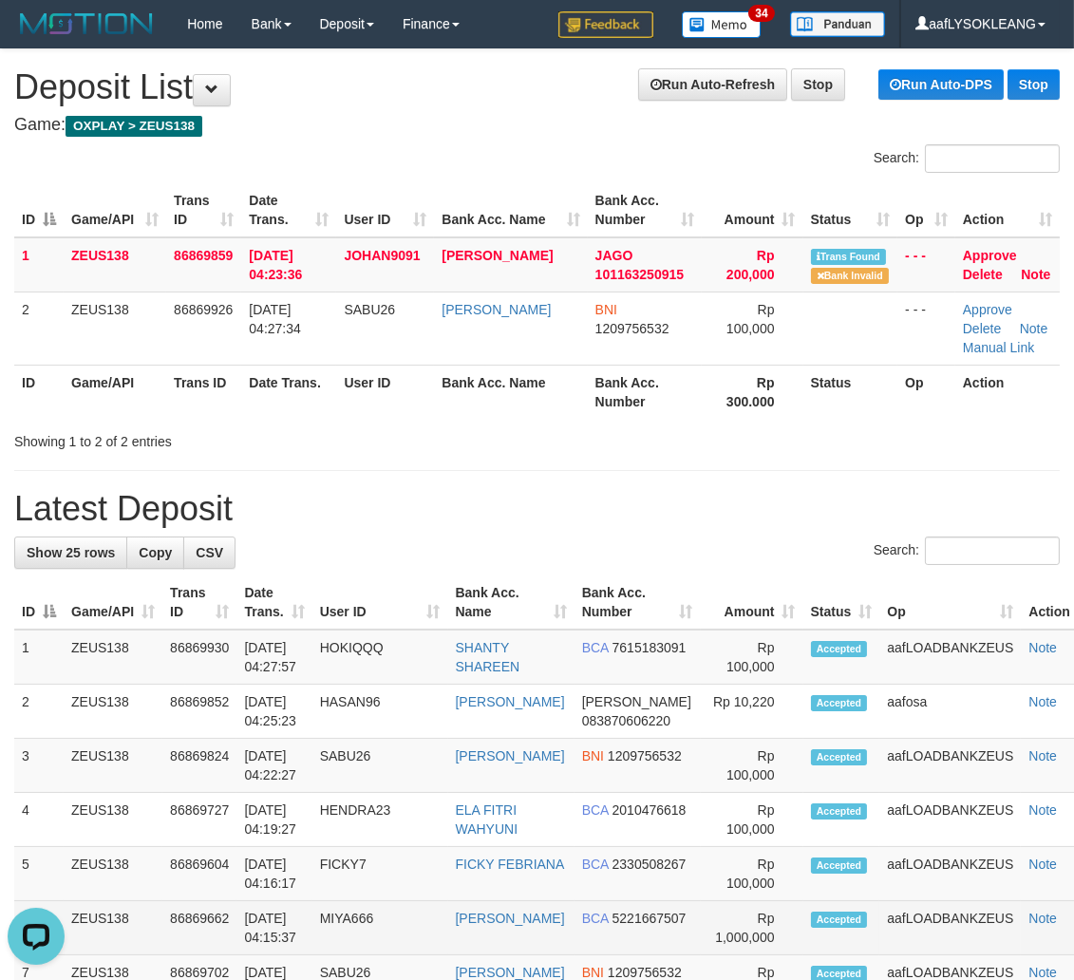
scroll to position [245, 0]
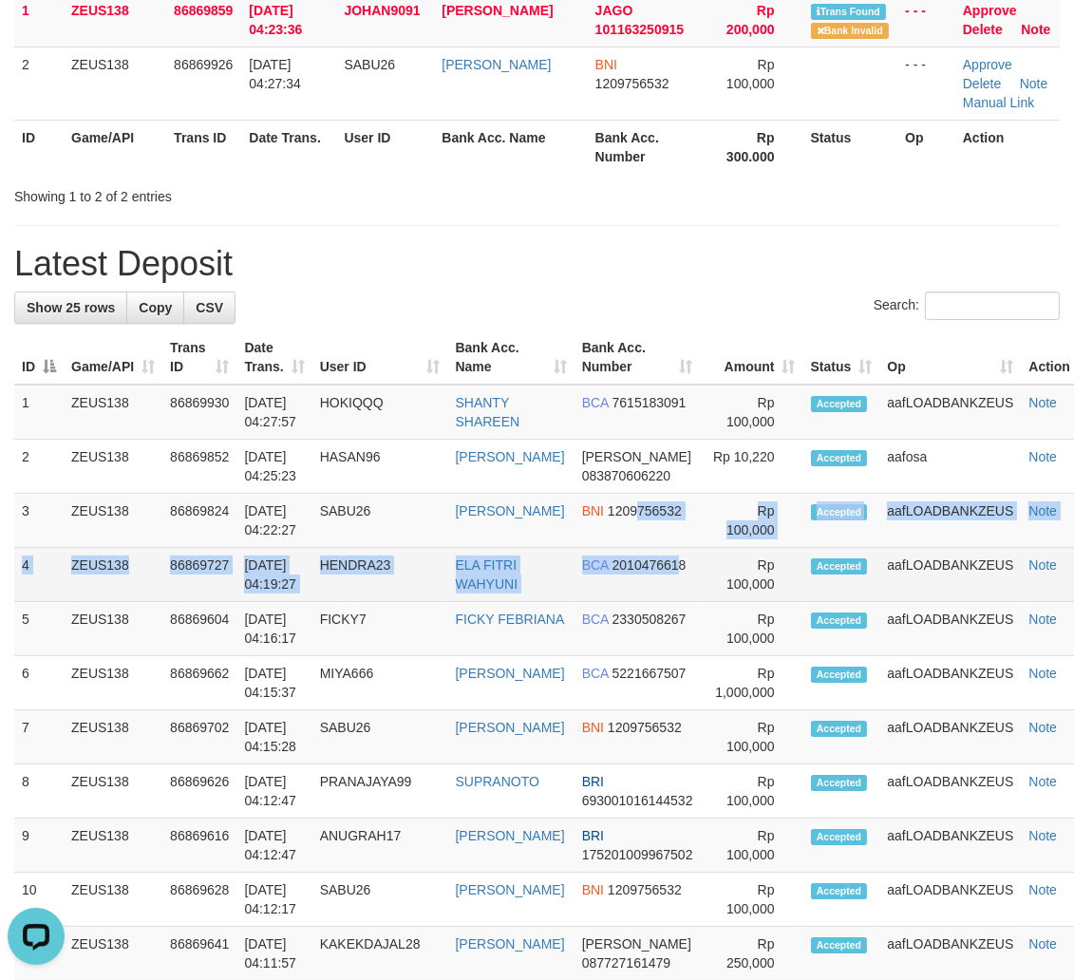
drag, startPoint x: 644, startPoint y: 539, endPoint x: 679, endPoint y: 549, distance: 36.4
click at [663, 548] on td "BCA 2010476618" at bounding box center [637, 575] width 126 height 54
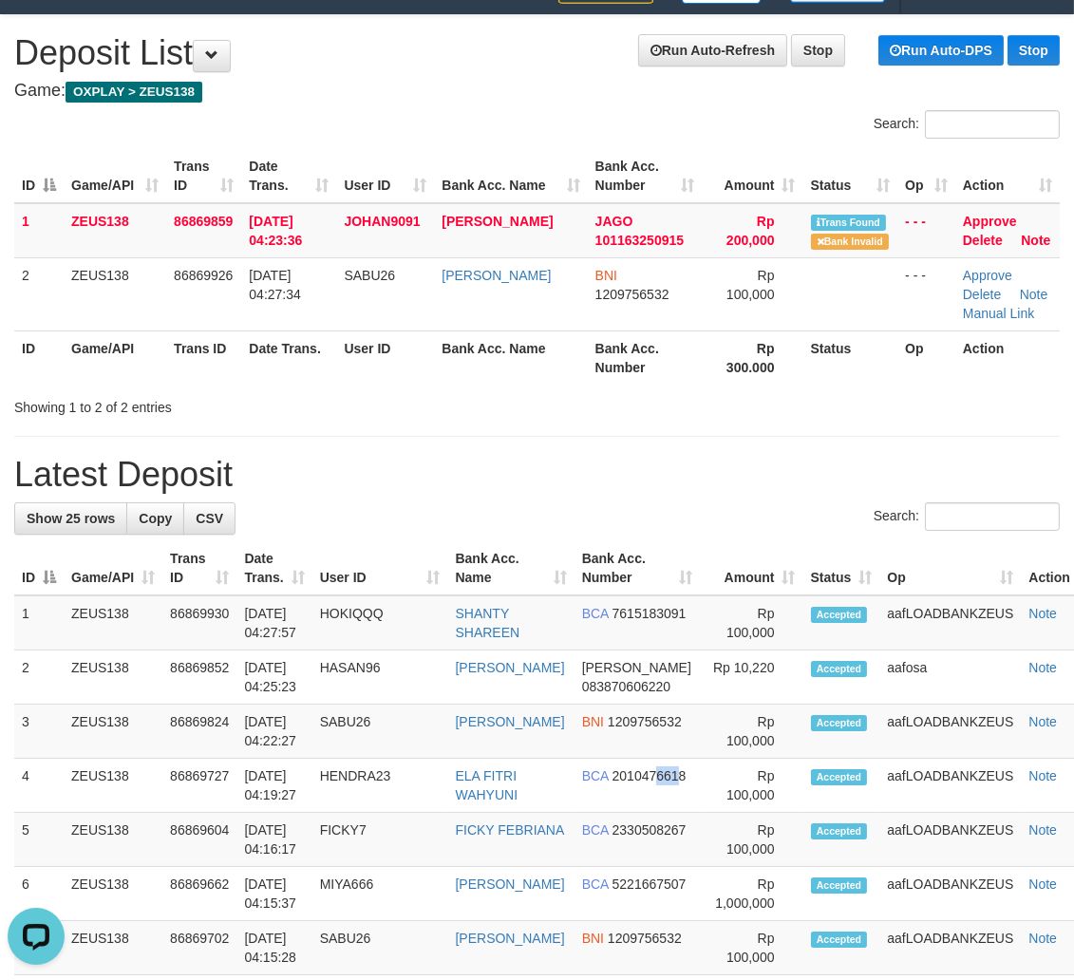
scroll to position [0, 0]
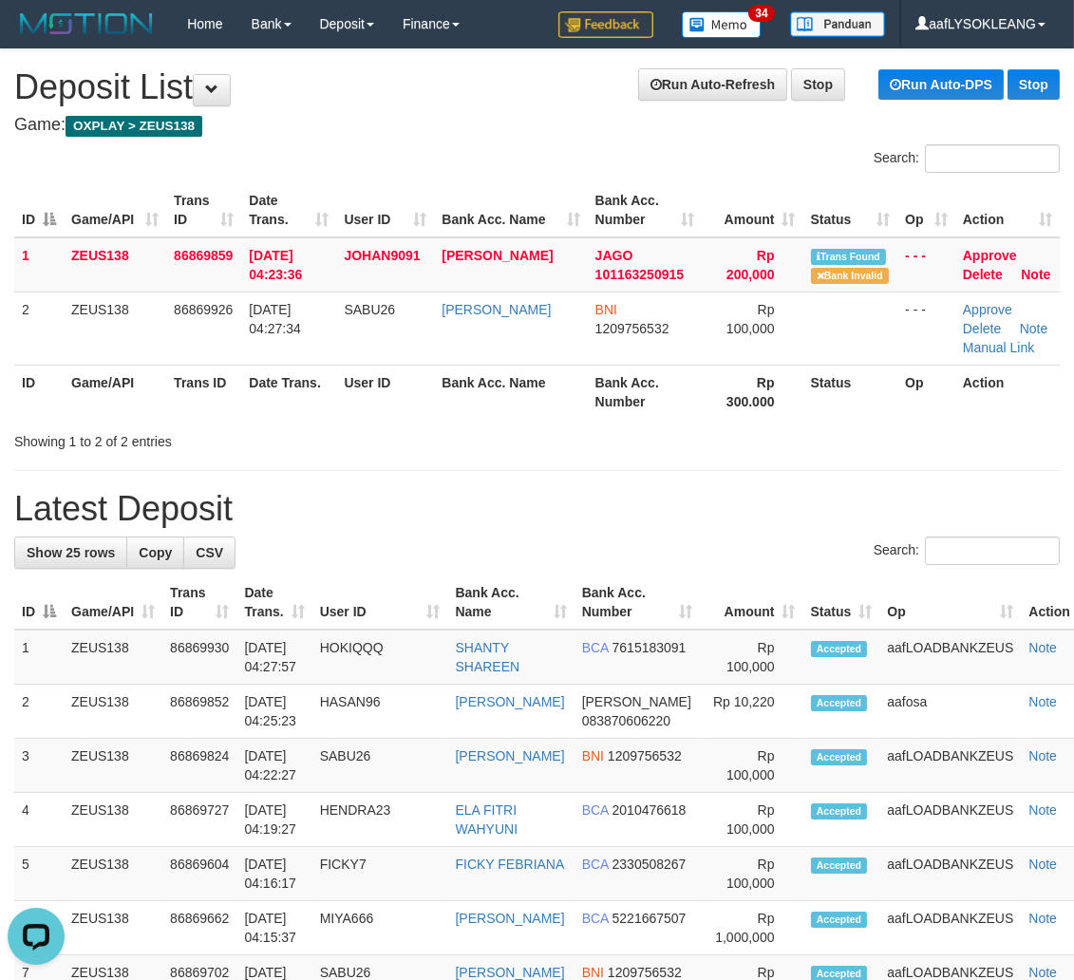
click at [722, 561] on div "Search:" at bounding box center [536, 552] width 1045 height 33
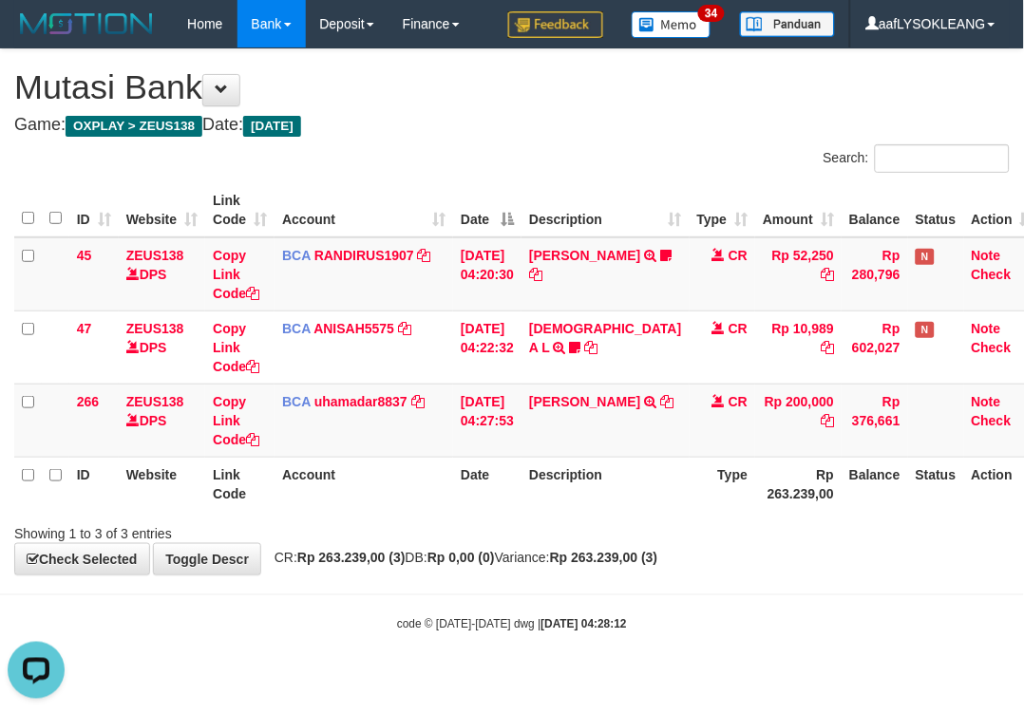
drag, startPoint x: 743, startPoint y: 472, endPoint x: 308, endPoint y: 382, distance: 444.2
click at [755, 469] on th "Rp 263.239,00" at bounding box center [798, 484] width 86 height 54
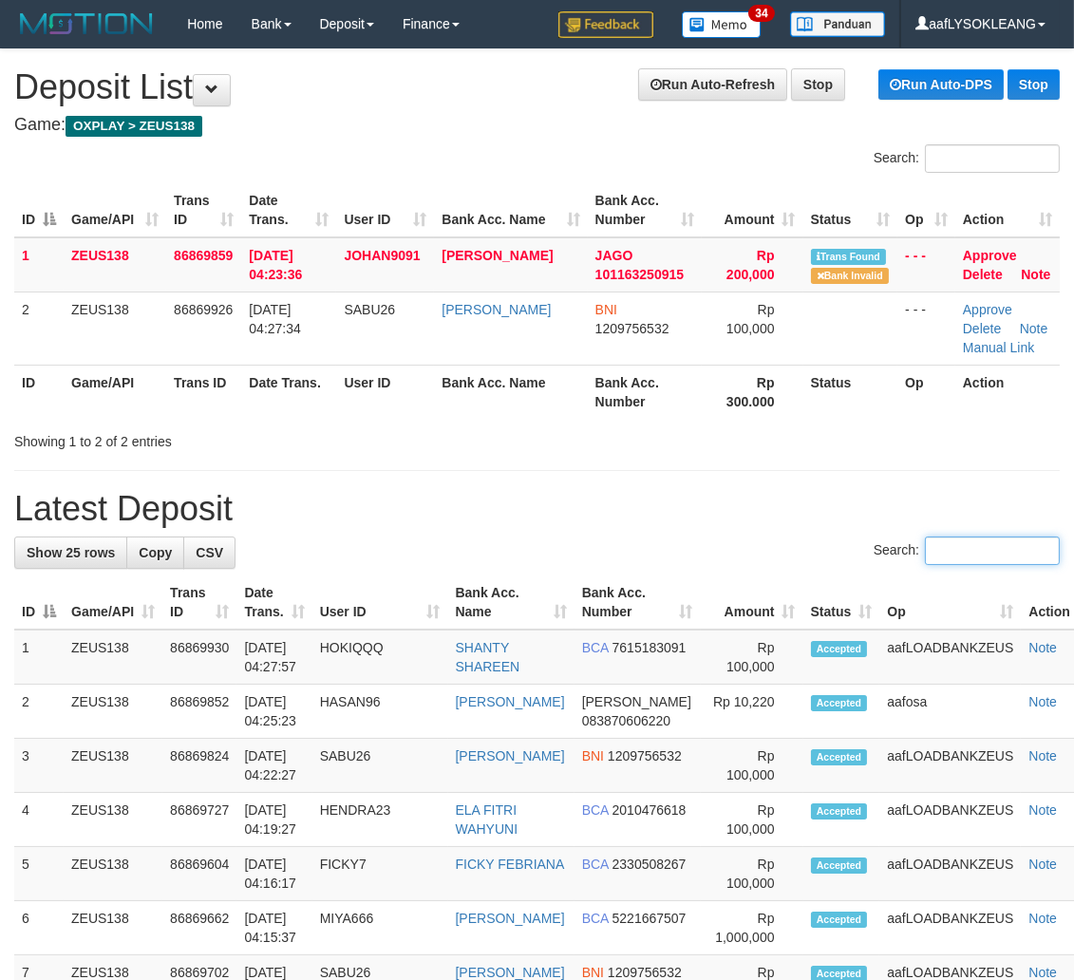
drag, startPoint x: 699, startPoint y: 438, endPoint x: 785, endPoint y: 441, distance: 86.5
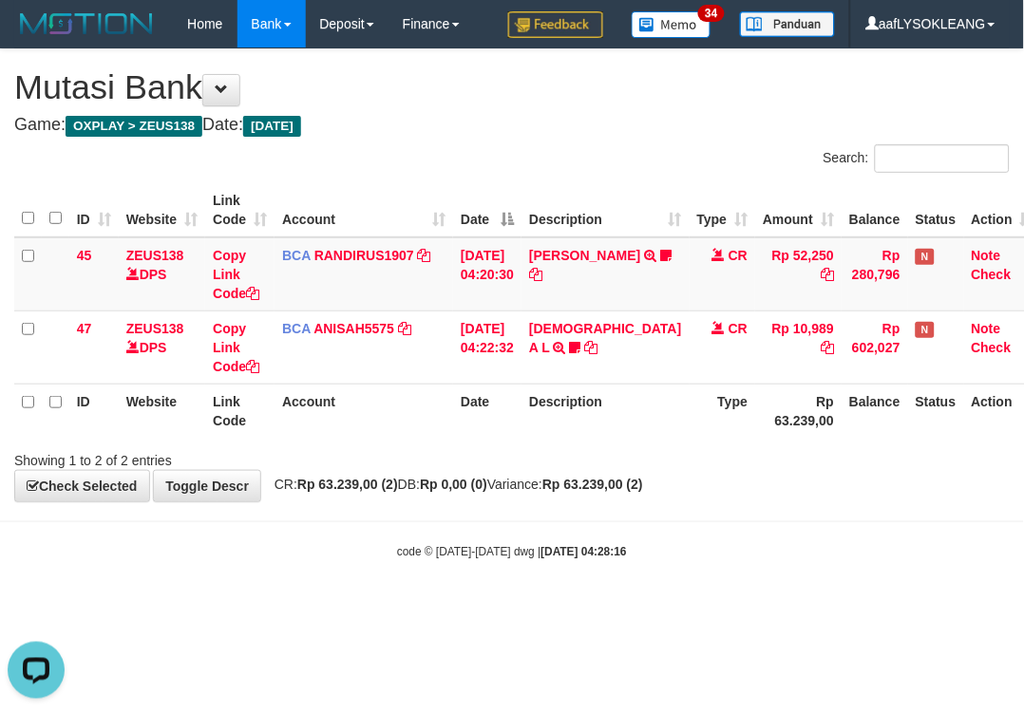
click at [598, 535] on body "Toggle navigation Home Bank Account List Load By Website Group [OXPLAY] ZEUS138…" at bounding box center [512, 304] width 1024 height 608
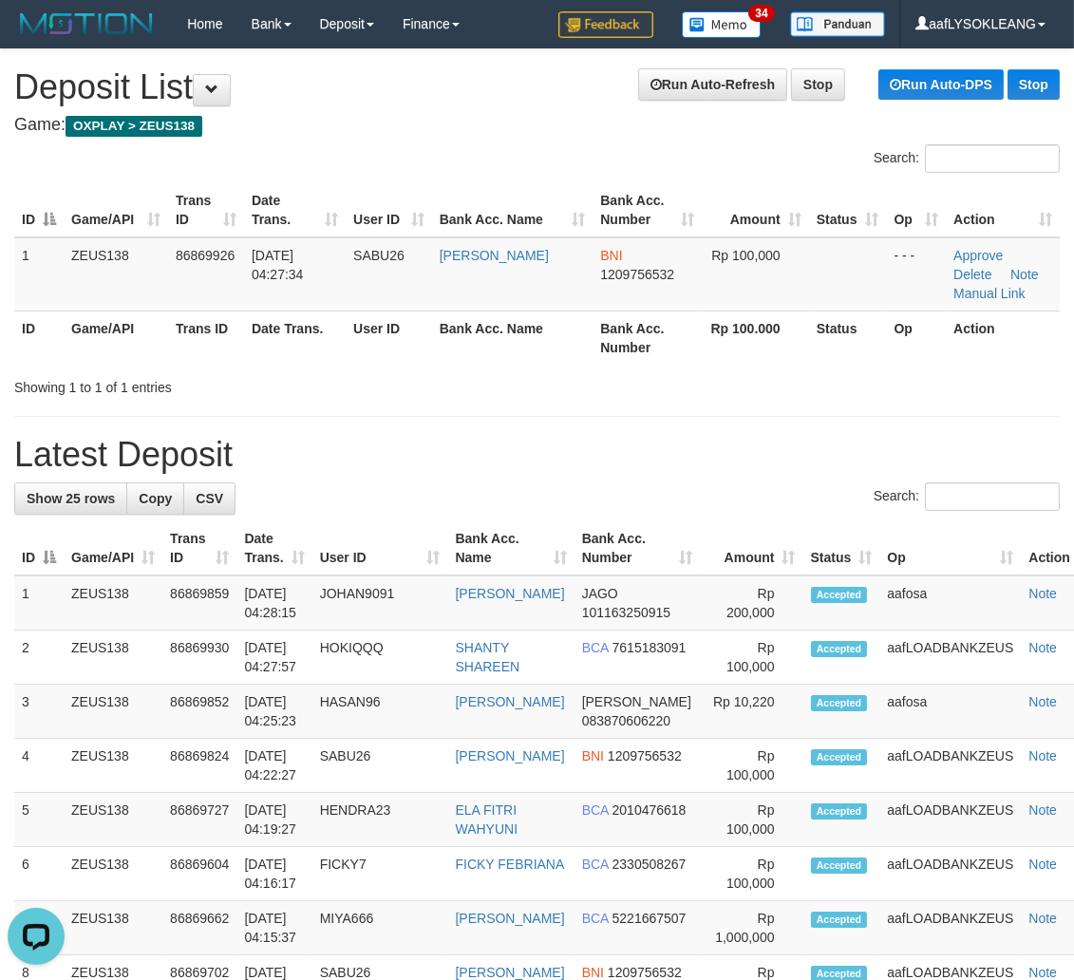
drag, startPoint x: 646, startPoint y: 416, endPoint x: 581, endPoint y: 400, distance: 66.6
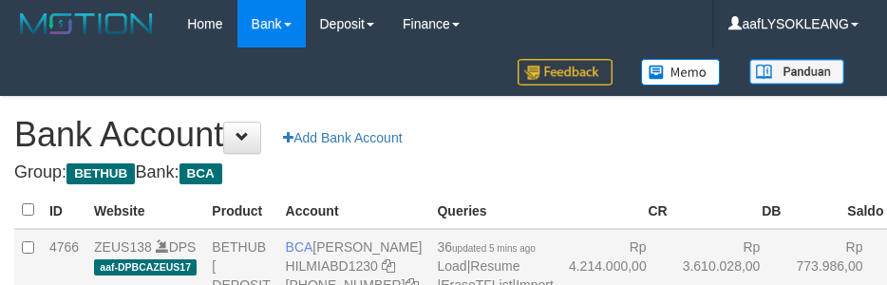
scroll to position [200, 0]
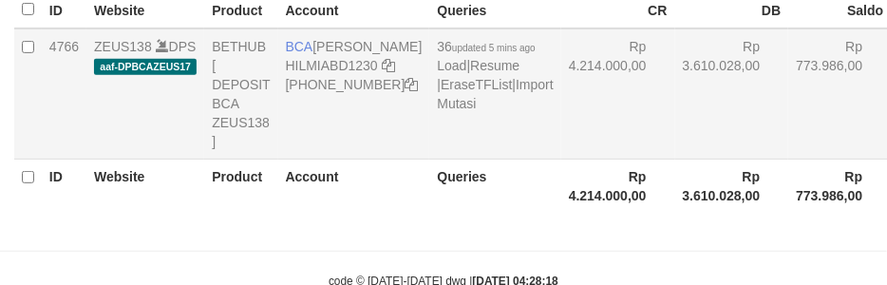
select select "***"
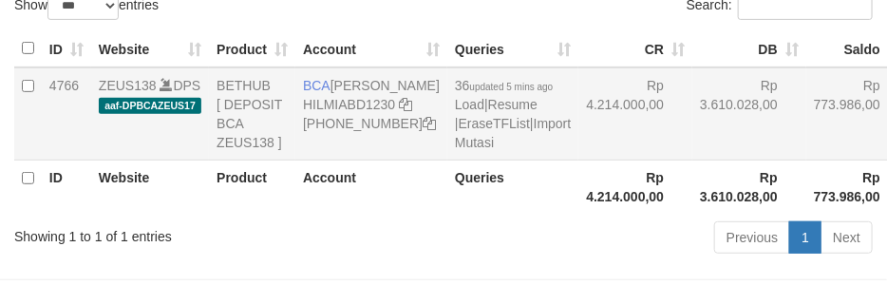
drag, startPoint x: 601, startPoint y: 165, endPoint x: 574, endPoint y: 155, distance: 28.6
click at [574, 155] on tr "4766 ZEUS138 DPS aaf-DPBCAZEUS17 BETHUB [ DEPOSIT BCA ZEUS138 ] BCA HILMI ABDIL…" at bounding box center [517, 113] width 1007 height 93
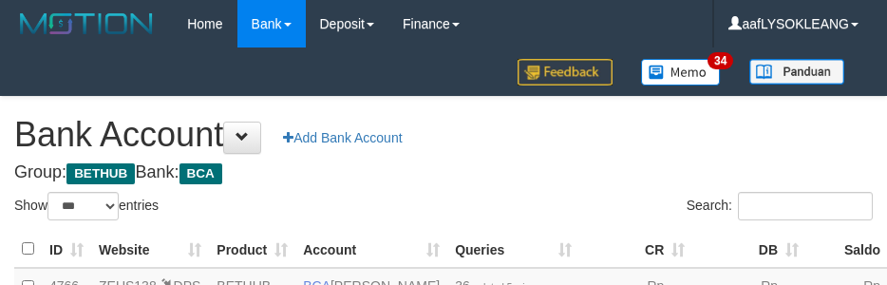
select select "***"
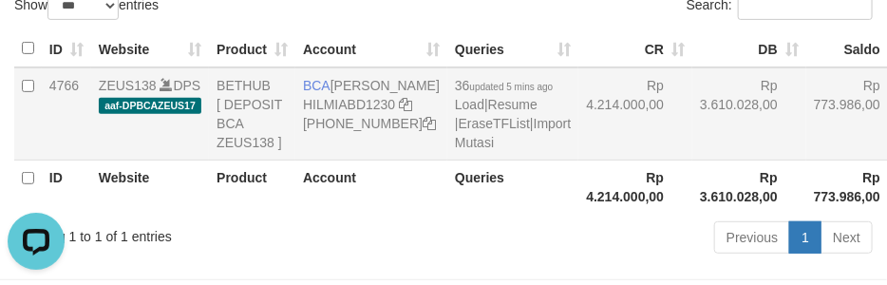
click at [692, 160] on td "Rp 3.610.028,00" at bounding box center [749, 113] width 114 height 93
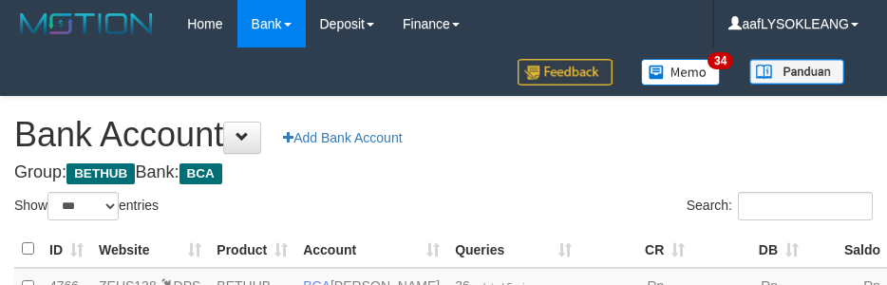
select select "***"
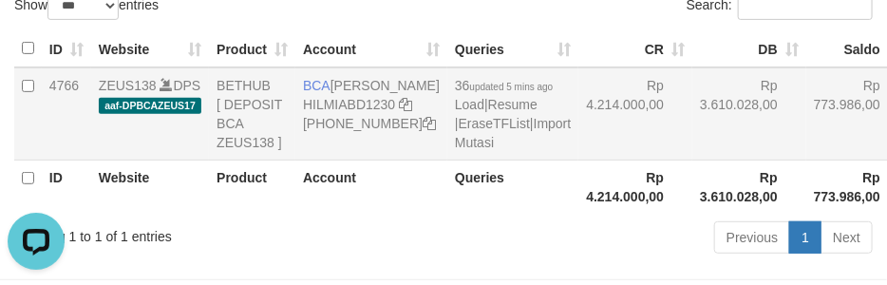
click at [601, 154] on td "Rp 4.214.000,00" at bounding box center [635, 113] width 114 height 93
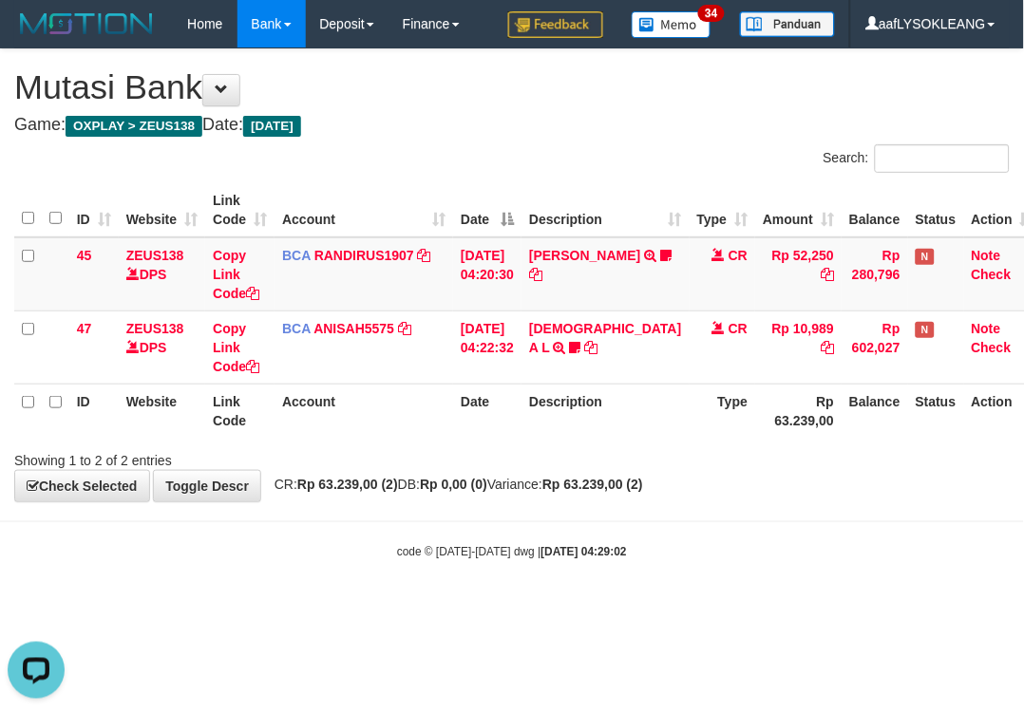
drag, startPoint x: 783, startPoint y: 123, endPoint x: 770, endPoint y: 119, distance: 14.1
click at [770, 119] on h4 "Game: OXPLAY > ZEUS138 Date: Today" at bounding box center [511, 125] width 995 height 19
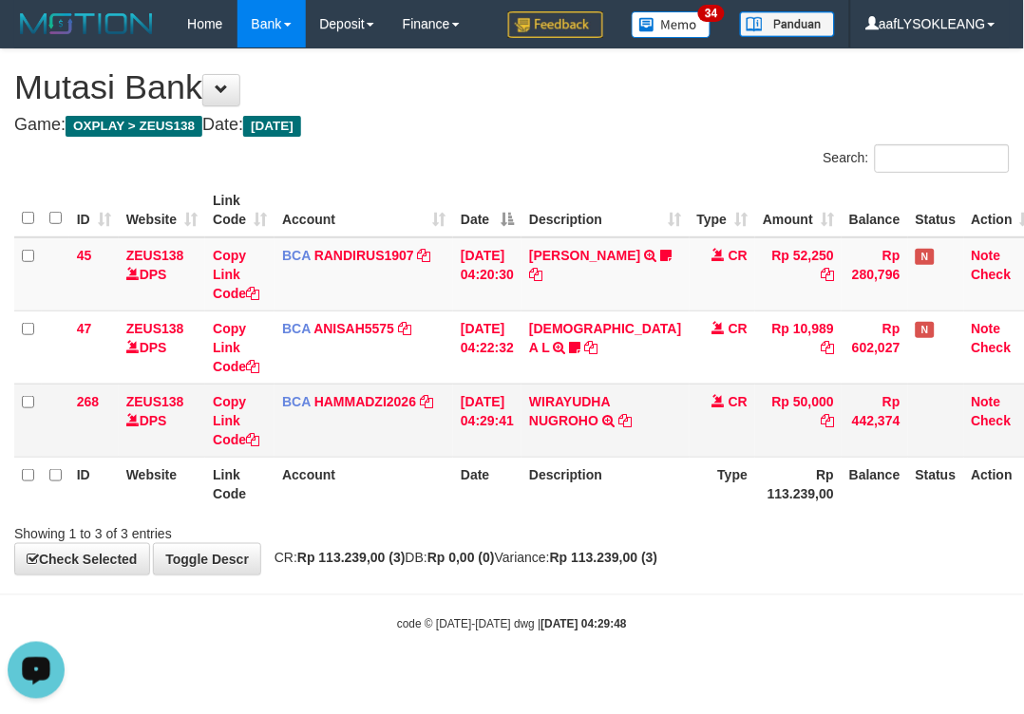
drag, startPoint x: 541, startPoint y: 457, endPoint x: 528, endPoint y: 437, distance: 24.0
click at [533, 441] on tr "268 ZEUS138 DPS Copy Link Code BCA HAMMADZI2026 DPS MUHAMMAD ZIDAN KURNIAWAN mu…" at bounding box center [527, 420] width 1026 height 73
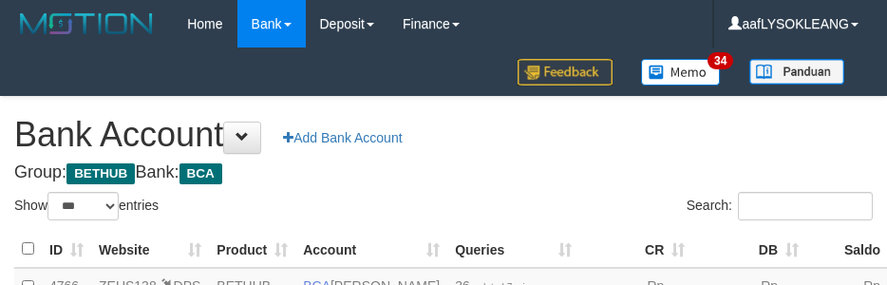
select select "***"
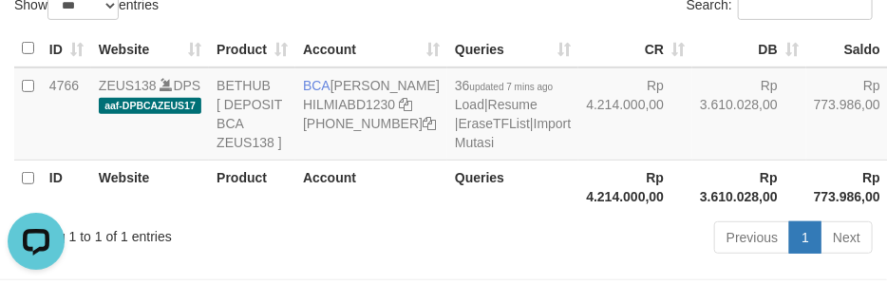
drag, startPoint x: 593, startPoint y: 183, endPoint x: 631, endPoint y: 297, distance: 120.1
click at [606, 160] on tr "4766 ZEUS138 DPS aaf-DPBCAZEUS17 BETHUB [ DEPOSIT BCA ZEUS138 ] BCA HILMI ABDIL…" at bounding box center [517, 113] width 1007 height 93
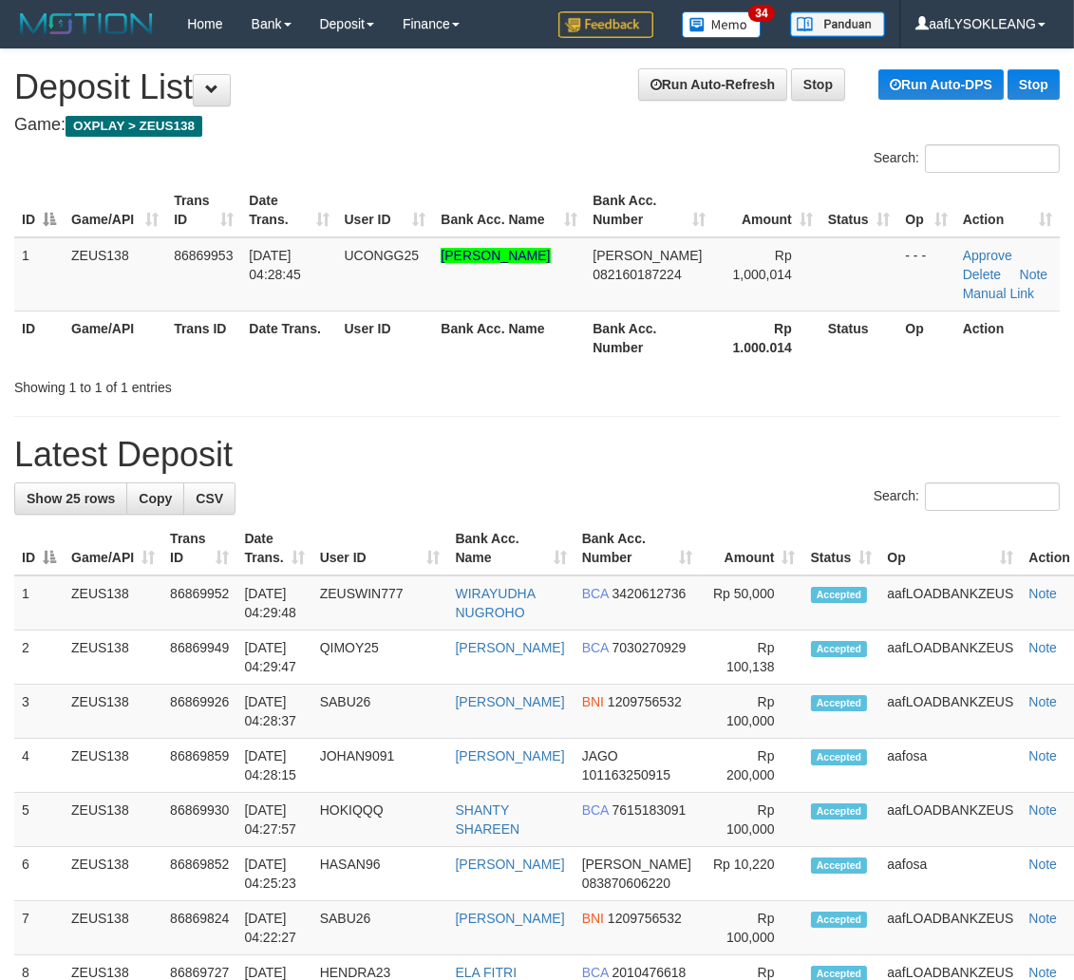
drag, startPoint x: 533, startPoint y: 431, endPoint x: 206, endPoint y: 386, distance: 329.8
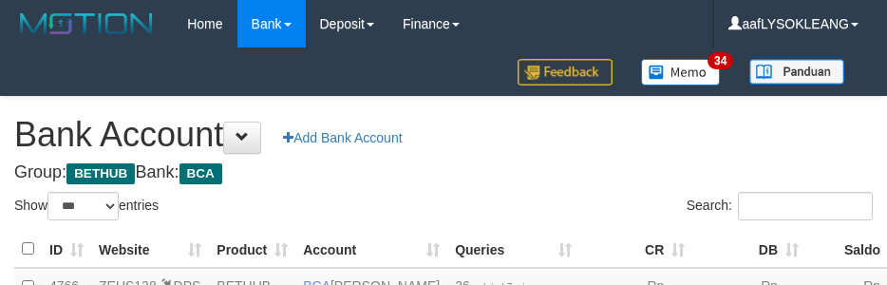
select select "***"
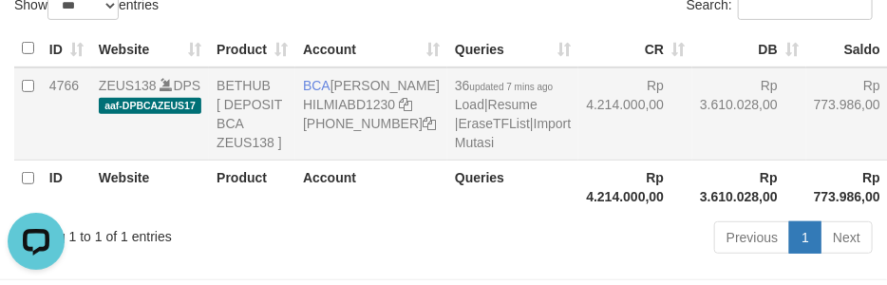
drag, startPoint x: 591, startPoint y: 128, endPoint x: 579, endPoint y: 122, distance: 13.2
click at [579, 122] on td "Rp 4.214.000,00" at bounding box center [635, 113] width 114 height 93
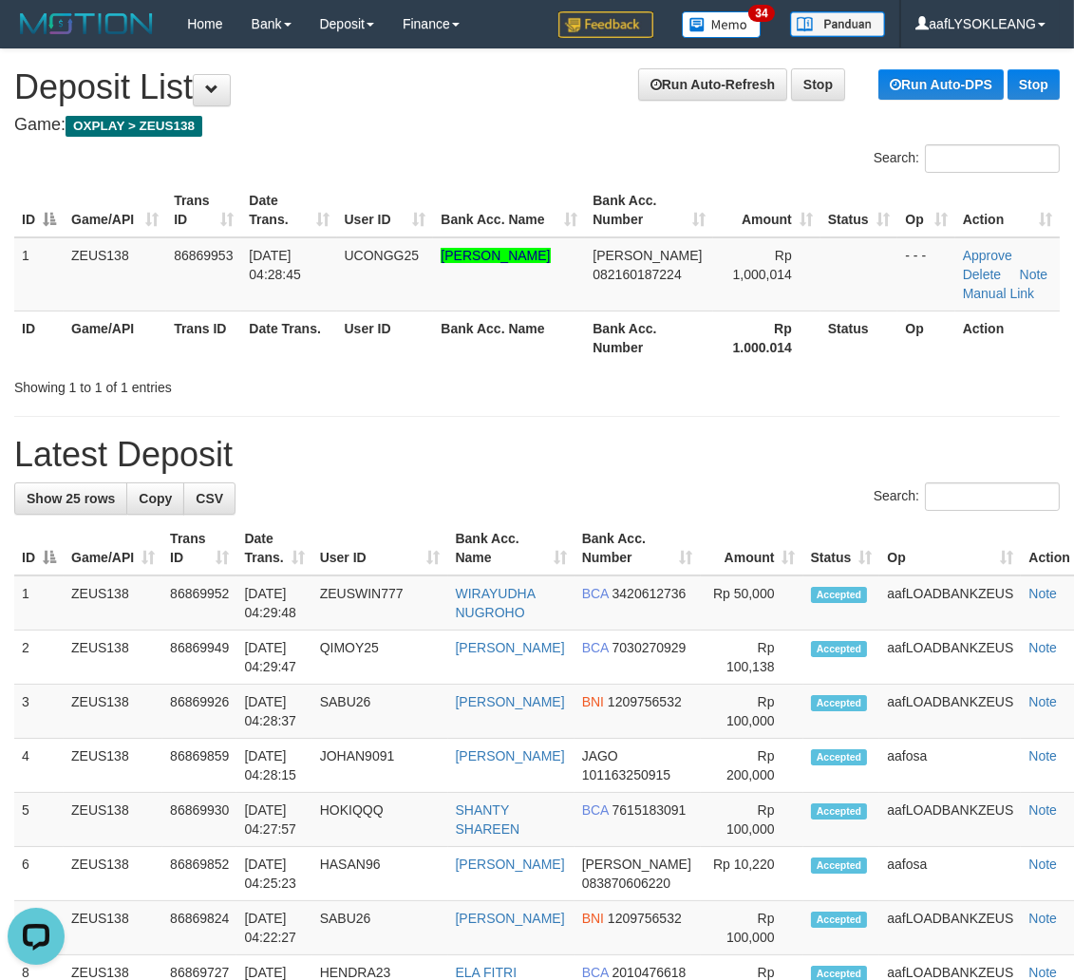
drag, startPoint x: 624, startPoint y: 435, endPoint x: 1086, endPoint y: 498, distance: 466.7
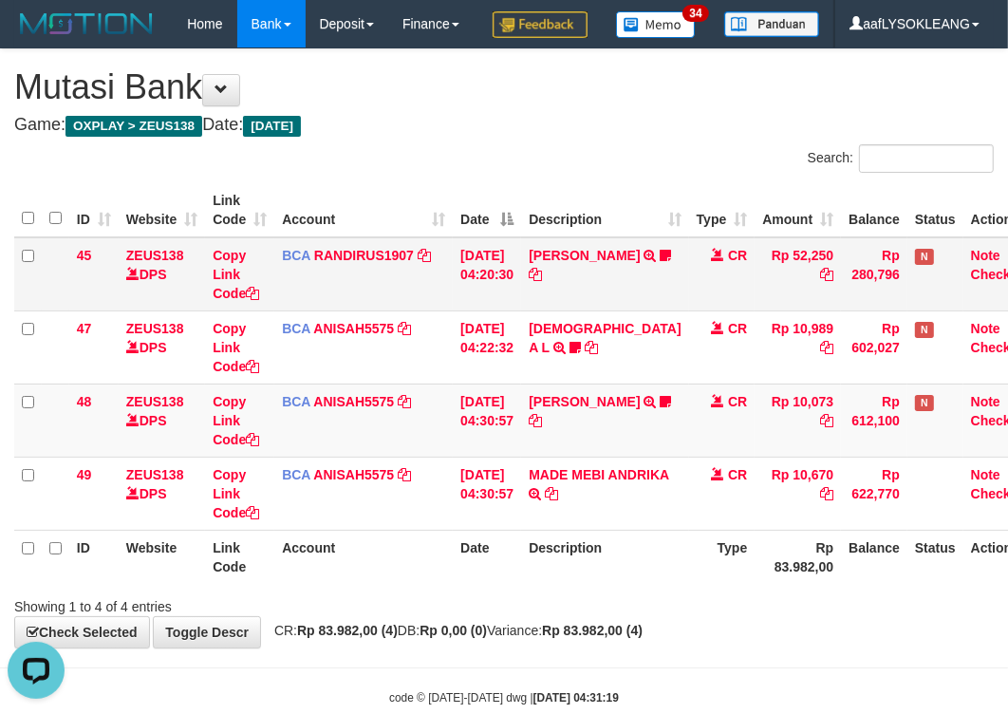
scroll to position [86, 0]
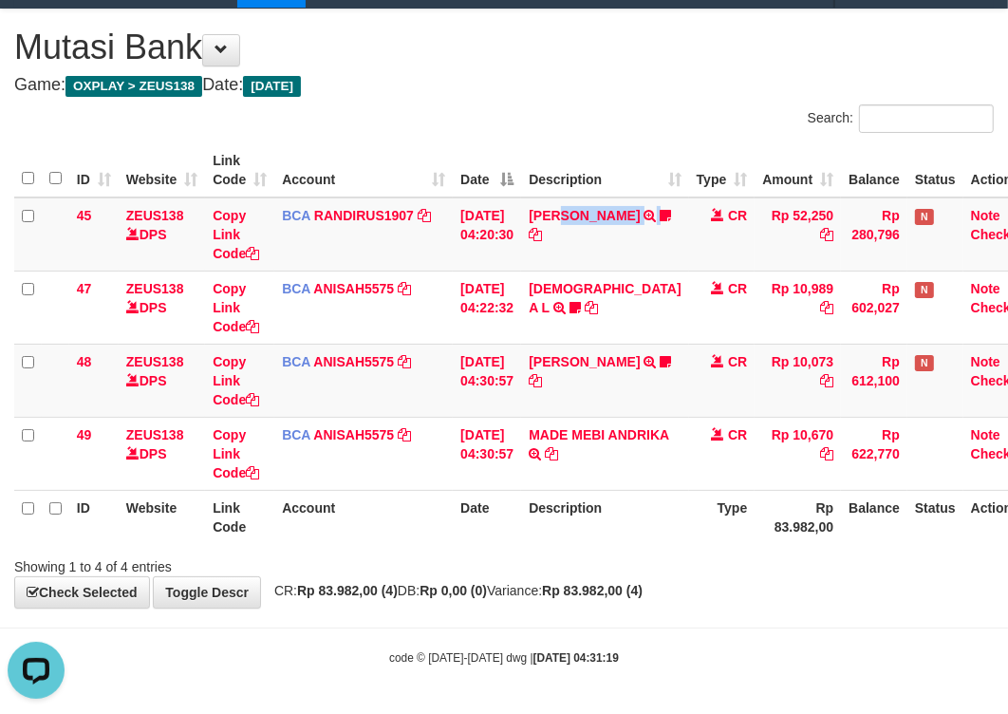
drag, startPoint x: 596, startPoint y: 233, endPoint x: 250, endPoint y: 155, distance: 355.2
click at [542, 209] on td "TENNY SETIAWAN TRSF E-BANKING CR 0109/FTSCY/WS95271 52250.00TENNY SETIAWAN Bala…" at bounding box center [604, 235] width 167 height 74
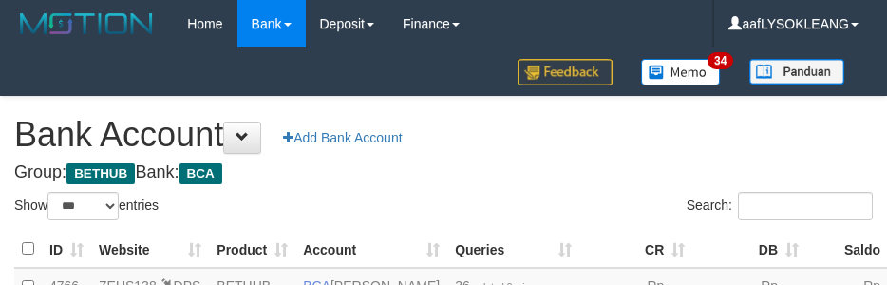
select select "***"
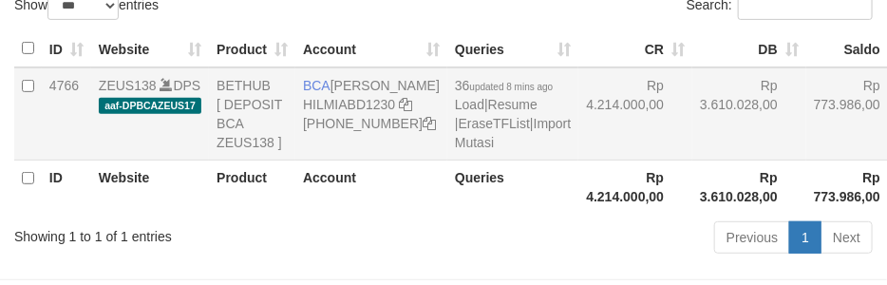
drag, startPoint x: 573, startPoint y: 167, endPoint x: 557, endPoint y: 166, distance: 15.2
click at [578, 160] on td "Rp 4.214.000,00" at bounding box center [635, 113] width 114 height 93
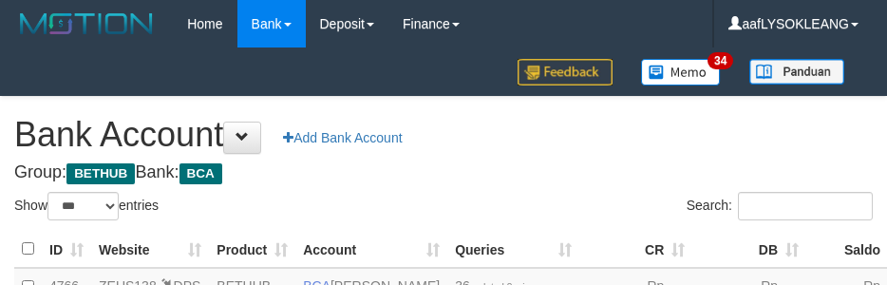
select select "***"
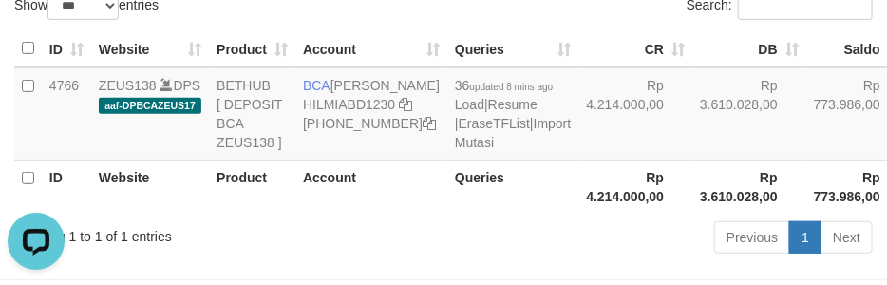
drag, startPoint x: 638, startPoint y: 158, endPoint x: 621, endPoint y: 292, distance: 135.0
click at [692, 157] on td "Rp 3.610.028,00" at bounding box center [749, 113] width 114 height 93
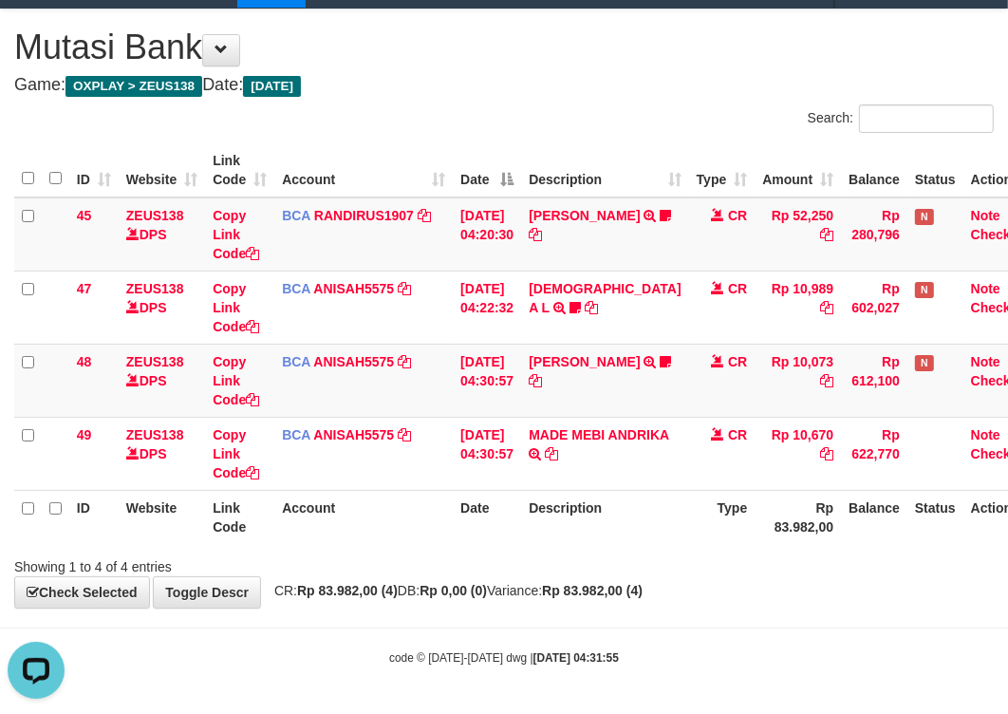
click at [413, 157] on th "Account" at bounding box center [363, 170] width 179 height 54
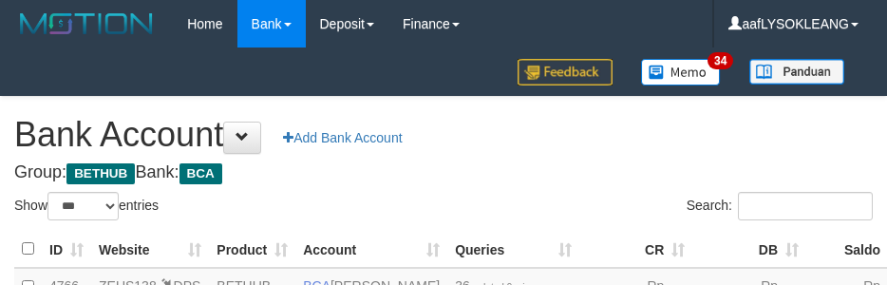
select select "***"
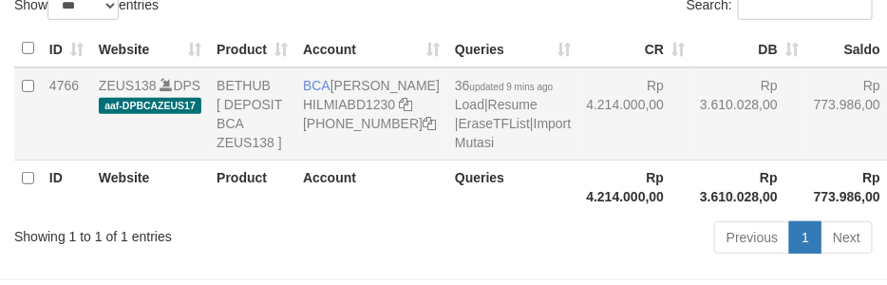
drag, startPoint x: 623, startPoint y: 186, endPoint x: 467, endPoint y: 207, distance: 157.1
click at [692, 160] on td "Rp 3.610.028,00" at bounding box center [749, 113] width 114 height 93
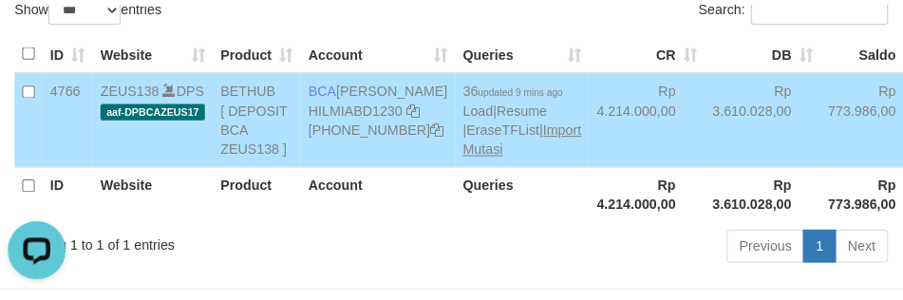
scroll to position [0, 0]
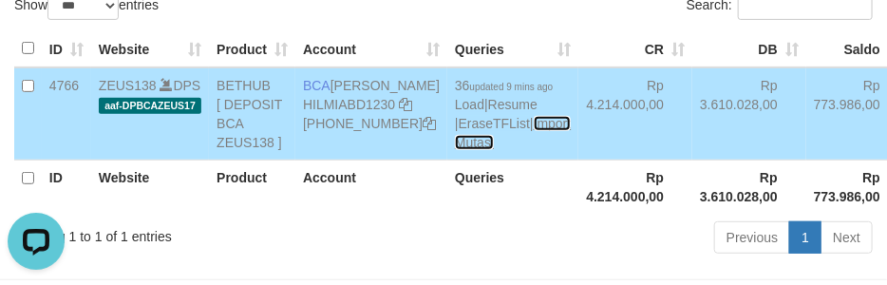
click at [455, 150] on link "Import Mutasi" at bounding box center [513, 133] width 116 height 34
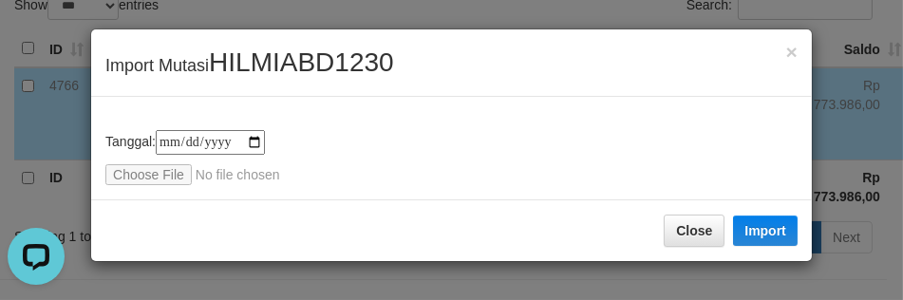
click at [134, 184] on div "**********" at bounding box center [451, 148] width 721 height 103
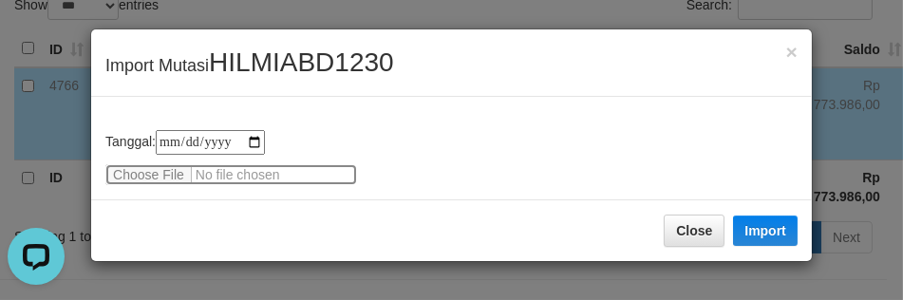
click at [138, 165] on input "file" at bounding box center [231, 174] width 252 height 21
type input "**********"
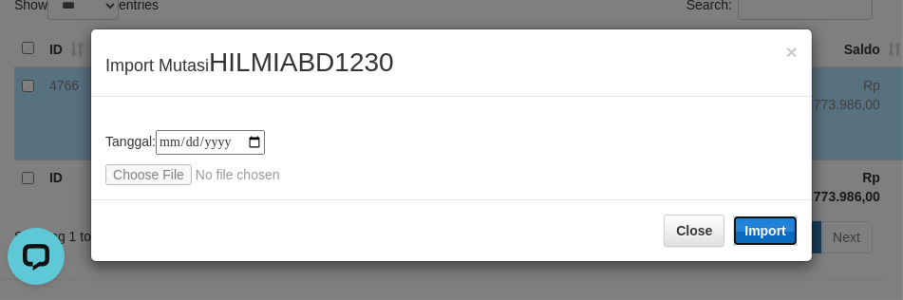
click at [767, 233] on button "Import" at bounding box center [765, 231] width 65 height 30
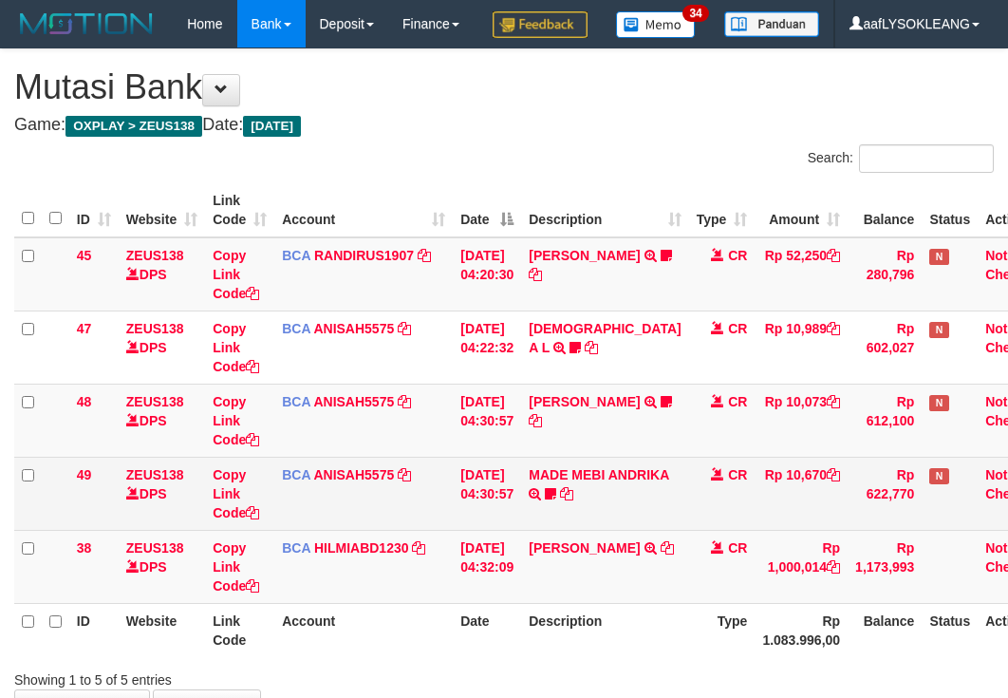
scroll to position [86, 0]
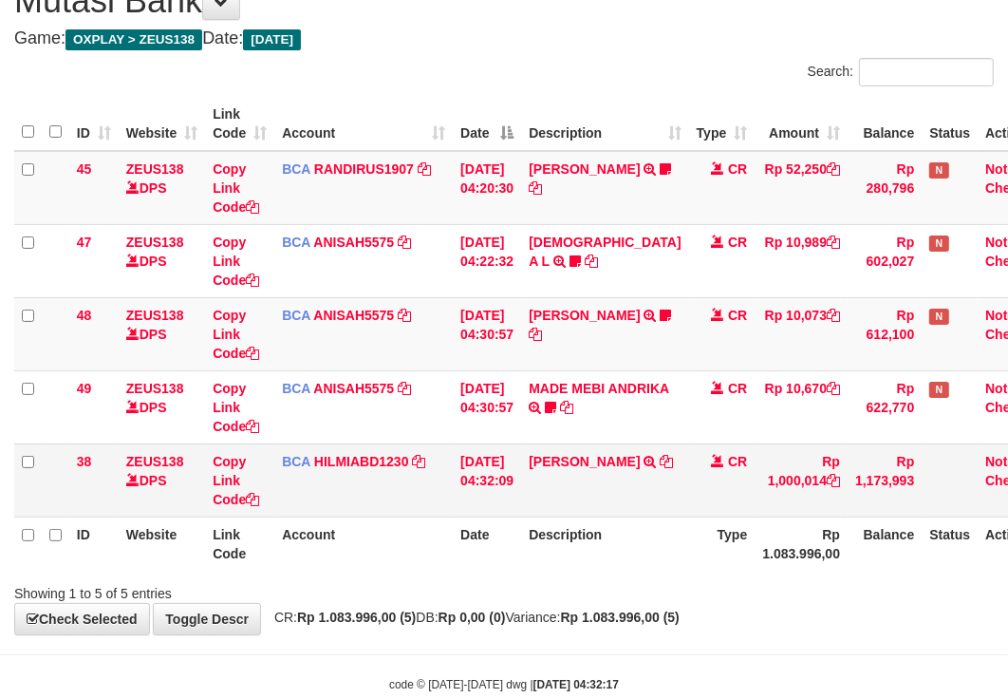
click at [621, 501] on td "RIKARDO SIMA TRSF E-BANKING CR 0109/FTSCY/WS95051 1000014.002025090176120143 TR…" at bounding box center [604, 479] width 167 height 73
copy link "RIKARDO"
click at [621, 501] on td "RIKARDO SIMA TRSF E-BANKING CR 0109/FTSCY/WS95051 1000014.002025090176120143 TR…" at bounding box center [604, 479] width 167 height 73
click at [625, 517] on td "RIKARDO SIMA TRSF E-BANKING CR 0109/FTSCY/WS95051 1000014.002025090176120143 TR…" at bounding box center [604, 479] width 167 height 73
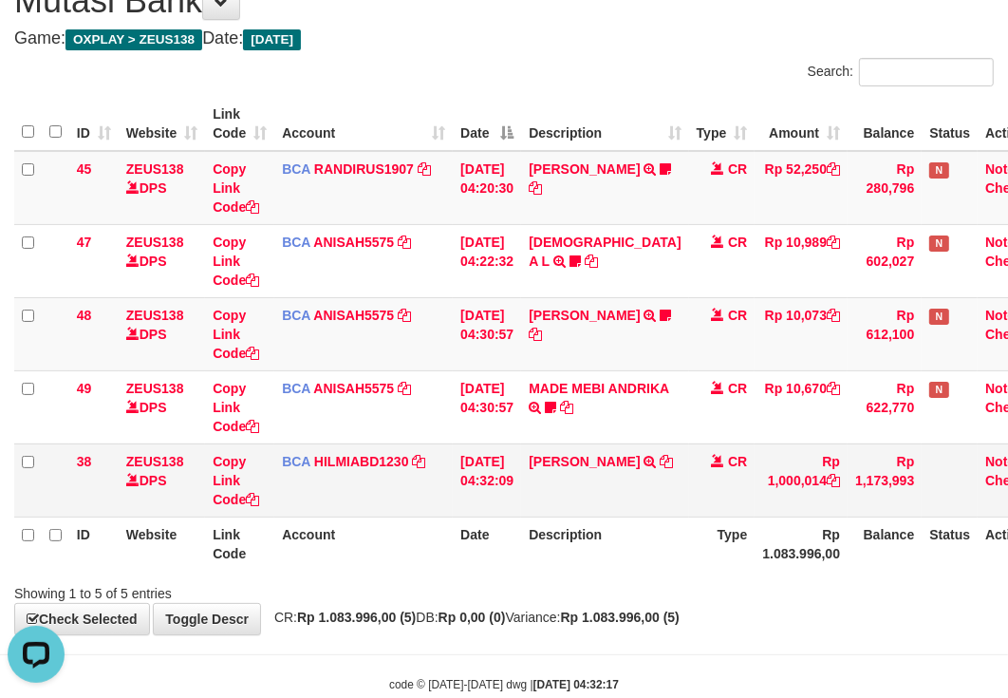
click at [625, 517] on td "RIKARDO SIMA TRSF E-BANKING CR 0109/FTSCY/WS95051 1000014.002025090176120143 TR…" at bounding box center [604, 479] width 167 height 73
copy tr "RIKARDO SIMA TRSF E-BANKING CR 0109/FTSCY/WS95051 1000014.002025090176120143 TR…"
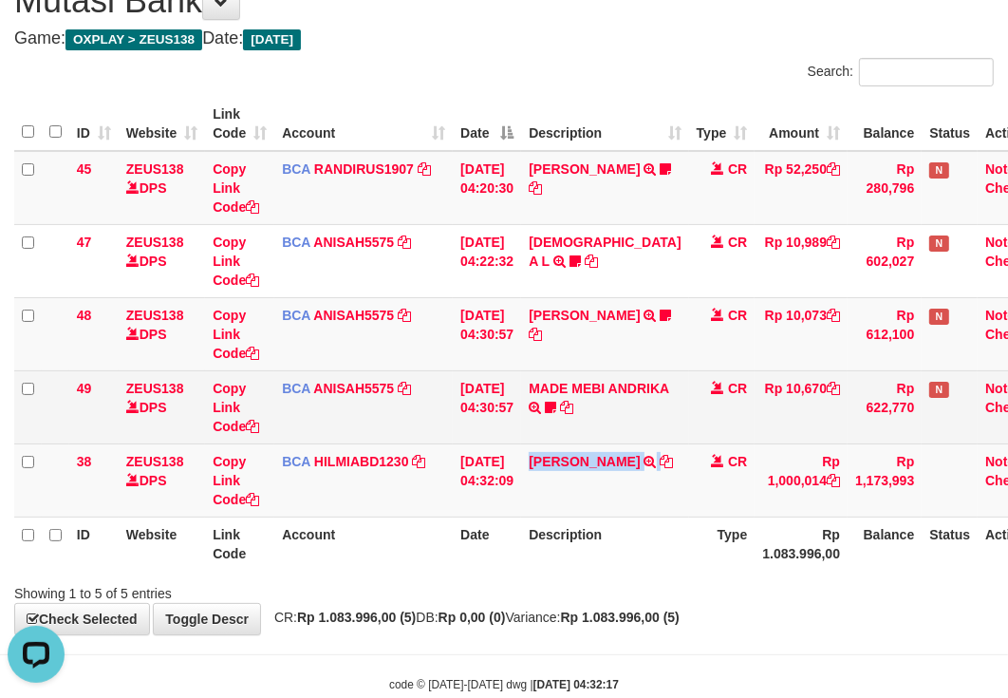
drag, startPoint x: 625, startPoint y: 541, endPoint x: 324, endPoint y: 423, distance: 323.6
click at [621, 517] on td "RIKARDO SIMA TRSF E-BANKING CR 0109/FTSCY/WS95051 1000014.002025090176120143 TR…" at bounding box center [604, 479] width 167 height 73
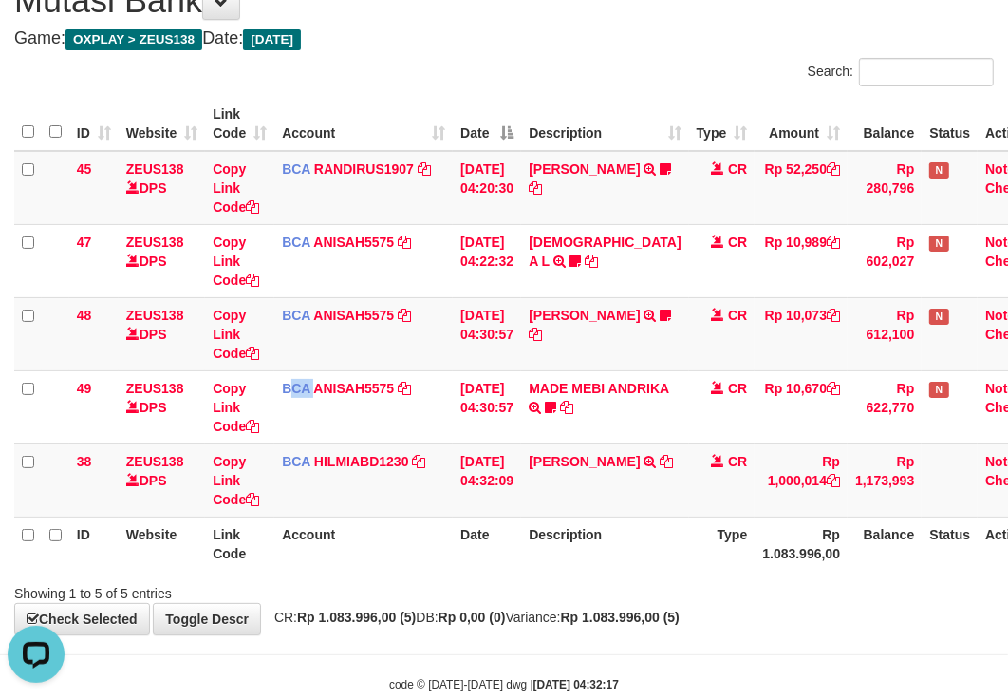
drag, startPoint x: 294, startPoint y: 466, endPoint x: 2, endPoint y: 380, distance: 305.0
click at [281, 443] on td "BCA ANISAH5575 DPS ANISAH mutasi_20250901_3827 | 49 mutasi_20250901_3827 | 49" at bounding box center [363, 406] width 179 height 73
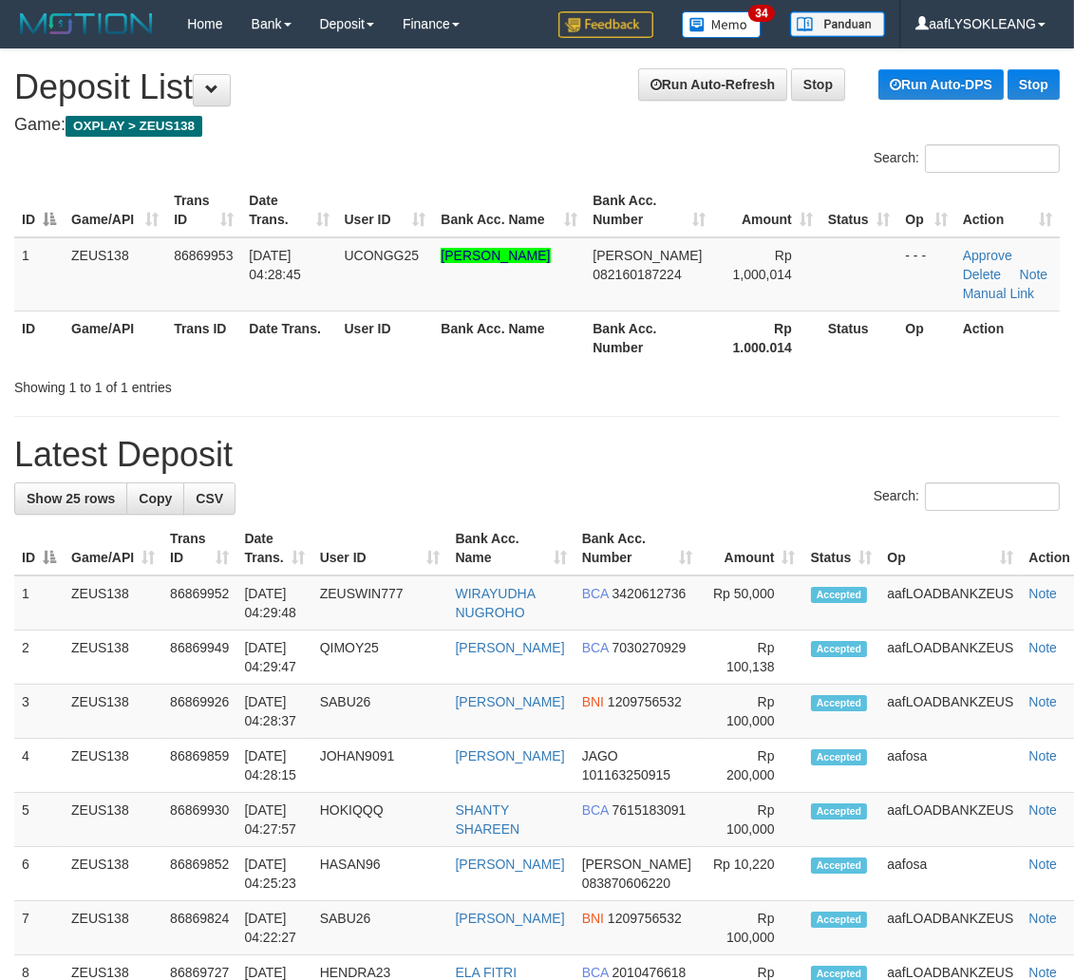
click at [685, 565] on th "Bank Acc. Number" at bounding box center [637, 548] width 126 height 54
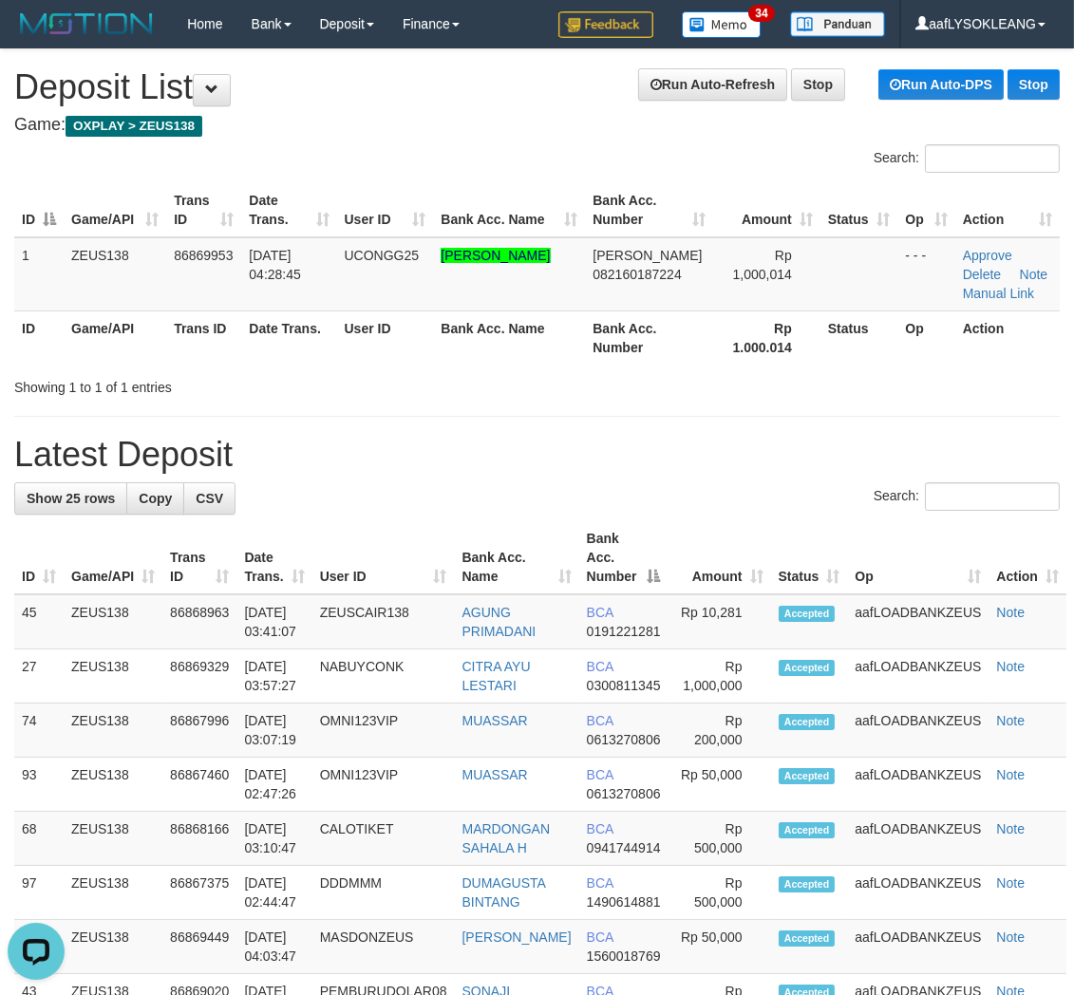
drag, startPoint x: 661, startPoint y: 423, endPoint x: 625, endPoint y: 335, distance: 94.5
click at [995, 291] on link "Manual Link" at bounding box center [999, 293] width 72 height 15
click at [963, 286] on link "Manual Link" at bounding box center [999, 293] width 72 height 15
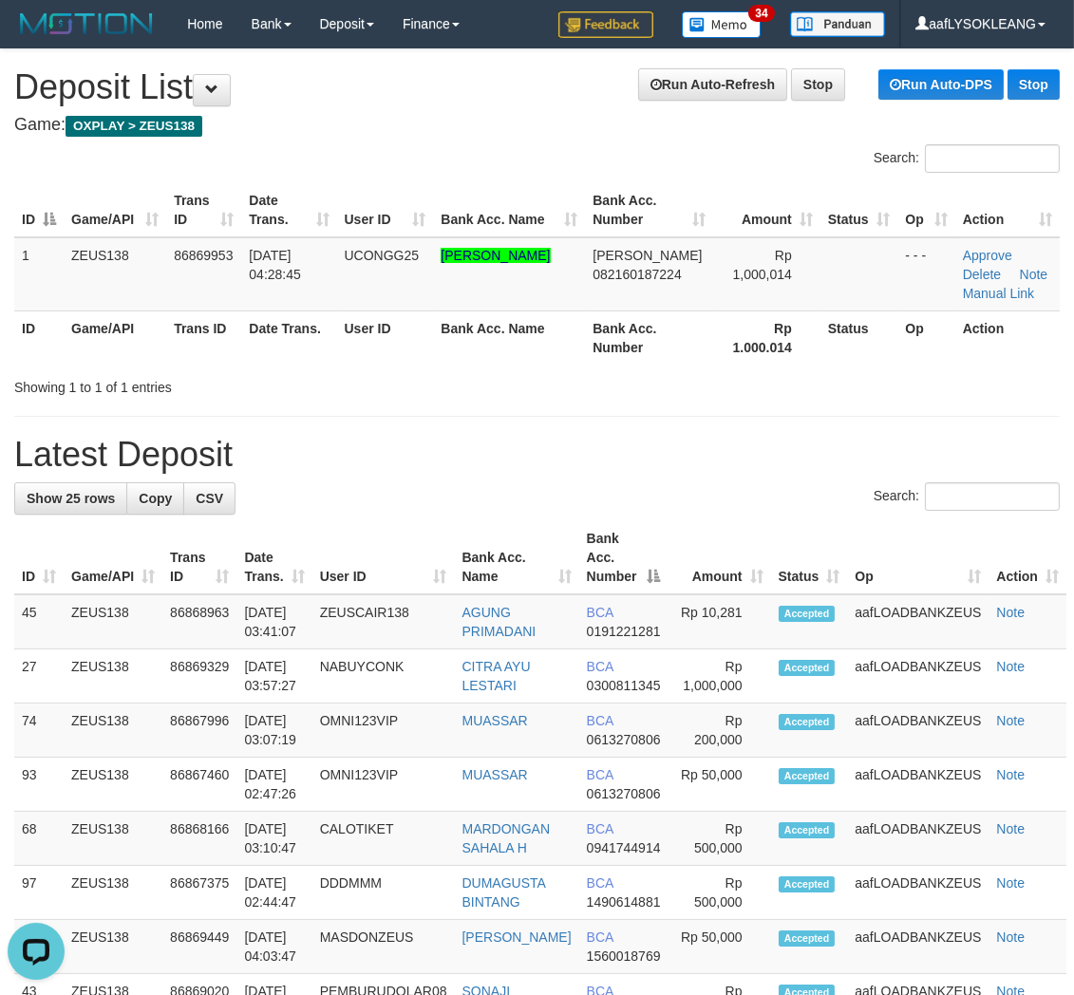
drag, startPoint x: 694, startPoint y: 524, endPoint x: 1087, endPoint y: 667, distance: 418.1
click at [834, 581] on tr "ID Game/API Trans ID Date Trans. User ID Bank Acc. Name Bank Acc. Number Amount…" at bounding box center [540, 557] width 1052 height 73
click at [766, 581] on th "Amount" at bounding box center [719, 557] width 103 height 73
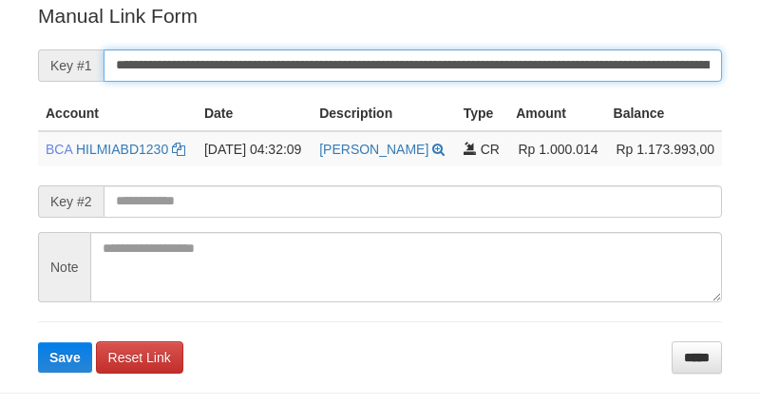
drag, startPoint x: 0, startPoint y: 0, endPoint x: 572, endPoint y: 64, distance: 575.2
click at [572, 64] on input "**********" at bounding box center [413, 65] width 618 height 32
click at [38, 342] on button "Save" at bounding box center [65, 357] width 54 height 30
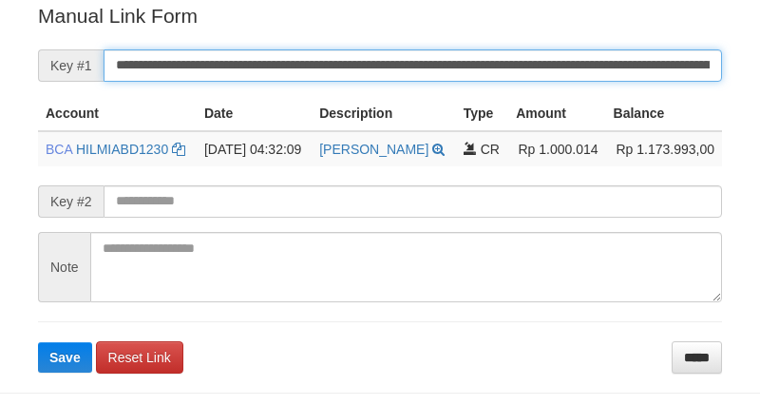
click at [38, 342] on button "Save" at bounding box center [65, 357] width 54 height 30
click at [662, 50] on input "**********" at bounding box center [413, 65] width 618 height 32
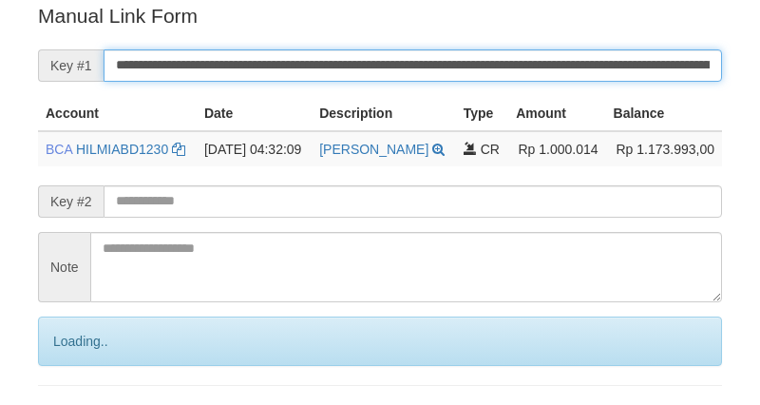
scroll to position [384, 0]
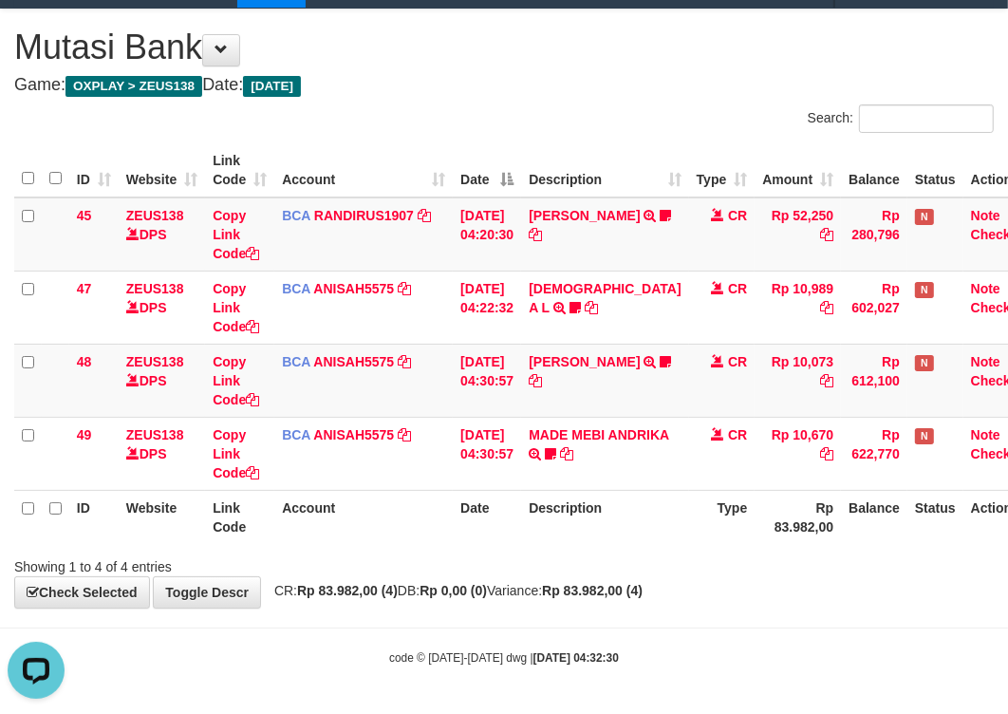
drag, startPoint x: 544, startPoint y: 76, endPoint x: 532, endPoint y: 76, distance: 12.3
click at [541, 76] on div "**********" at bounding box center [504, 308] width 1008 height 598
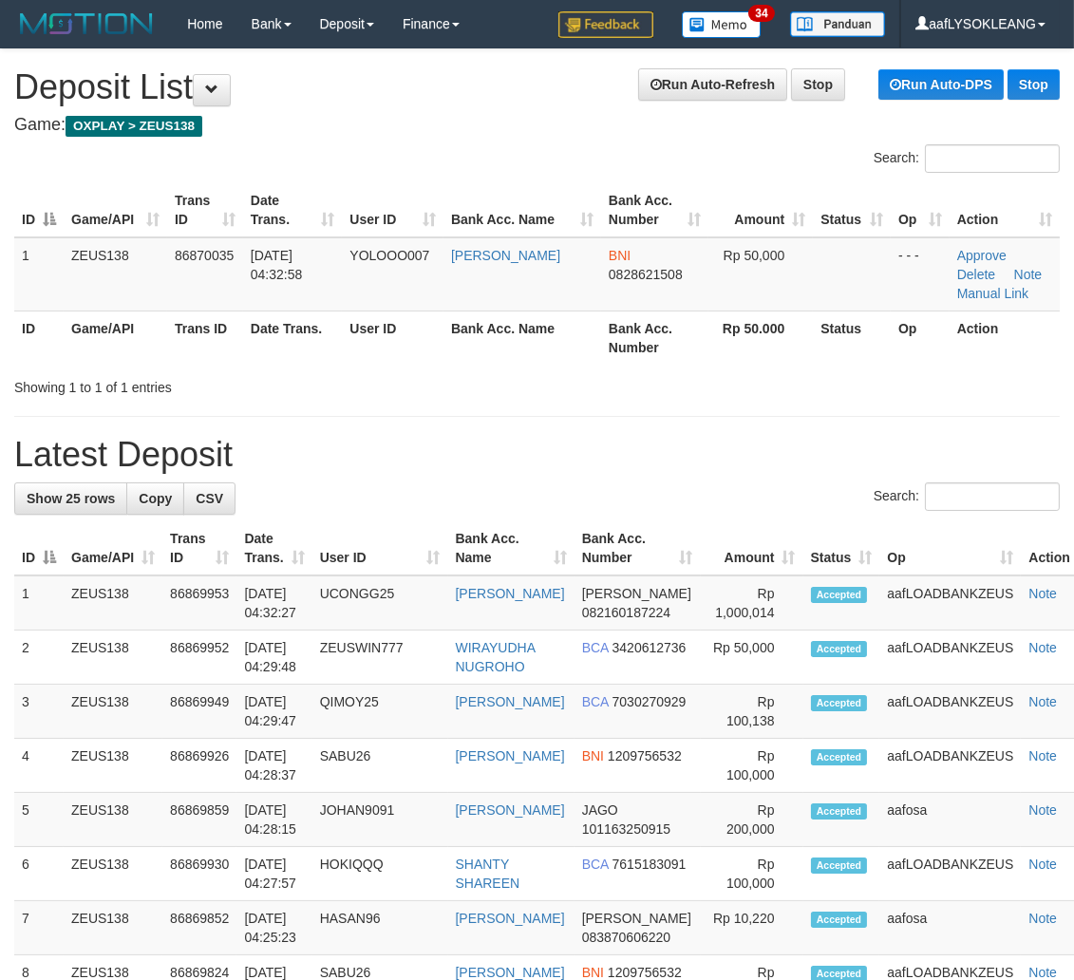
drag, startPoint x: 772, startPoint y: 545, endPoint x: 760, endPoint y: 541, distance: 12.9
click at [762, 542] on th "Amount" at bounding box center [752, 548] width 103 height 54
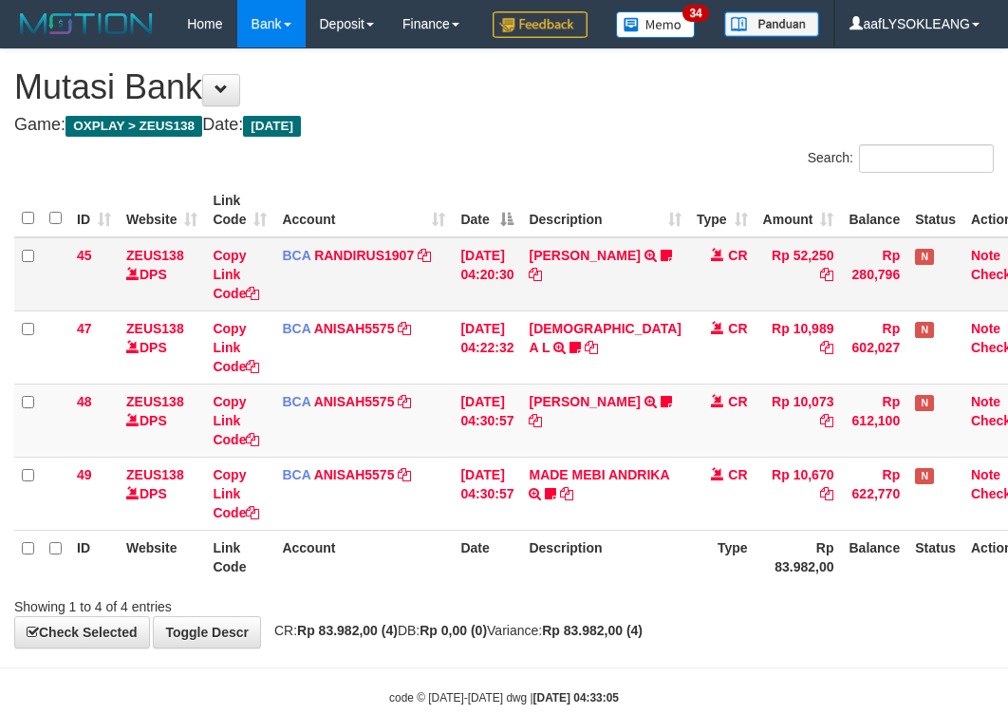
click at [261, 289] on td "Copy Link Code" at bounding box center [239, 274] width 69 height 74
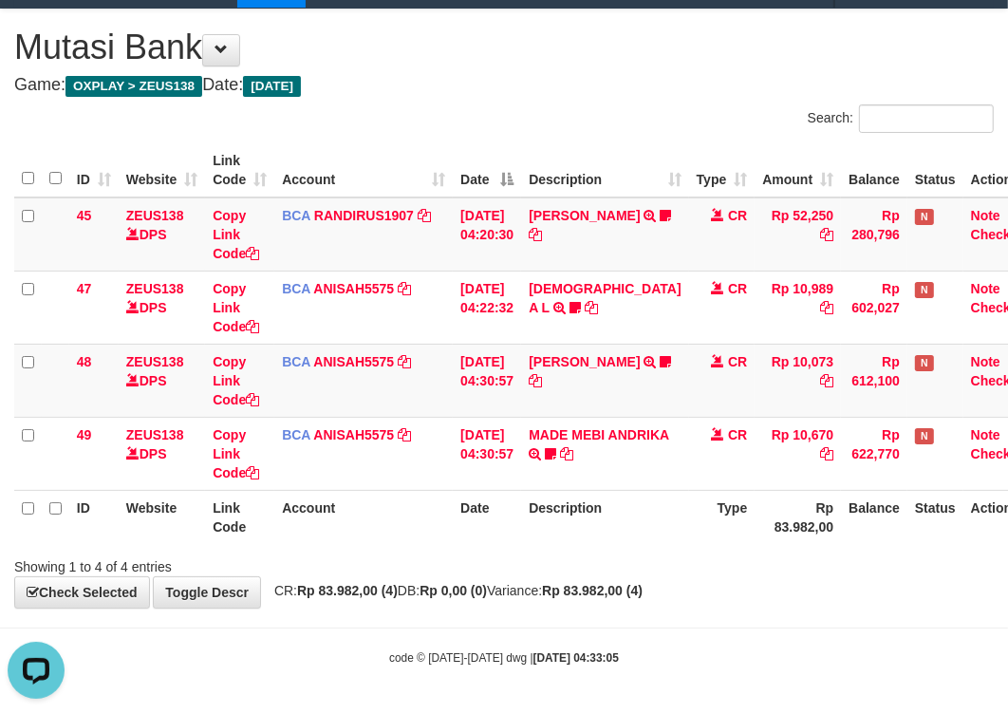
drag, startPoint x: 190, startPoint y: 314, endPoint x: 3, endPoint y: 292, distance: 188.4
click at [143, 311] on td "ZEUS138 DPS" at bounding box center [162, 307] width 86 height 73
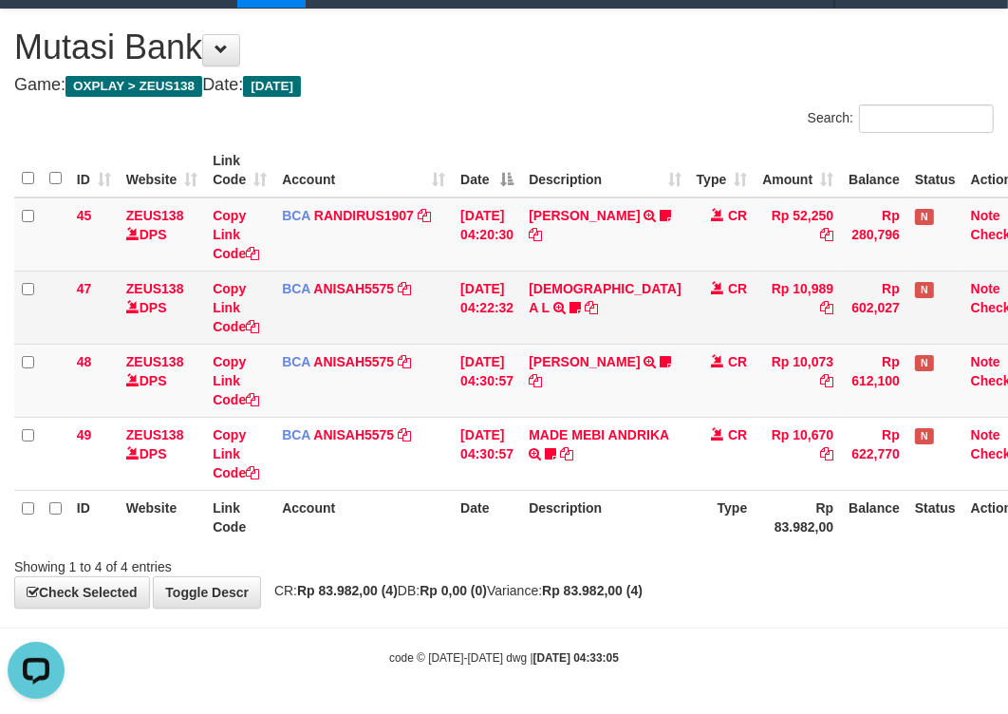
click at [185, 270] on tbody "45 ZEUS138 DPS Copy Link Code BCA RANDIRUS1907 DPS RANDI RUSTANDI mutasi_202509…" at bounding box center [527, 344] width 1026 height 293
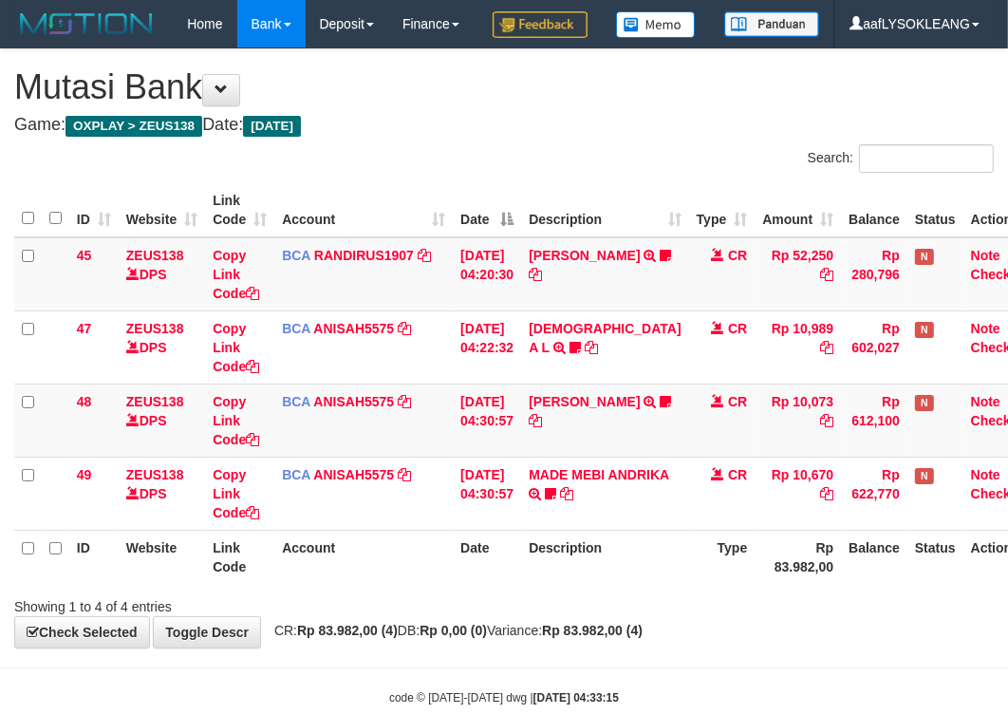
drag, startPoint x: 465, startPoint y: 152, endPoint x: 450, endPoint y: 148, distance: 15.7
click at [452, 106] on h1 "Mutasi Bank" at bounding box center [504, 87] width 980 height 38
drag, startPoint x: 449, startPoint y: 146, endPoint x: 427, endPoint y: 148, distance: 21.9
click at [443, 106] on h1 "Mutasi Bank" at bounding box center [504, 87] width 980 height 38
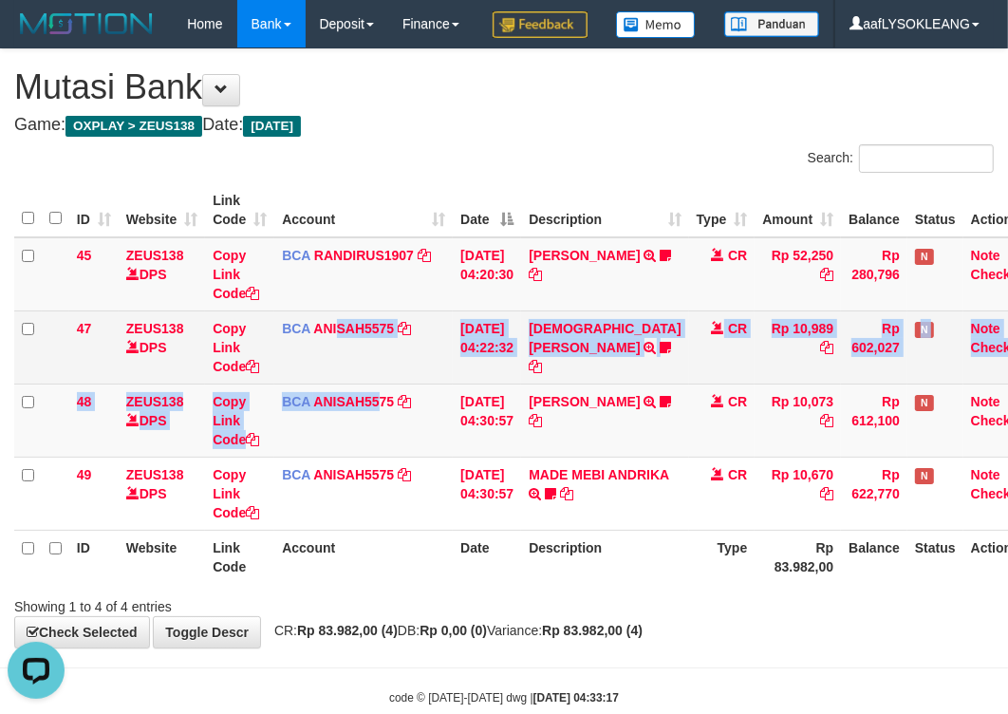
drag, startPoint x: 342, startPoint y: 401, endPoint x: 311, endPoint y: 400, distance: 30.4
click at [323, 401] on tbody "45 ZEUS138 DPS Copy Link Code BCA RANDIRUS1907 DPS [PERSON_NAME] mutasi_2025090…" at bounding box center [527, 383] width 1026 height 293
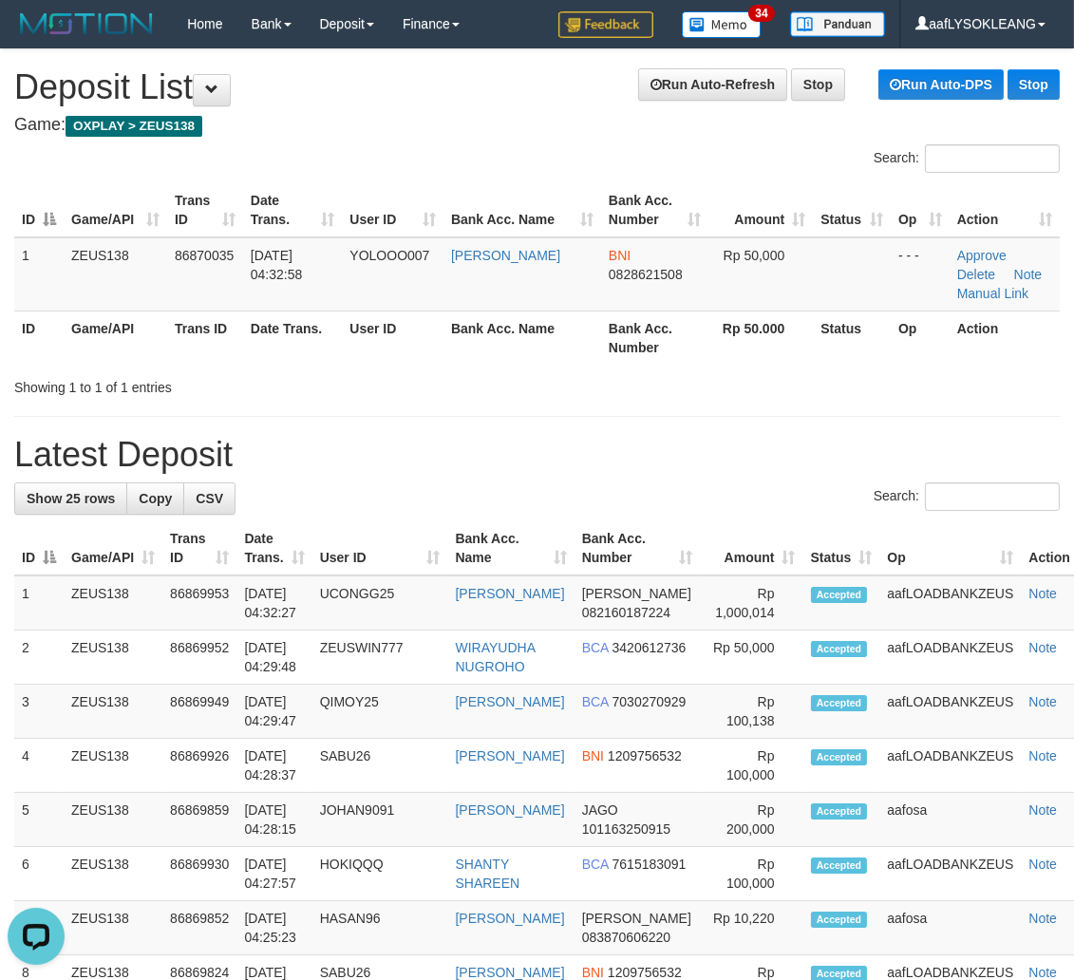
drag, startPoint x: 793, startPoint y: 490, endPoint x: 955, endPoint y: 504, distance: 163.0
click at [926, 501] on div "Search:" at bounding box center [536, 498] width 1045 height 33
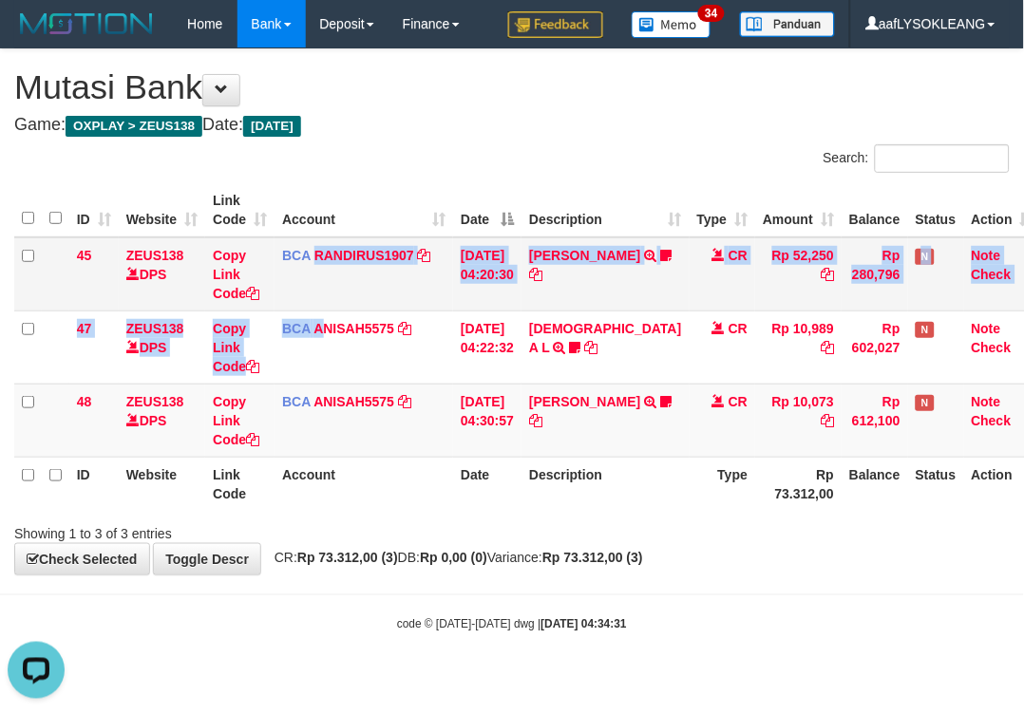
drag, startPoint x: 325, startPoint y: 309, endPoint x: 316, endPoint y: 300, distance: 12.1
click at [316, 300] on tbody "45 ZEUS138 DPS Copy Link Code BCA RANDIRUS1907 DPS [PERSON_NAME] mutasi_2025090…" at bounding box center [527, 347] width 1026 height 220
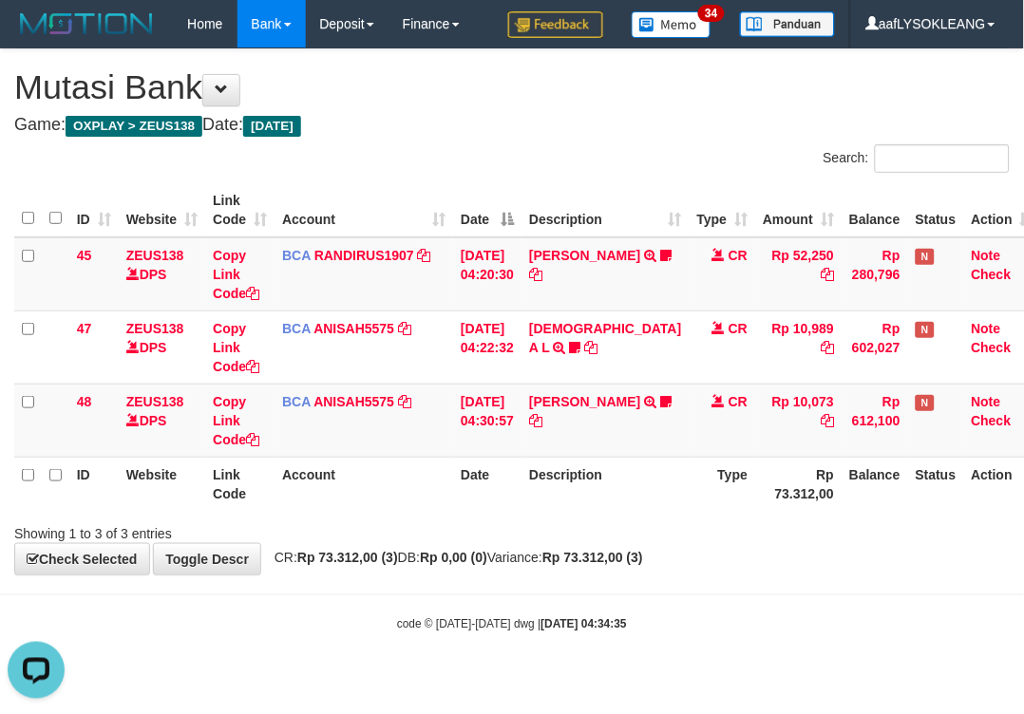
click at [316, 198] on th "Account" at bounding box center [363, 210] width 179 height 54
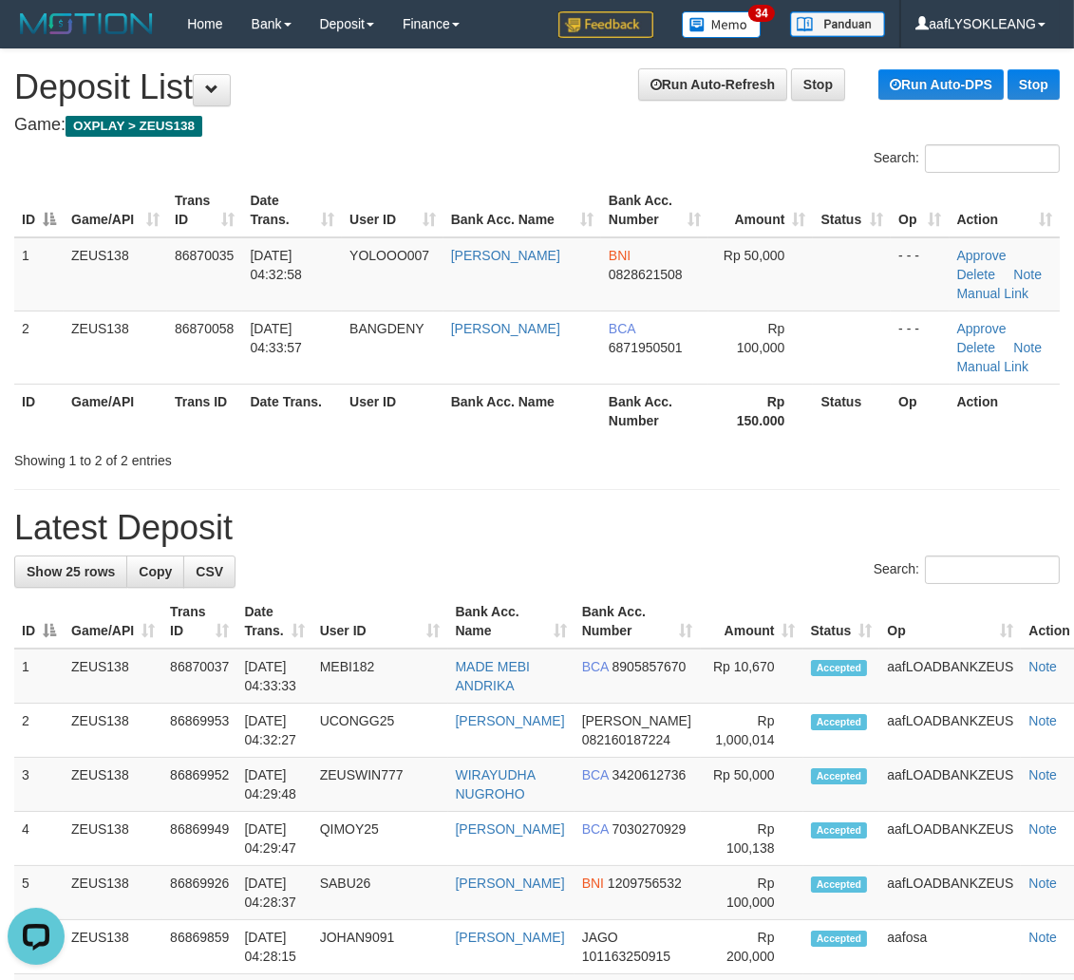
drag, startPoint x: 434, startPoint y: 475, endPoint x: 415, endPoint y: 471, distance: 19.4
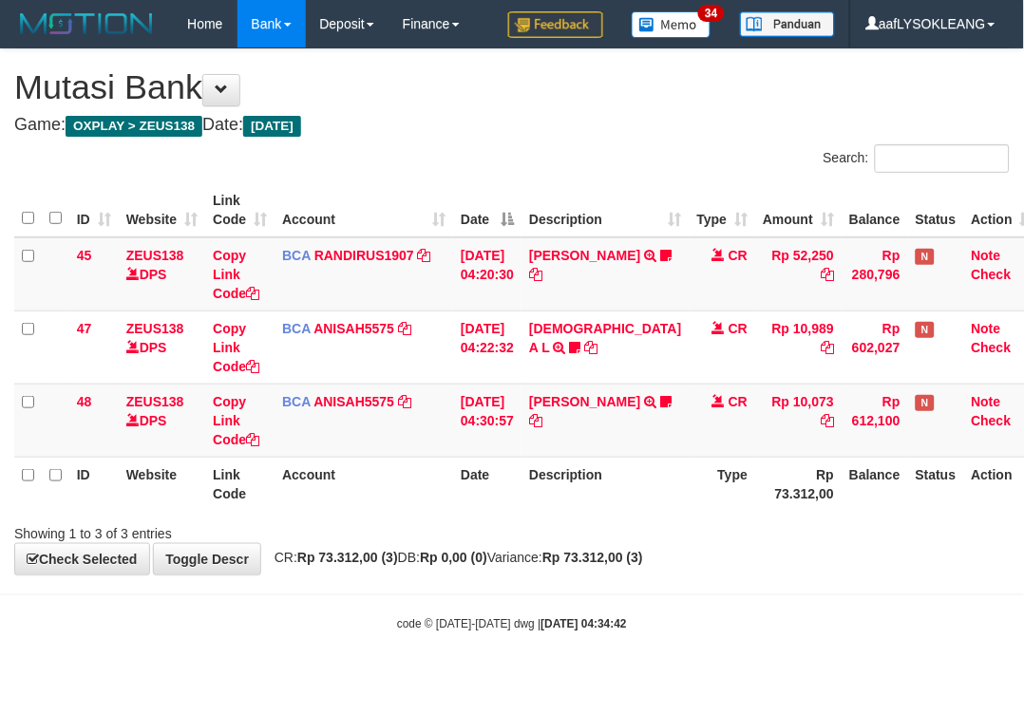
drag, startPoint x: 67, startPoint y: 96, endPoint x: 682, endPoint y: 86, distance: 614.4
click at [70, 96] on h1 "Mutasi Bank" at bounding box center [511, 87] width 995 height 38
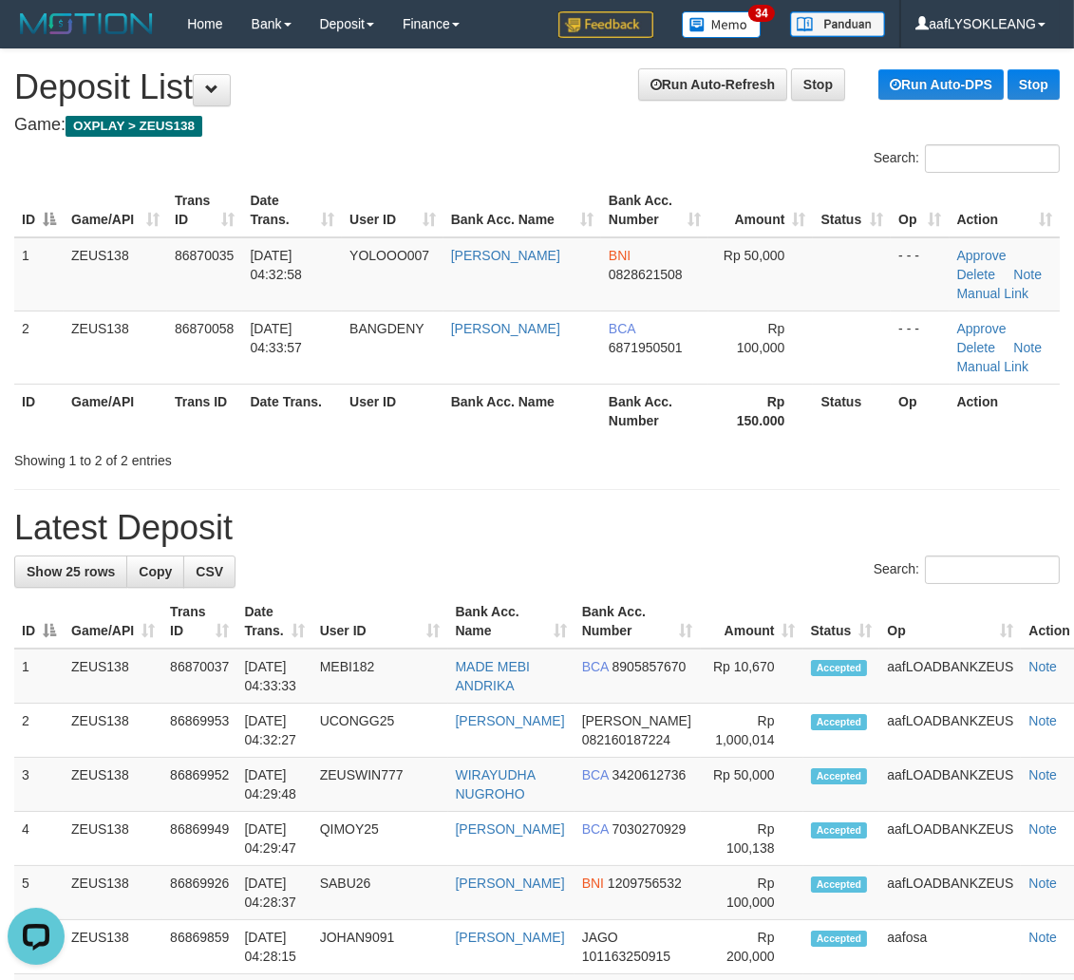
drag, startPoint x: 810, startPoint y: 465, endPoint x: 1075, endPoint y: 537, distance: 274.6
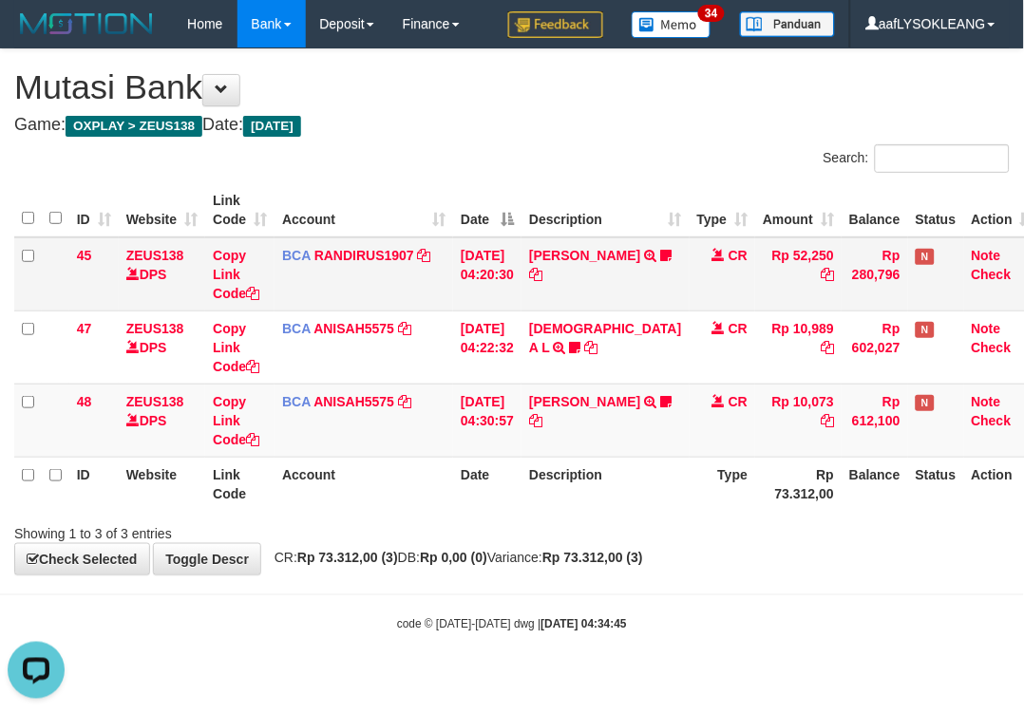
drag, startPoint x: 614, startPoint y: 301, endPoint x: 593, endPoint y: 292, distance: 23.8
click at [593, 292] on td "TENNY SETIAWAN TRSF E-BANKING CR 0109/FTSCY/WS95271 52250.00TENNY SETIAWAN Bala…" at bounding box center [604, 274] width 167 height 74
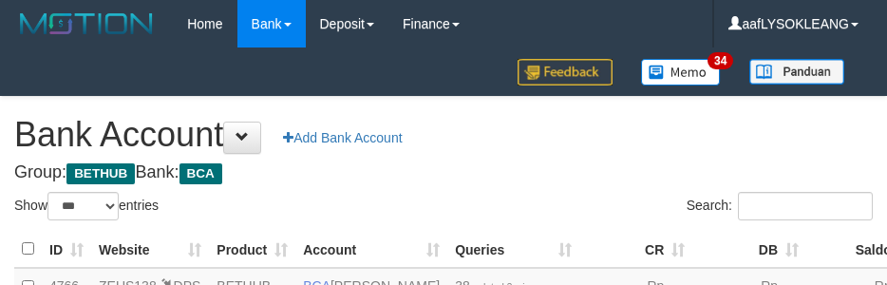
select select "***"
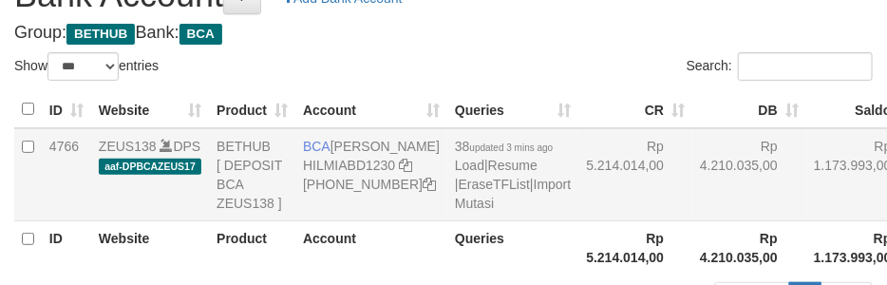
click at [578, 167] on td "Rp 5.214.014,00" at bounding box center [635, 174] width 114 height 93
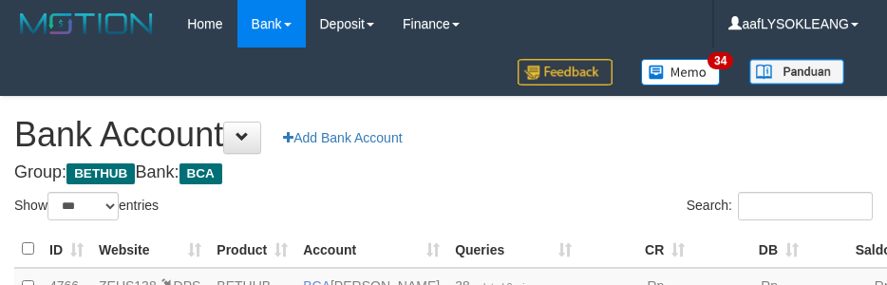
select select "***"
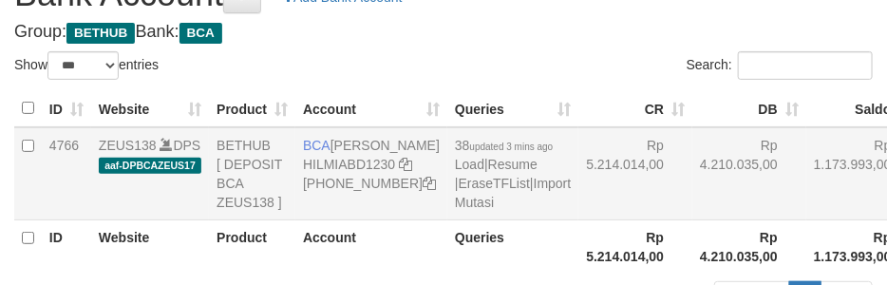
drag, startPoint x: 0, startPoint y: 0, endPoint x: 633, endPoint y: 183, distance: 659.3
click at [692, 183] on td "Rp 4.210.035,00" at bounding box center [749, 173] width 114 height 93
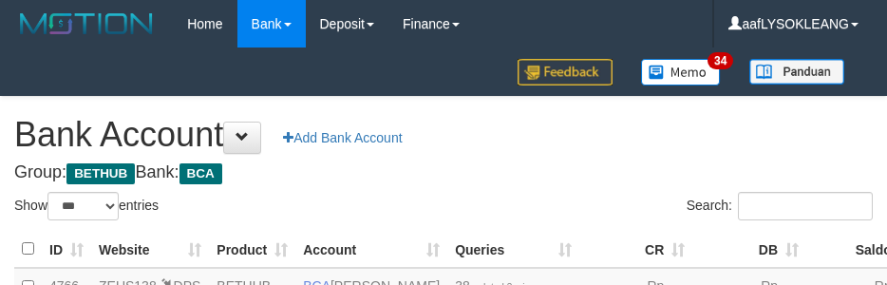
select select "***"
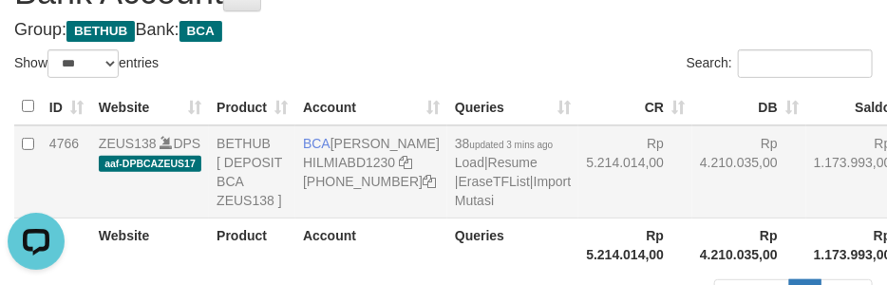
click at [692, 136] on td "Rp 4.210.035,00" at bounding box center [749, 171] width 114 height 93
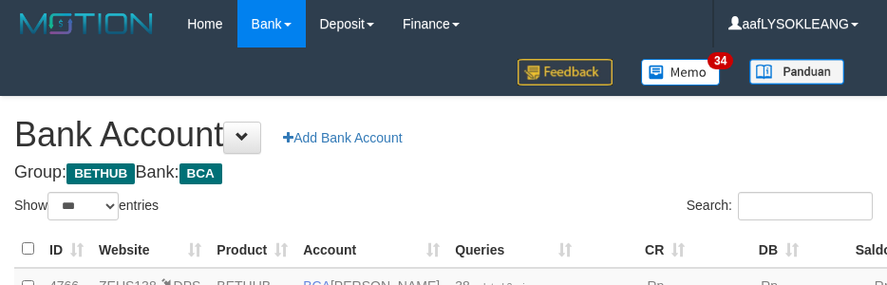
select select "***"
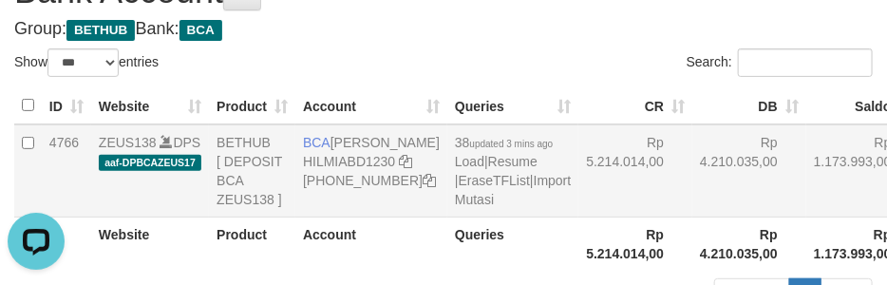
drag, startPoint x: 633, startPoint y: 178, endPoint x: 619, endPoint y: 178, distance: 14.2
click at [692, 178] on td "Rp 4.210.035,00" at bounding box center [749, 170] width 114 height 93
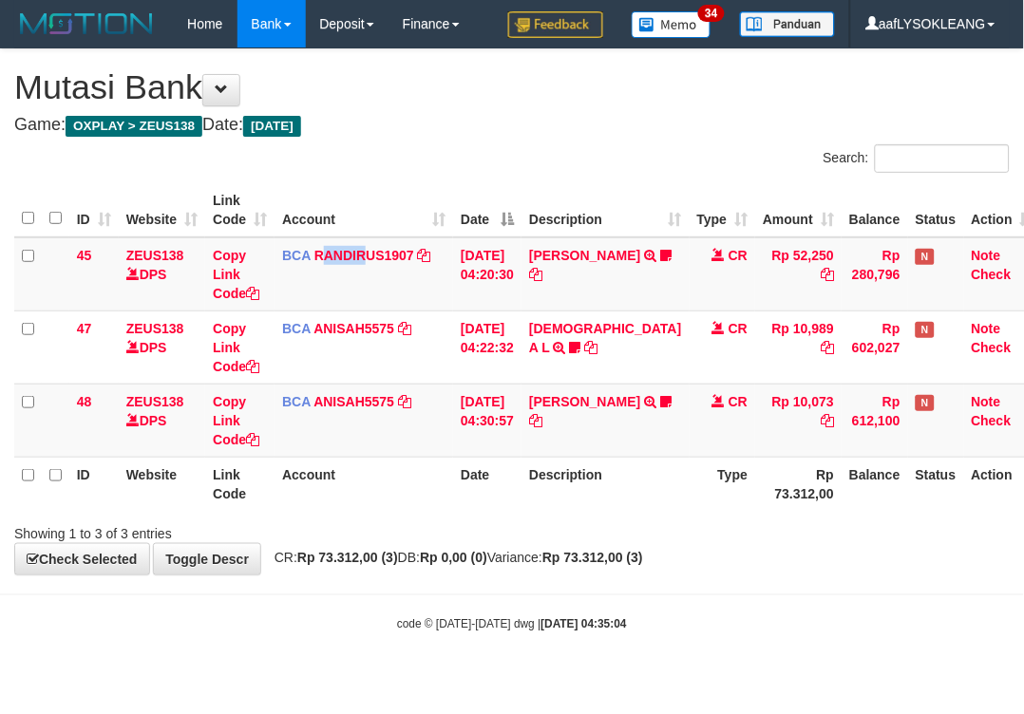
drag, startPoint x: 323, startPoint y: 283, endPoint x: 686, endPoint y: 209, distance: 370.2
click at [351, 272] on td "BCA RANDIRUS1907 DPS RANDI RUSTANDI mutasi_20250901_4645 | 45 mutasi_20250901_4…" at bounding box center [363, 274] width 179 height 74
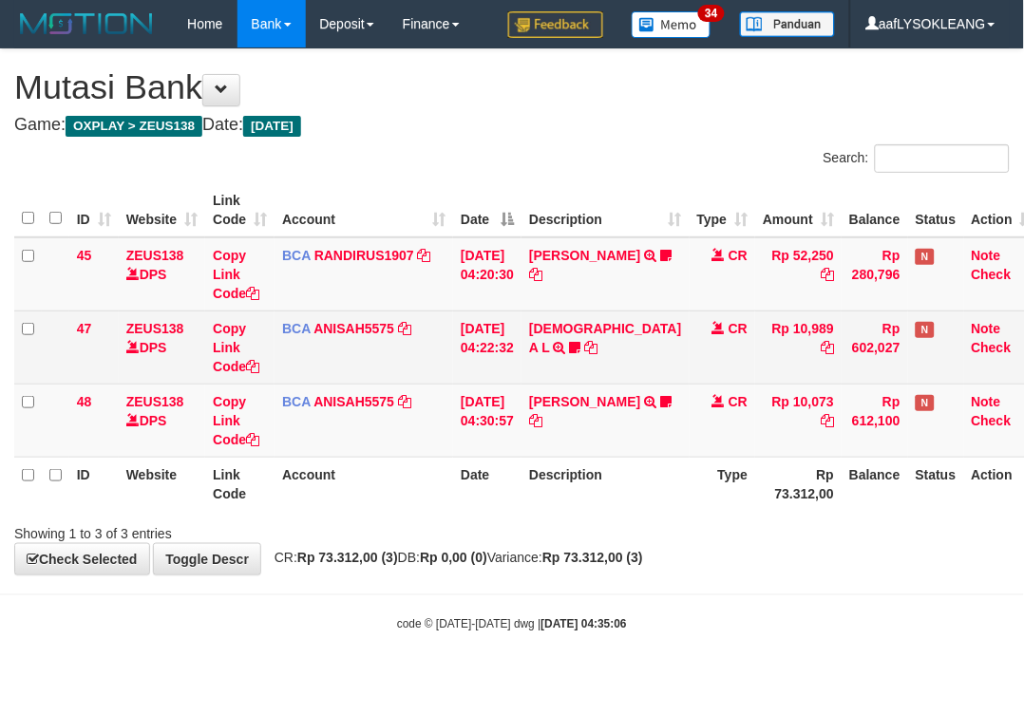
drag, startPoint x: 470, startPoint y: 375, endPoint x: 449, endPoint y: 353, distance: 30.2
click at [466, 371] on td "01/09/2025 04:22:32" at bounding box center [487, 347] width 68 height 73
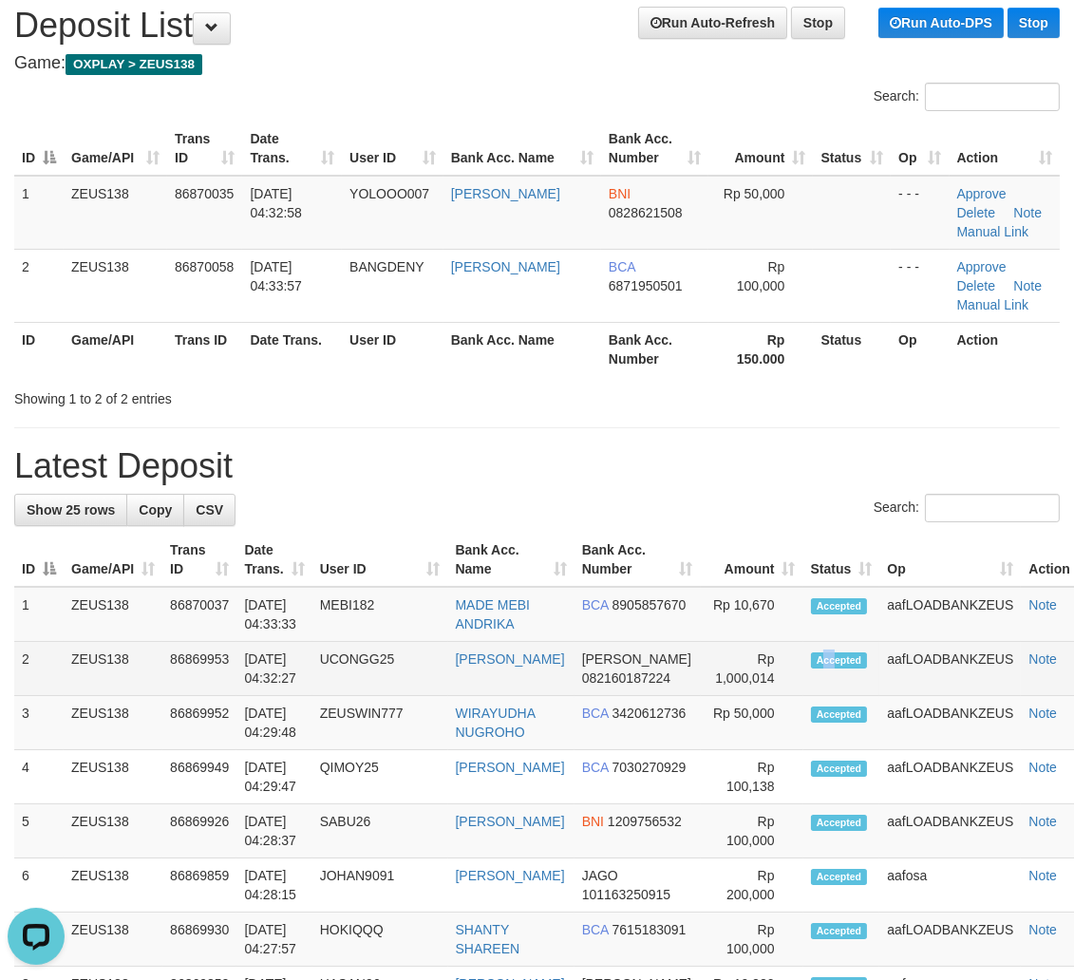
drag, startPoint x: 827, startPoint y: 659, endPoint x: 865, endPoint y: 665, distance: 38.4
click at [855, 663] on span "Accepted" at bounding box center [839, 660] width 57 height 16
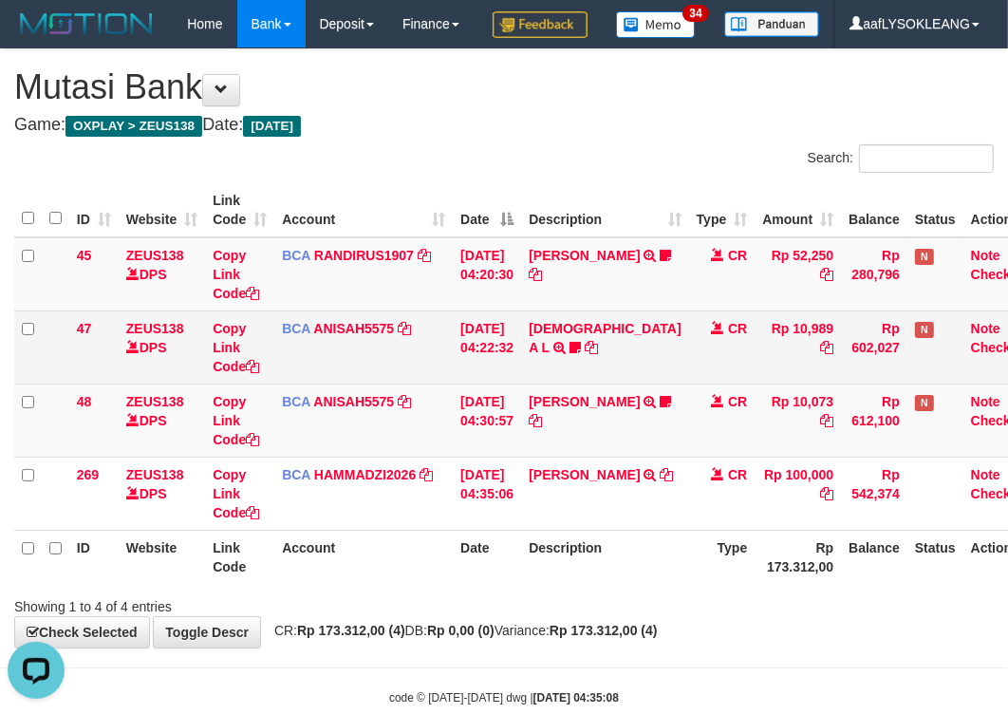
drag, startPoint x: 430, startPoint y: 416, endPoint x: 329, endPoint y: 395, distance: 102.8
click at [408, 384] on td "BCA ANISAH5575 DPS ANISAH mutasi_20250901_3827 | 47 mutasi_20250901_3827 | 47" at bounding box center [363, 347] width 179 height 73
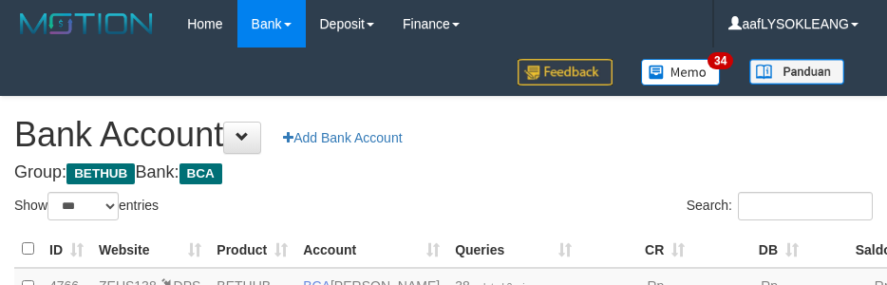
select select "***"
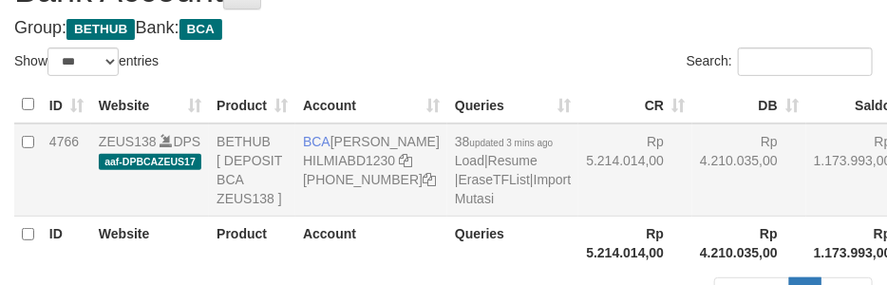
click at [692, 209] on td "Rp 4.210.035,00" at bounding box center [749, 169] width 114 height 93
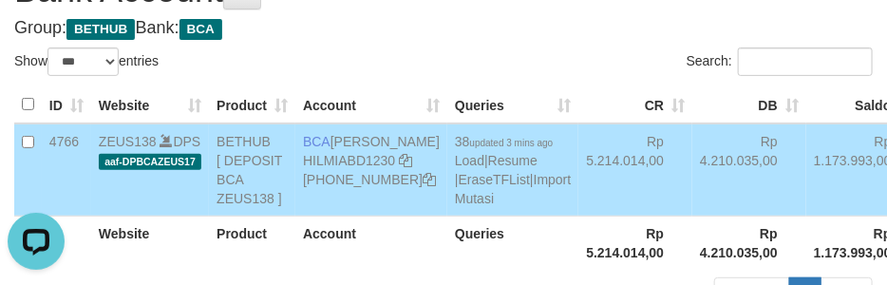
scroll to position [0, 0]
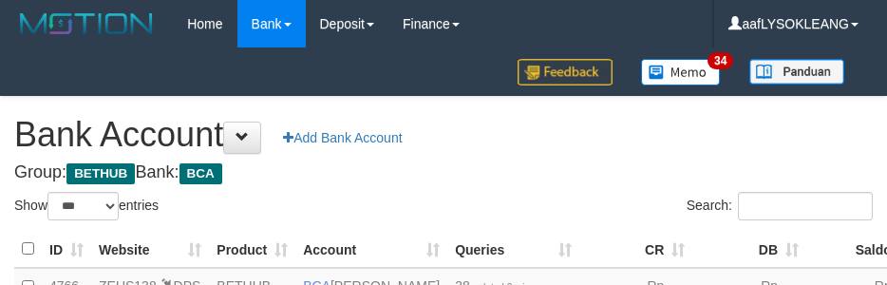
select select "***"
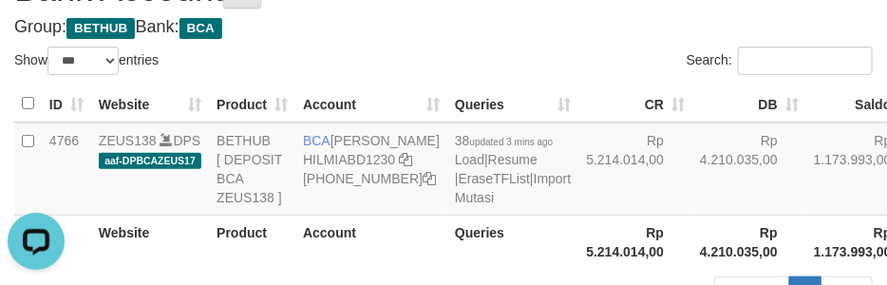
drag, startPoint x: 463, startPoint y: 52, endPoint x: 468, endPoint y: 66, distance: 15.0
click at [468, 64] on div "Search:" at bounding box center [665, 63] width 415 height 33
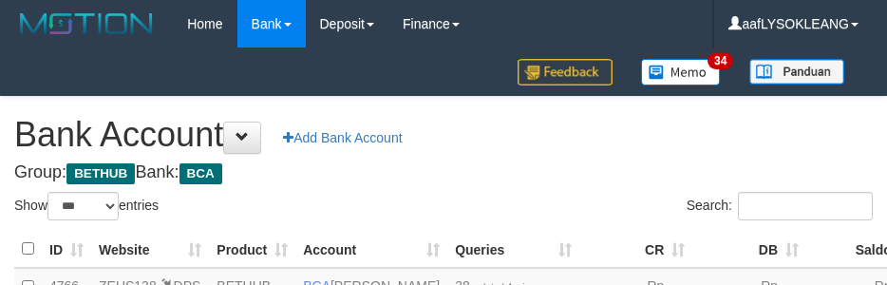
select select "***"
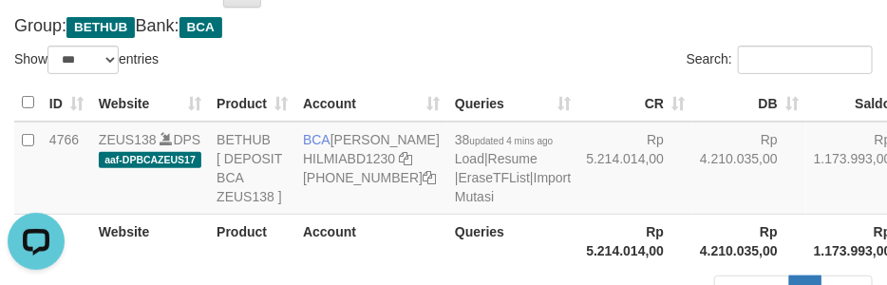
click at [515, 61] on div "Search:" at bounding box center [665, 62] width 415 height 33
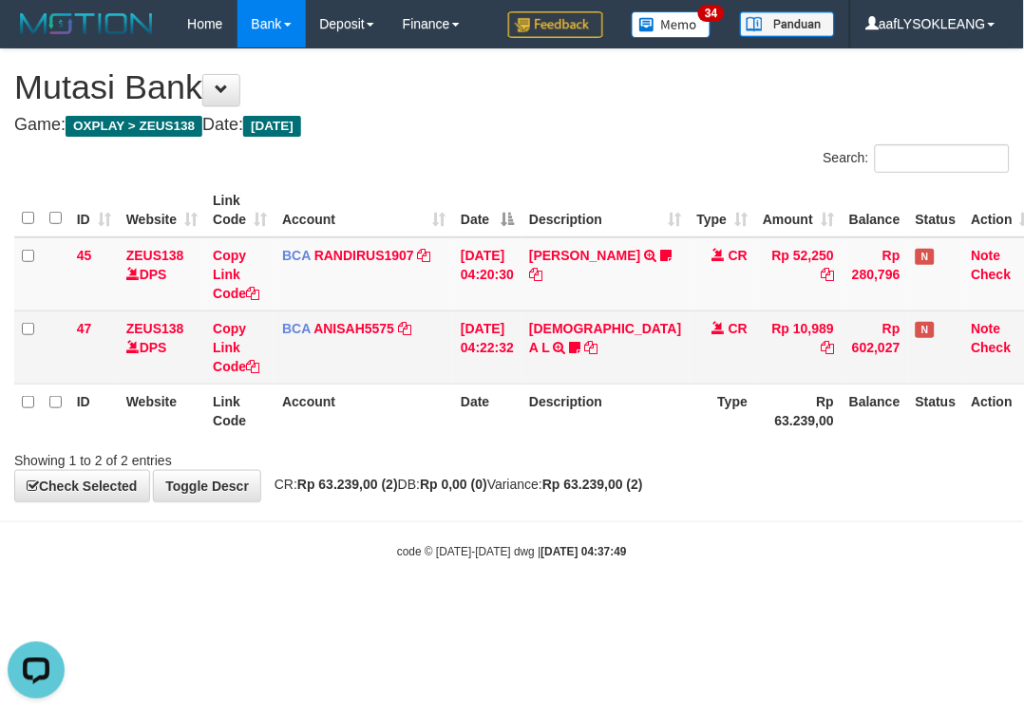
click at [330, 348] on td "BCA ANISAH5575 DPS ANISAH mutasi_20250901_3827 | 47 mutasi_20250901_3827 | 47" at bounding box center [363, 347] width 179 height 73
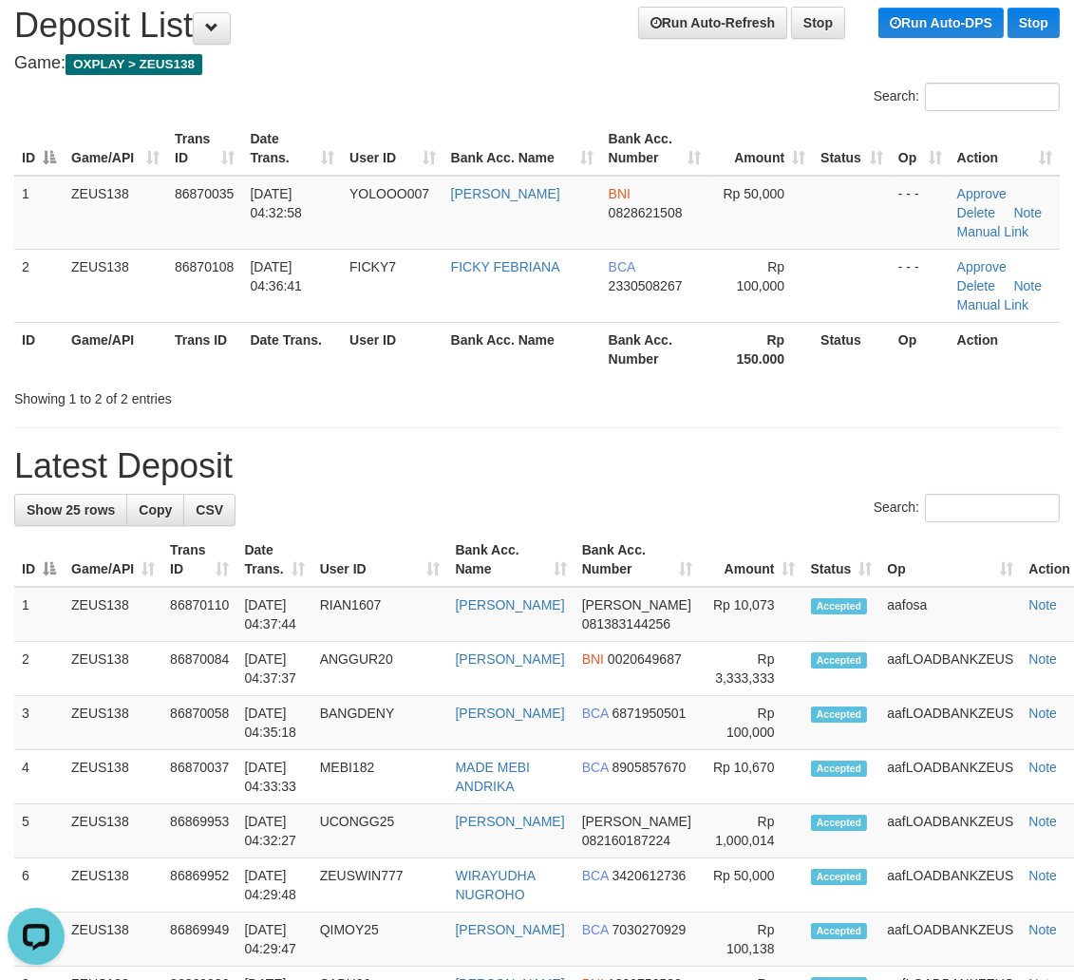
drag, startPoint x: 542, startPoint y: 534, endPoint x: 562, endPoint y: 524, distance: 22.1
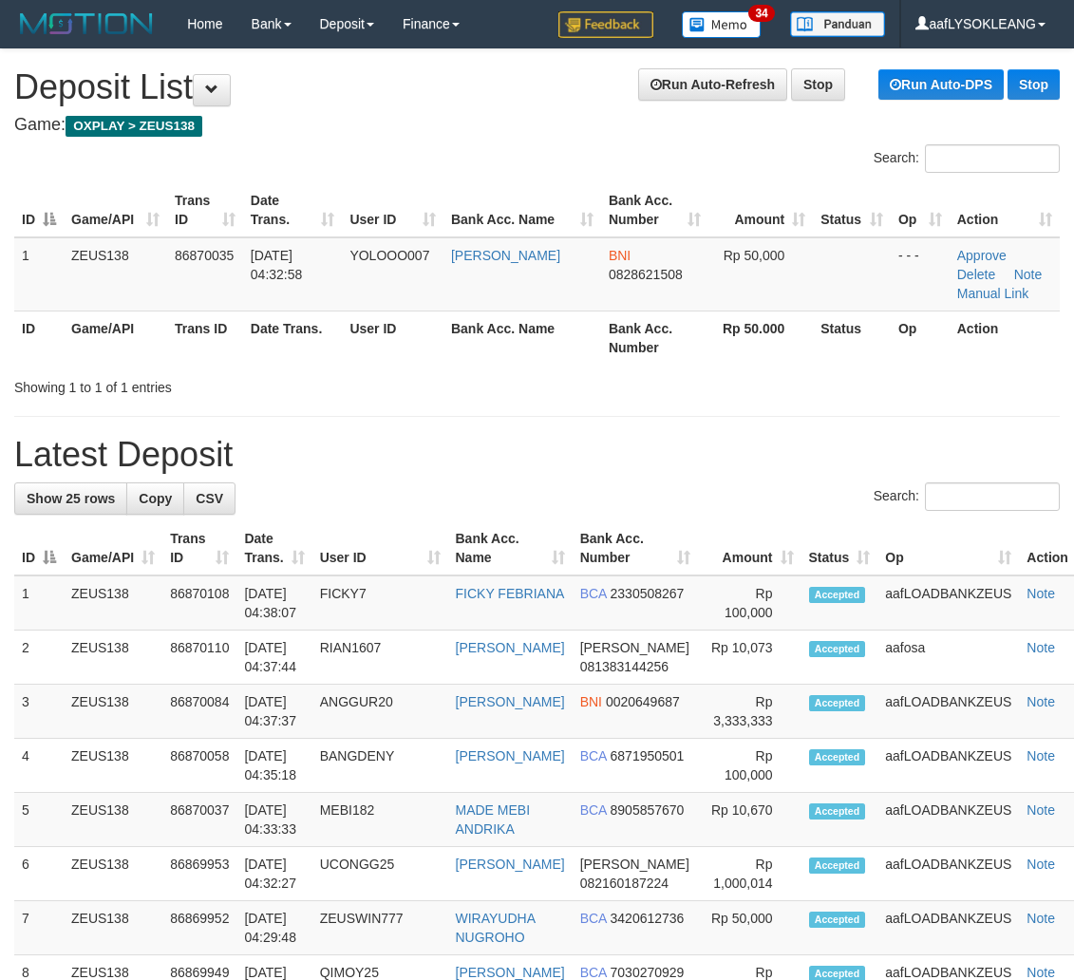
scroll to position [62, 0]
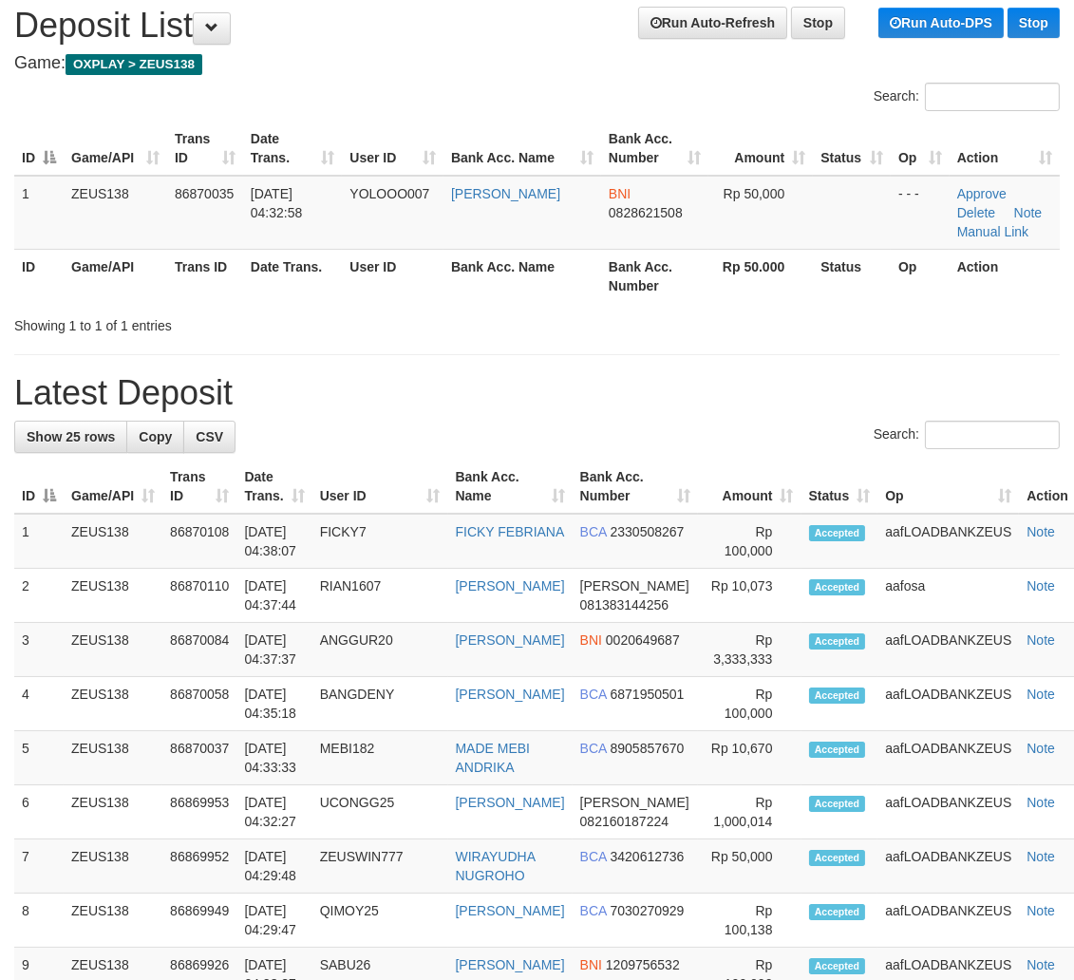
drag, startPoint x: 970, startPoint y: 529, endPoint x: 1085, endPoint y: 553, distance: 117.3
click at [1019, 538] on td "aafLOADBANKZEUS" at bounding box center [947, 541] width 141 height 55
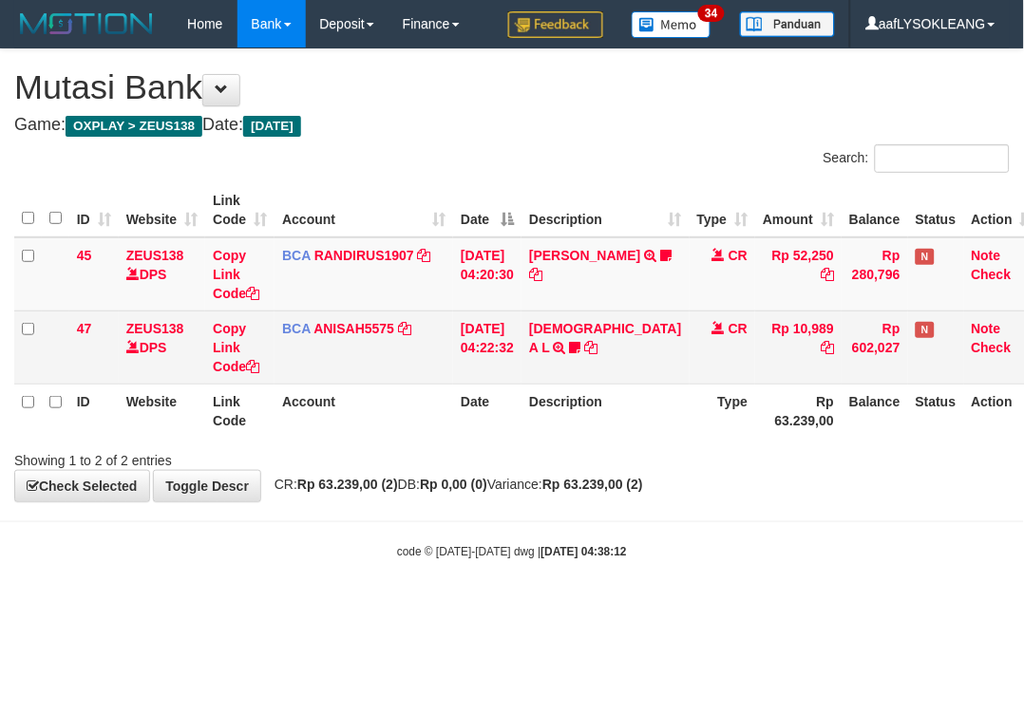
drag, startPoint x: 656, startPoint y: 399, endPoint x: 489, endPoint y: 333, distance: 179.5
click at [642, 389] on tr "ID Website Link Code Account Date Description Type Rp 63.239,00 Balance Status …" at bounding box center [527, 411] width 1026 height 54
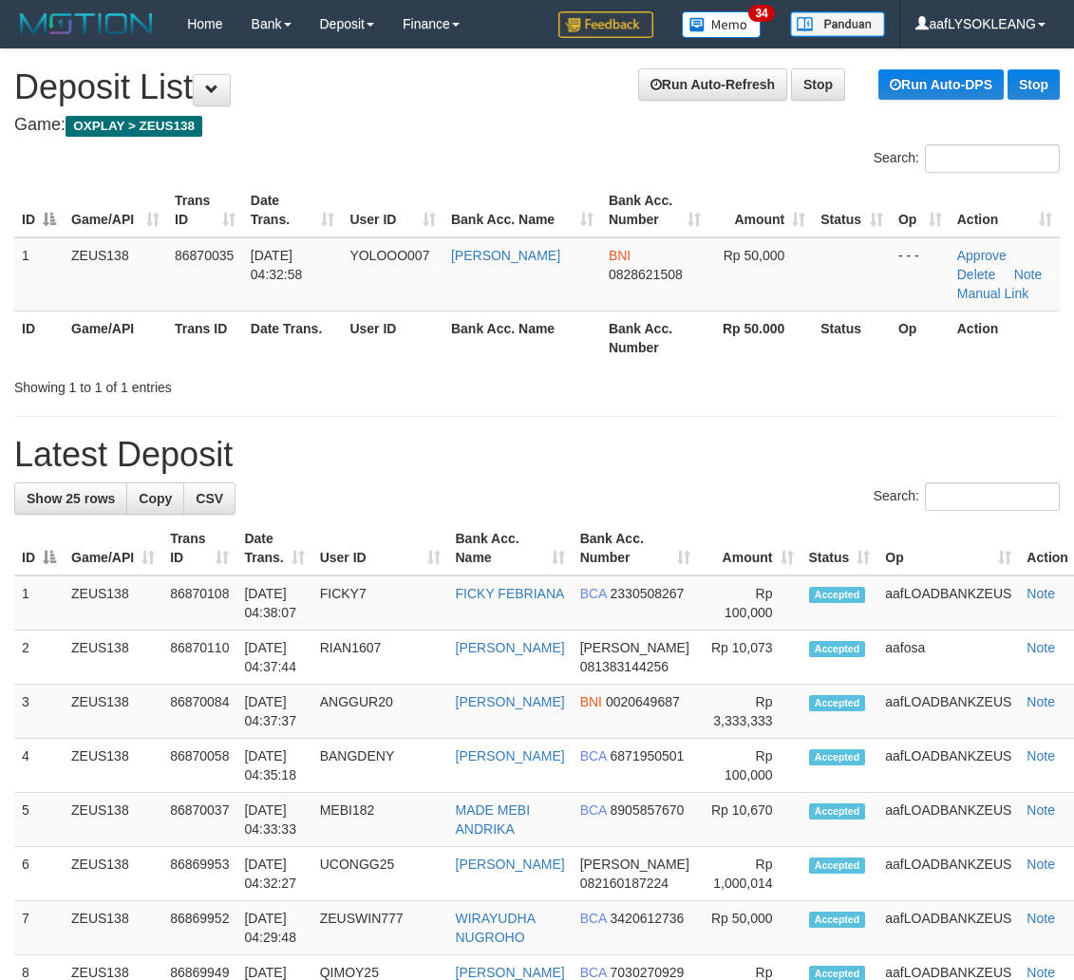
scroll to position [62, 0]
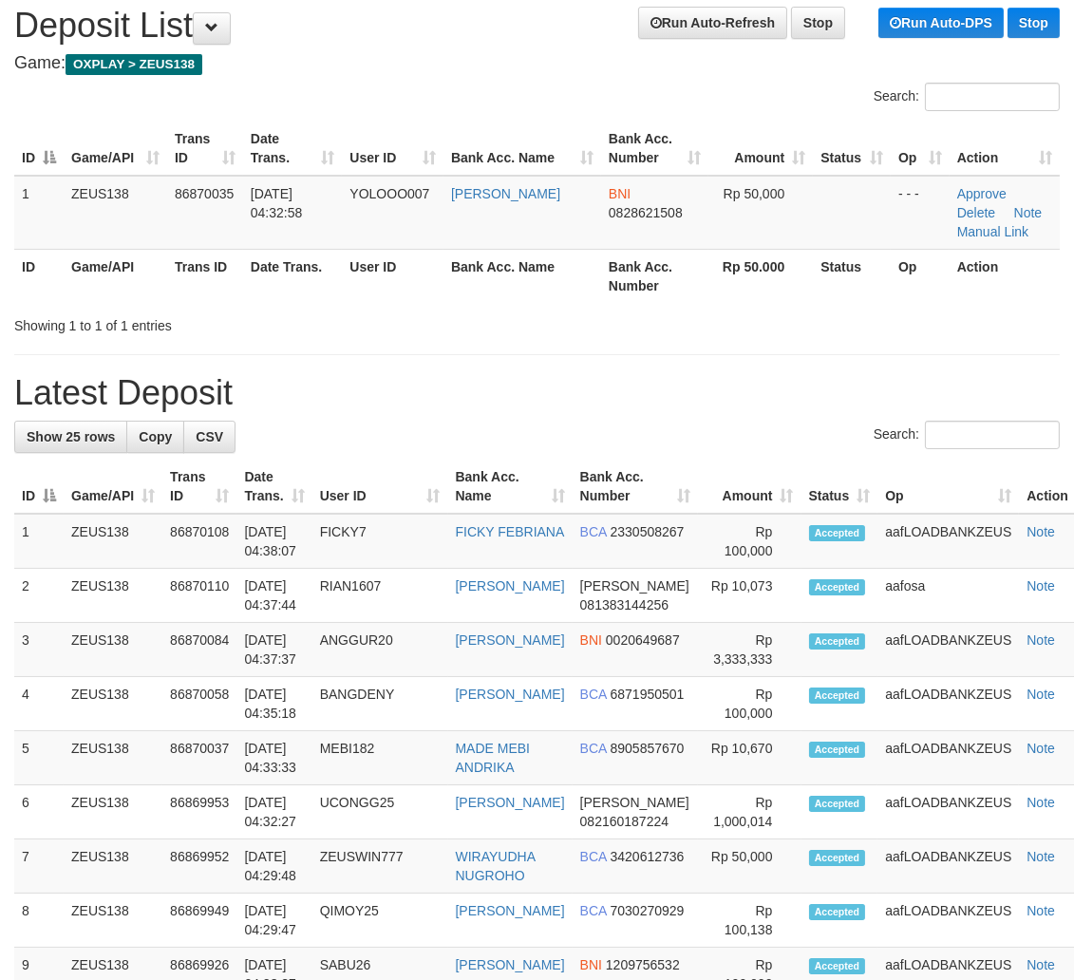
drag, startPoint x: 732, startPoint y: 480, endPoint x: 705, endPoint y: 473, distance: 28.3
click at [705, 473] on tr "ID Game/API Trans ID Date Trans. User ID Bank Acc. Name Bank Acc. Number Amount…" at bounding box center [555, 487] width 1082 height 54
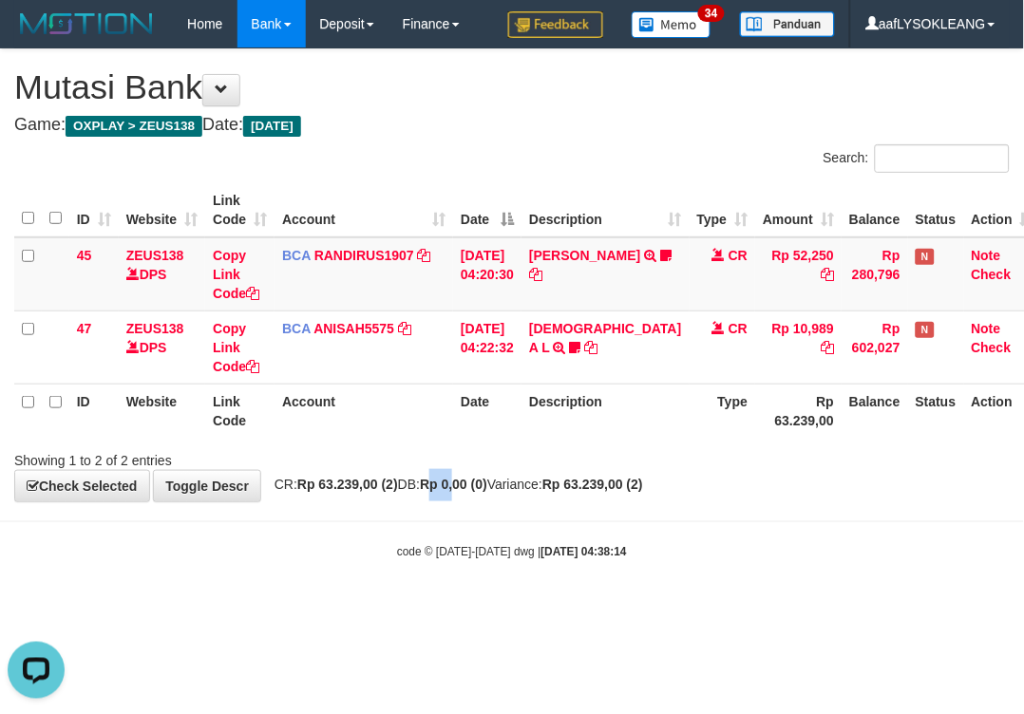
drag, startPoint x: 480, startPoint y: 471, endPoint x: 463, endPoint y: 473, distance: 17.2
click at [461, 473] on div "**********" at bounding box center [512, 275] width 1024 height 452
drag, startPoint x: 326, startPoint y: 403, endPoint x: 482, endPoint y: 423, distance: 157.9
click at [354, 405] on th "Account" at bounding box center [363, 411] width 179 height 54
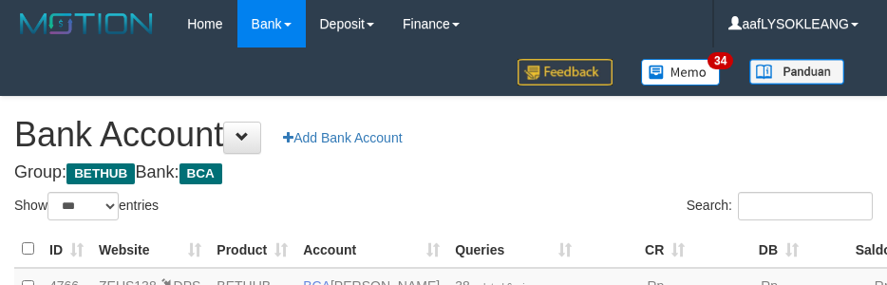
select select "***"
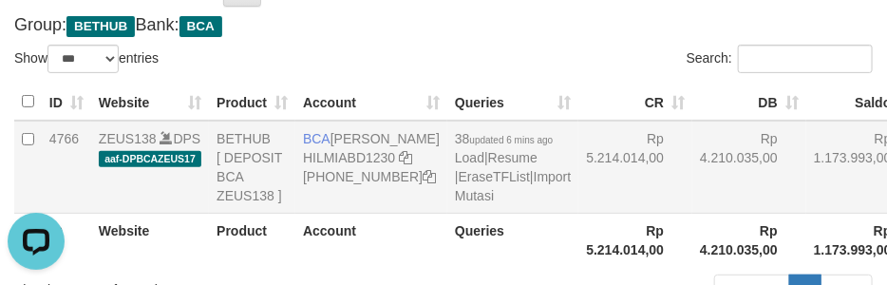
click at [587, 195] on td "Rp 5.214.014,00" at bounding box center [635, 167] width 114 height 93
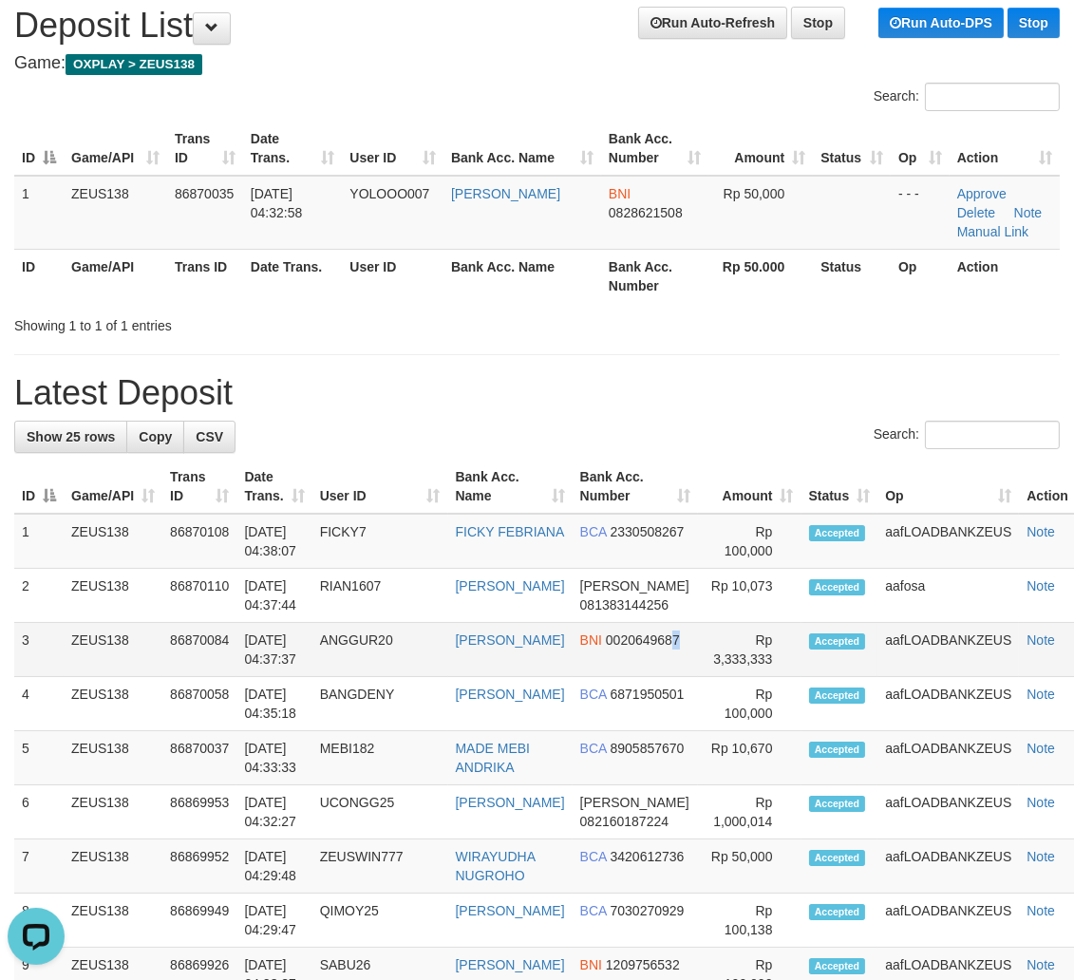
drag, startPoint x: 685, startPoint y: 633, endPoint x: 940, endPoint y: 639, distance: 255.5
click at [752, 636] on tr "3 ZEUS138 86870084 01/09/2025 04:37:37 ANGGUR20 AJI SETIANTO BNI 0020649687 Rp …" at bounding box center [555, 650] width 1082 height 54
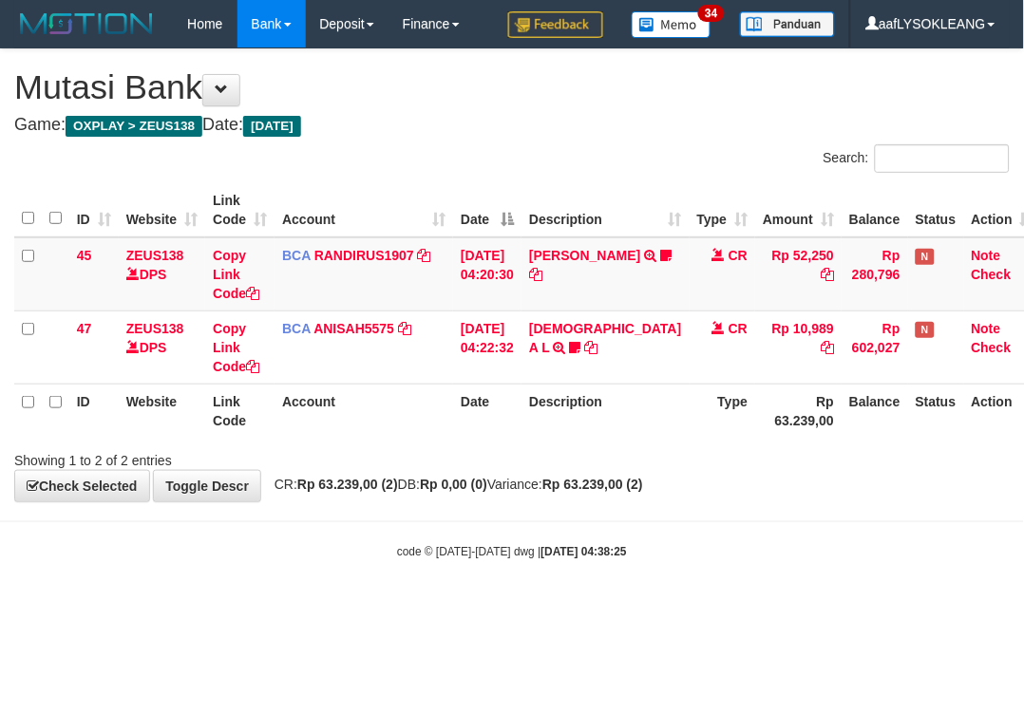
drag, startPoint x: 634, startPoint y: 495, endPoint x: 651, endPoint y: 497, distance: 17.2
click at [647, 496] on div "**********" at bounding box center [512, 275] width 1024 height 452
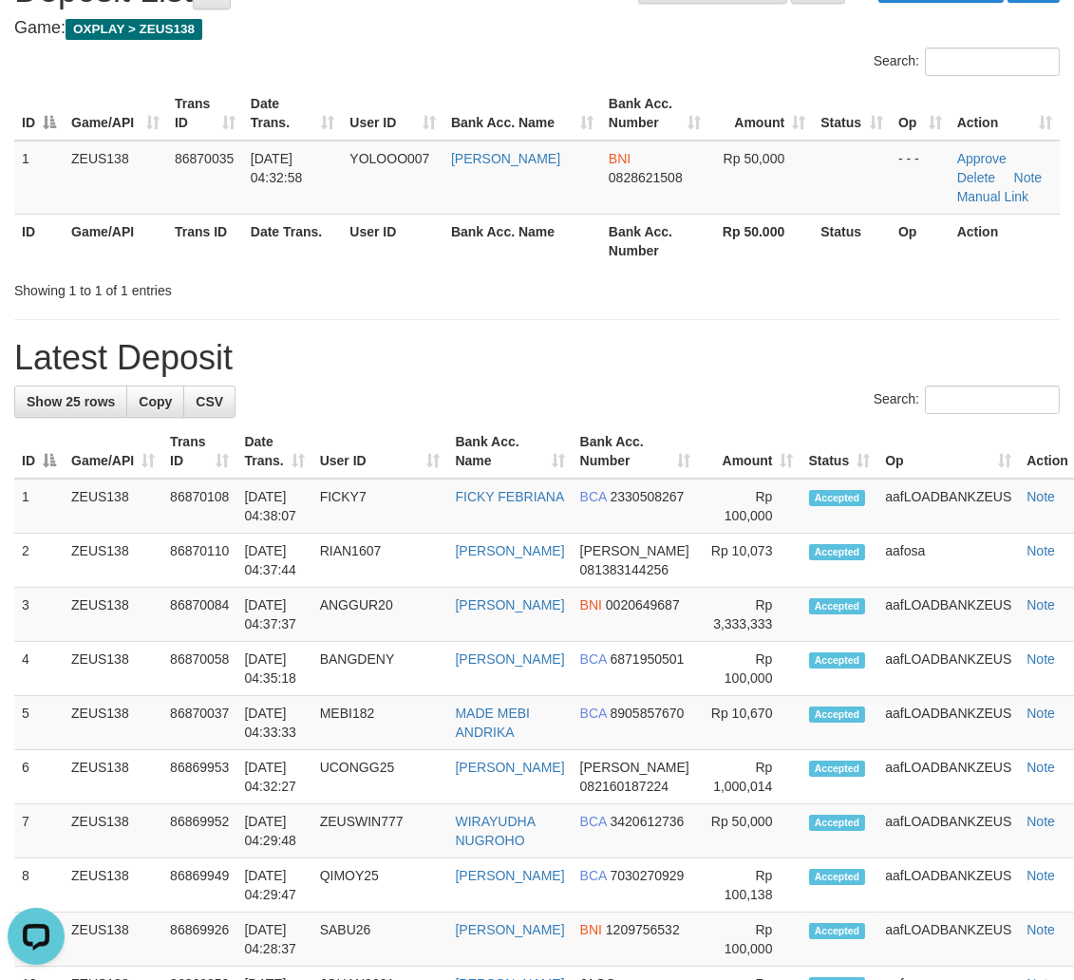
drag, startPoint x: 678, startPoint y: 368, endPoint x: 1074, endPoint y: 507, distance: 419.5
click at [696, 378] on div "**********" at bounding box center [537, 956] width 1074 height 2006
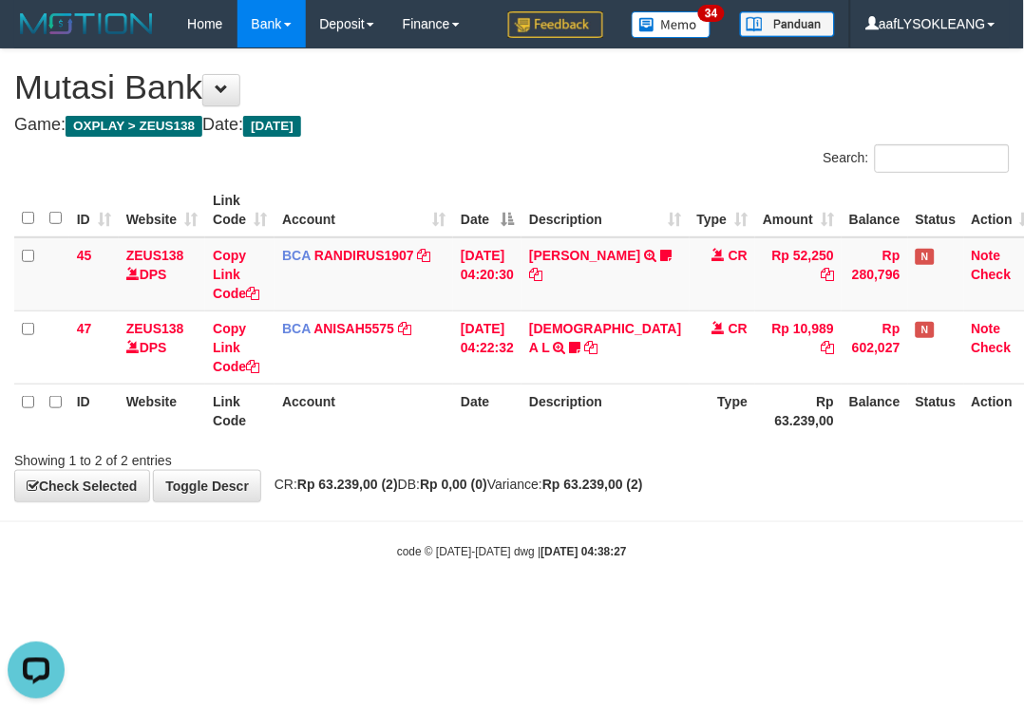
drag, startPoint x: 754, startPoint y: 461, endPoint x: 728, endPoint y: 442, distance: 32.5
click at [728, 443] on div "Showing 1 to 2 of 2 entries" at bounding box center [512, 456] width 1024 height 27
drag, startPoint x: 565, startPoint y: 486, endPoint x: 467, endPoint y: 443, distance: 106.7
click at [566, 480] on body "Toggle navigation Home Bank Account List Load By Website Group [OXPLAY] ZEUS138…" at bounding box center [512, 304] width 1024 height 608
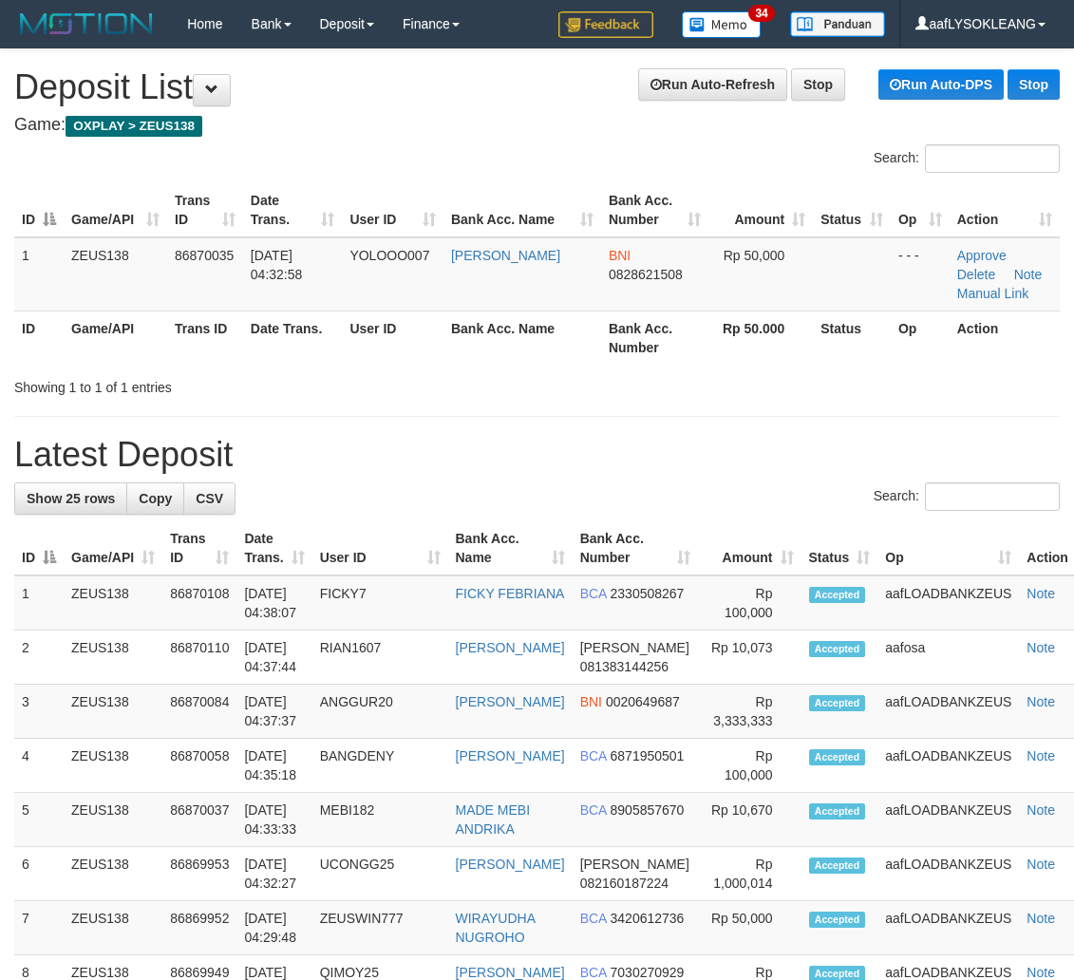
scroll to position [97, 0]
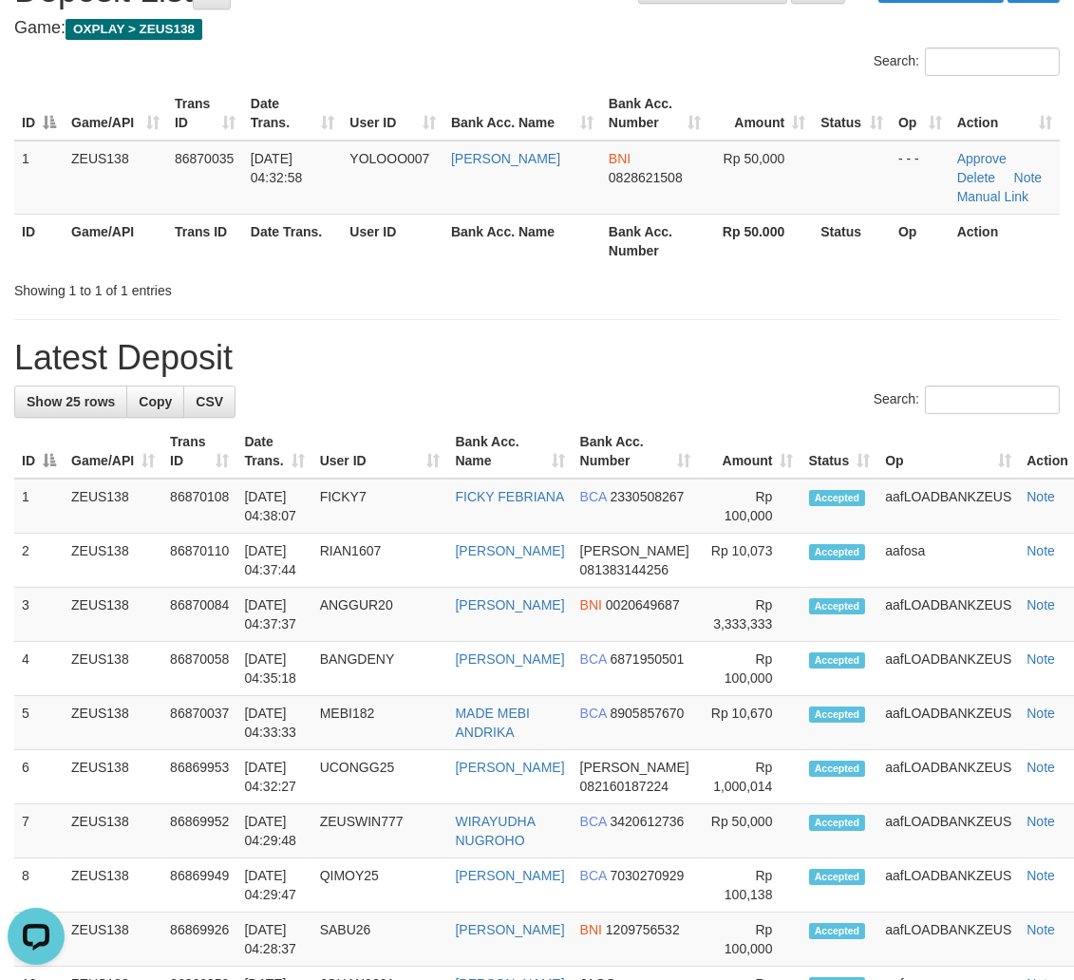
drag, startPoint x: 780, startPoint y: 393, endPoint x: 807, endPoint y: 413, distance: 34.0
click at [790, 404] on div "Search:" at bounding box center [536, 402] width 1045 height 33
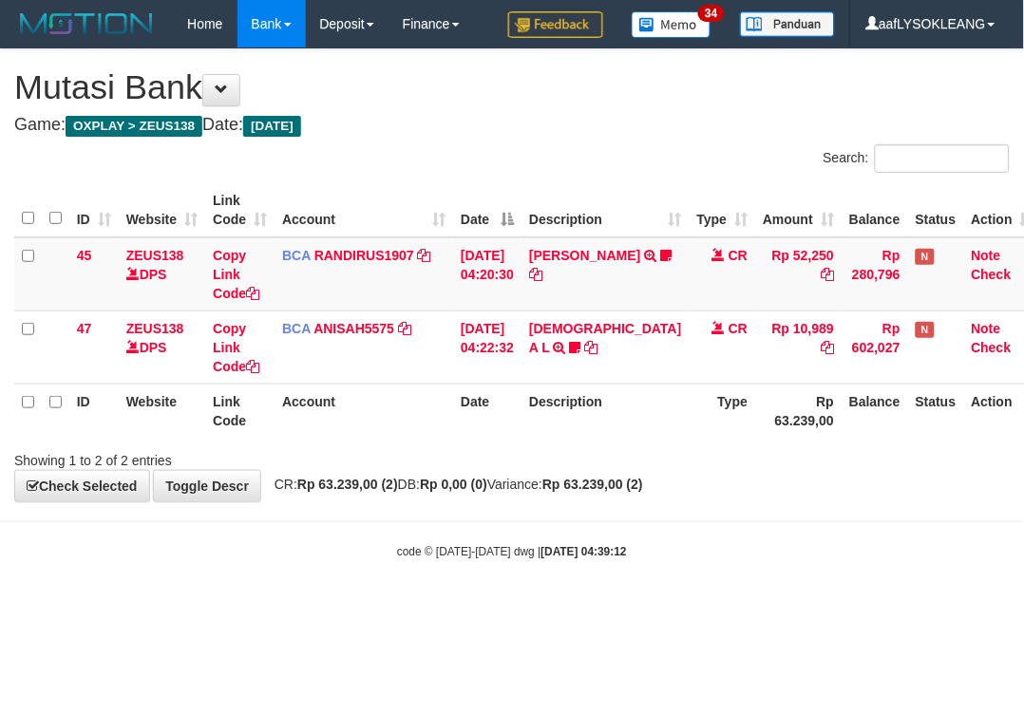
drag, startPoint x: 356, startPoint y: 412, endPoint x: 0, endPoint y: 177, distance: 426.9
click at [353, 411] on th "Account" at bounding box center [363, 411] width 179 height 54
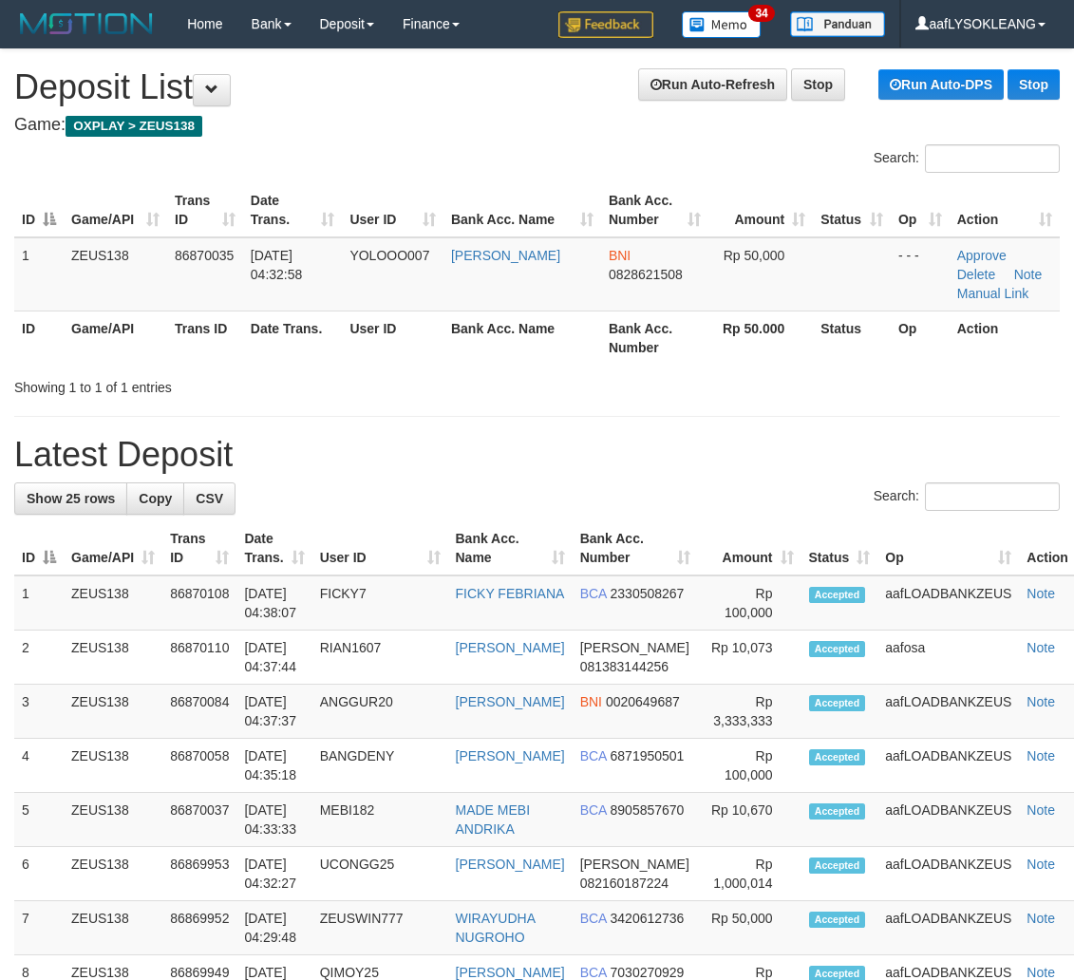
scroll to position [97, 0]
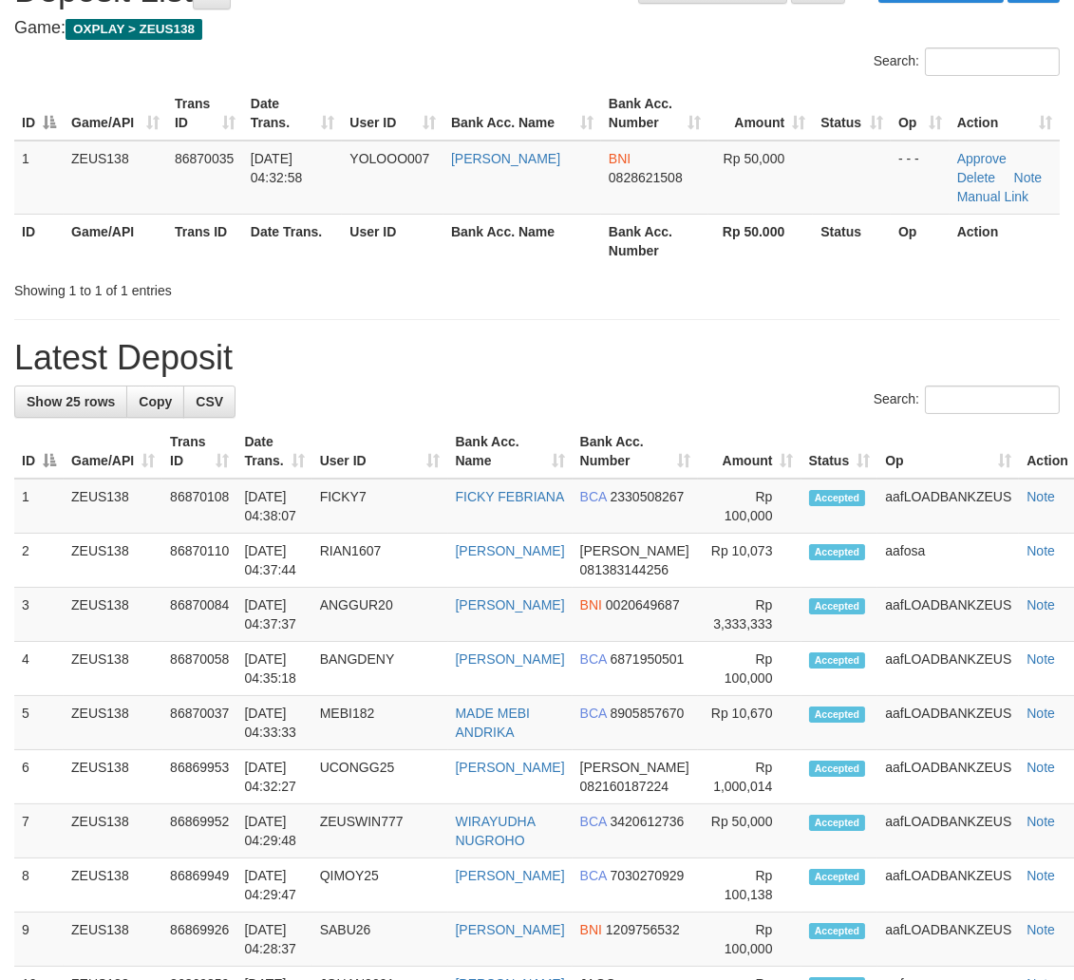
click at [790, 308] on div "**********" at bounding box center [537, 956] width 1074 height 2006
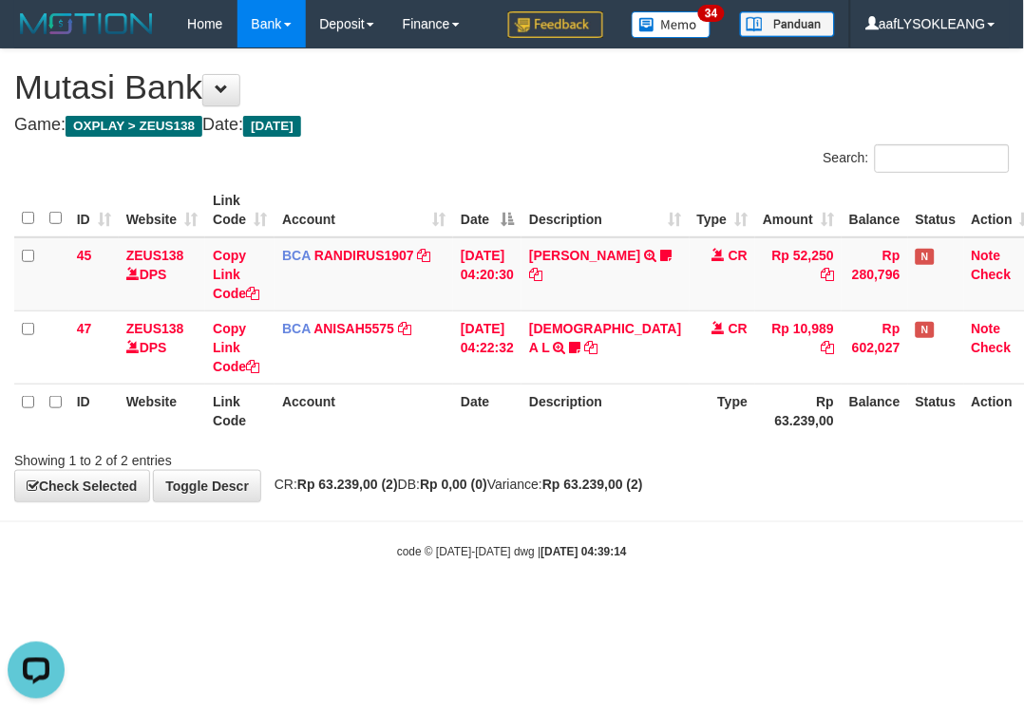
drag, startPoint x: 631, startPoint y: 553, endPoint x: 80, endPoint y: 400, distance: 572.5
click at [596, 536] on body "Toggle navigation Home Bank Account List Load By Website Group [OXPLAY] ZEUS138…" at bounding box center [512, 304] width 1024 height 608
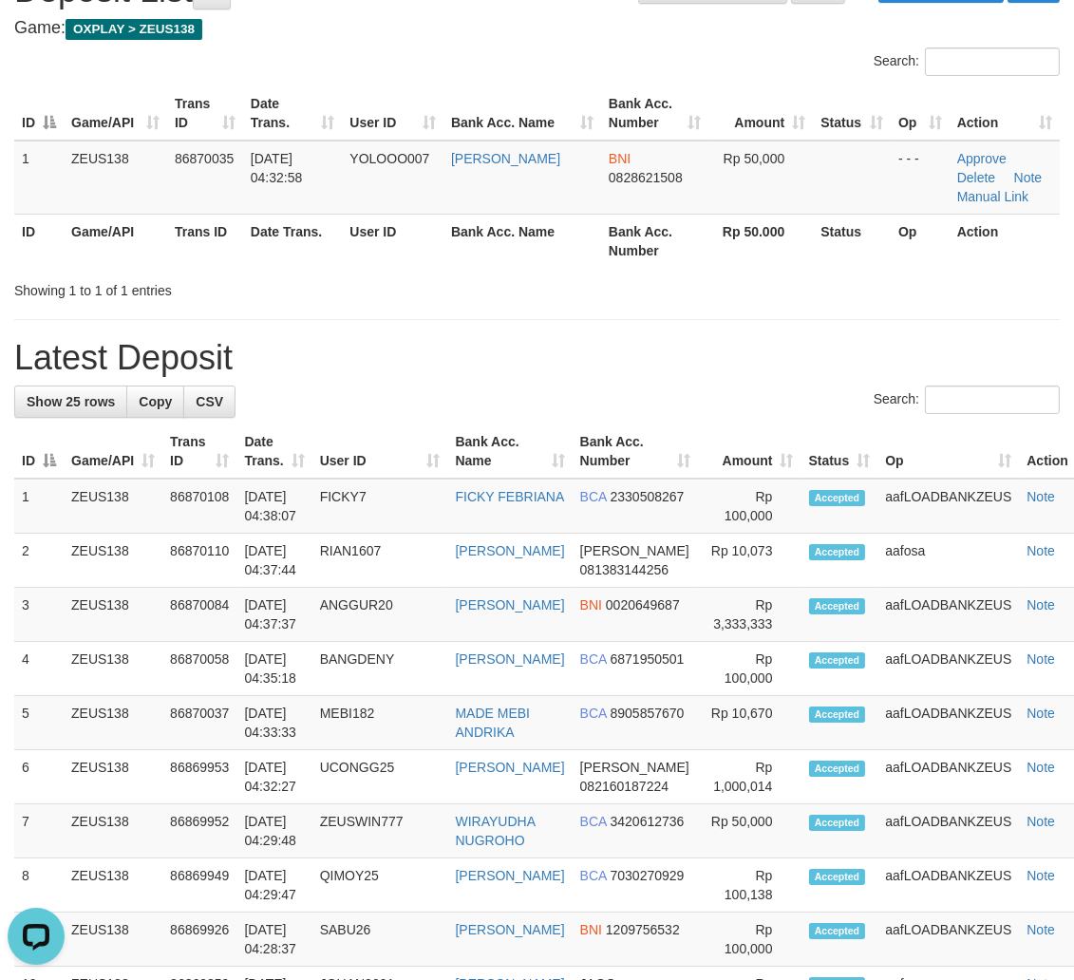
drag, startPoint x: 769, startPoint y: 345, endPoint x: 1085, endPoint y: 468, distance: 339.4
click at [789, 365] on h1 "Latest Deposit" at bounding box center [536, 358] width 1045 height 38
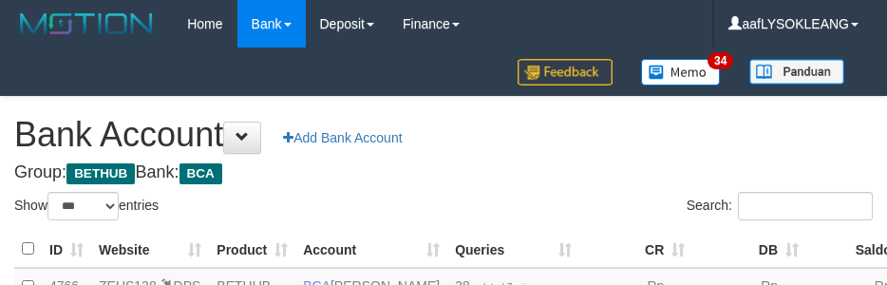
select select "***"
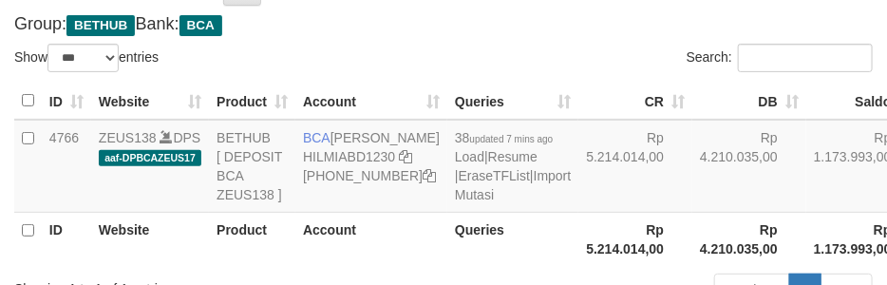
click at [578, 193] on td "Rp 5.214.014,00" at bounding box center [635, 166] width 114 height 93
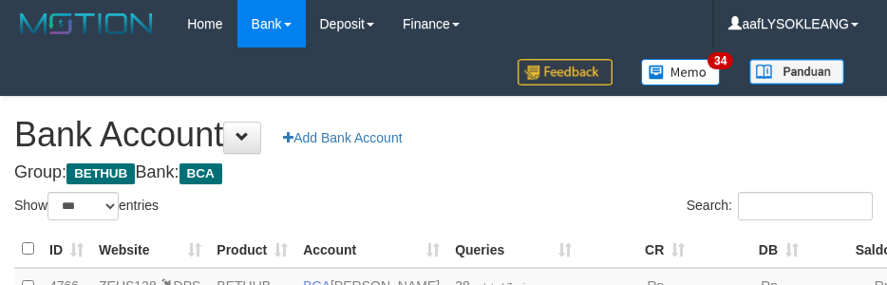
select select "***"
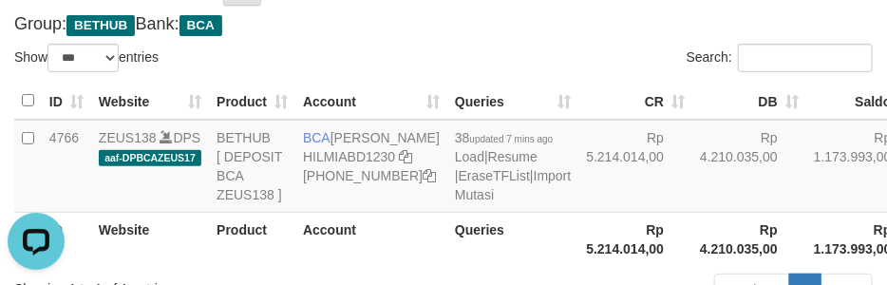
click at [482, 40] on div "**********" at bounding box center [443, 130] width 887 height 363
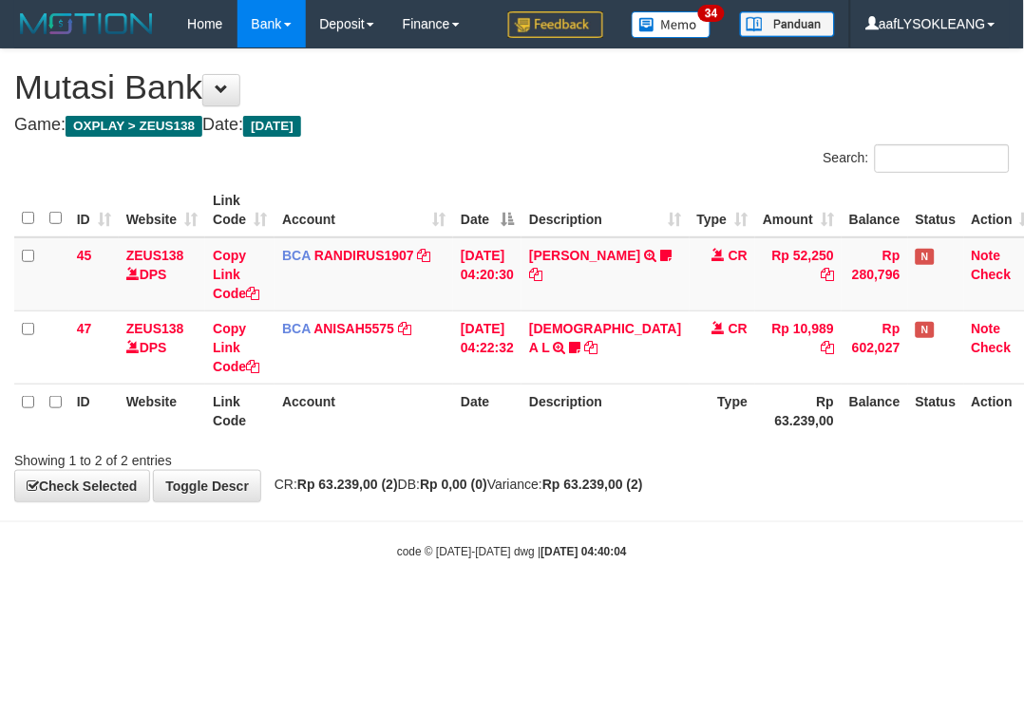
drag, startPoint x: 727, startPoint y: 491, endPoint x: 727, endPoint y: 463, distance: 27.5
click at [714, 475] on div "**********" at bounding box center [512, 275] width 1024 height 452
drag, startPoint x: 389, startPoint y: 122, endPoint x: 0, endPoint y: 95, distance: 390.2
click at [351, 119] on h4 "Game: OXPLAY > ZEUS138 Date: Today" at bounding box center [511, 125] width 995 height 19
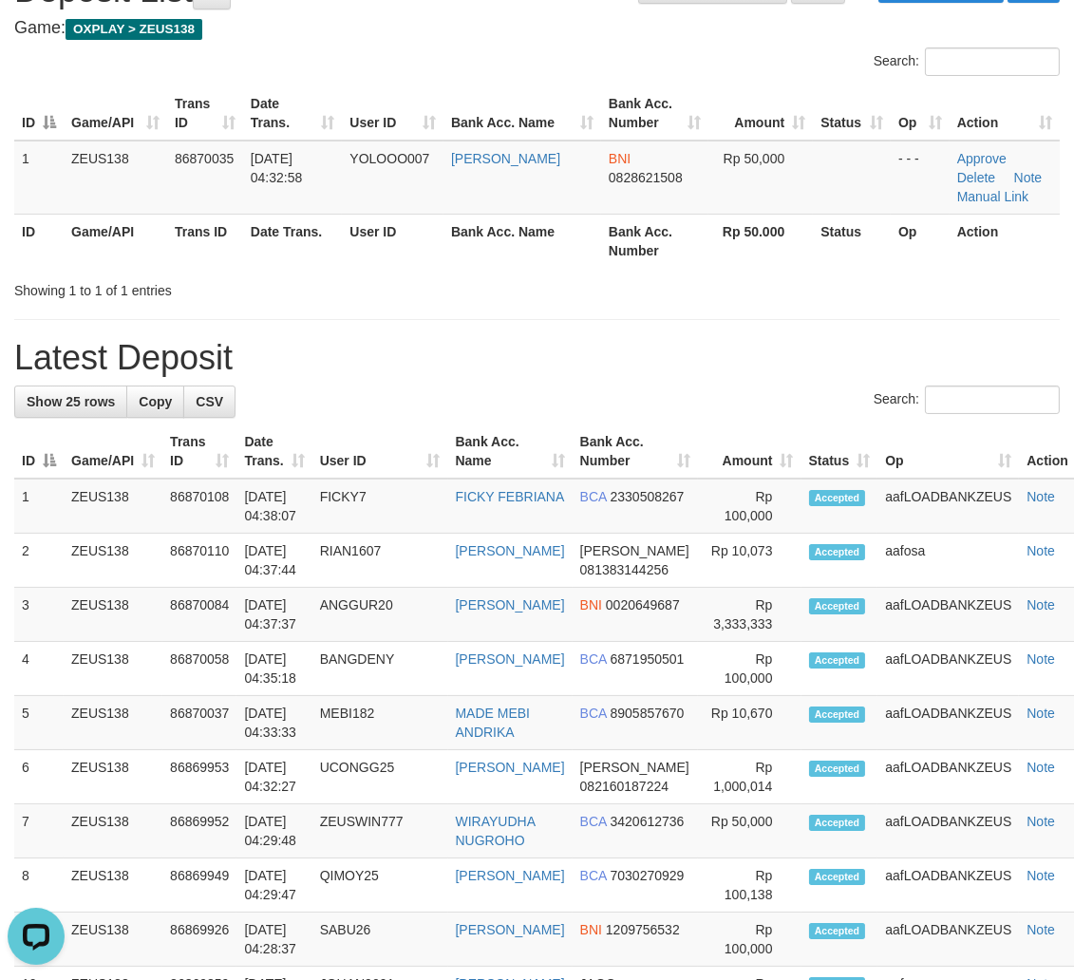
drag, startPoint x: 751, startPoint y: 275, endPoint x: 1078, endPoint y: 348, distance: 334.5
click at [814, 291] on div "Showing 1 to 1 of 1 entries" at bounding box center [537, 286] width 1074 height 27
drag, startPoint x: 758, startPoint y: 343, endPoint x: 838, endPoint y: 351, distance: 80.2
click at [762, 339] on h1 "Latest Deposit" at bounding box center [536, 358] width 1045 height 38
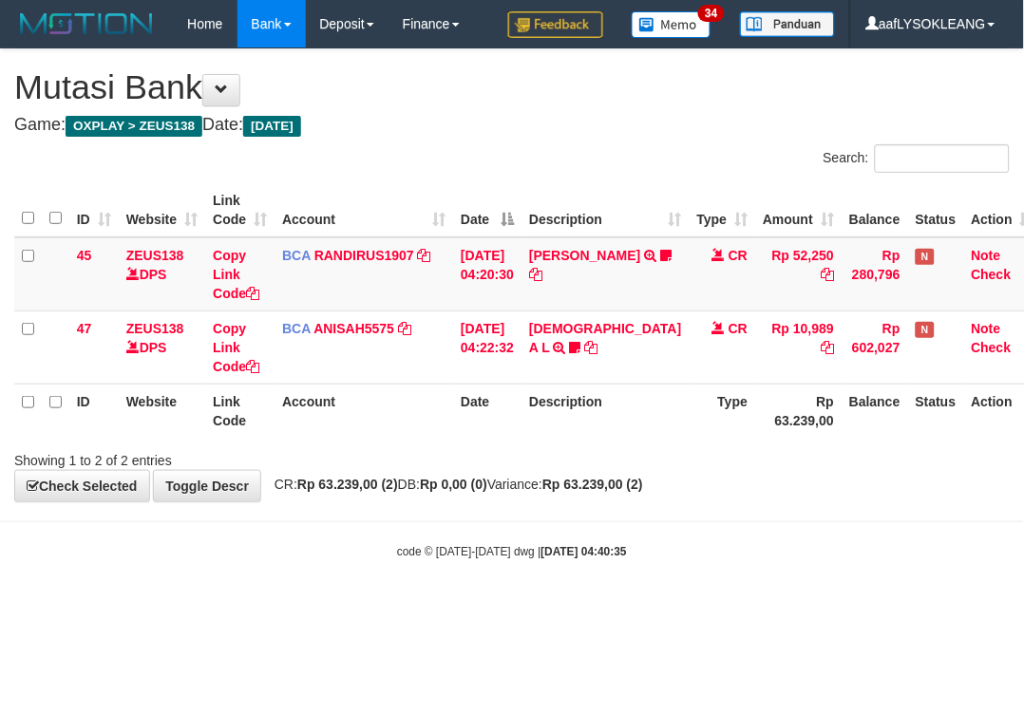
drag, startPoint x: 617, startPoint y: 71, endPoint x: 618, endPoint y: 84, distance: 12.4
click at [617, 78] on h1 "Mutasi Bank" at bounding box center [511, 87] width 995 height 38
click at [494, 159] on div "Search:" at bounding box center [512, 160] width 1024 height 33
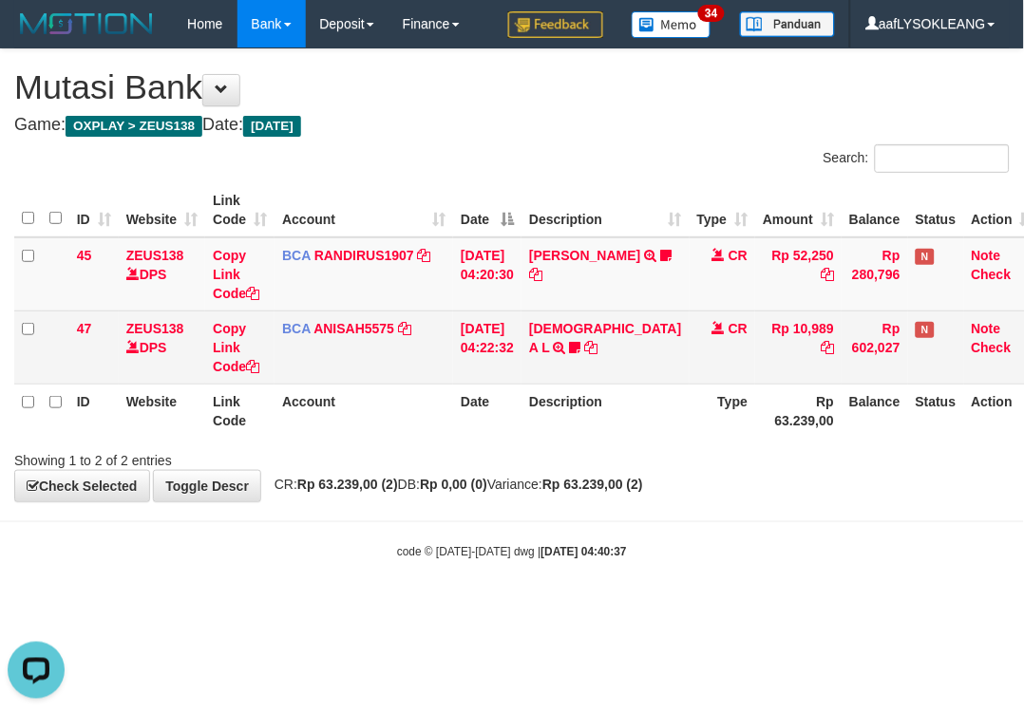
click at [689, 376] on td "CR" at bounding box center [722, 347] width 66 height 73
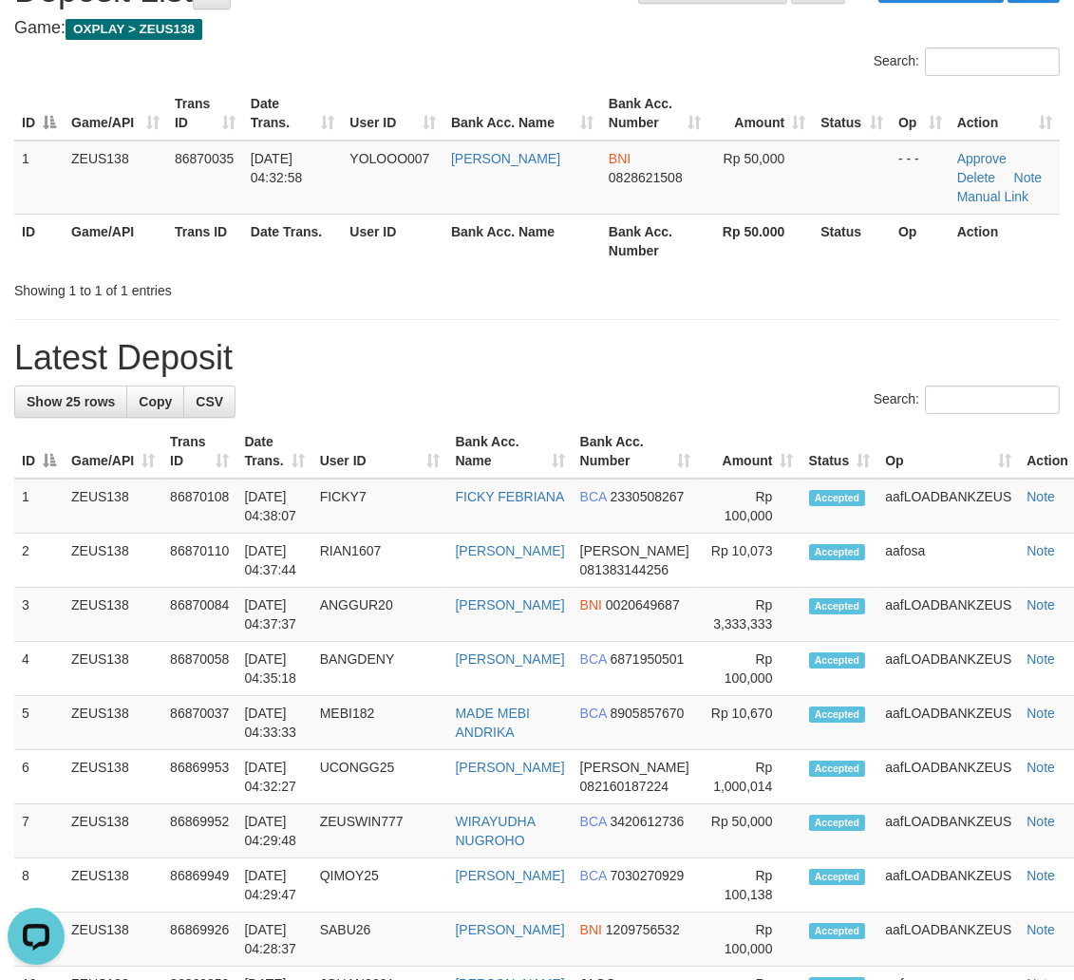
drag, startPoint x: 339, startPoint y: 372, endPoint x: 367, endPoint y: 386, distance: 30.6
click at [342, 373] on h1 "Latest Deposit" at bounding box center [536, 358] width 1045 height 38
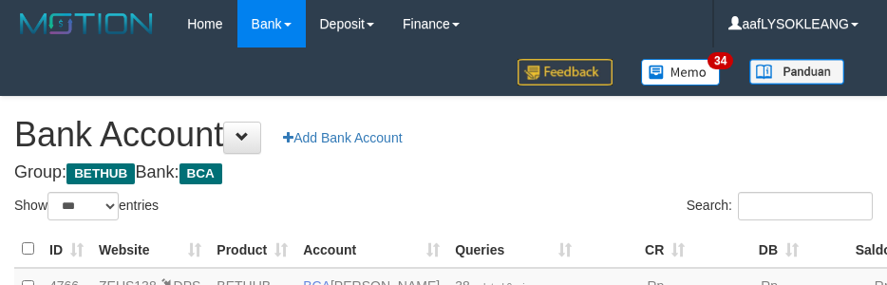
select select "***"
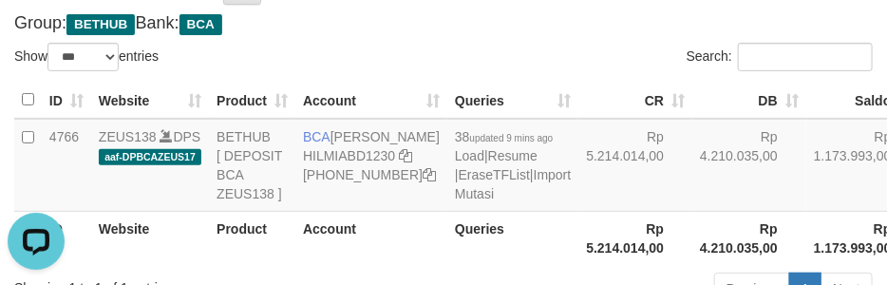
drag, startPoint x: 516, startPoint y: 58, endPoint x: 516, endPoint y: 72, distance: 14.2
click at [516, 58] on div "Search:" at bounding box center [665, 59] width 415 height 33
click at [455, 201] on link "Import Mutasi" at bounding box center [513, 184] width 116 height 34
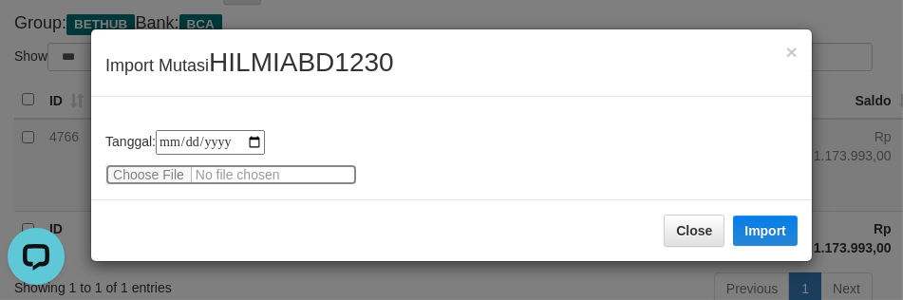
click at [146, 166] on input "file" at bounding box center [231, 174] width 252 height 21
type input "**********"
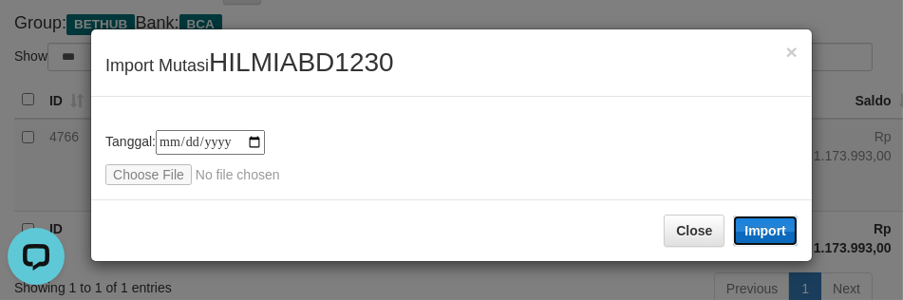
click at [766, 224] on button "Import" at bounding box center [765, 231] width 65 height 30
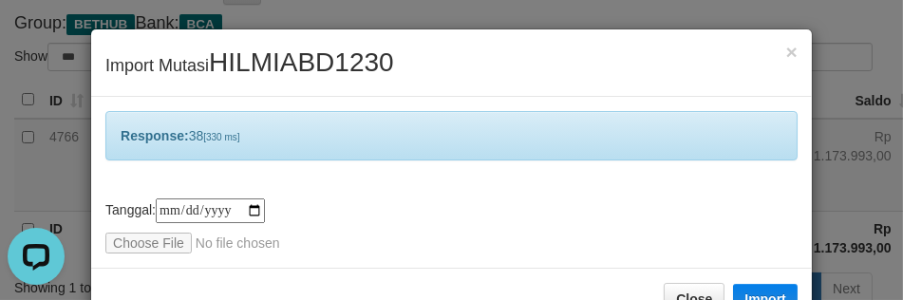
drag, startPoint x: 520, startPoint y: 101, endPoint x: 535, endPoint y: 190, distance: 90.4
click at [527, 111] on div "**********" at bounding box center [451, 182] width 721 height 171
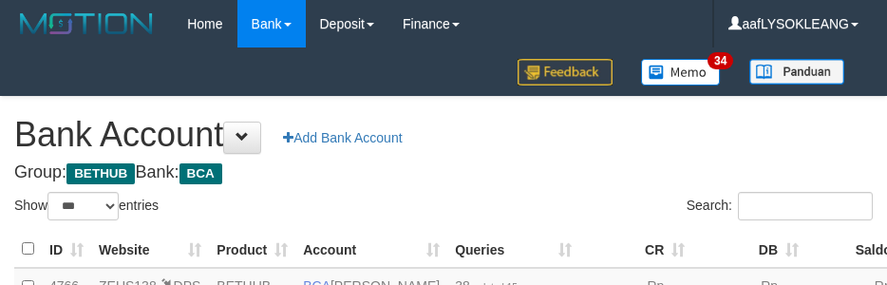
select select "***"
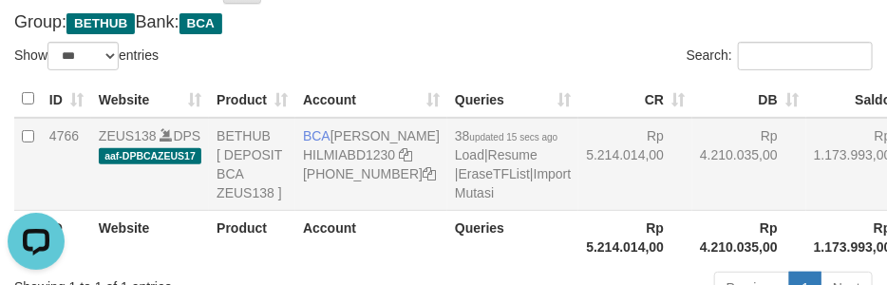
click at [692, 184] on td "Rp 4.210.035,00" at bounding box center [749, 164] width 114 height 93
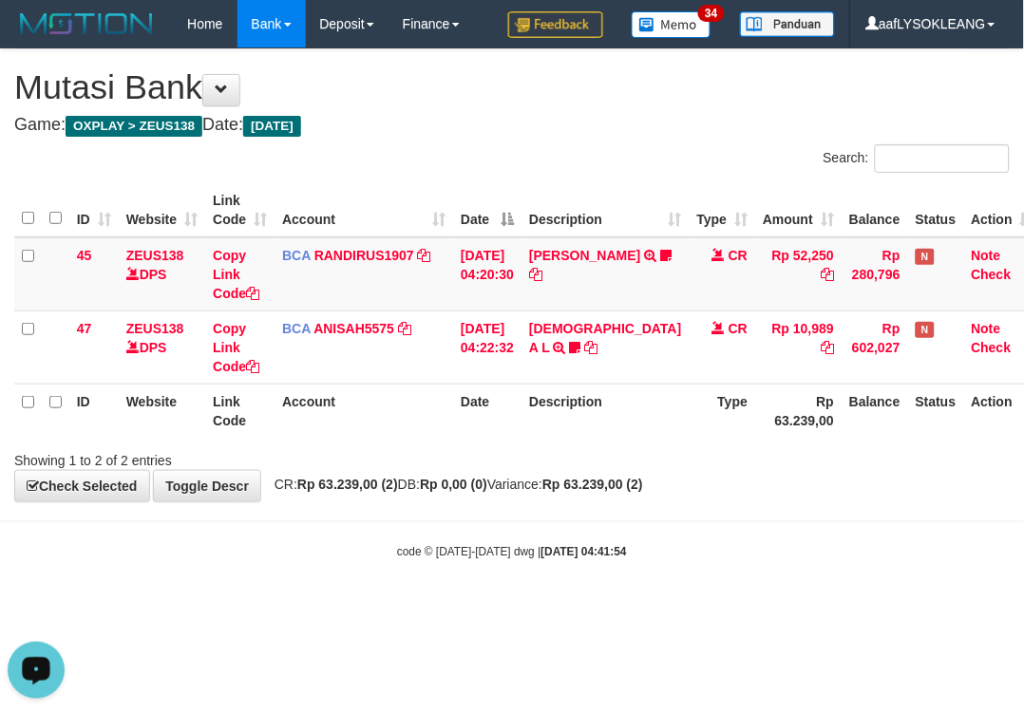
drag, startPoint x: 457, startPoint y: 416, endPoint x: 5, endPoint y: 359, distance: 455.6
click at [387, 413] on tr "ID Website Link Code Account Date Description Type Rp 63.239,00 Balance Status …" at bounding box center [527, 411] width 1026 height 54
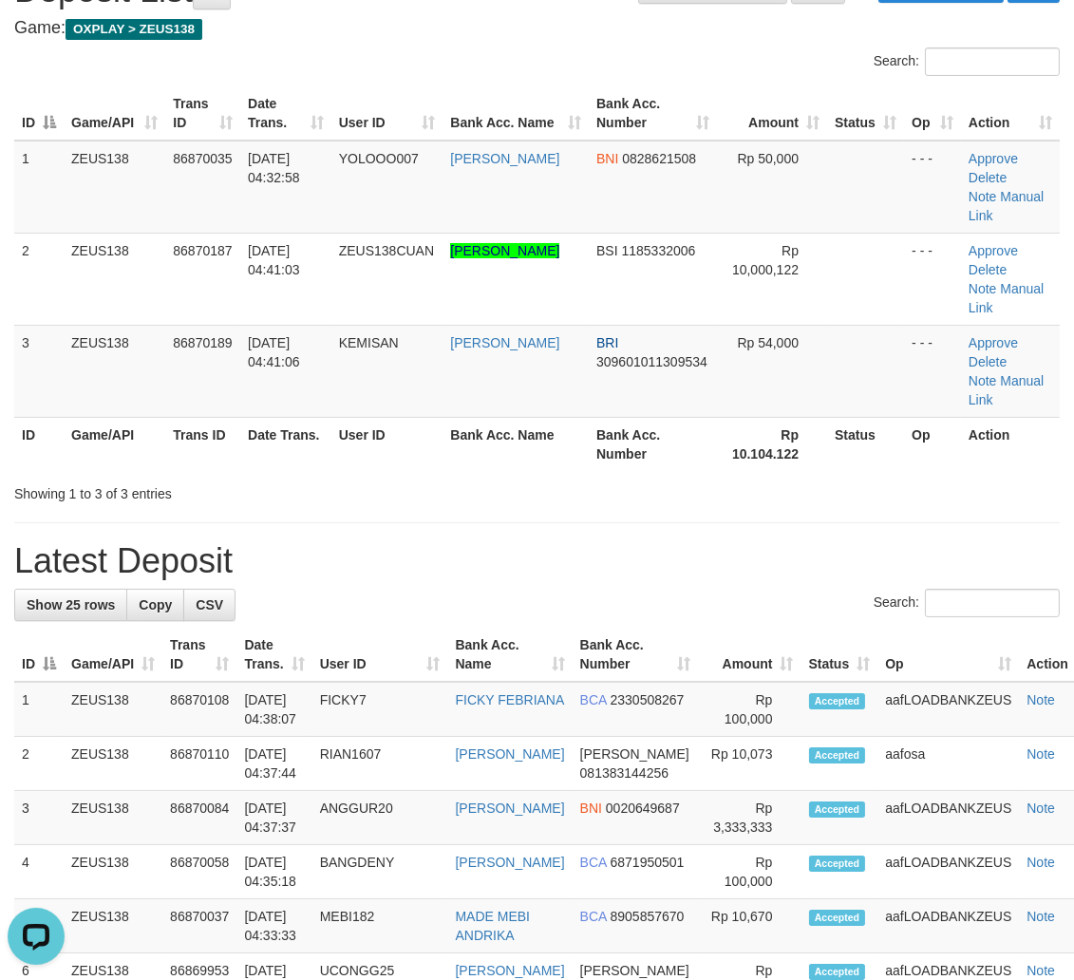
drag, startPoint x: 693, startPoint y: 558, endPoint x: 1088, endPoint y: 656, distance: 406.9
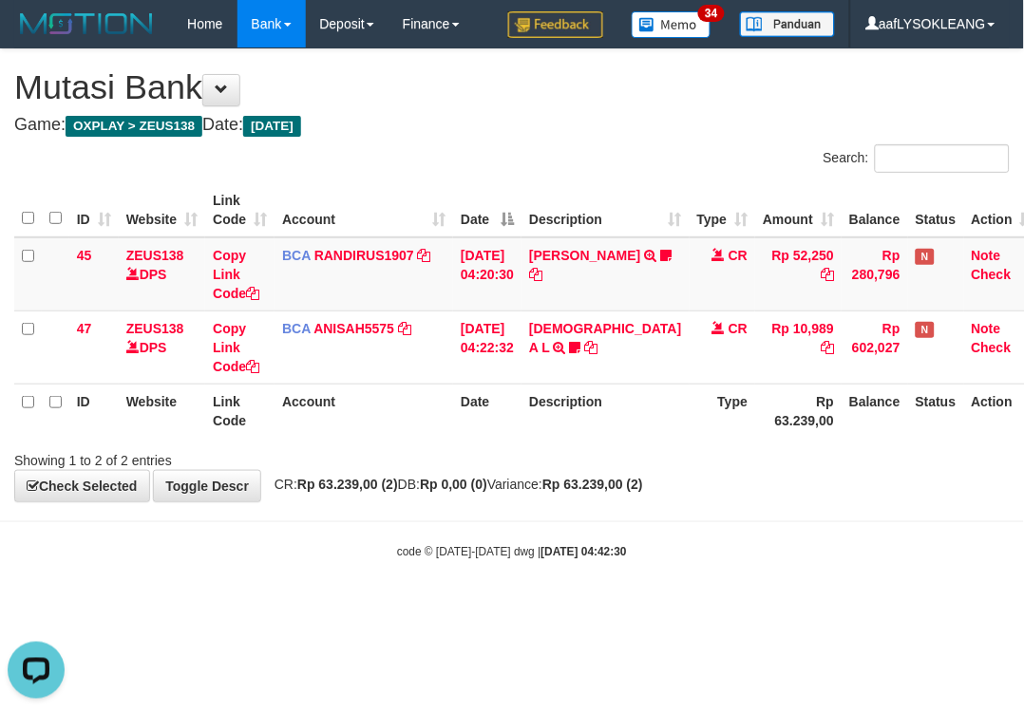
drag, startPoint x: 477, startPoint y: 444, endPoint x: 460, endPoint y: 439, distance: 18.0
click at [476, 444] on div "Showing 1 to 2 of 2 entries" at bounding box center [512, 456] width 1024 height 27
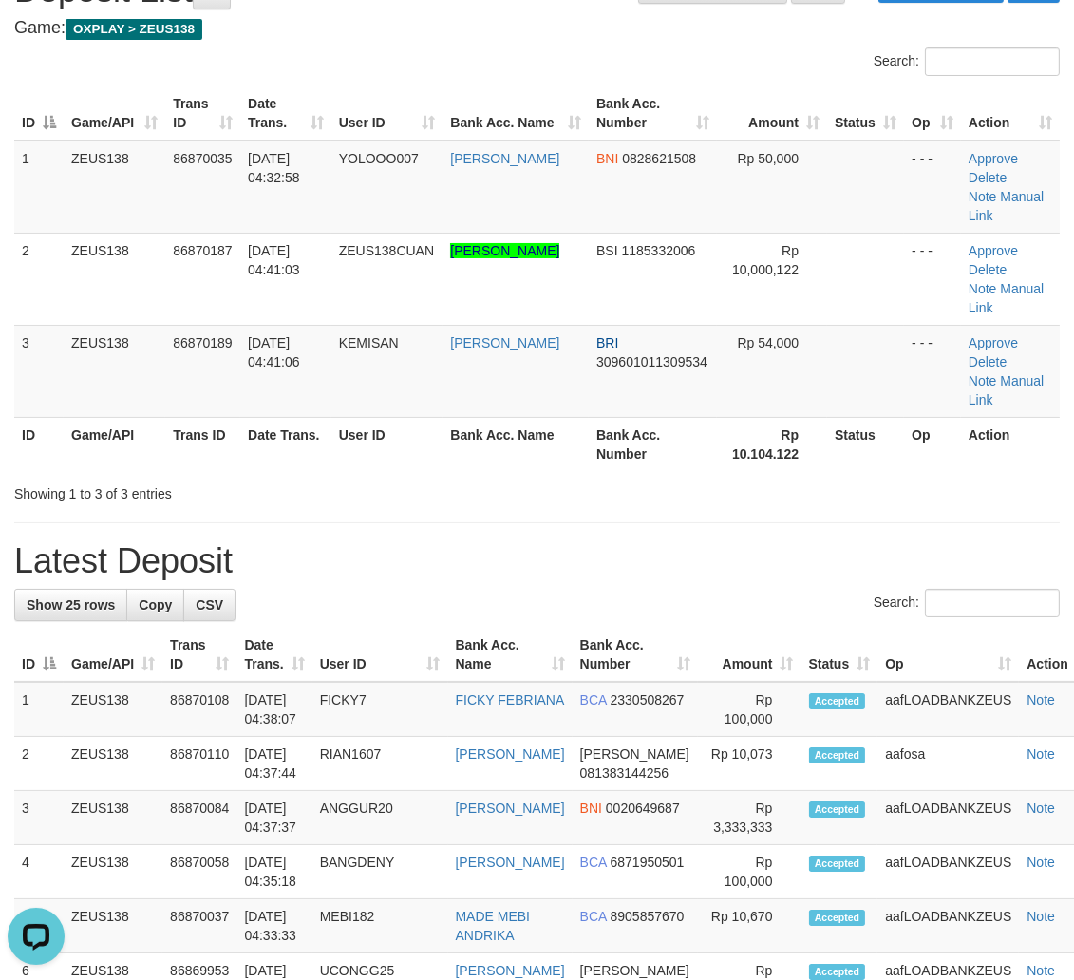
drag, startPoint x: 708, startPoint y: 463, endPoint x: 688, endPoint y: 453, distance: 22.5
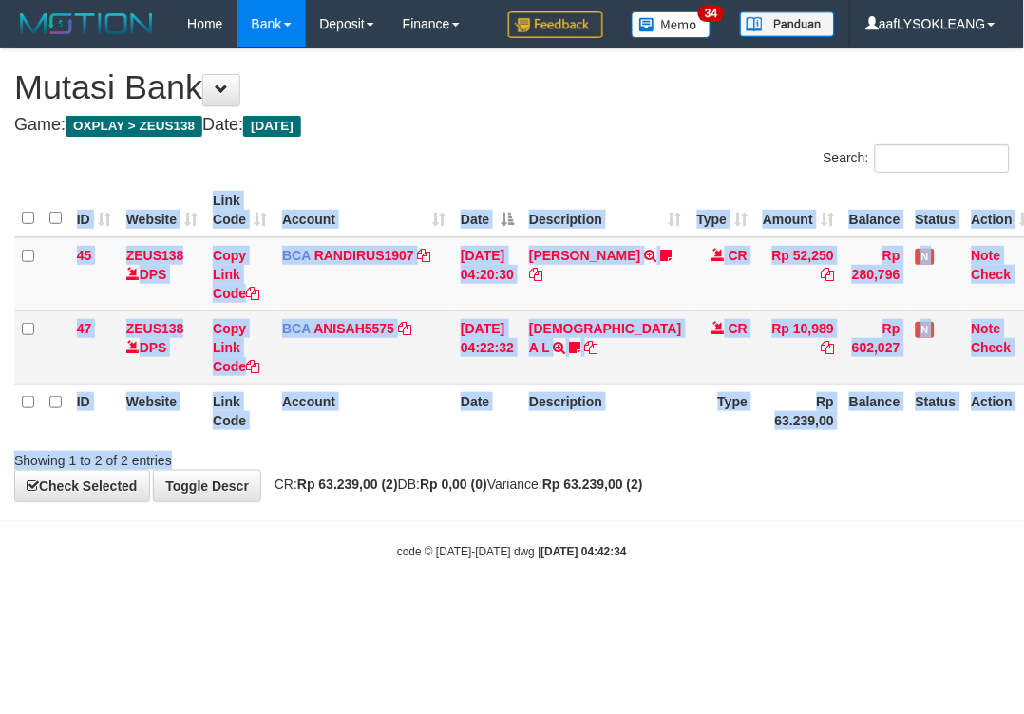
drag, startPoint x: 519, startPoint y: 441, endPoint x: 193, endPoint y: 313, distance: 350.6
click at [489, 429] on div "Search: ID Website Link Code Account Date Description Type Amount Balance Statu…" at bounding box center [511, 307] width 995 height 326
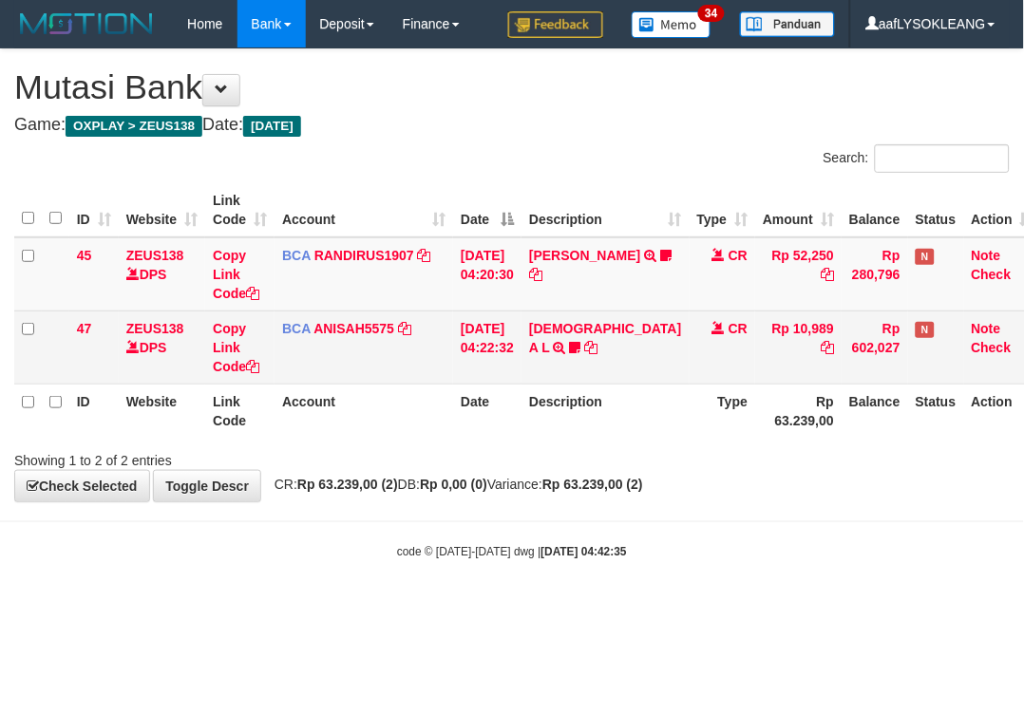
drag, startPoint x: 334, startPoint y: 406, endPoint x: 23, endPoint y: 373, distance: 313.2
click at [332, 406] on th "Account" at bounding box center [363, 411] width 179 height 54
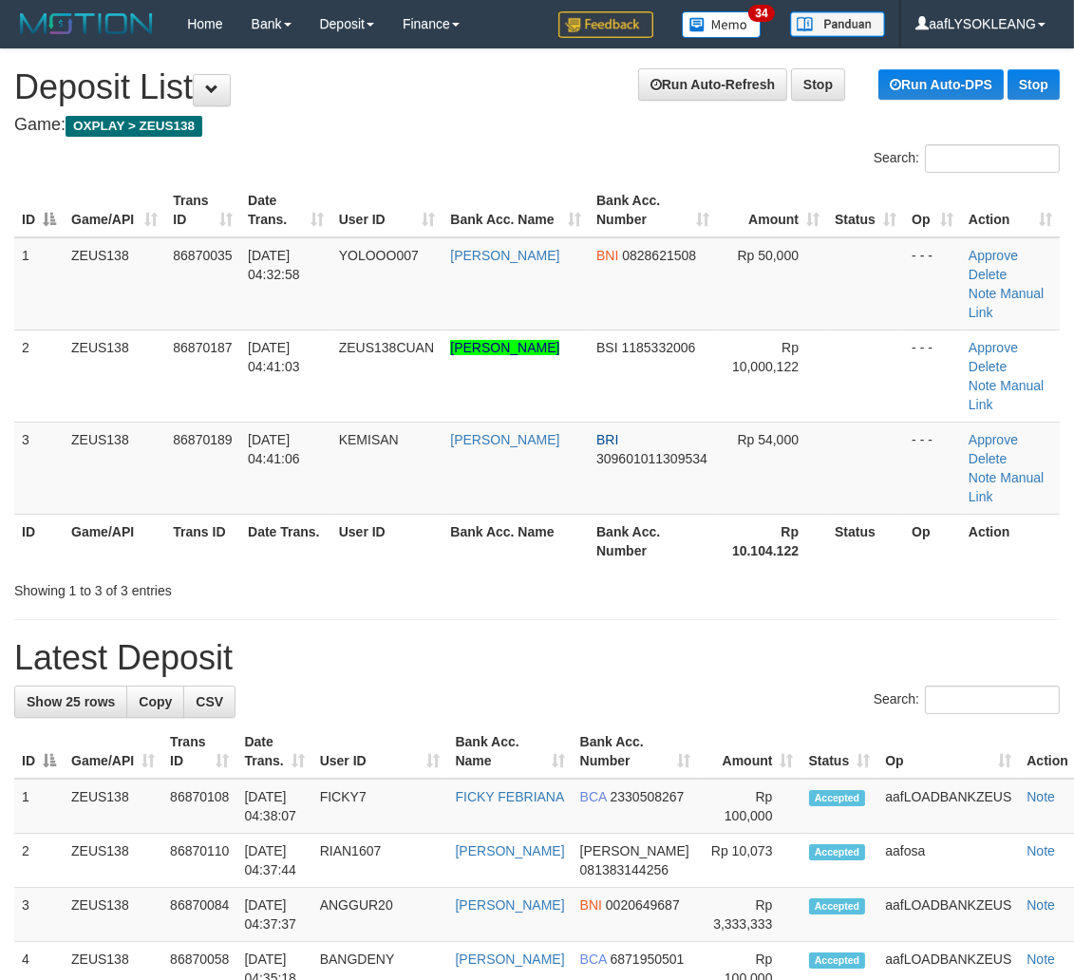
drag, startPoint x: 623, startPoint y: 568, endPoint x: 1088, endPoint y: 699, distance: 483.4
drag, startPoint x: 705, startPoint y: 565, endPoint x: 738, endPoint y: 574, distance: 34.6
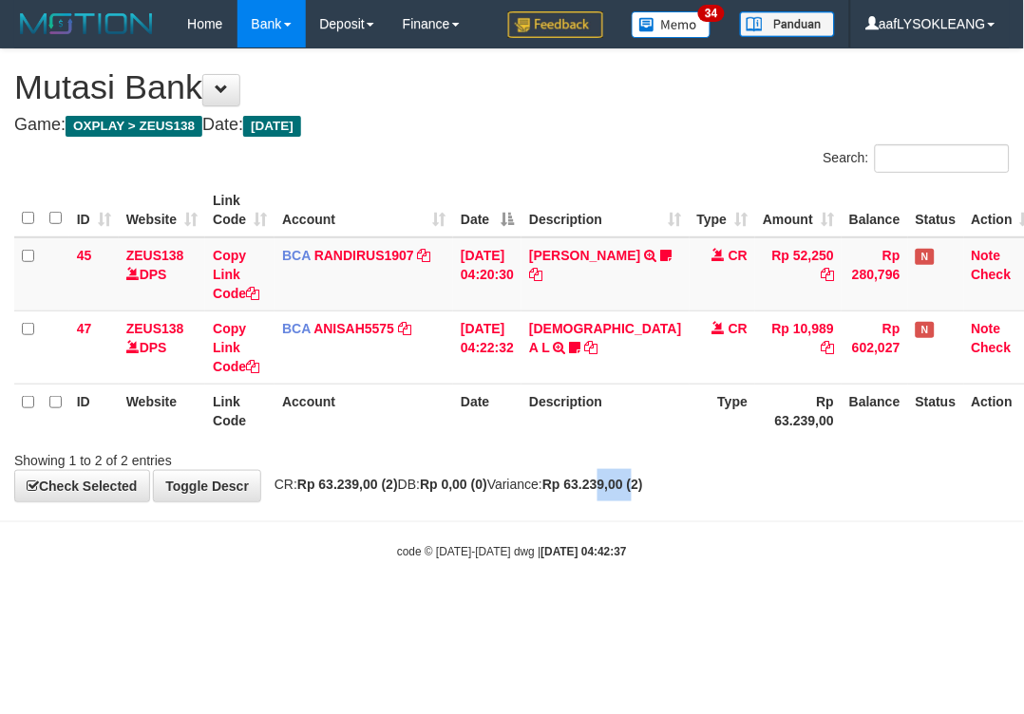
drag, startPoint x: 649, startPoint y: 480, endPoint x: 1, endPoint y: 332, distance: 665.0
click at [638, 475] on div "**********" at bounding box center [512, 275] width 1024 height 452
drag, startPoint x: 627, startPoint y: 412, endPoint x: 603, endPoint y: 410, distance: 23.8
click at [608, 411] on th "Description" at bounding box center [604, 411] width 167 height 54
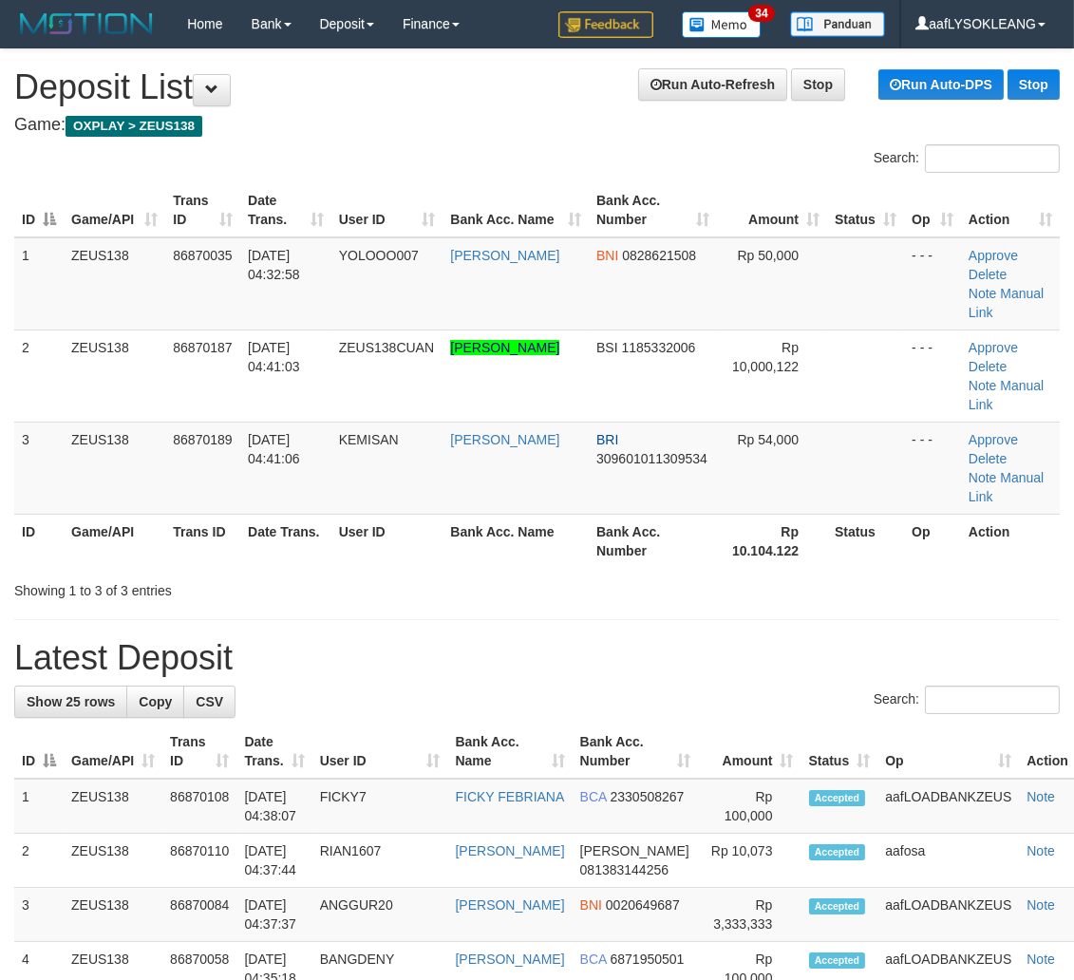
drag, startPoint x: 763, startPoint y: 547, endPoint x: 737, endPoint y: 542, distance: 27.0
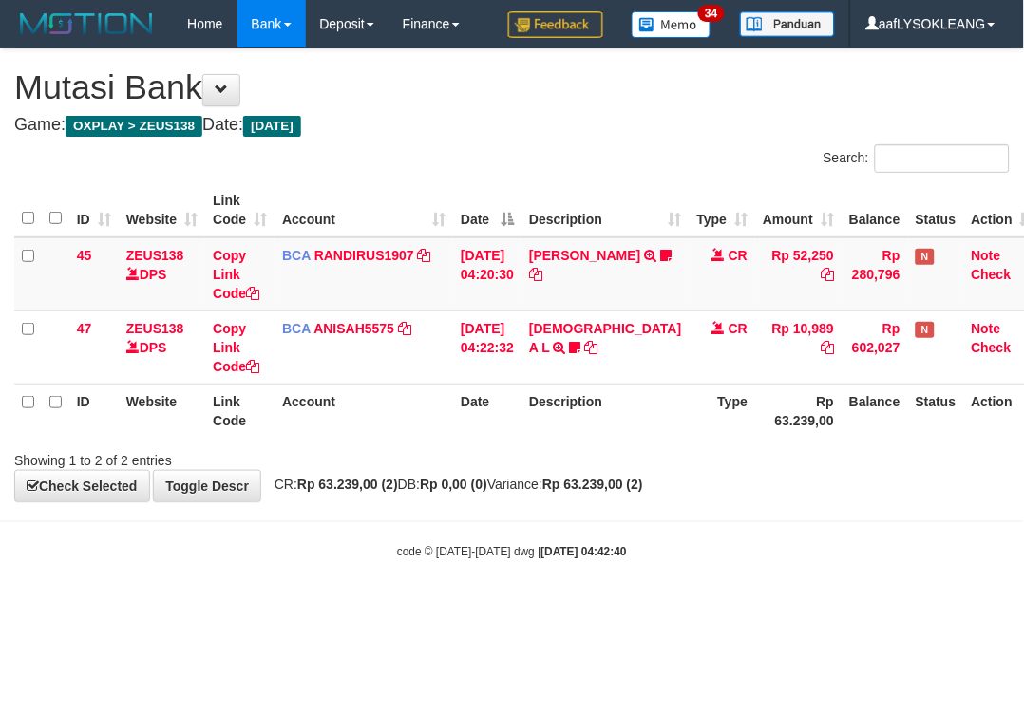
drag, startPoint x: 682, startPoint y: 422, endPoint x: 638, endPoint y: 399, distance: 49.3
click at [689, 406] on th "Type" at bounding box center [722, 411] width 66 height 54
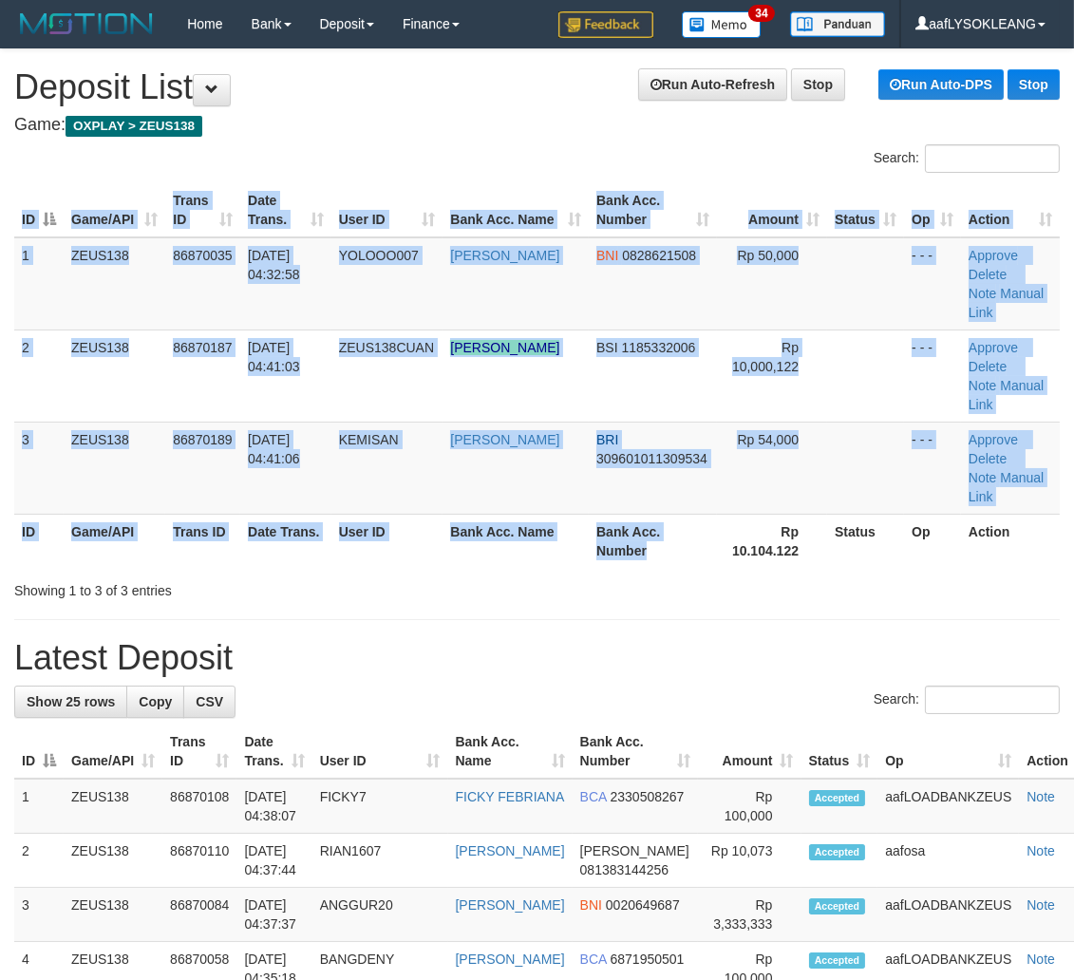
click at [684, 511] on div "ID Game/API Trans ID Date Trans. User ID Bank Acc. Name Bank Acc. Number Amount…" at bounding box center [537, 376] width 1074 height 396
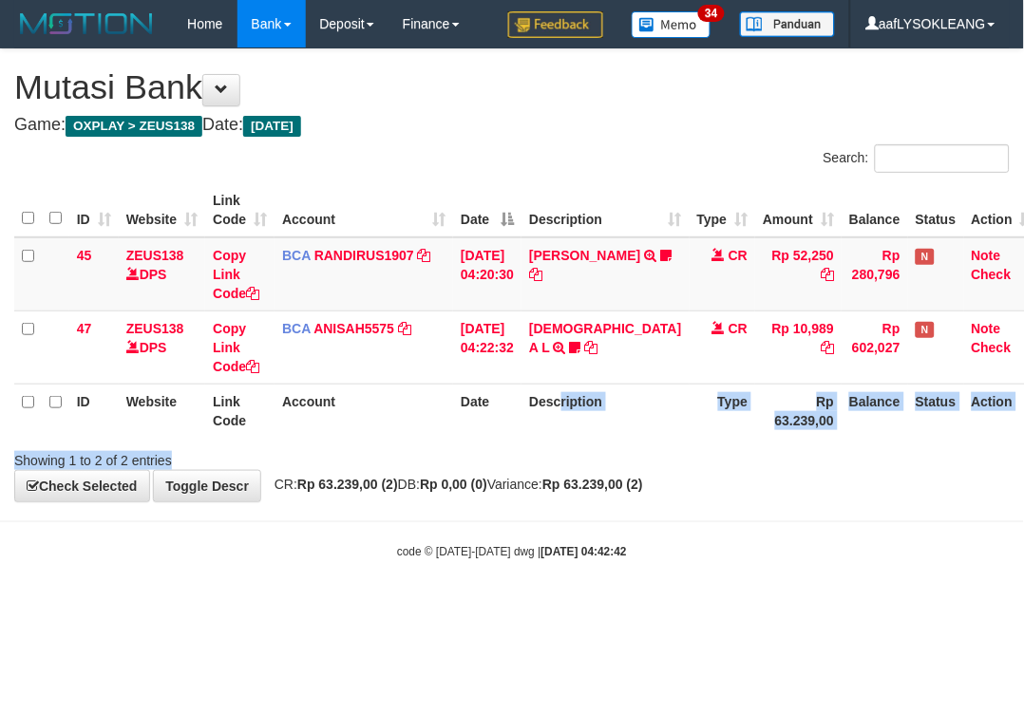
drag, startPoint x: 644, startPoint y: 450, endPoint x: 142, endPoint y: 316, distance: 518.9
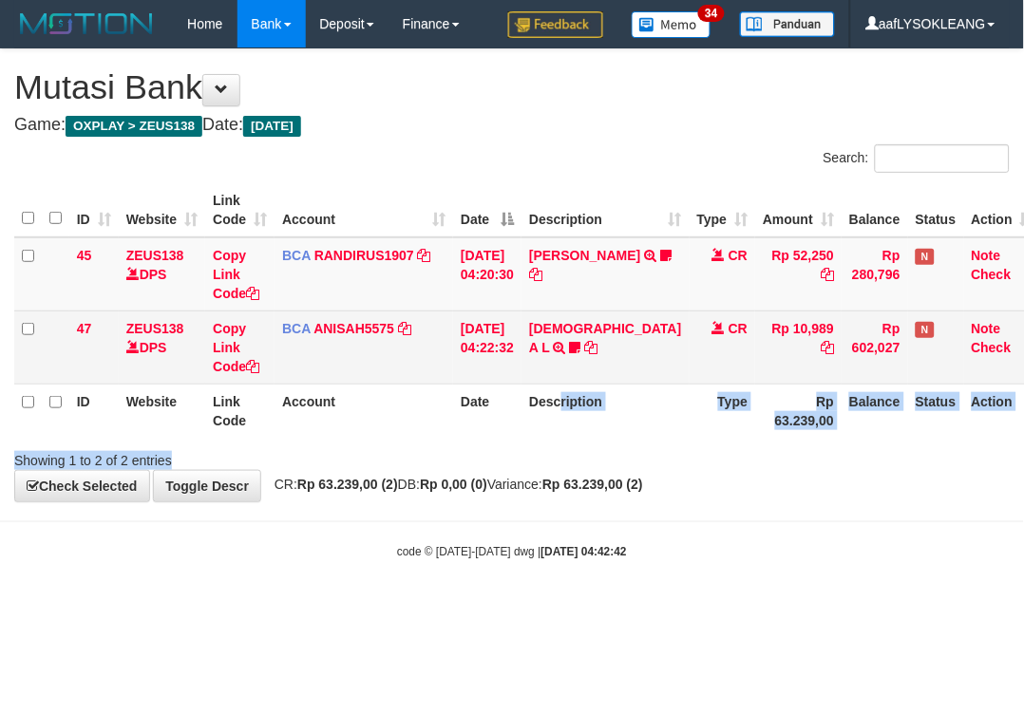
click at [526, 416] on div "Search: ID Website Link Code Account Date Description Type Amount Balance Statu…" at bounding box center [511, 307] width 995 height 326
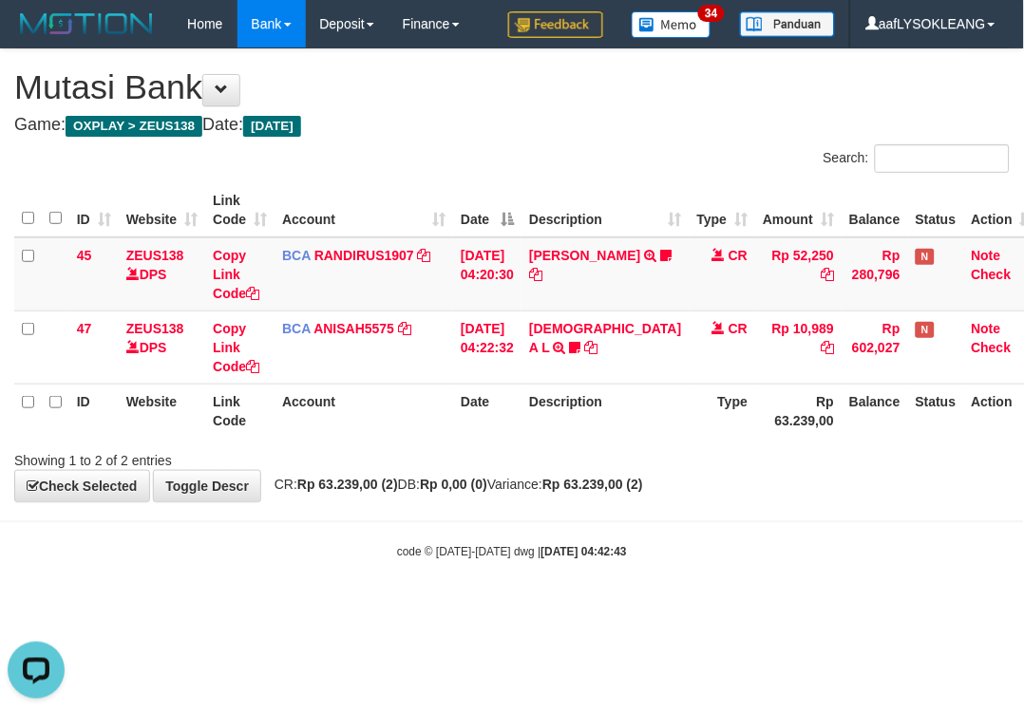
drag, startPoint x: 491, startPoint y: 490, endPoint x: 277, endPoint y: 419, distance: 225.2
click at [487, 479] on strong "Rp 0,00 (0)" at bounding box center [453, 484] width 67 height 15
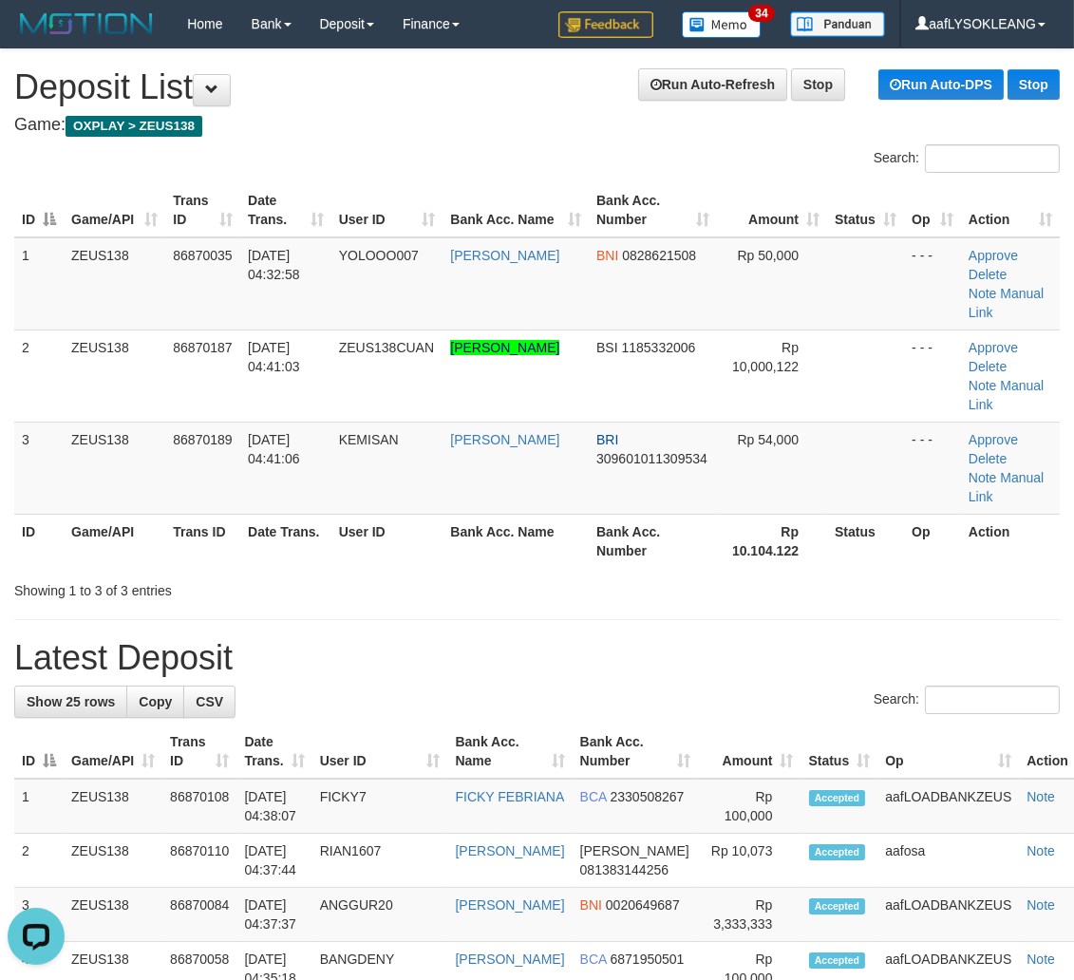
drag, startPoint x: 433, startPoint y: 547, endPoint x: 505, endPoint y: 544, distance: 72.2
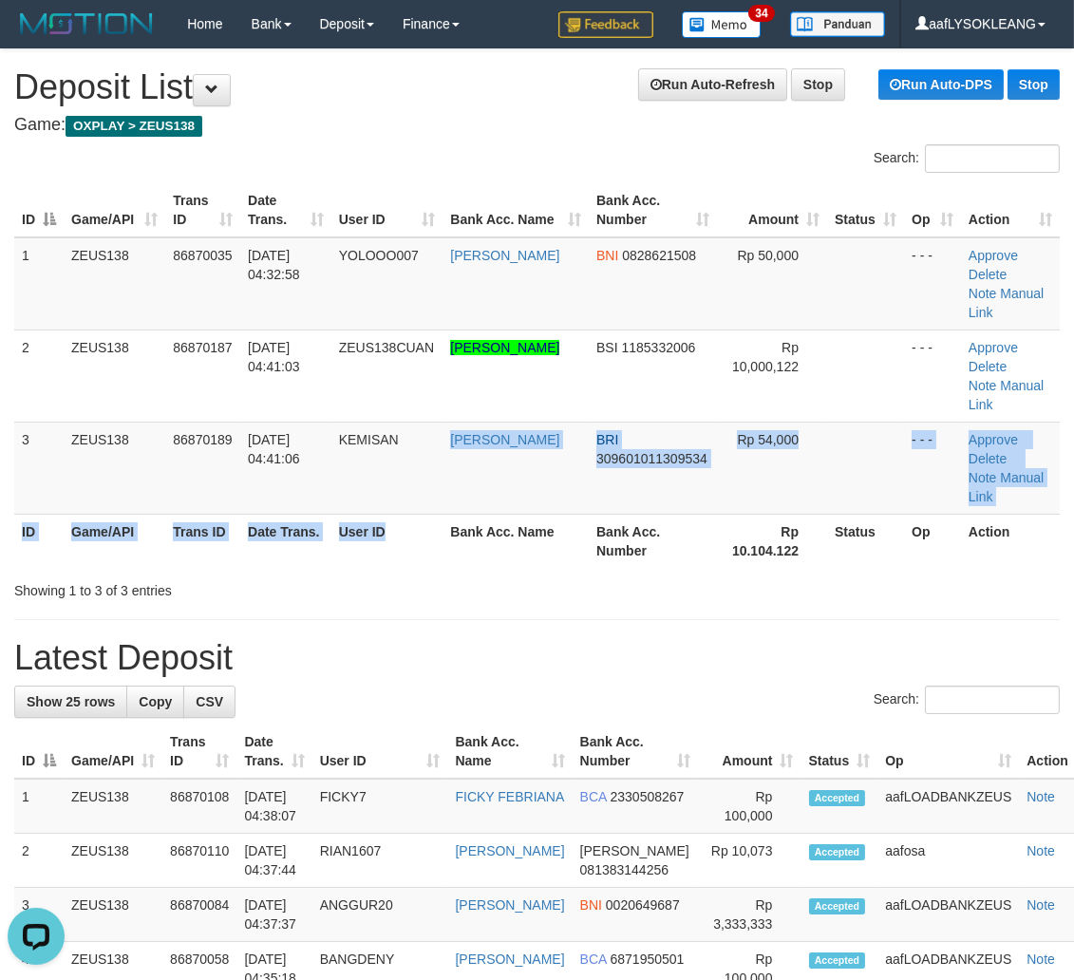
drag, startPoint x: 420, startPoint y: 453, endPoint x: 972, endPoint y: 575, distance: 566.1
click at [470, 468] on table "ID Game/API Trans ID Date Trans. User ID Bank Acc. Name Bank Acc. Number Amount…" at bounding box center [536, 375] width 1045 height 385
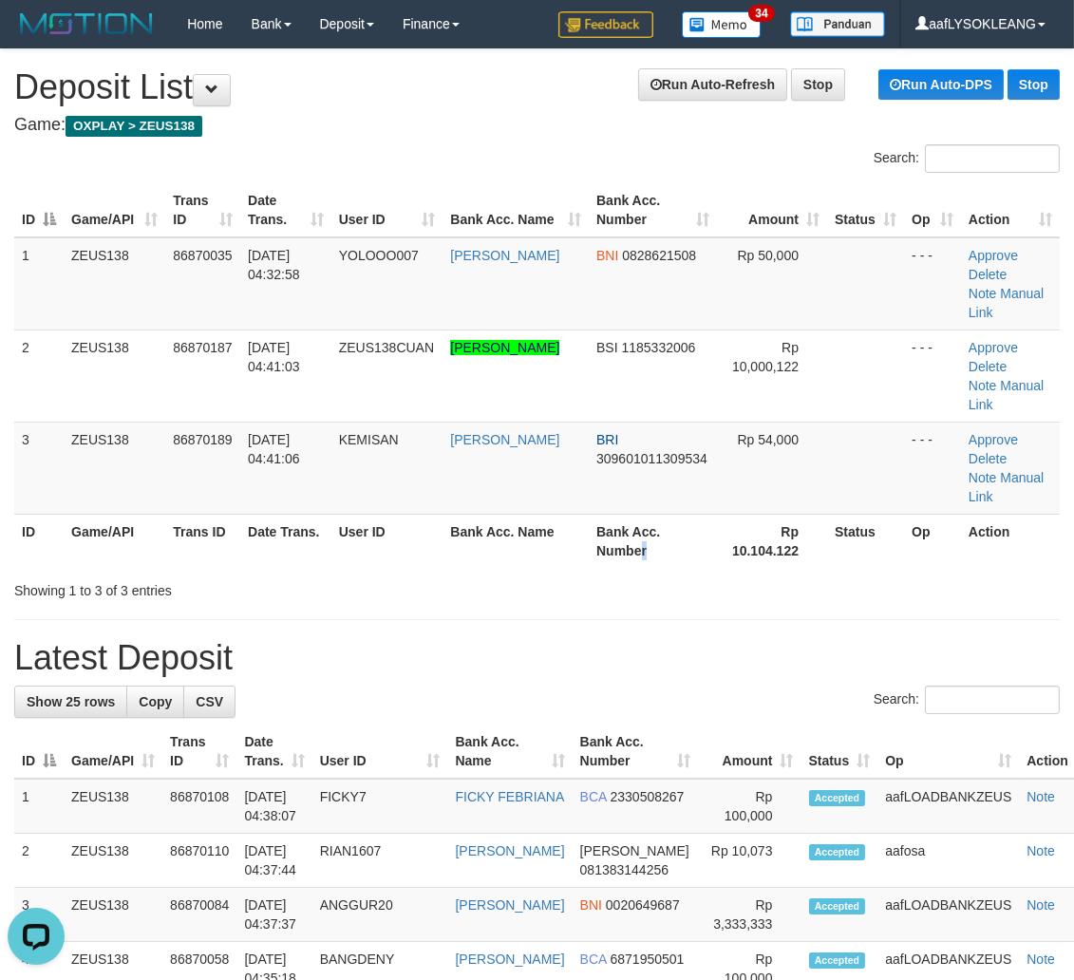
drag, startPoint x: 651, startPoint y: 503, endPoint x: 690, endPoint y: 519, distance: 42.1
click at [662, 514] on th "Bank Acc. Number" at bounding box center [653, 541] width 128 height 54
drag, startPoint x: 770, startPoint y: 518, endPoint x: 1087, endPoint y: 619, distance: 333.0
click at [792, 574] on div "Showing 1 to 3 of 3 entries" at bounding box center [537, 587] width 1074 height 27
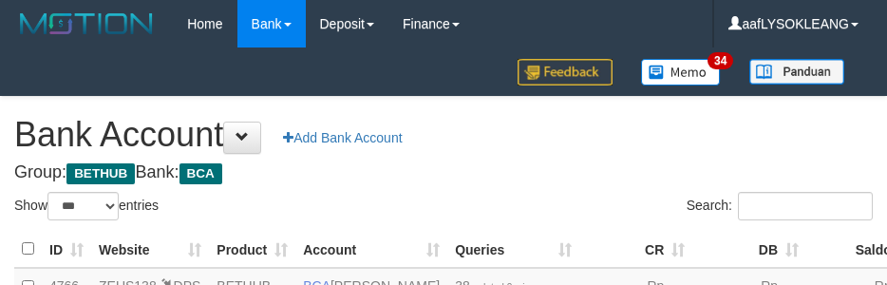
select select "***"
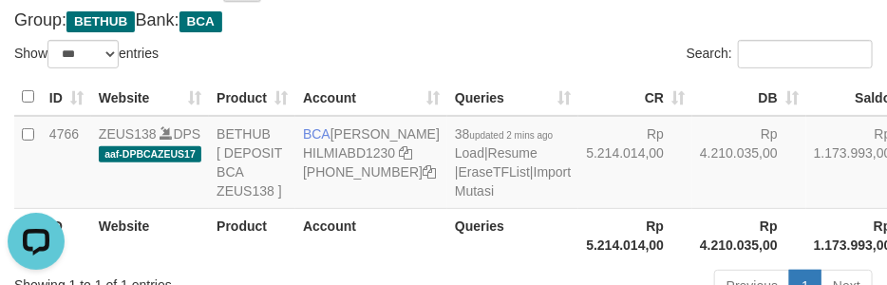
click at [461, 61] on div "Search:" at bounding box center [665, 56] width 415 height 33
